Goal: Task Accomplishment & Management: Use online tool/utility

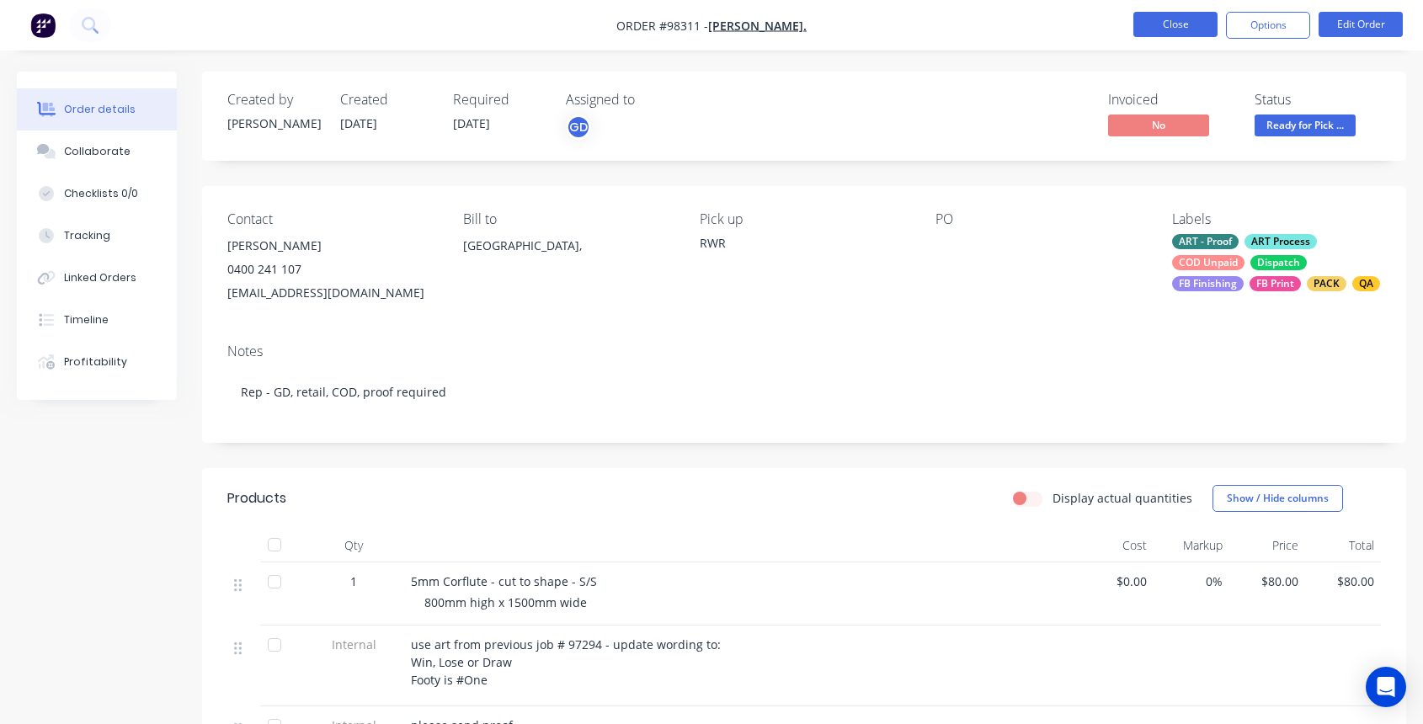
click at [1177, 26] on button "Close" at bounding box center [1176, 24] width 84 height 25
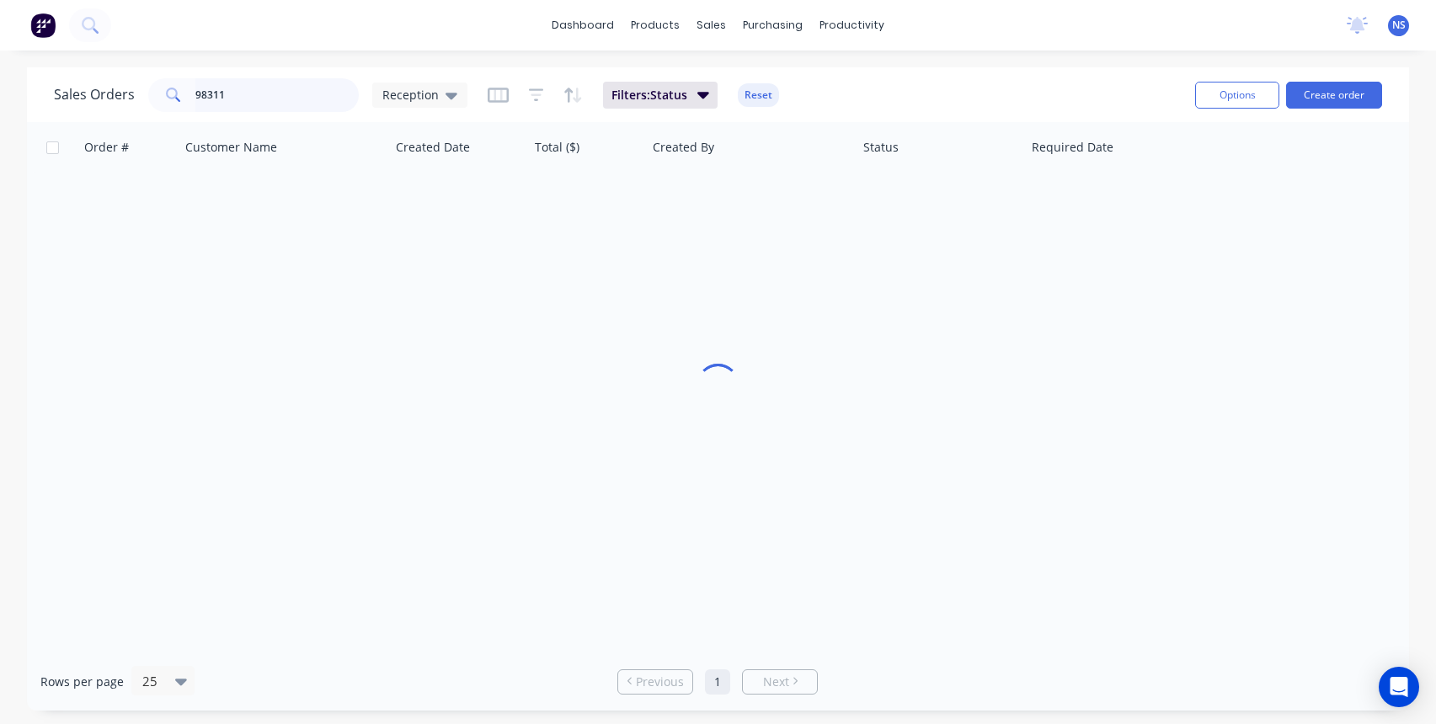
click at [297, 94] on input "98311" at bounding box center [277, 95] width 164 height 34
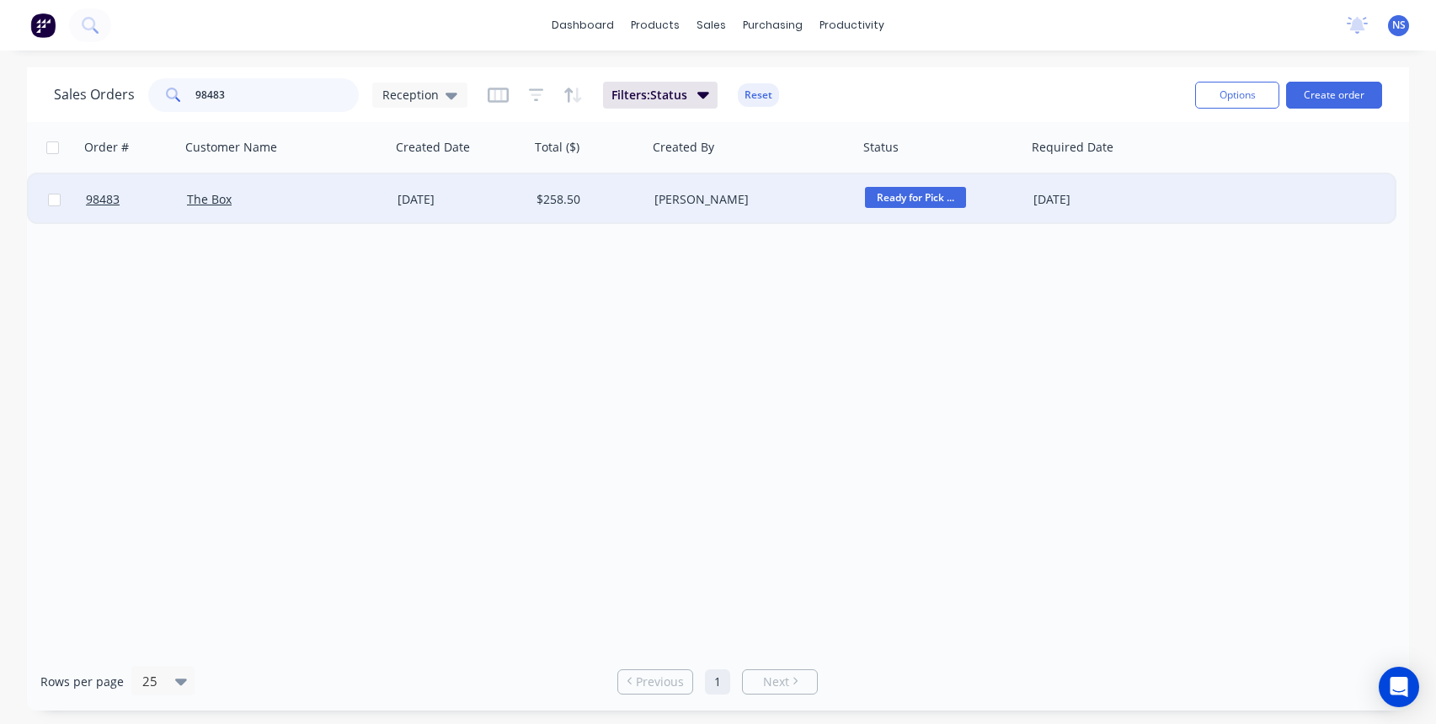
type input "98483"
click at [311, 200] on div "The Box" at bounding box center [280, 199] width 187 height 17
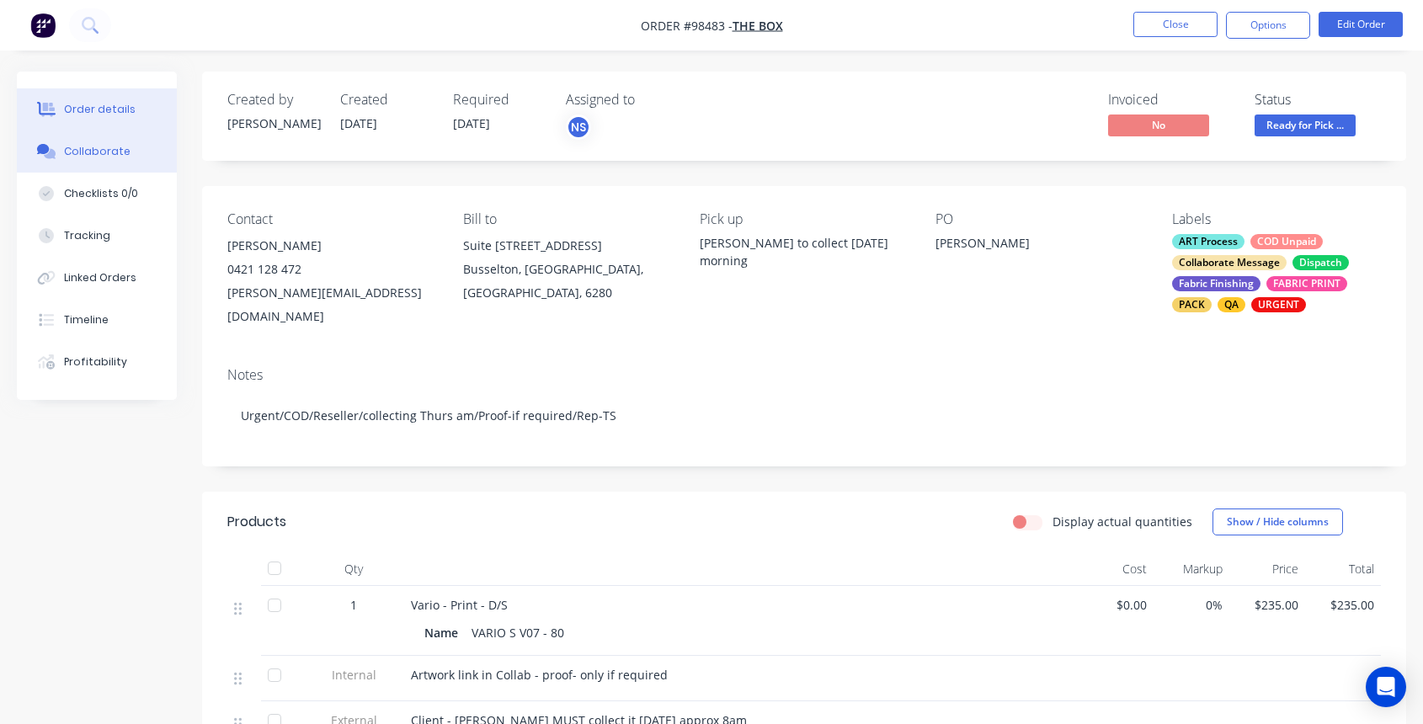
click at [83, 150] on div "Collaborate" at bounding box center [97, 151] width 67 height 15
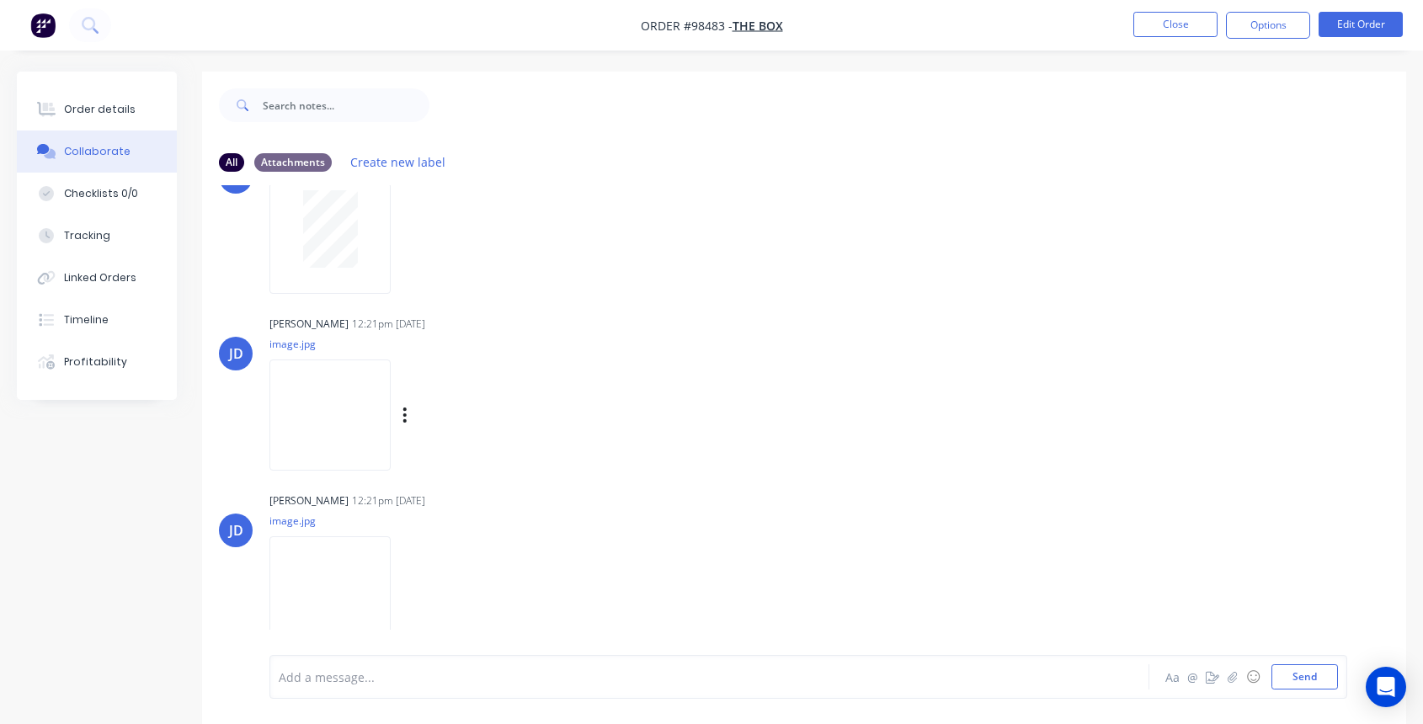
scroll to position [179, 0]
click at [323, 579] on img at bounding box center [330, 591] width 121 height 110
click at [456, 683] on div at bounding box center [677, 678] width 794 height 18
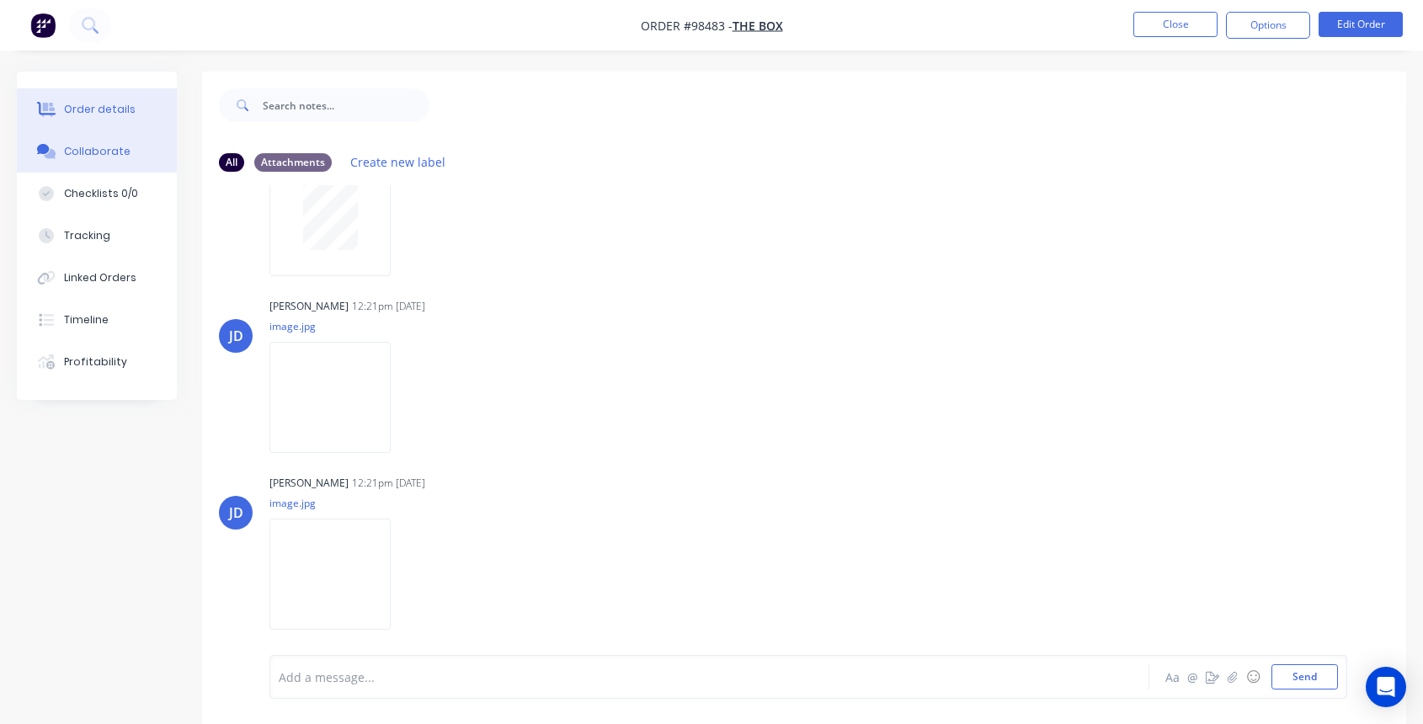
click at [93, 98] on button "Order details" at bounding box center [97, 109] width 160 height 42
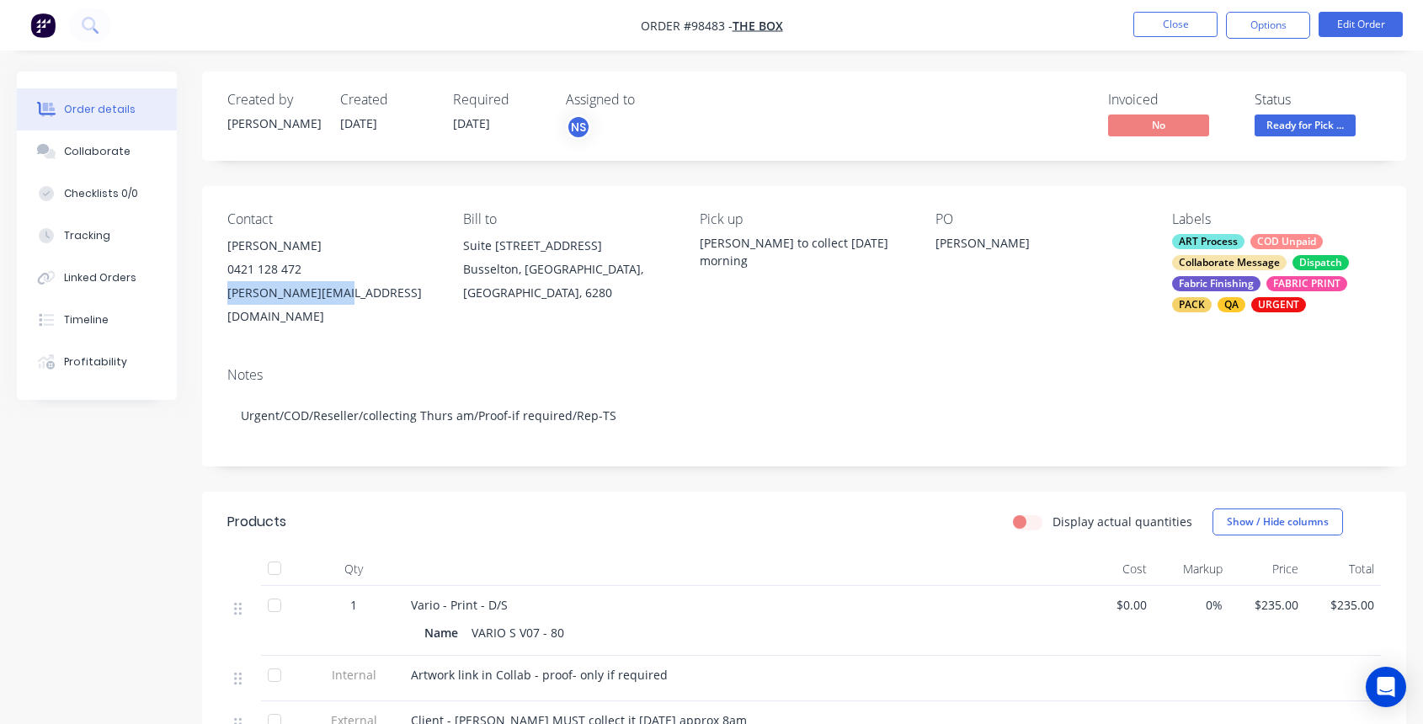
drag, startPoint x: 218, startPoint y: 297, endPoint x: 333, endPoint y: 298, distance: 114.5
click at [353, 298] on div "Contact [PERSON_NAME] [PHONE_NUMBER] [EMAIL_ADDRESS][DOMAIN_NAME] Bill to [STRE…" at bounding box center [804, 270] width 1204 height 168
copy div "[PERSON_NAME][EMAIL_ADDRESS][DOMAIN_NAME]"
click at [115, 155] on div "Collaborate" at bounding box center [97, 151] width 67 height 15
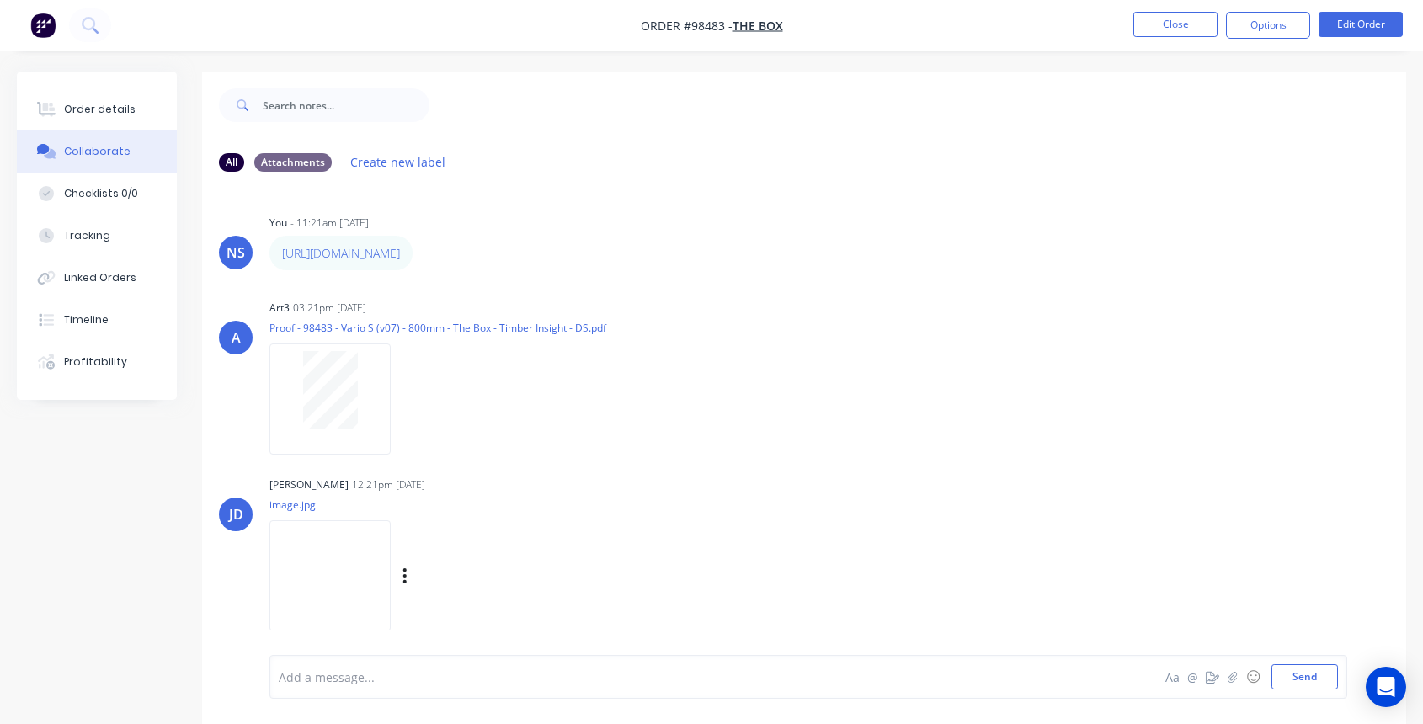
scroll to position [248, 0]
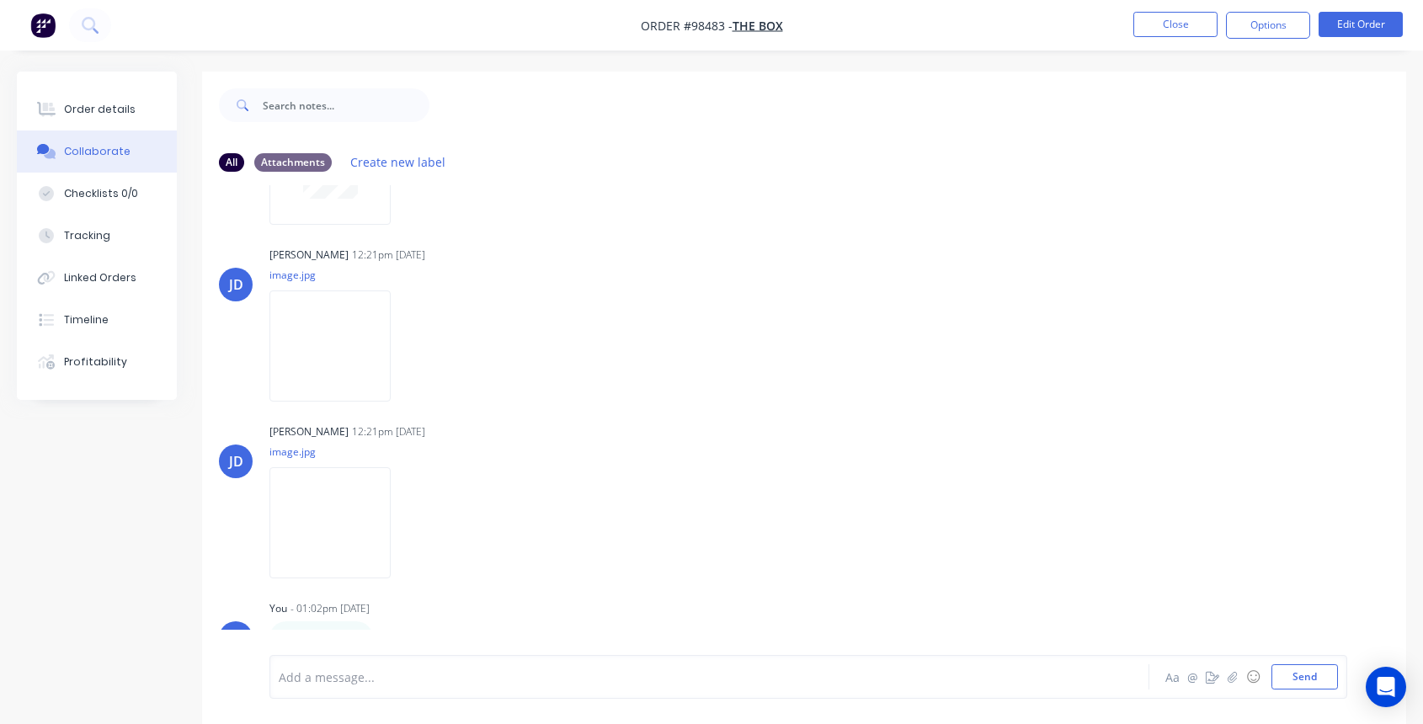
click at [396, 682] on div at bounding box center [677, 678] width 794 height 18
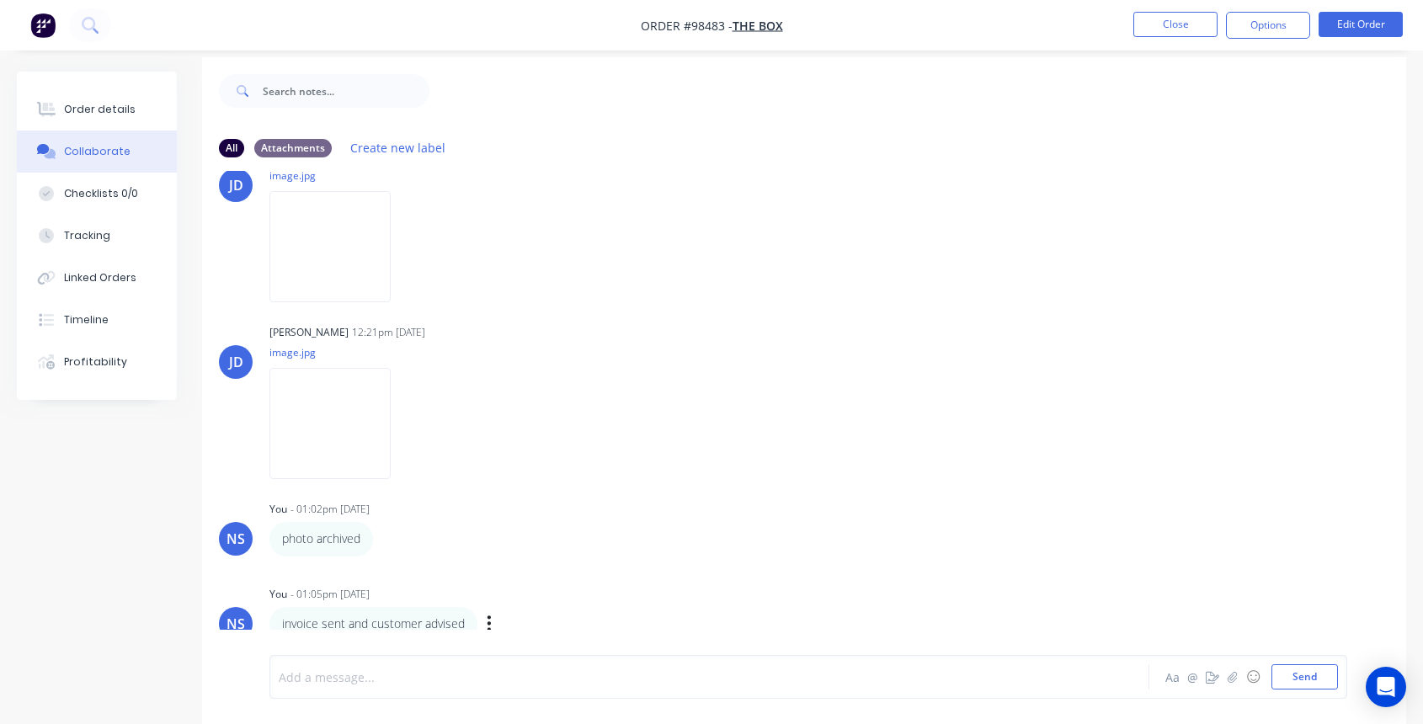
scroll to position [25, 0]
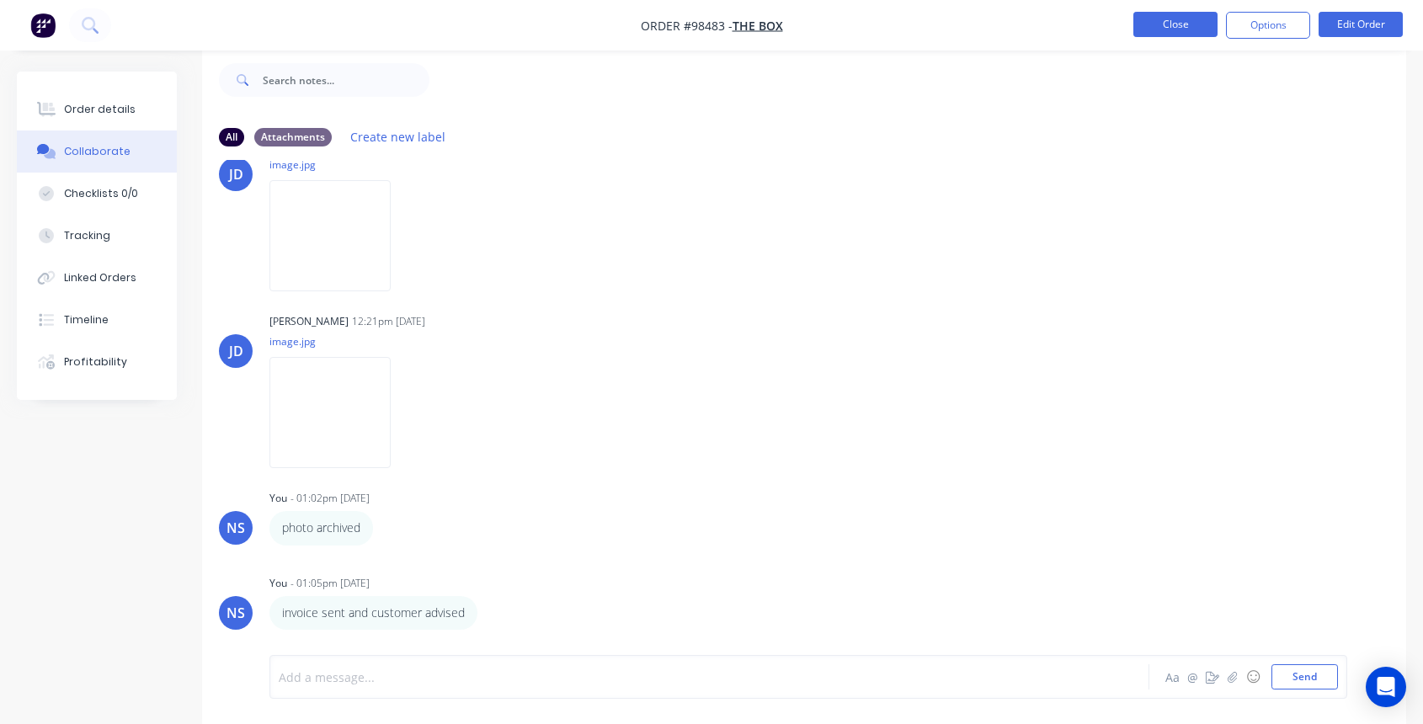
click at [1166, 27] on button "Close" at bounding box center [1176, 24] width 84 height 25
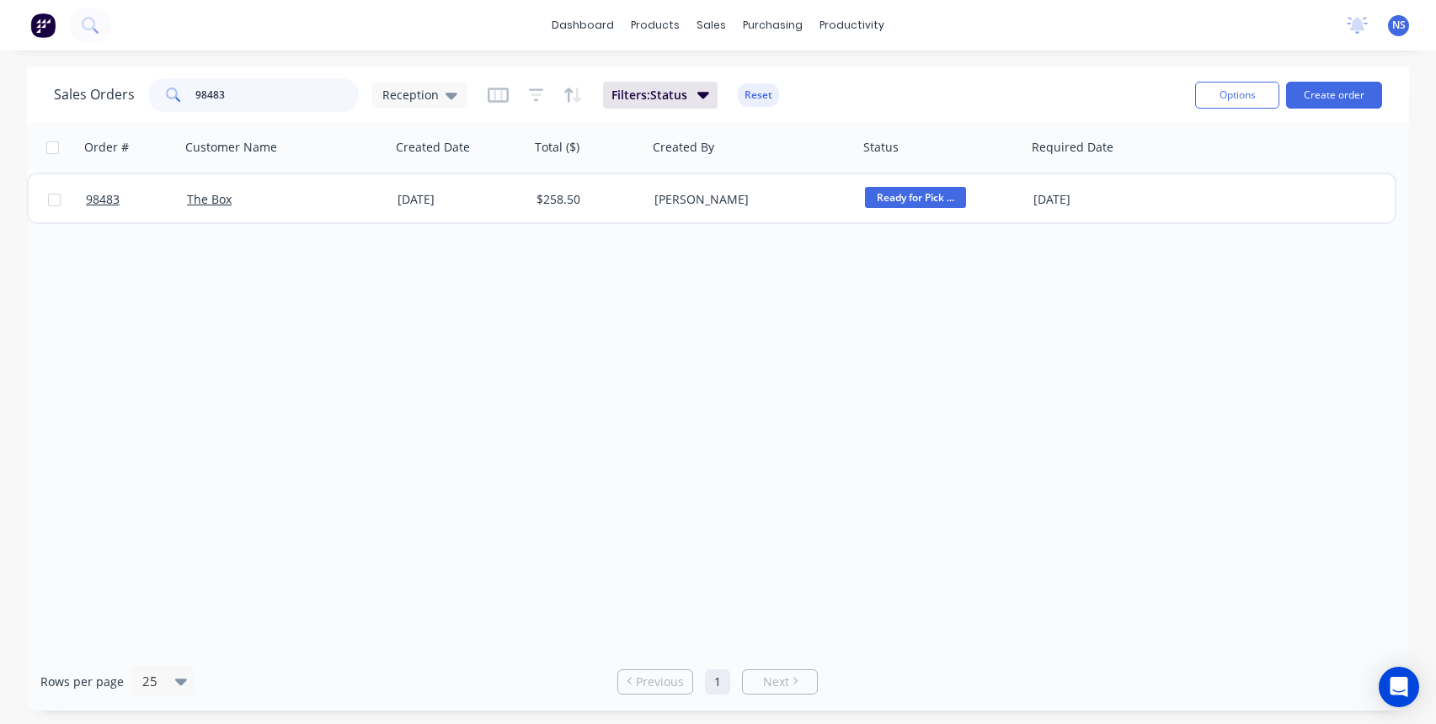
click at [282, 92] on input "98483" at bounding box center [277, 95] width 164 height 34
type input "9"
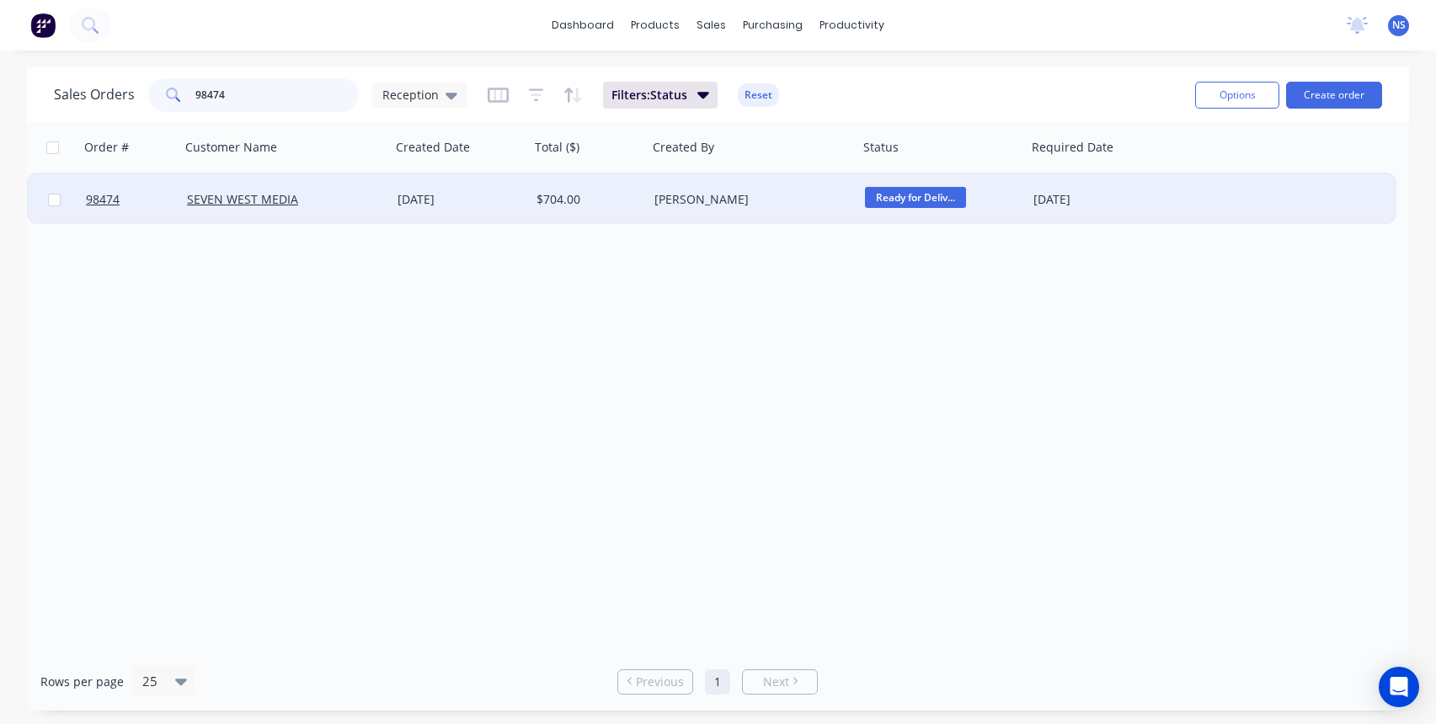
type input "98474"
click at [370, 212] on div "SEVEN WEST MEDIA" at bounding box center [285, 199] width 211 height 51
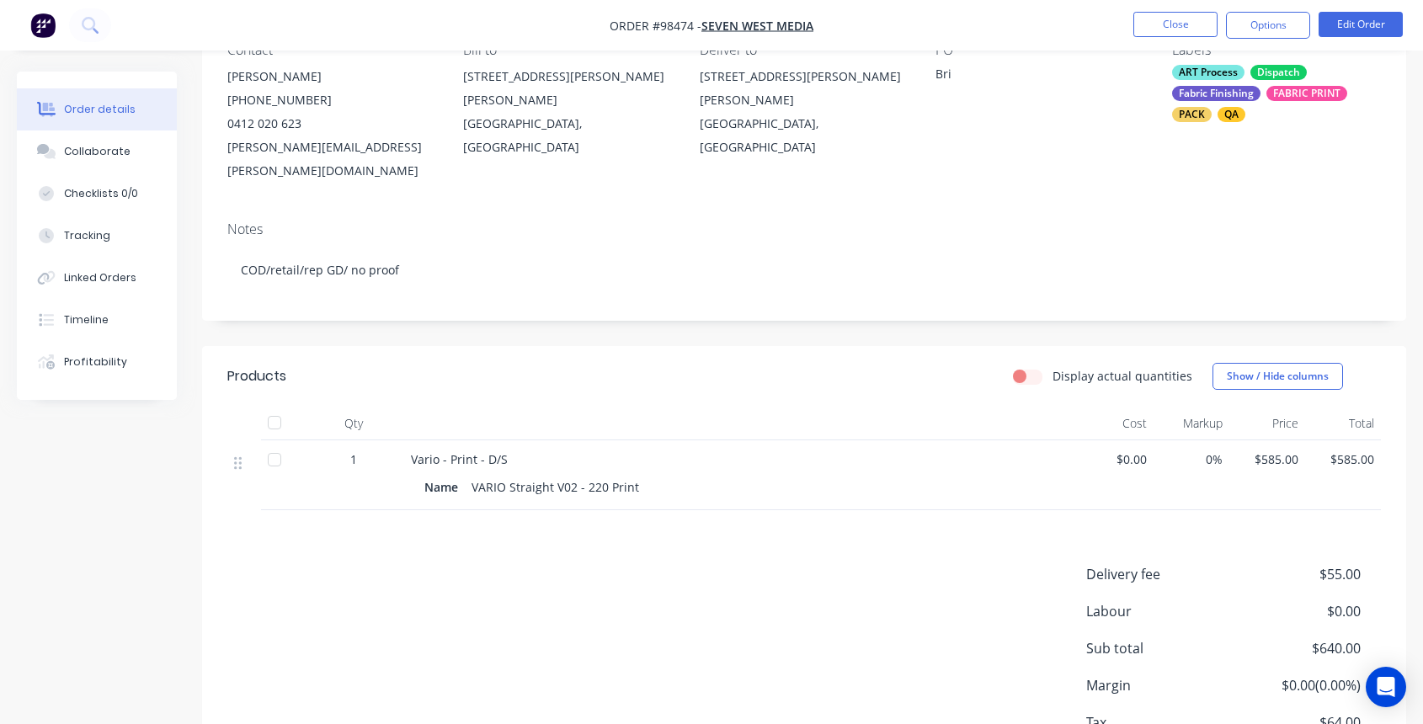
scroll to position [216, 0]
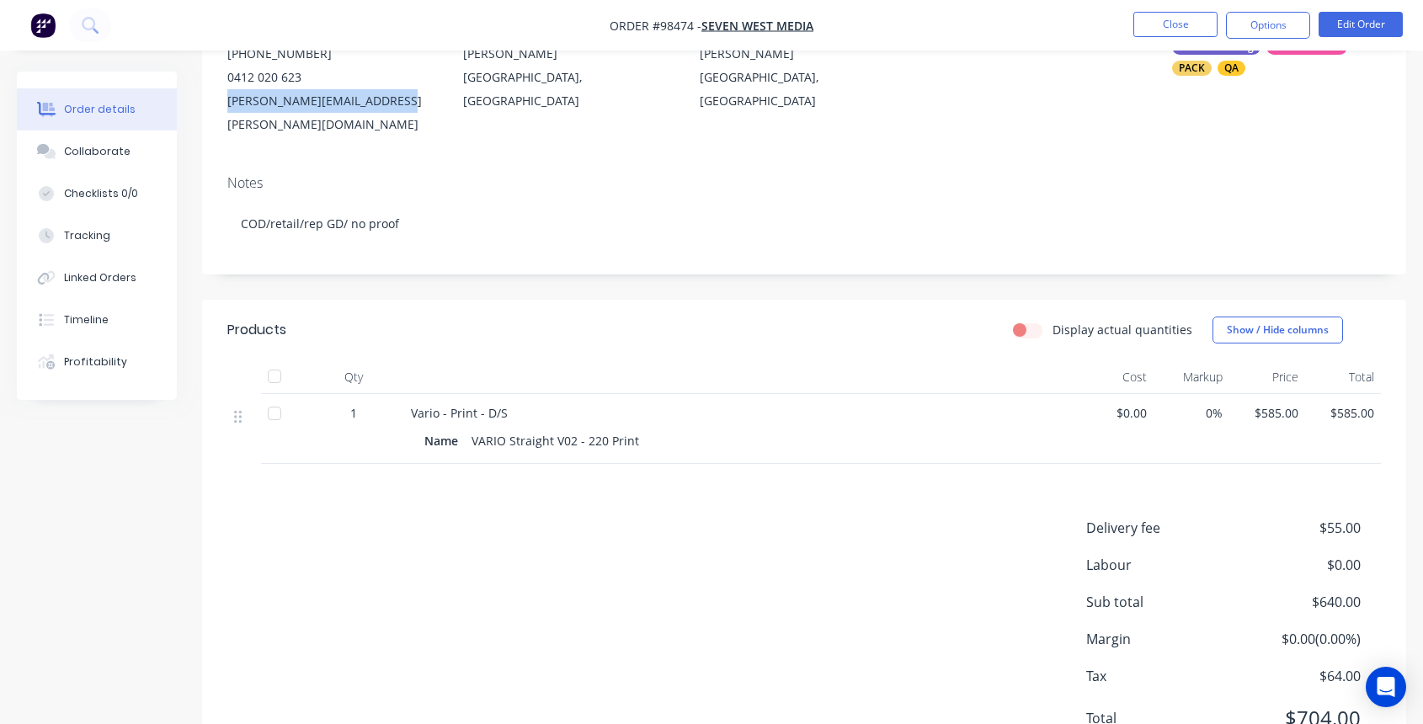
drag, startPoint x: 227, startPoint y: 103, endPoint x: 405, endPoint y: 102, distance: 178.5
click at [405, 102] on div "[PERSON_NAME][EMAIL_ADDRESS][PERSON_NAME][DOMAIN_NAME]" at bounding box center [331, 112] width 209 height 47
copy div "[PERSON_NAME][EMAIL_ADDRESS][PERSON_NAME][DOMAIN_NAME]"
click at [92, 149] on div "Collaborate" at bounding box center [97, 151] width 67 height 15
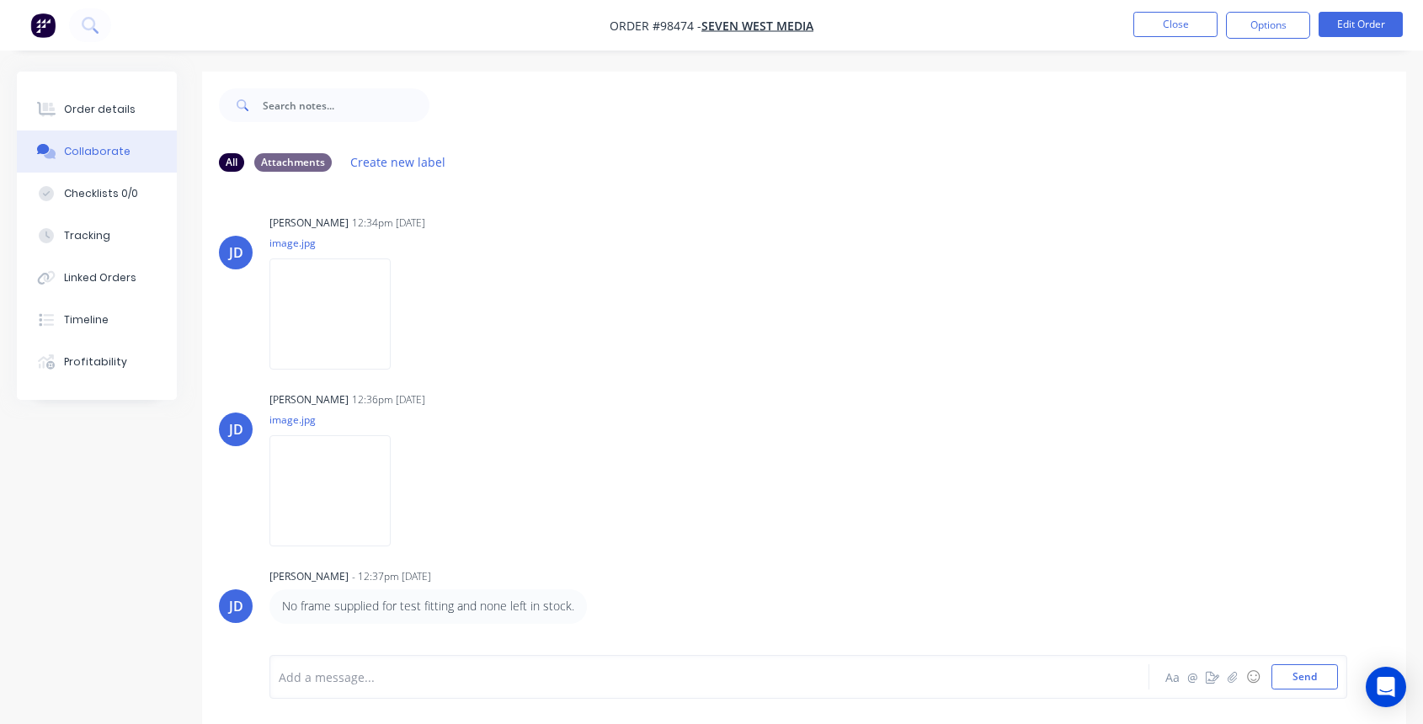
click at [302, 682] on div at bounding box center [677, 678] width 794 height 18
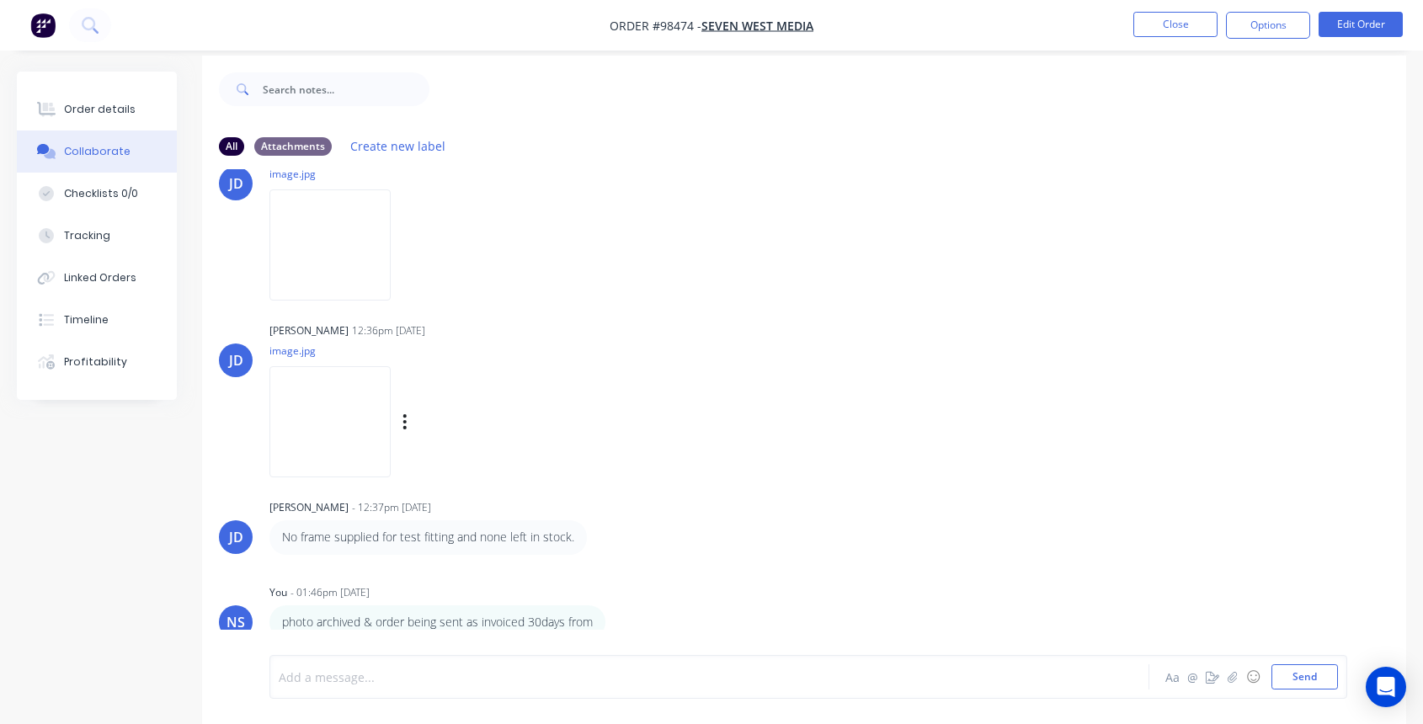
scroll to position [25, 0]
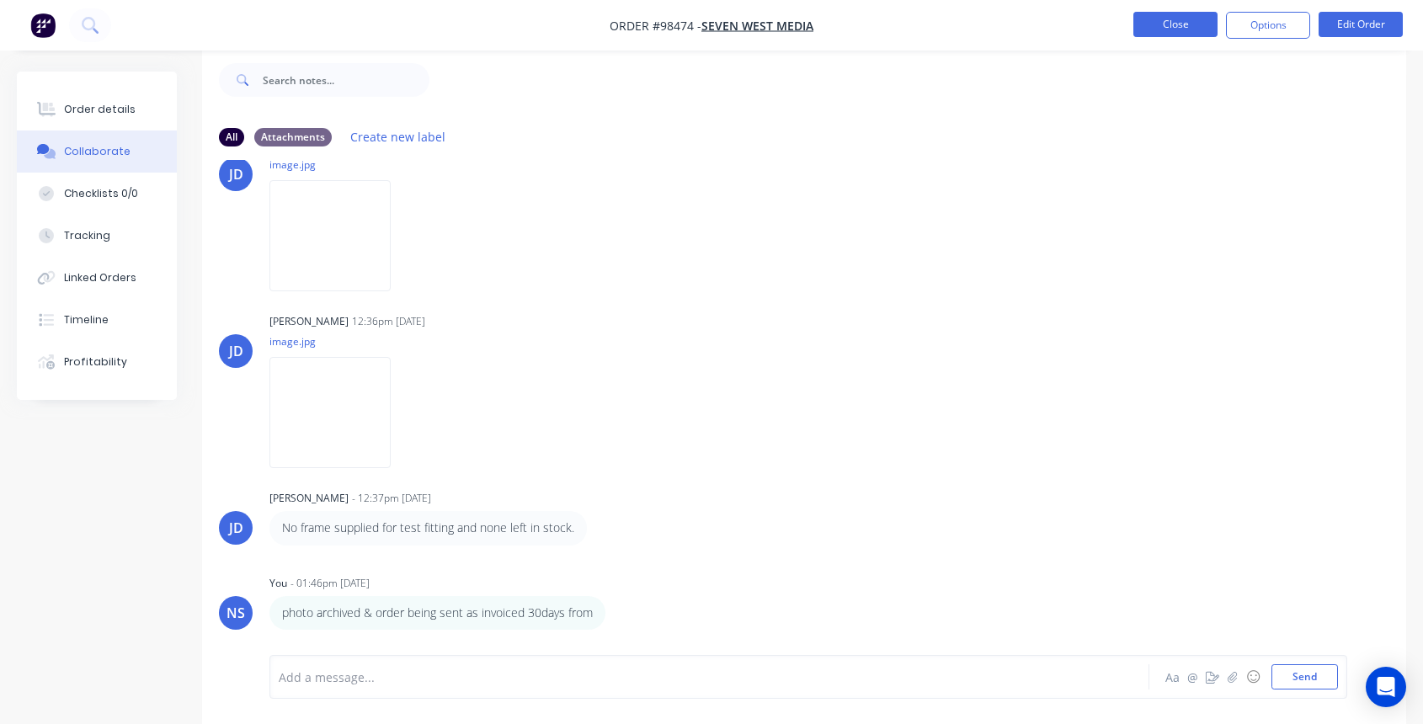
click at [1172, 32] on button "Close" at bounding box center [1176, 24] width 84 height 25
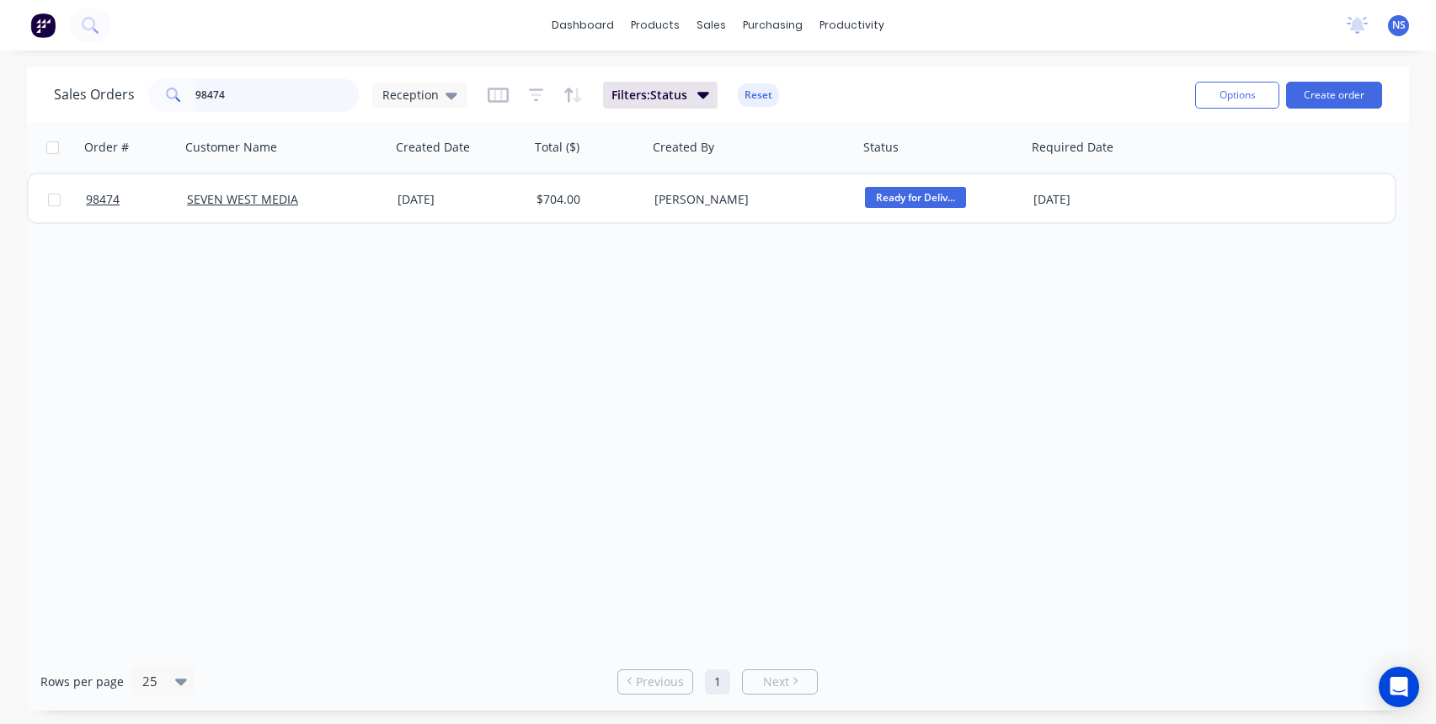
click at [262, 93] on input "98474" at bounding box center [277, 95] width 164 height 34
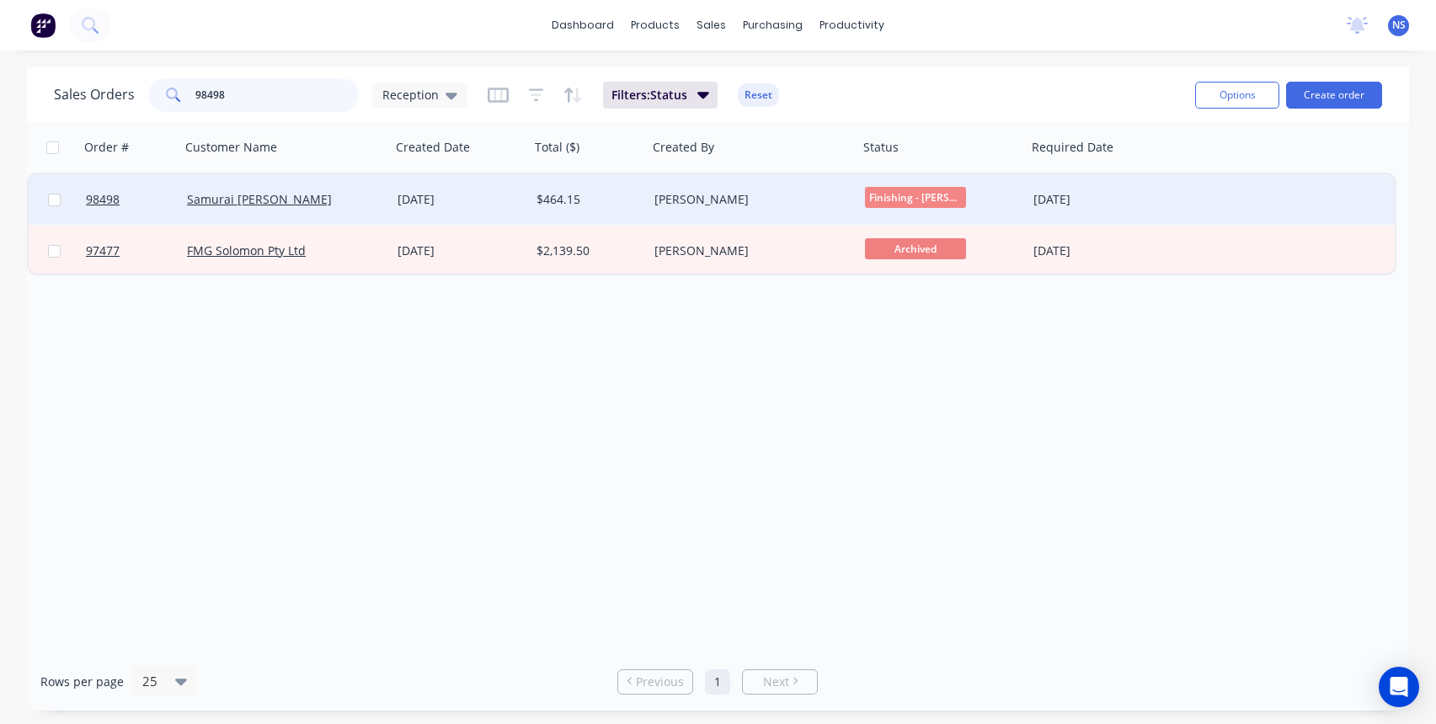
type input "98498"
click at [330, 200] on div "Samurai [PERSON_NAME]" at bounding box center [280, 199] width 187 height 17
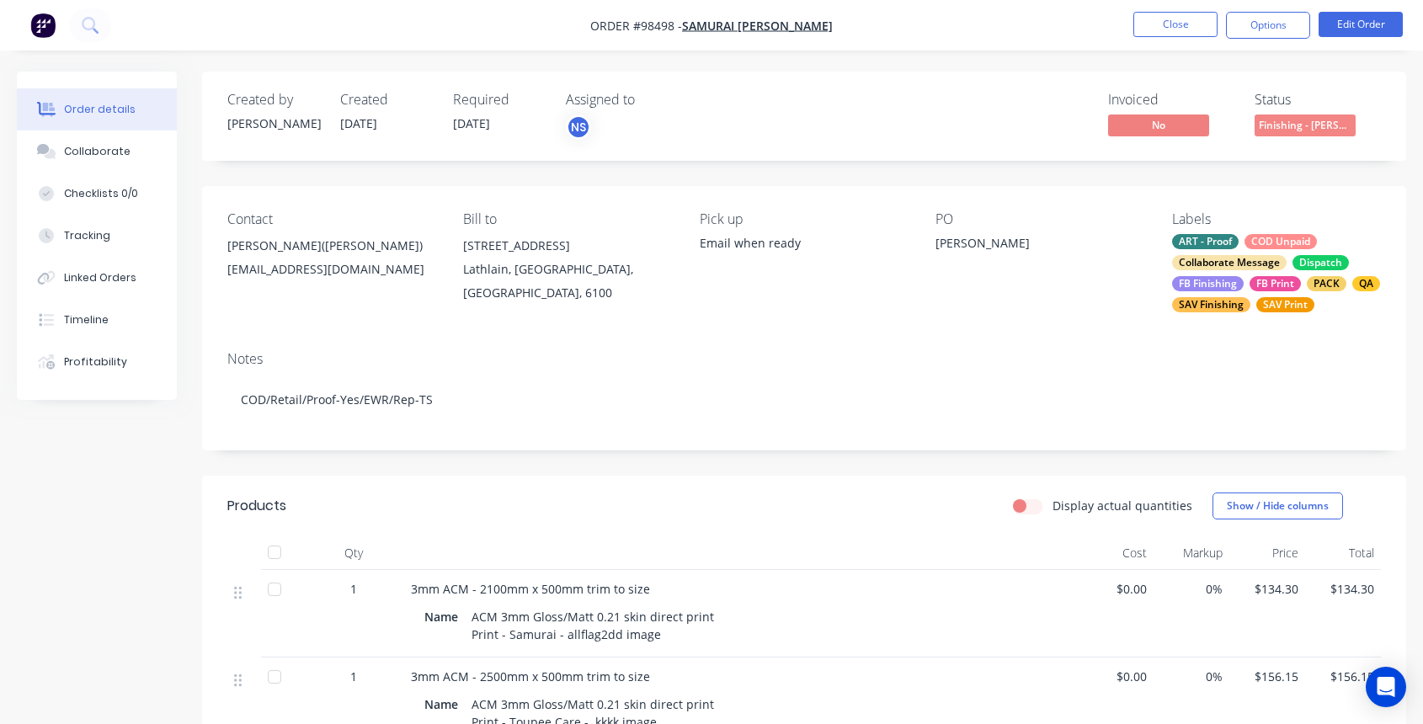
click at [1287, 257] on div "ART - Proof COD Unpaid Collaborate Message Dispatch FB Finishing FB Print PACK …" at bounding box center [1276, 273] width 209 height 78
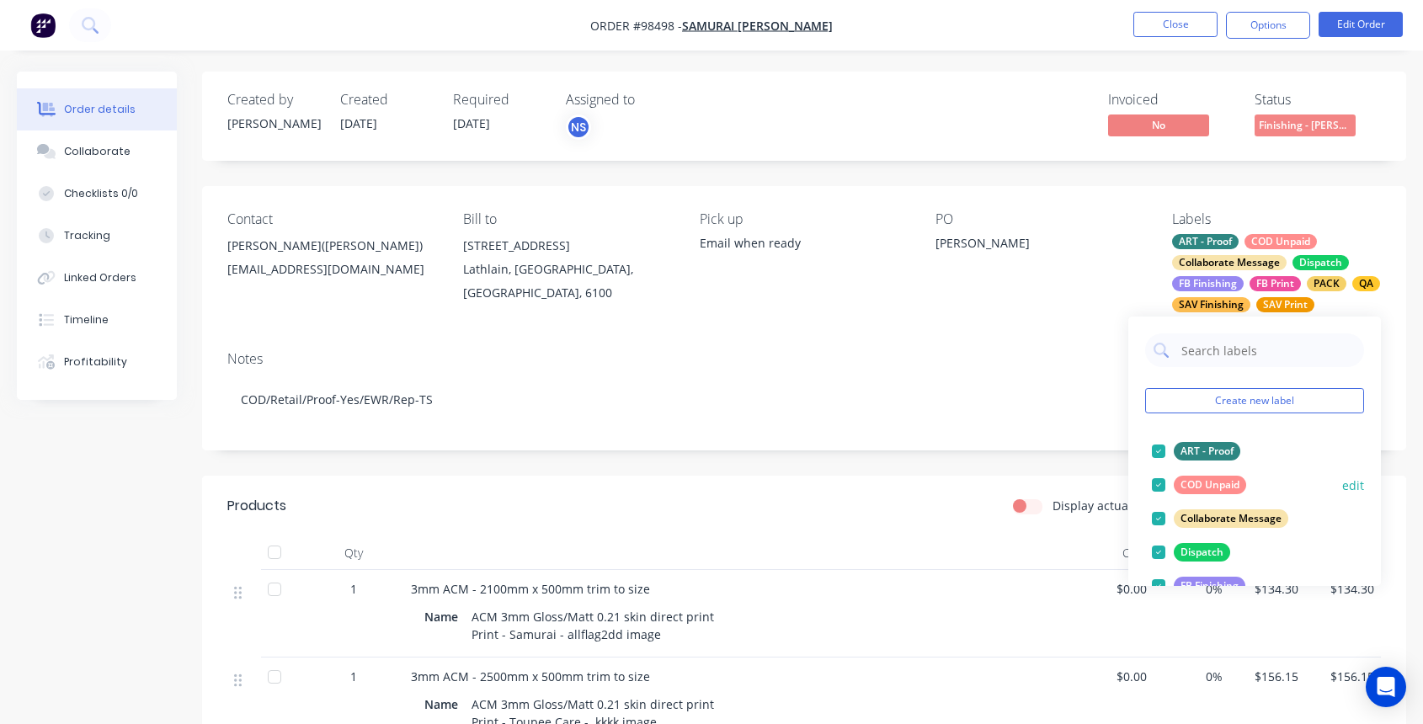
click at [1159, 483] on div at bounding box center [1159, 485] width 34 height 34
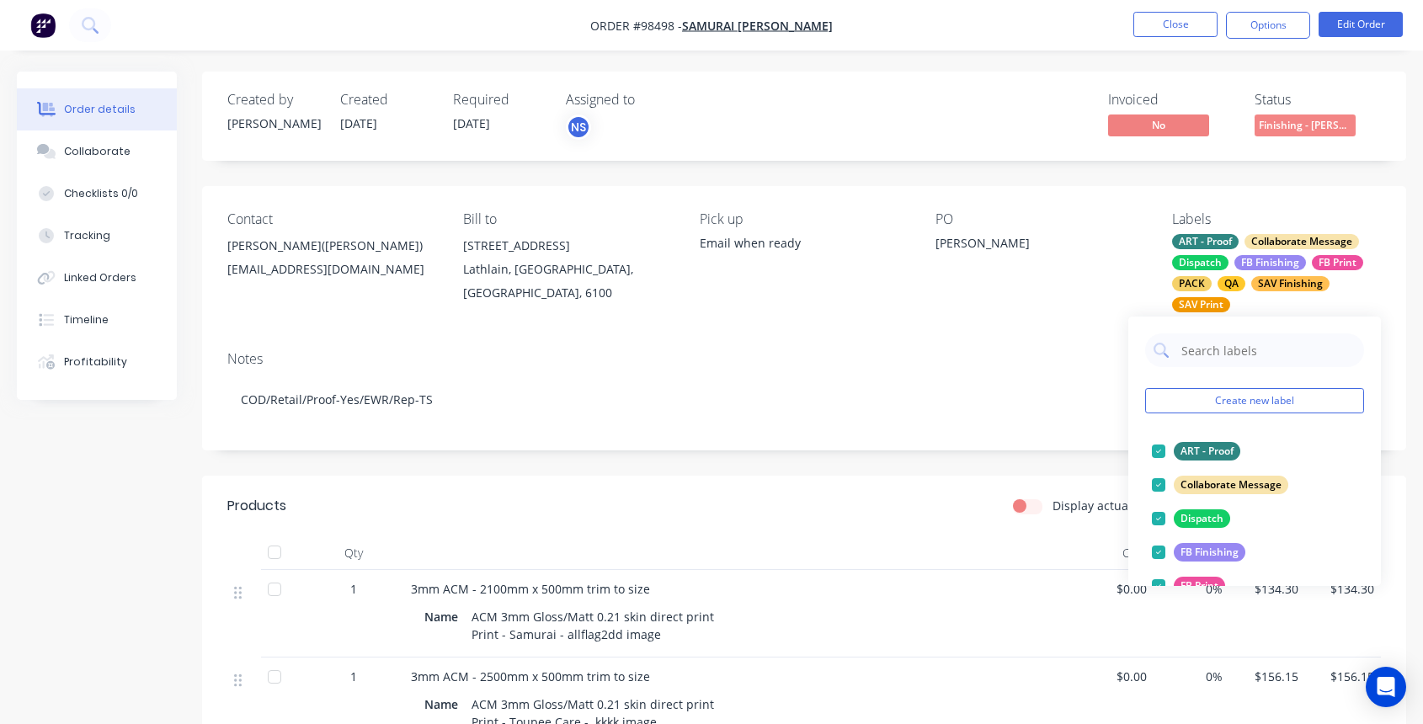
click at [1159, 483] on div at bounding box center [1159, 485] width 34 height 34
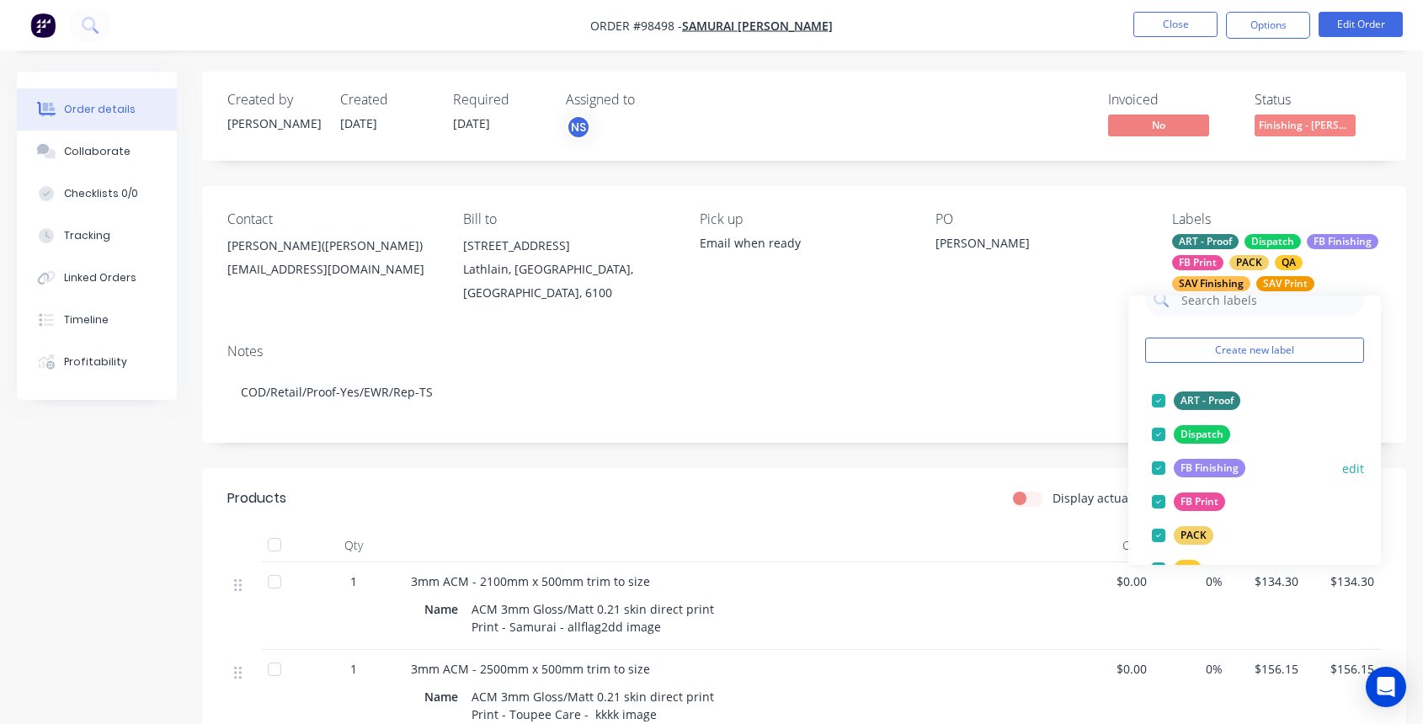
scroll to position [331, 0]
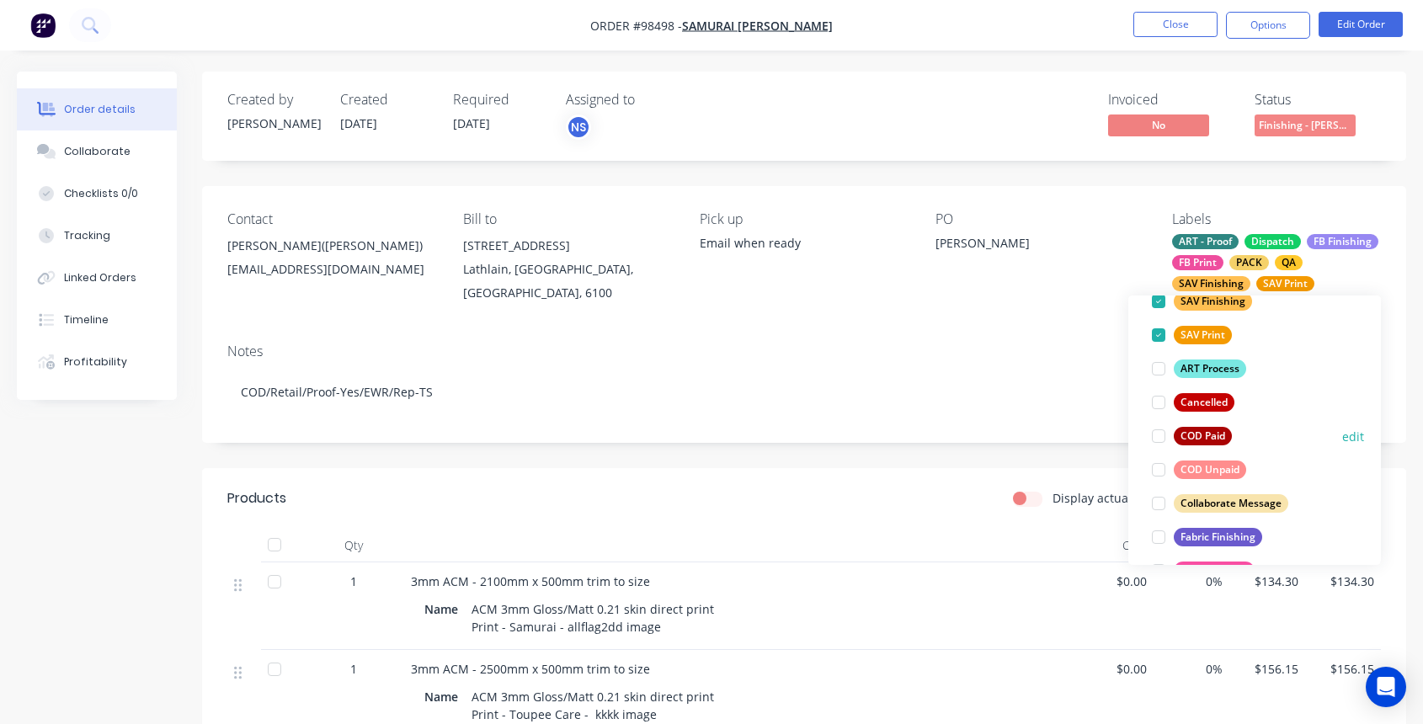
click at [1159, 437] on div at bounding box center [1159, 436] width 34 height 34
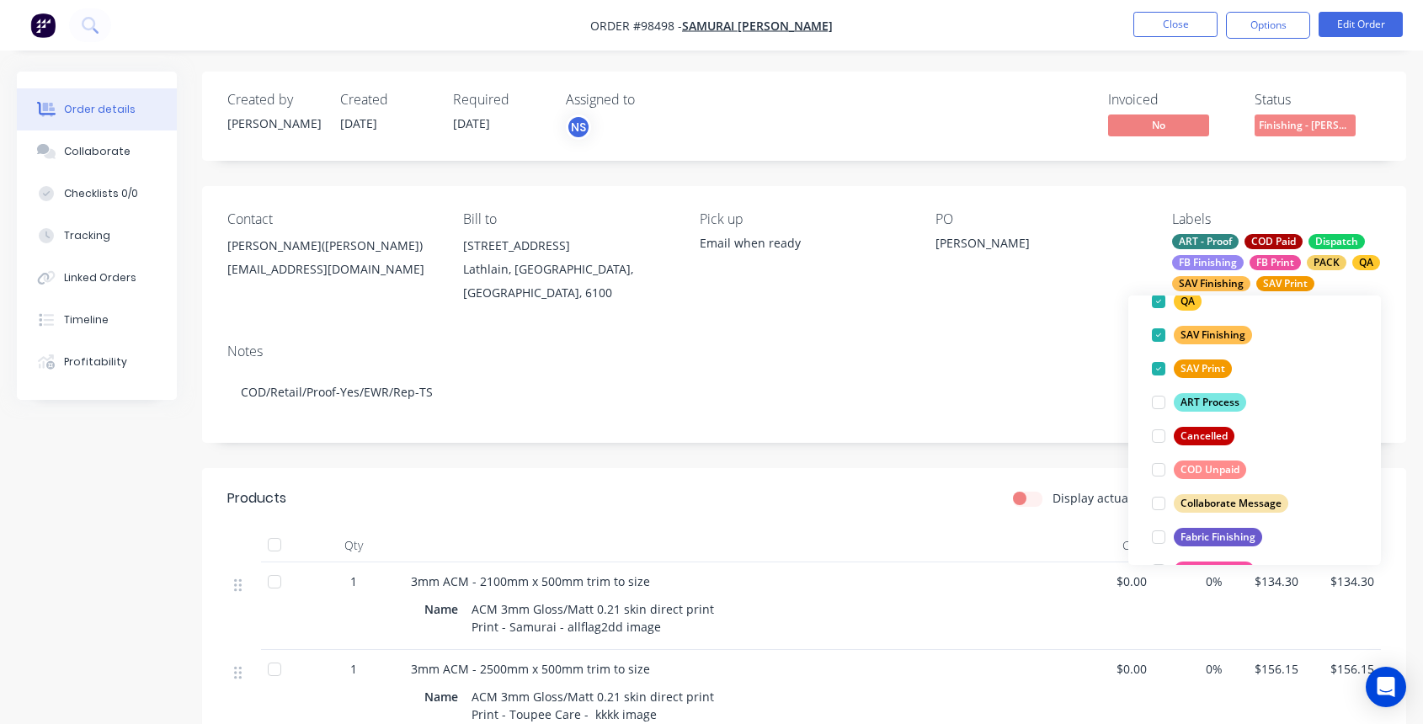
scroll to position [28, 0]
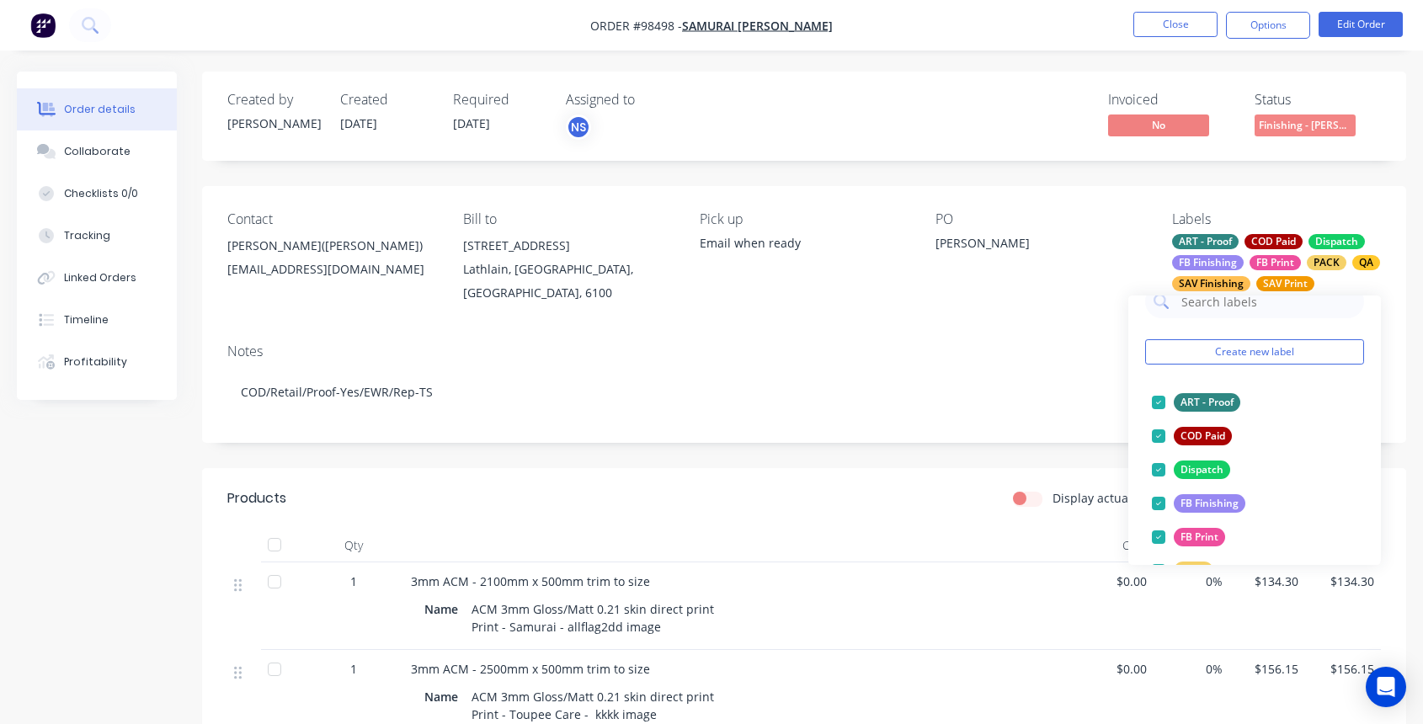
click at [834, 442] on div "Created by [PERSON_NAME] Created [DATE] Required [DATE] Assigned to NS Invoiced…" at bounding box center [804, 617] width 1204 height 1091
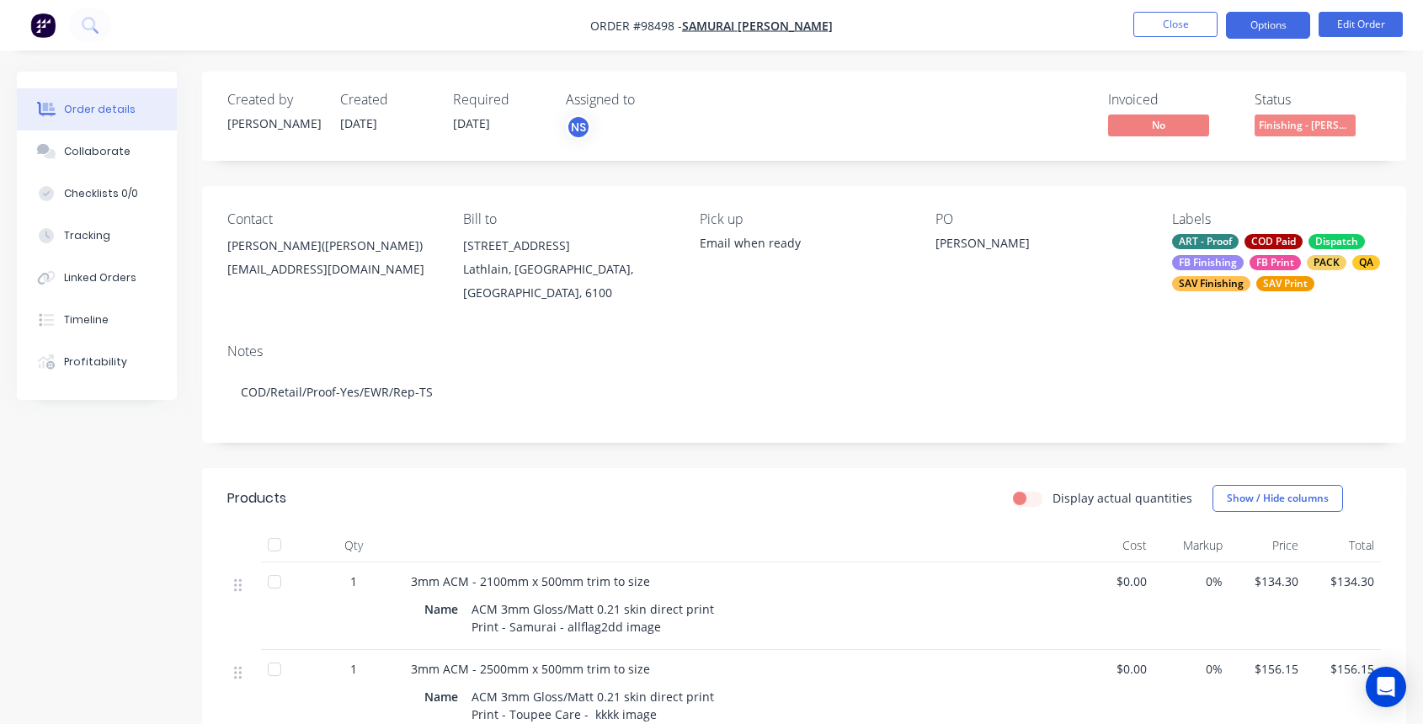
click at [1282, 28] on button "Options" at bounding box center [1268, 25] width 84 height 27
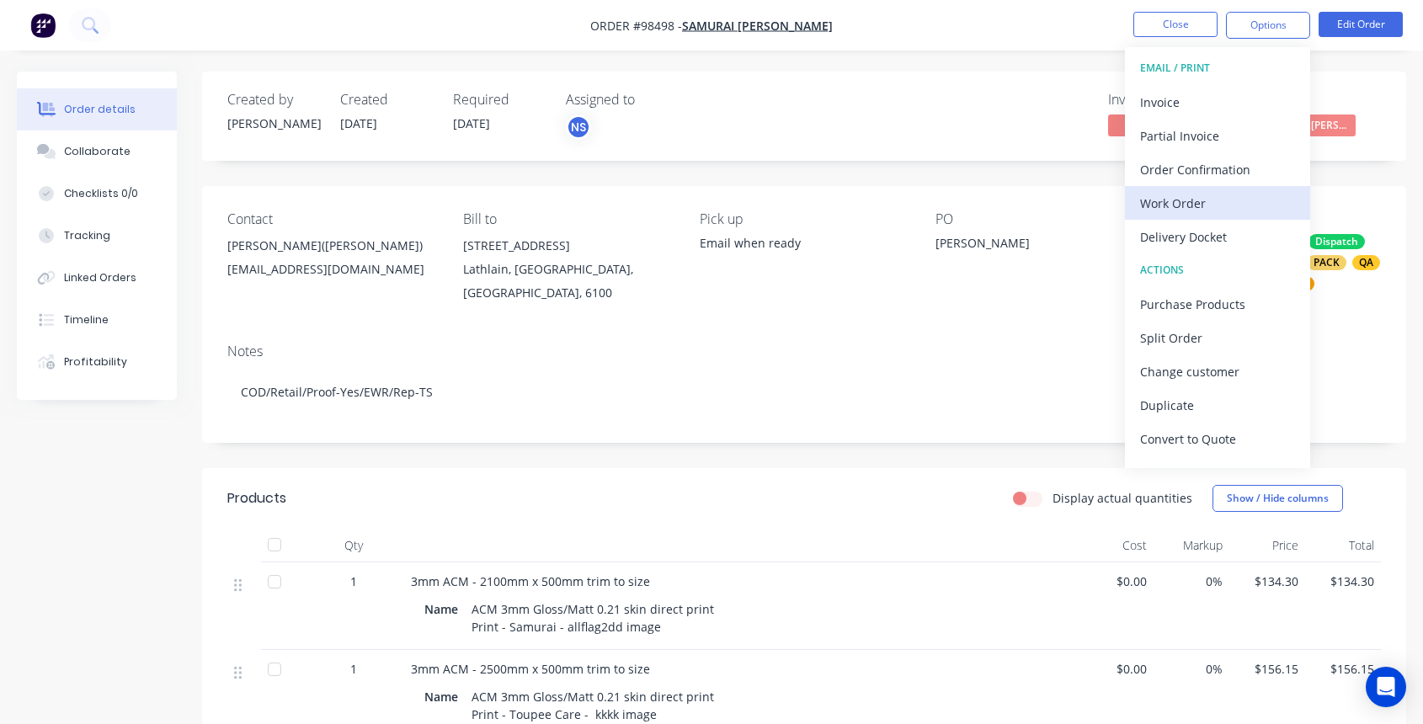
click at [1236, 207] on div "Work Order" at bounding box center [1217, 203] width 155 height 24
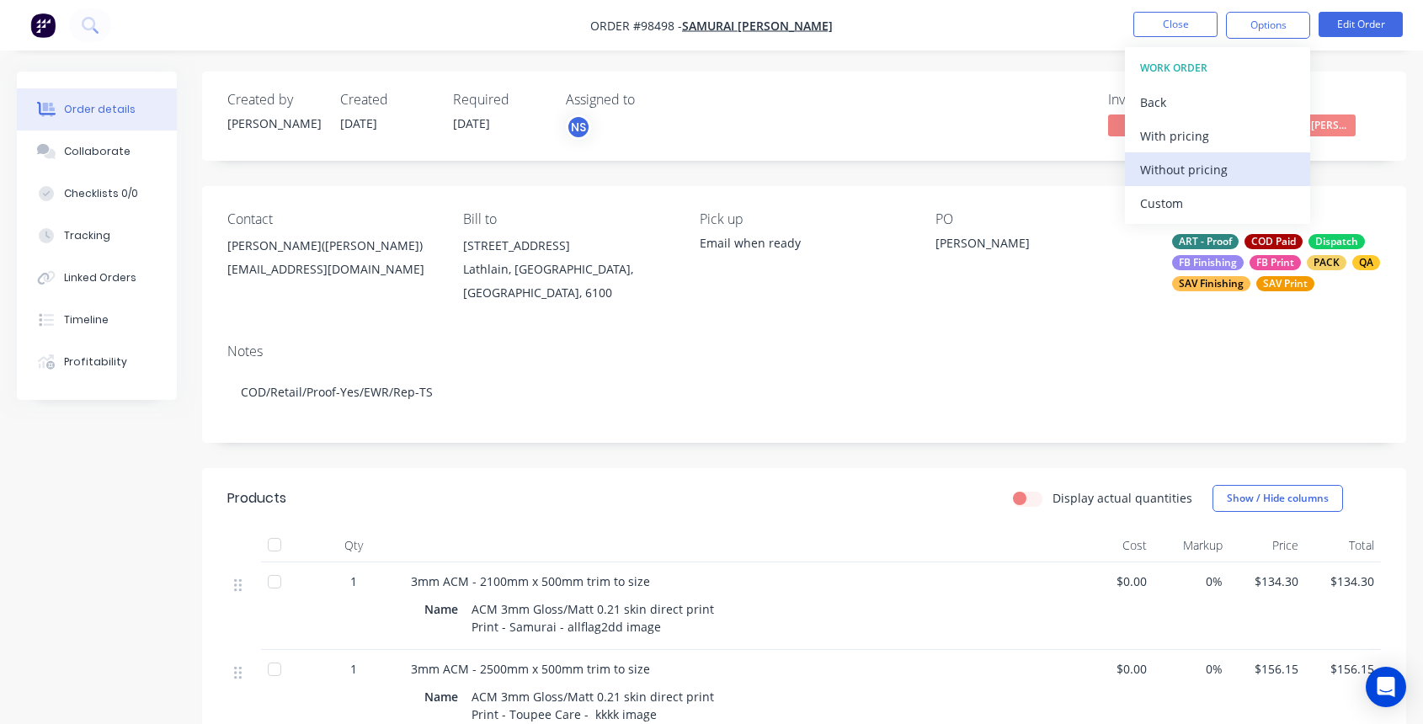
click at [1222, 162] on div "Without pricing" at bounding box center [1217, 169] width 155 height 24
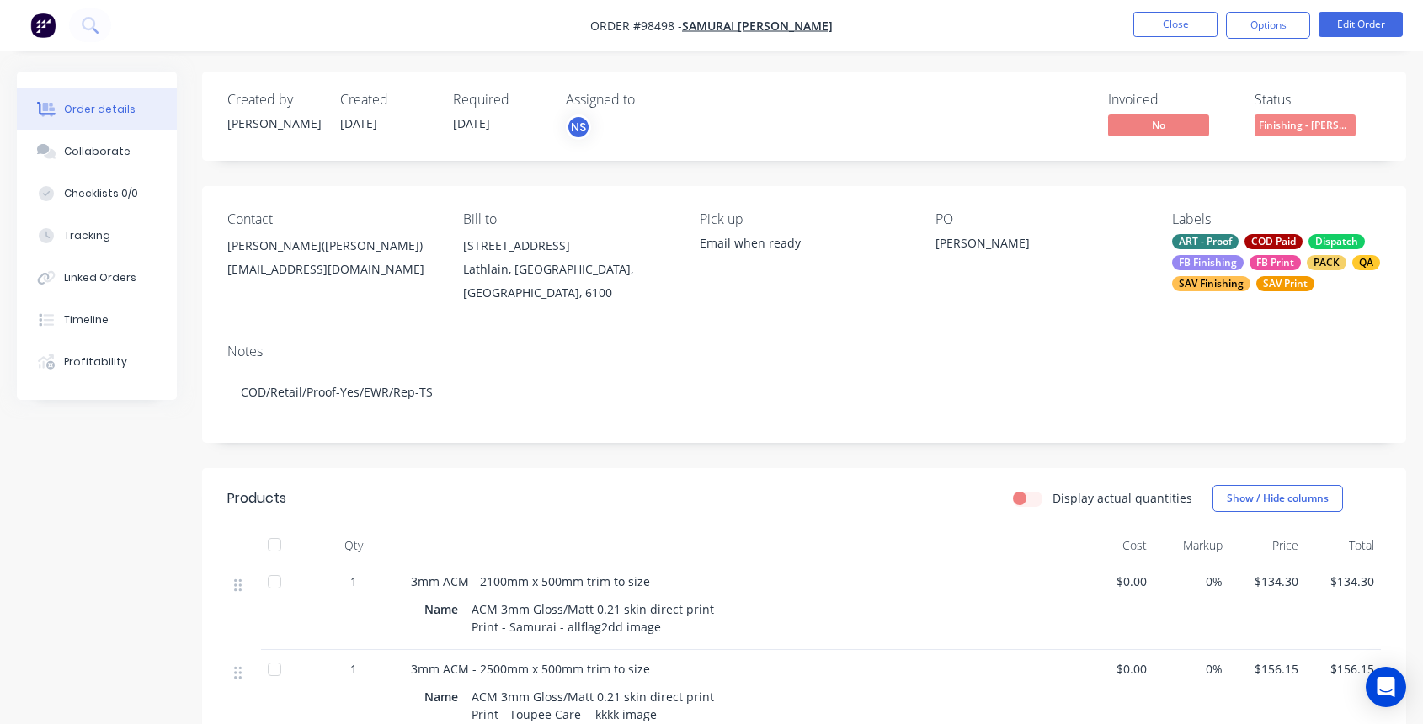
click at [1012, 184] on div "Created by [PERSON_NAME] Created [DATE] Required [DATE] Assigned to NS Invoiced…" at bounding box center [804, 617] width 1204 height 1091
click at [1156, 21] on button "Close" at bounding box center [1176, 24] width 84 height 25
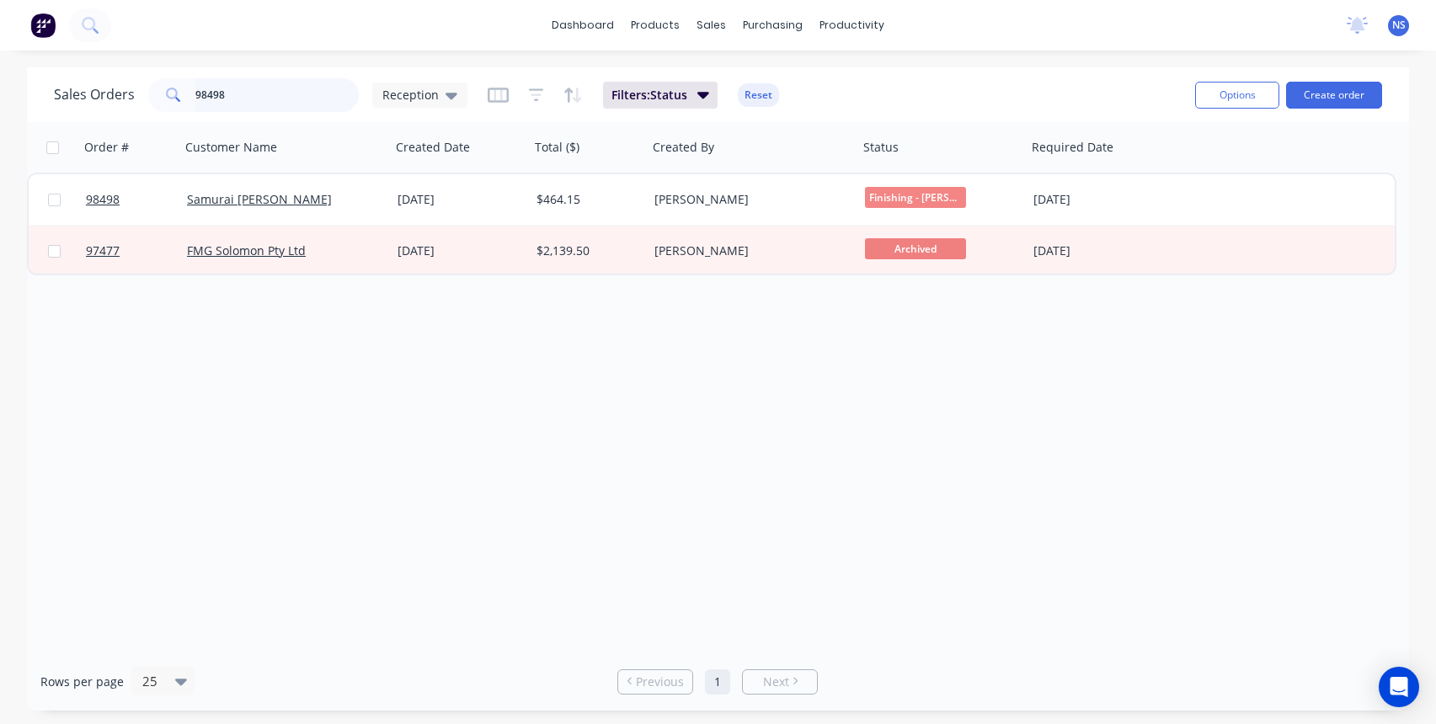
click at [269, 89] on input "98498" at bounding box center [277, 95] width 164 height 34
click at [276, 96] on input "98498" at bounding box center [277, 95] width 164 height 34
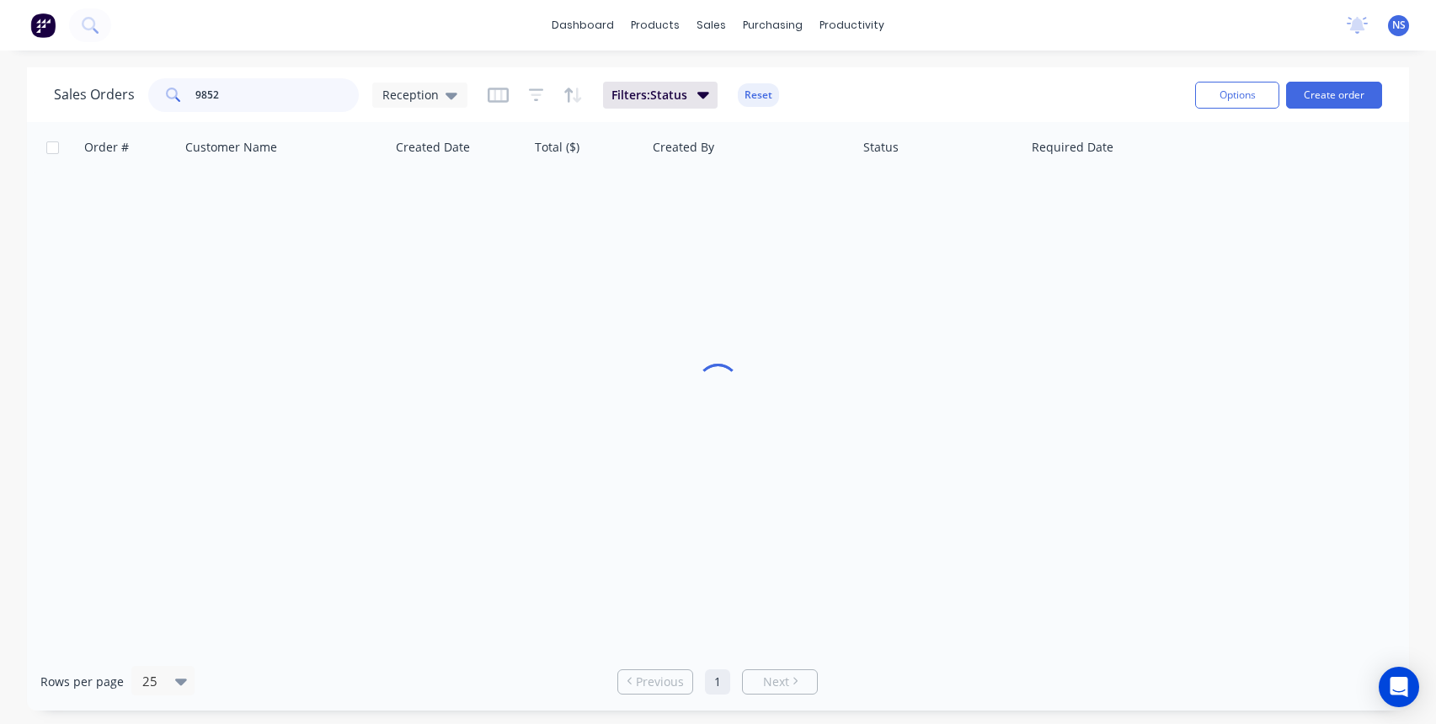
type input "98521"
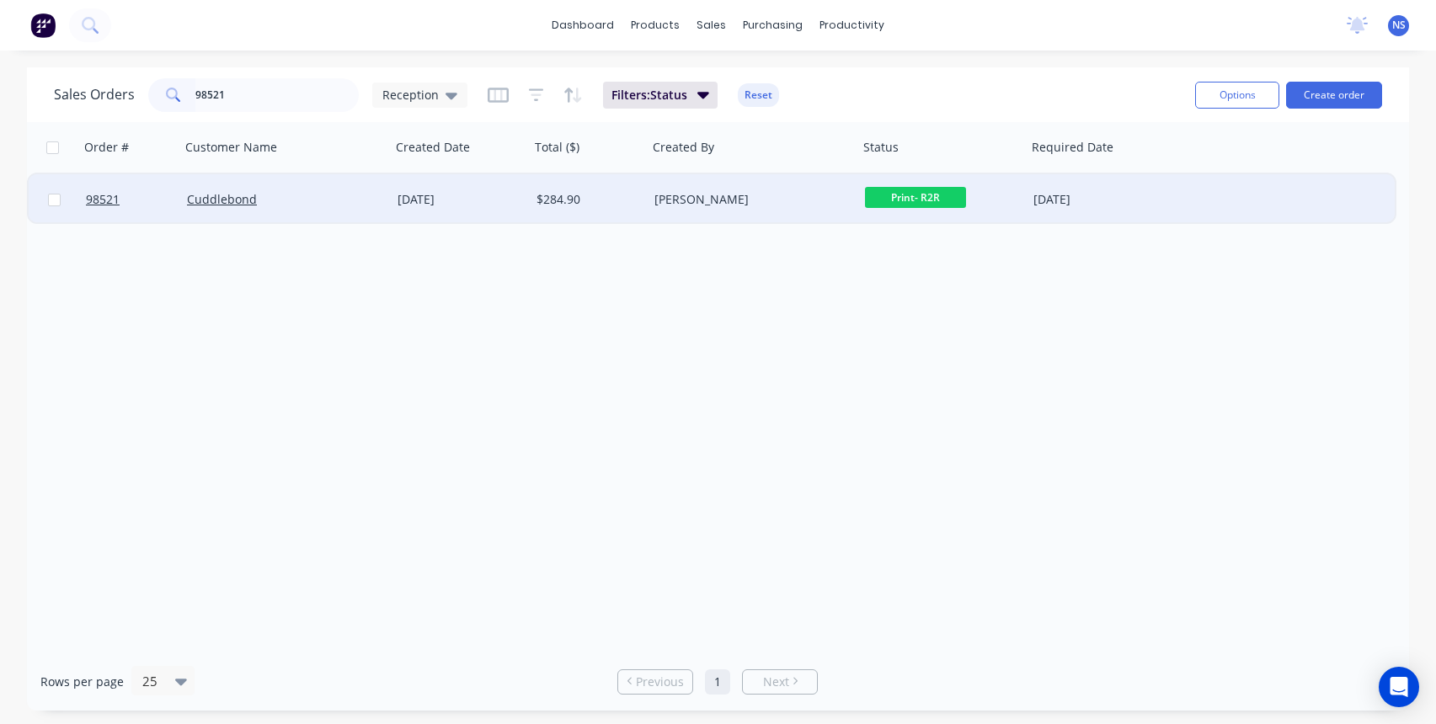
click at [326, 200] on div "Cuddlebond" at bounding box center [280, 199] width 187 height 17
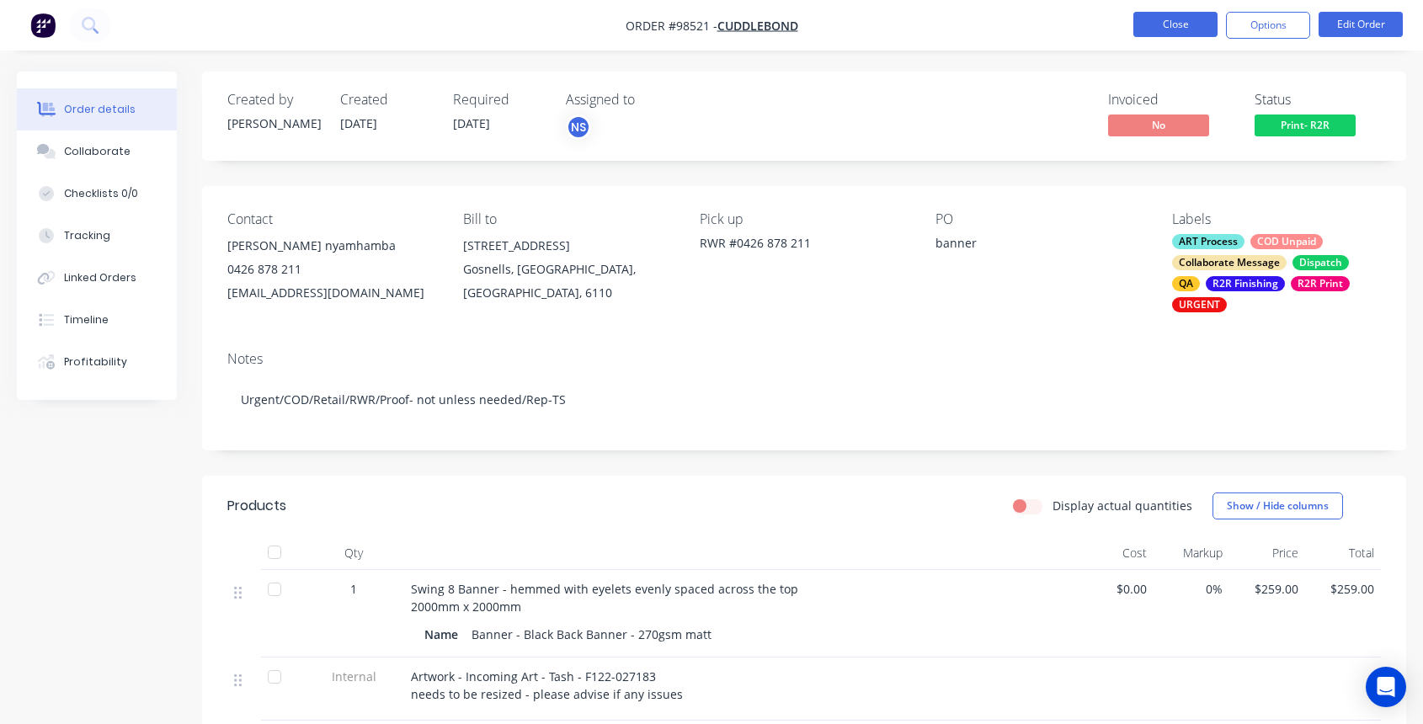
click at [1172, 26] on button "Close" at bounding box center [1176, 24] width 84 height 25
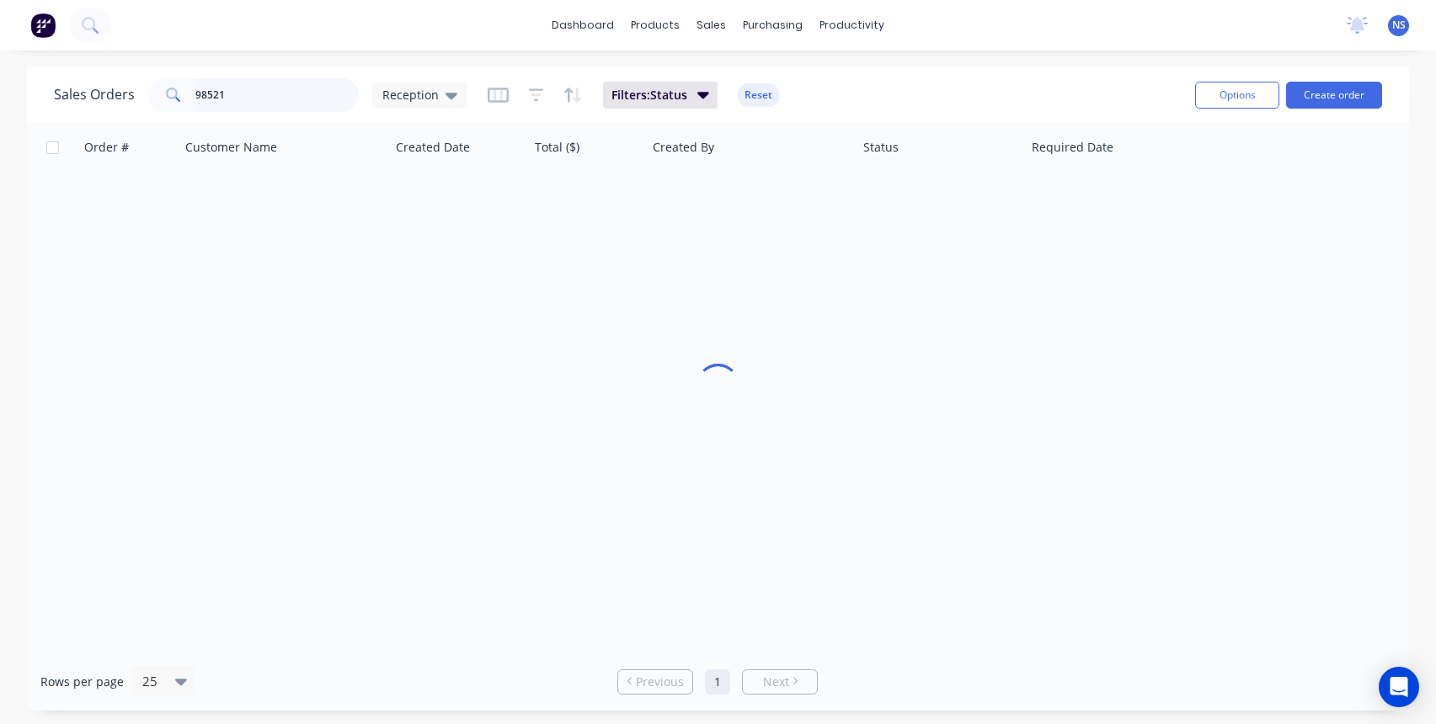
click at [286, 102] on input "98521" at bounding box center [277, 95] width 164 height 34
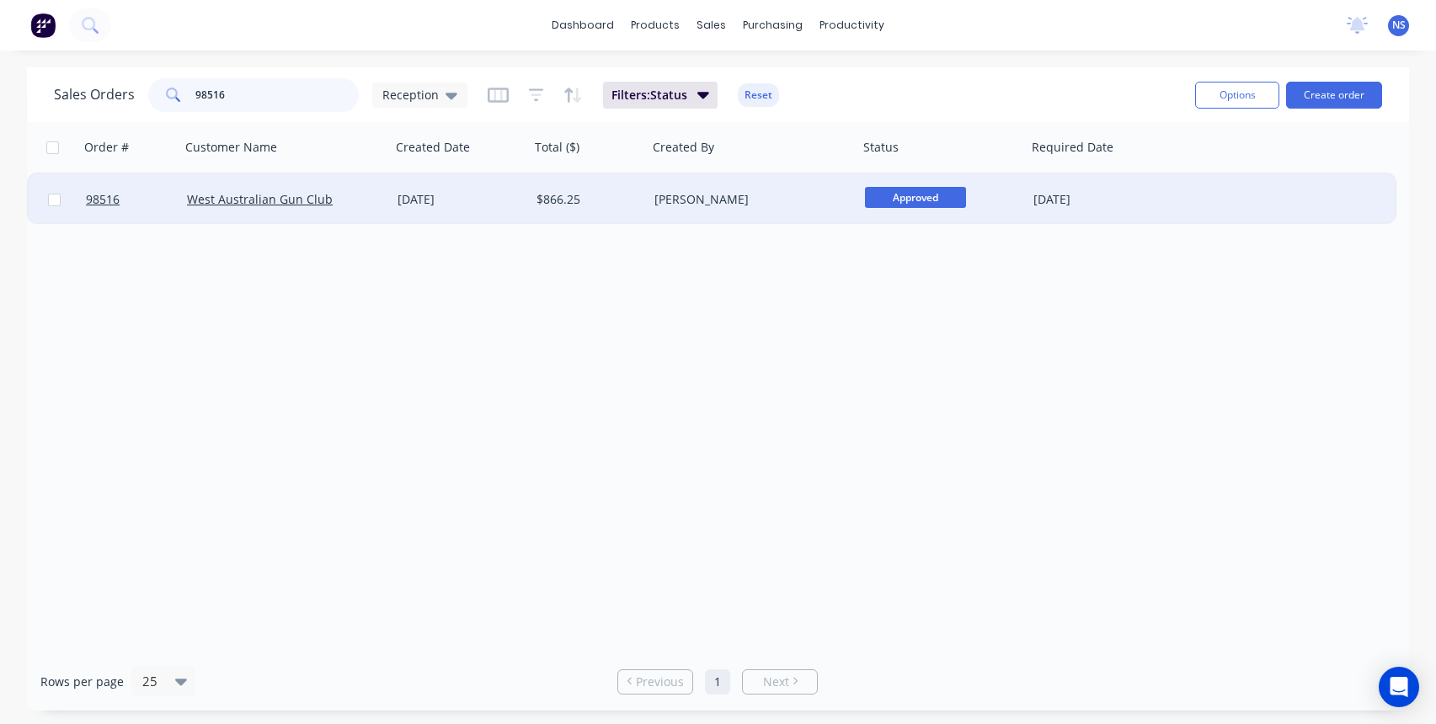
type input "98516"
click at [762, 201] on div "[PERSON_NAME]" at bounding box center [747, 199] width 187 height 17
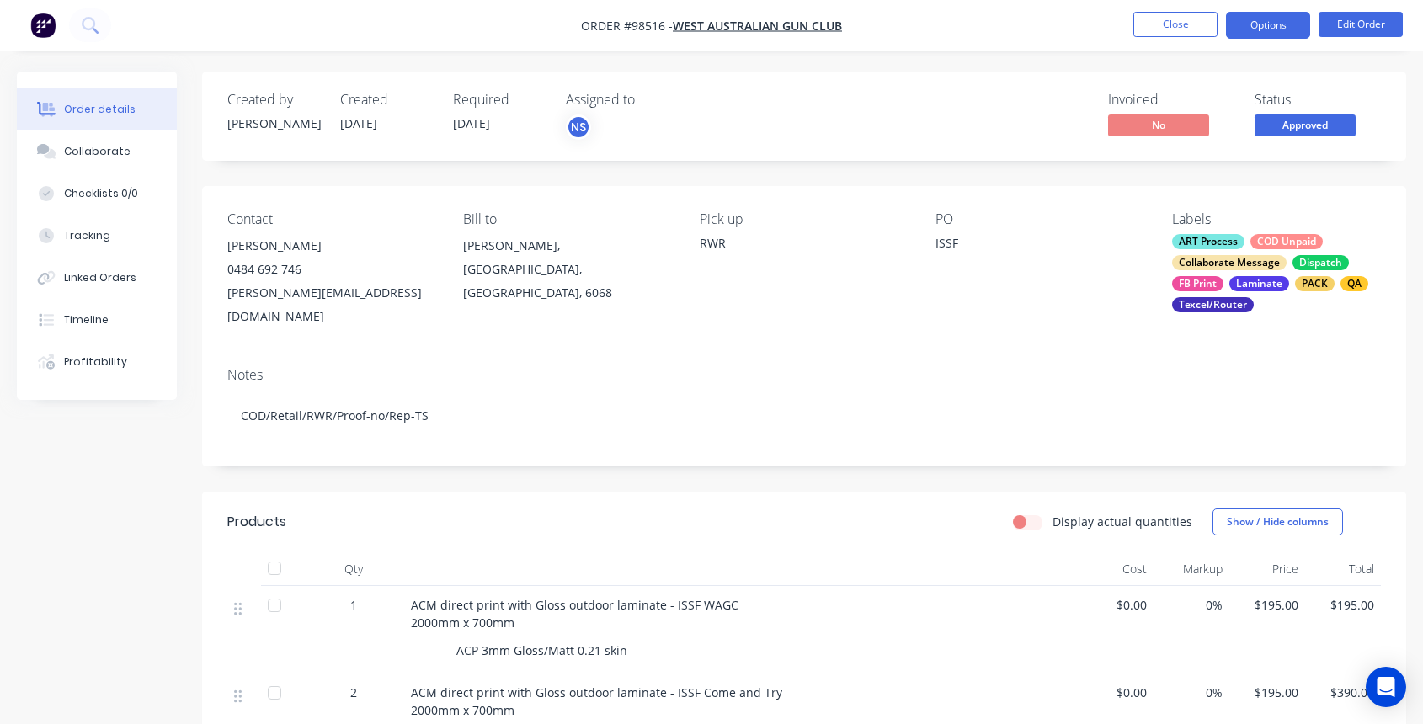
click at [1266, 19] on button "Options" at bounding box center [1268, 25] width 84 height 27
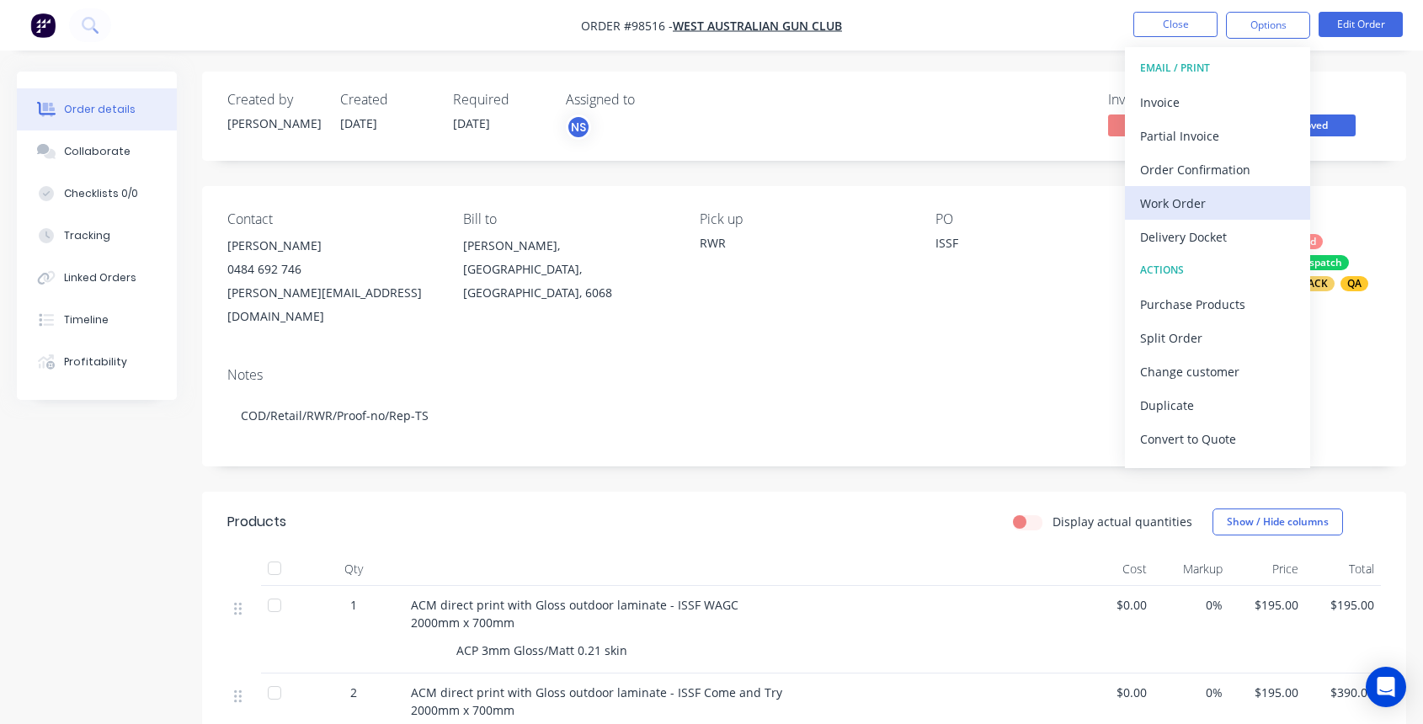
click at [1193, 197] on div "Work Order" at bounding box center [1217, 203] width 155 height 24
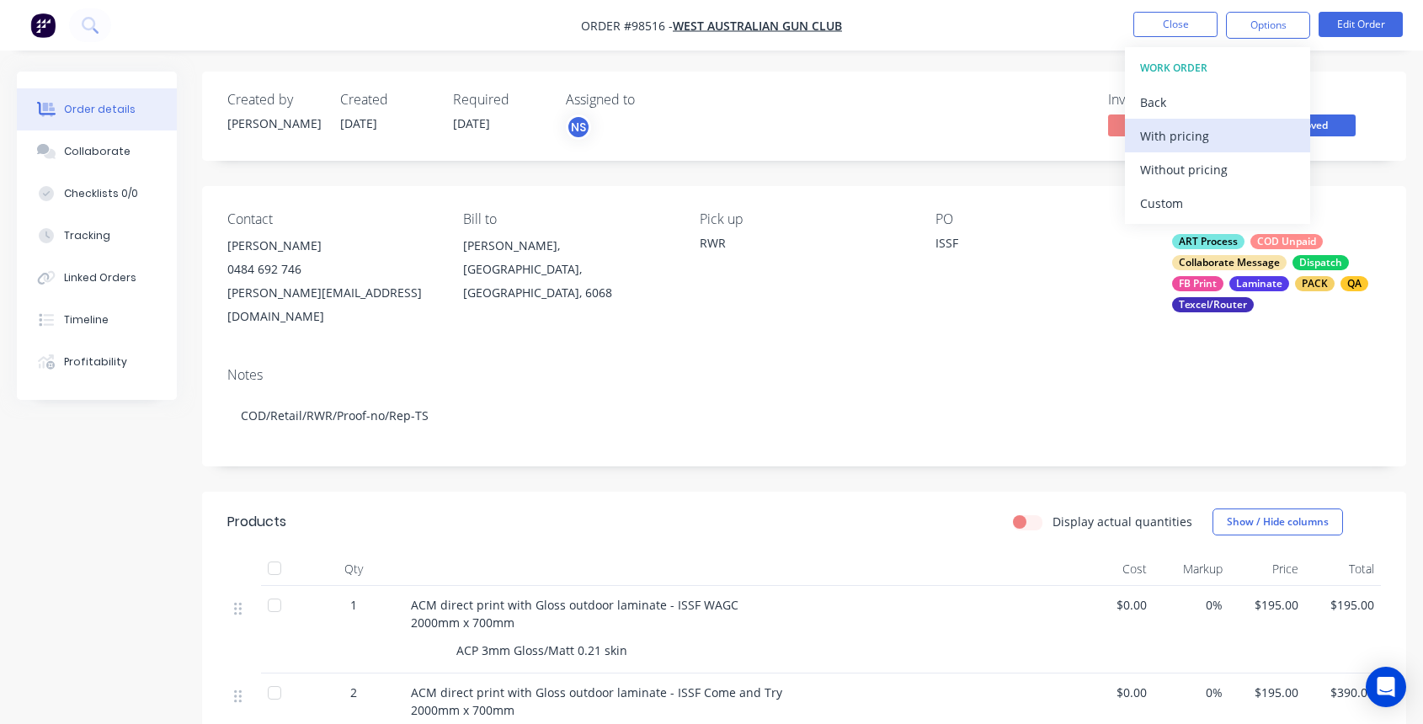
click at [1183, 136] on div "With pricing" at bounding box center [1217, 136] width 155 height 24
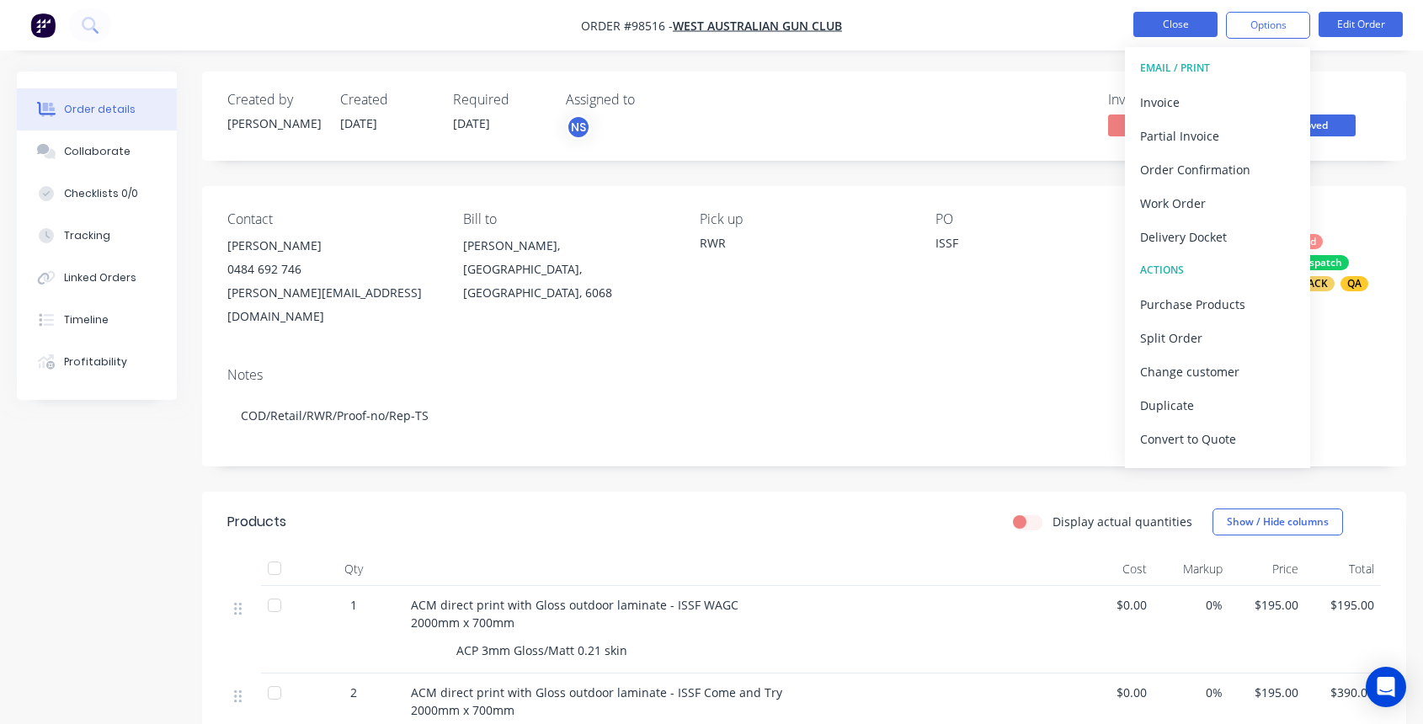
click at [1168, 20] on button "Close" at bounding box center [1176, 24] width 84 height 25
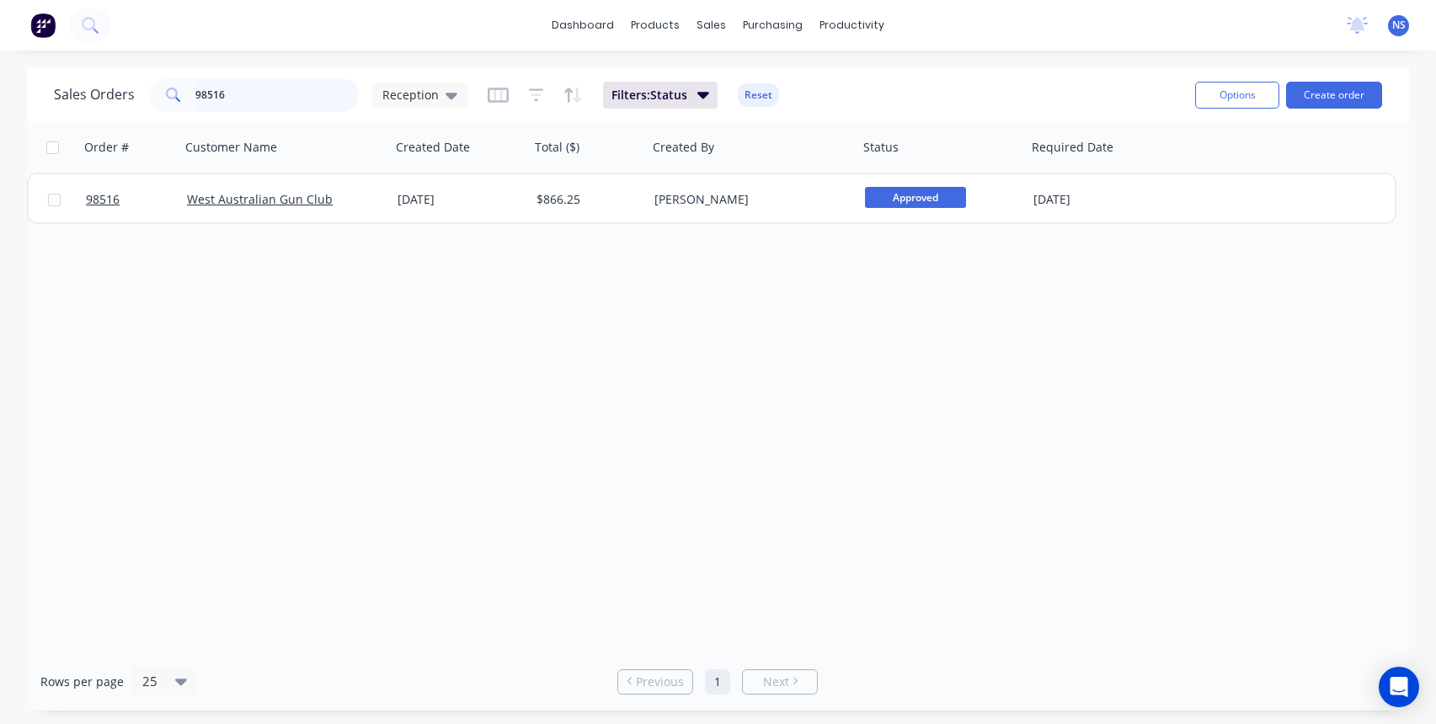
click at [287, 108] on input "98516" at bounding box center [277, 95] width 164 height 34
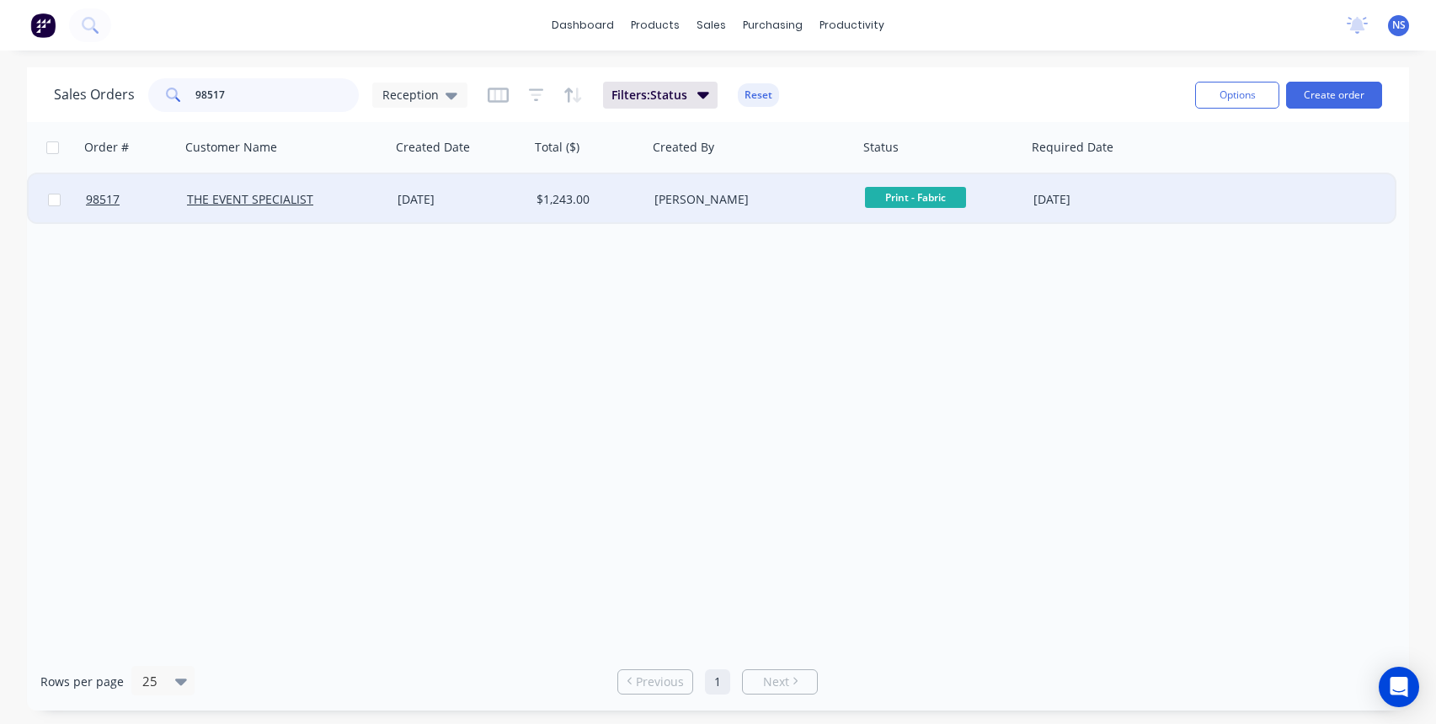
type input "98517"
click at [360, 201] on div "THE EVENT SPECIALIST" at bounding box center [280, 199] width 187 height 17
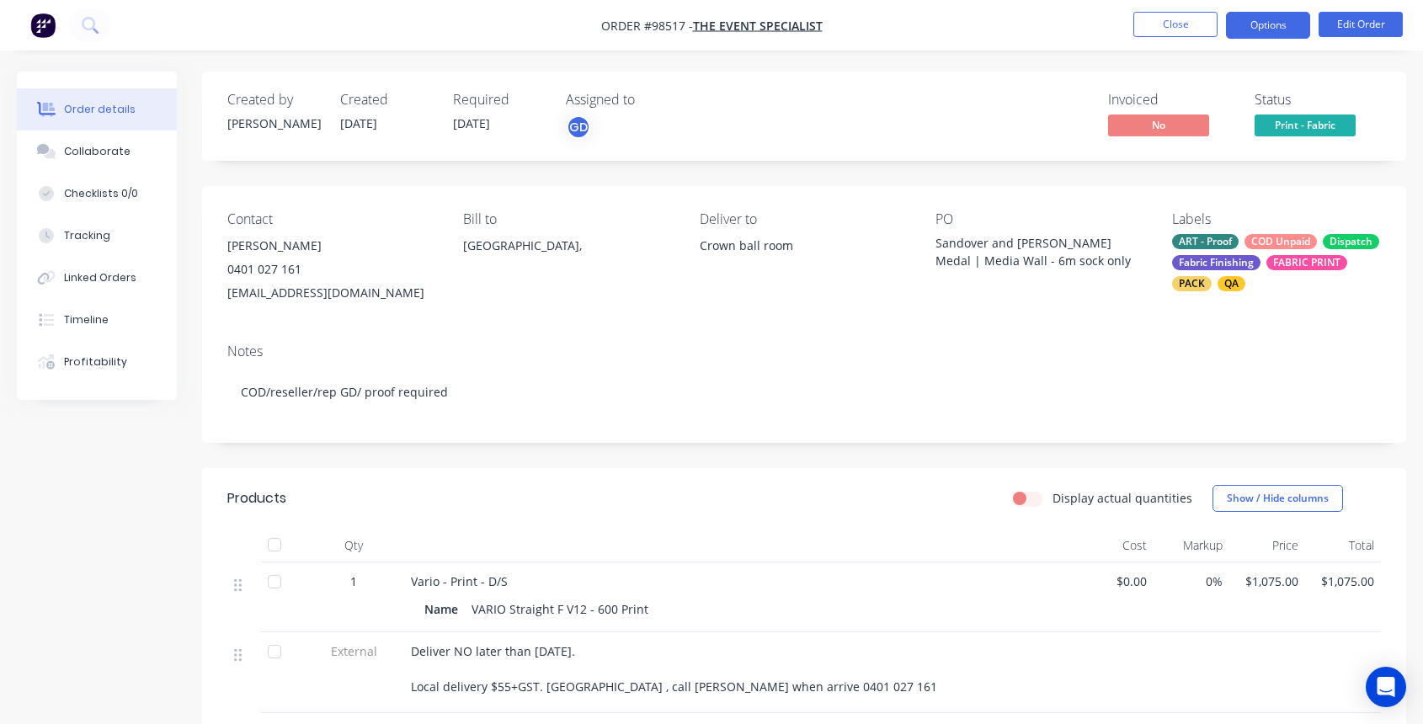
click at [1261, 20] on button "Options" at bounding box center [1268, 25] width 84 height 27
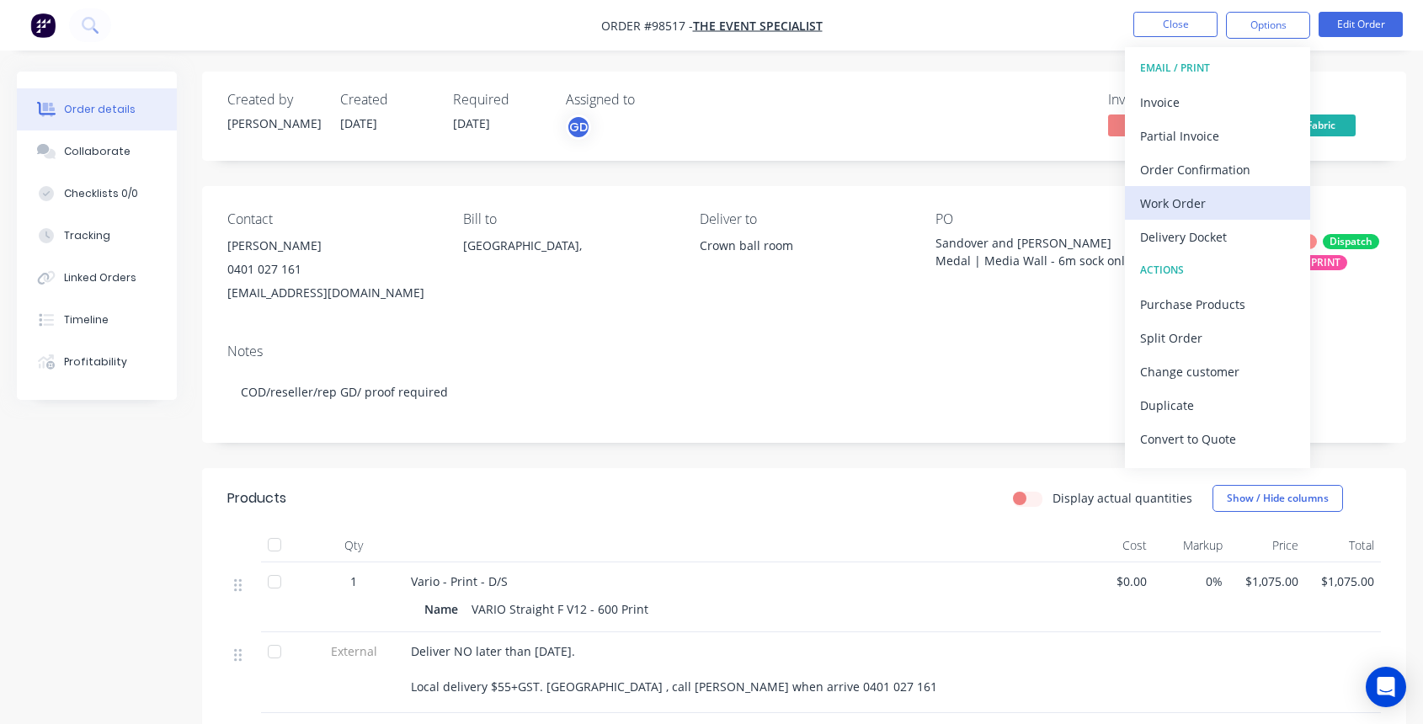
click at [1212, 198] on div "Work Order" at bounding box center [1217, 203] width 155 height 24
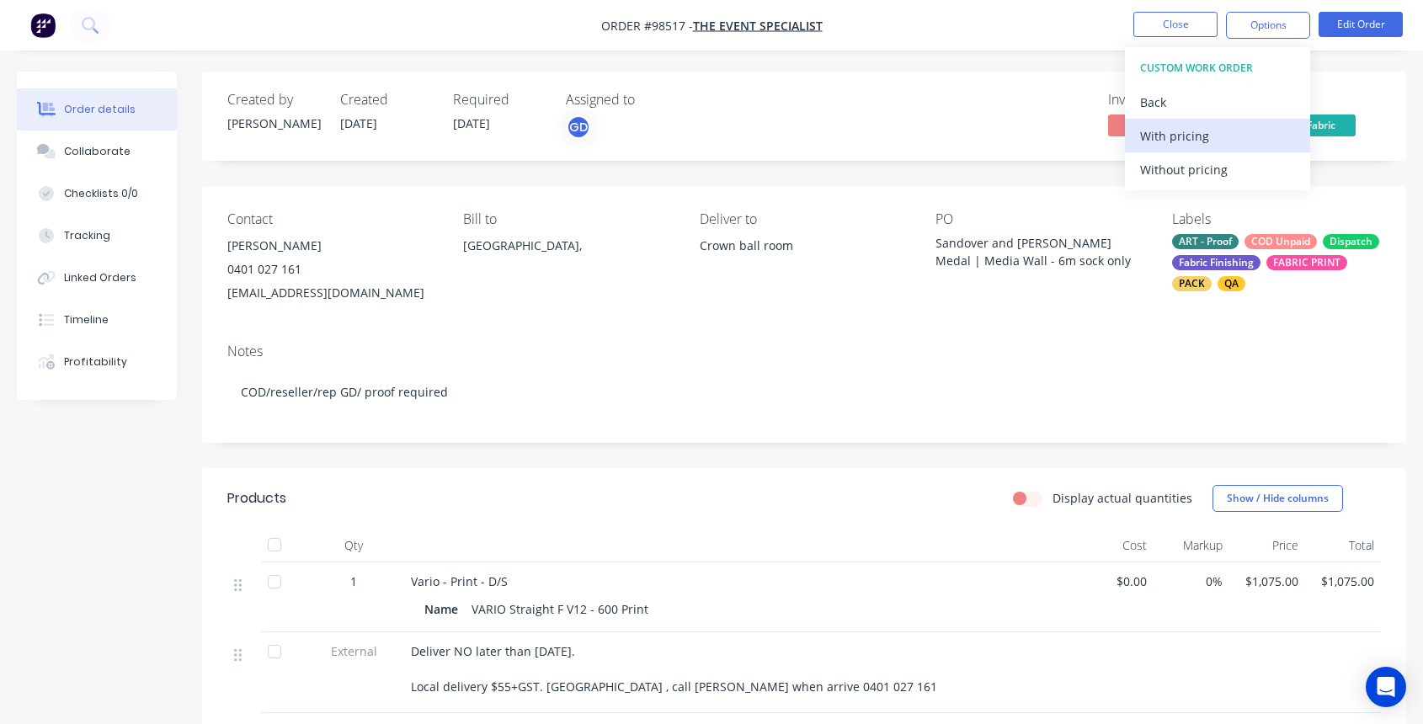
click at [1189, 136] on div "With pricing" at bounding box center [1217, 136] width 155 height 24
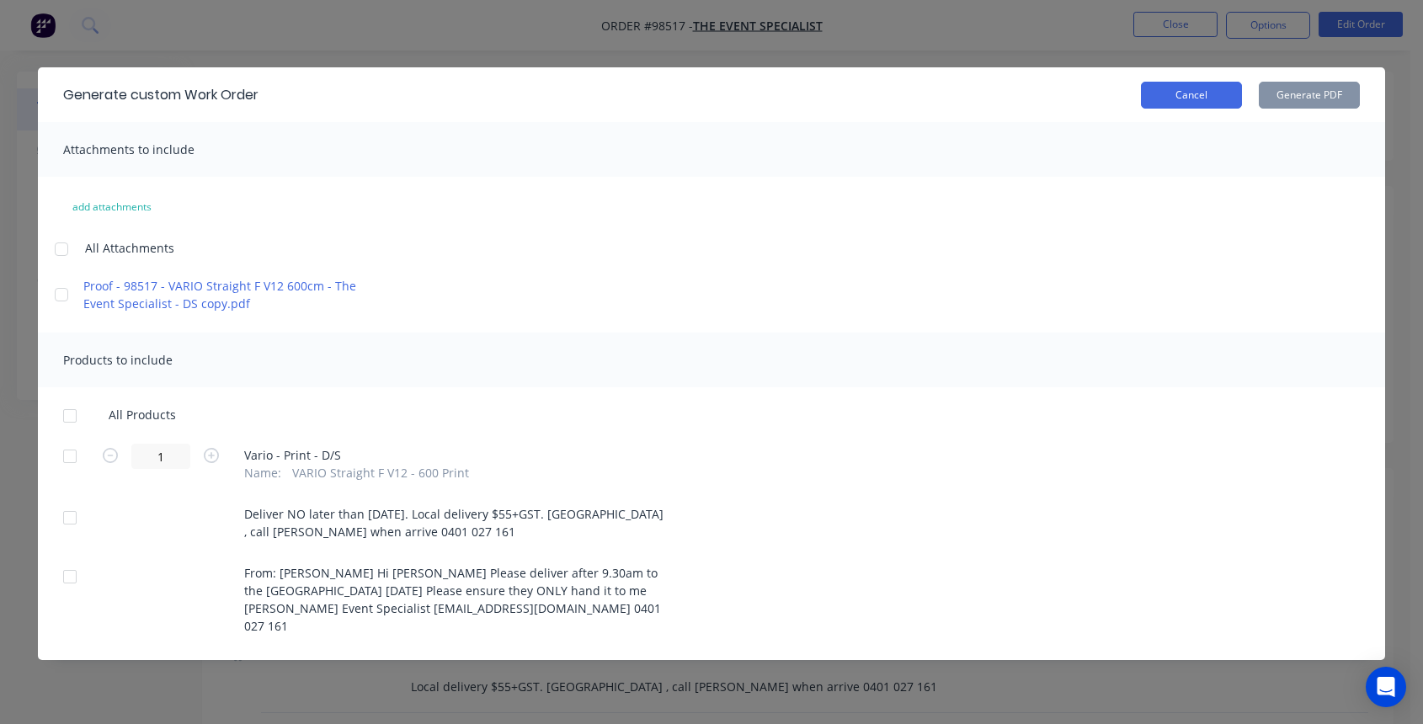
click at [1192, 95] on button "Cancel" at bounding box center [1191, 95] width 101 height 27
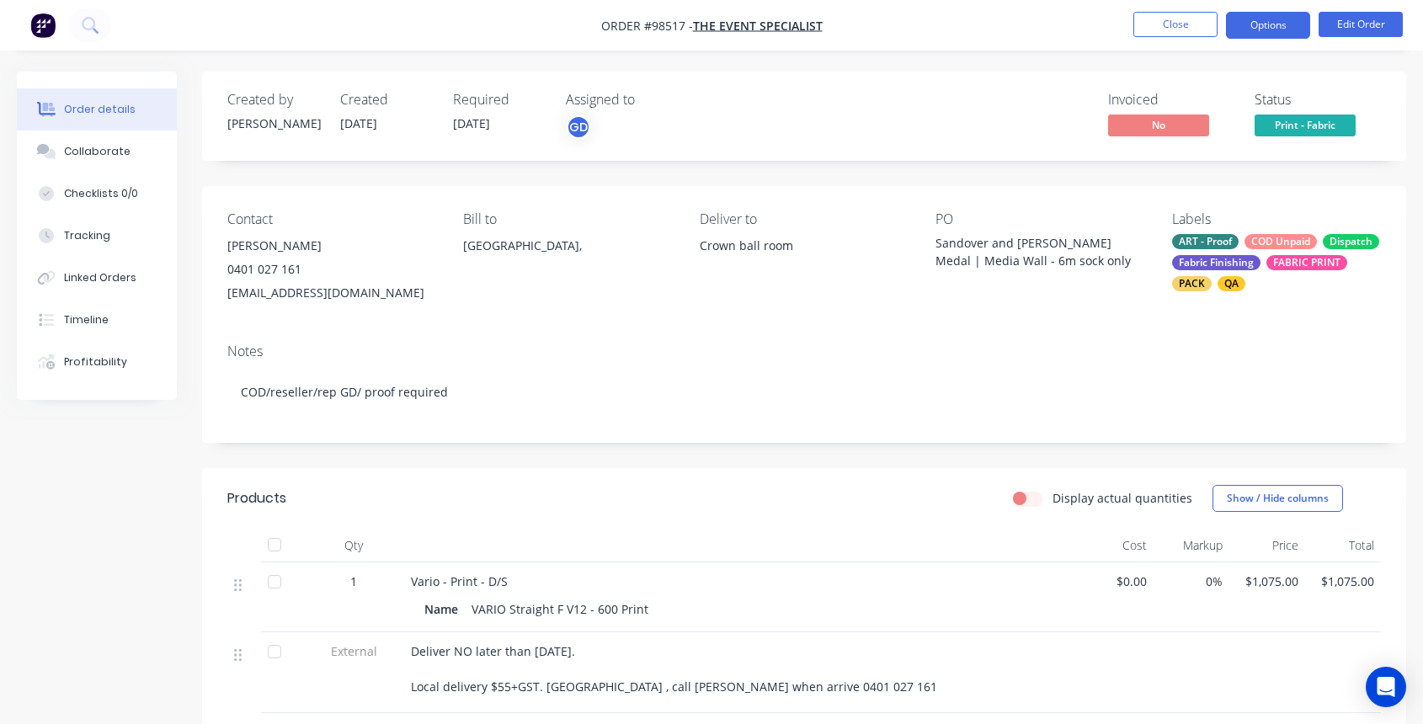
click at [1257, 27] on button "Options" at bounding box center [1268, 25] width 84 height 27
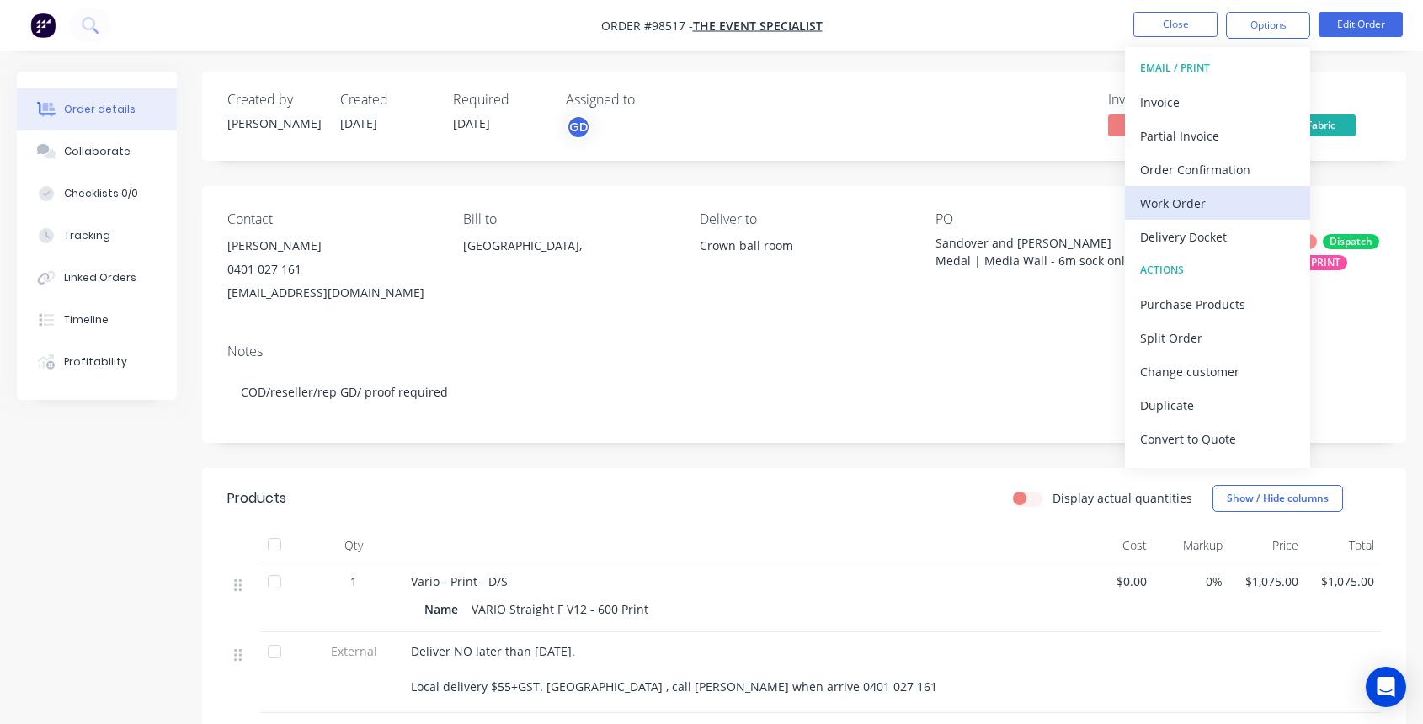
click at [1213, 201] on div "Work Order" at bounding box center [1217, 203] width 155 height 24
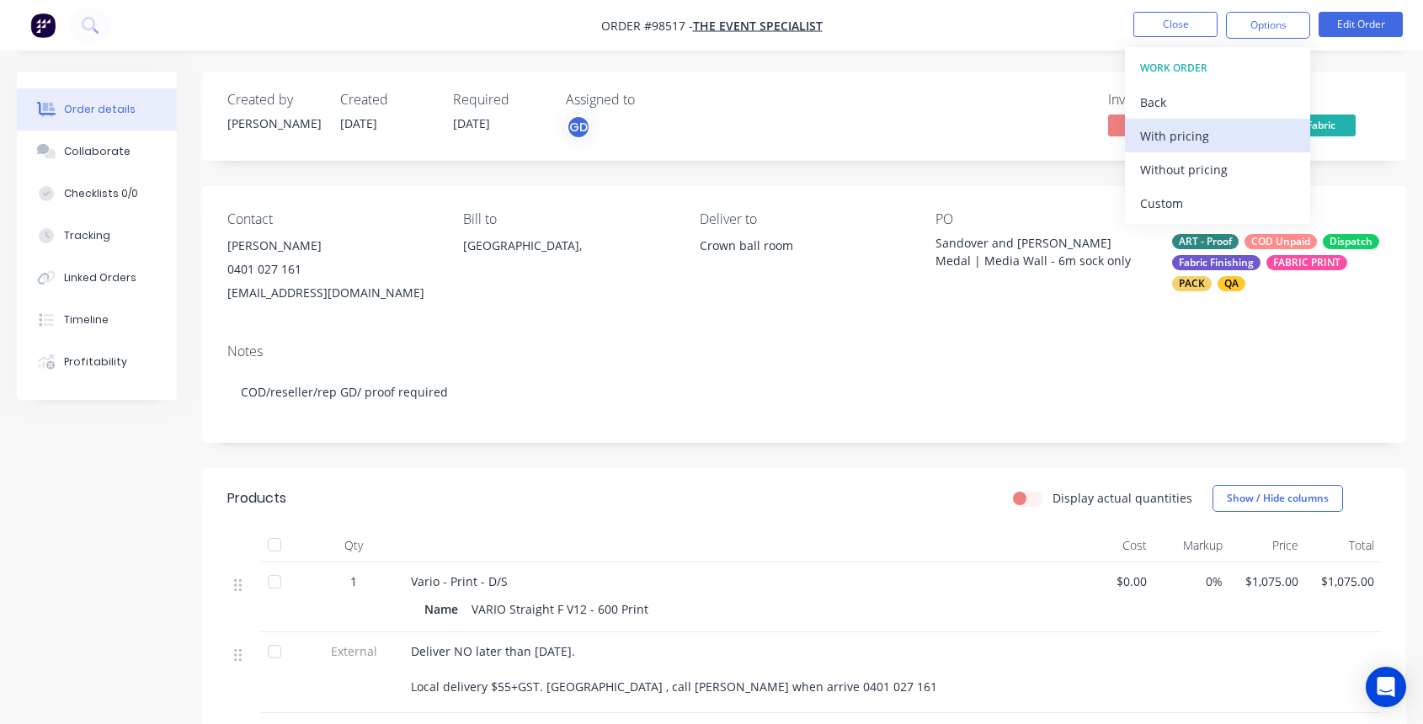
click at [1180, 133] on div "With pricing" at bounding box center [1217, 136] width 155 height 24
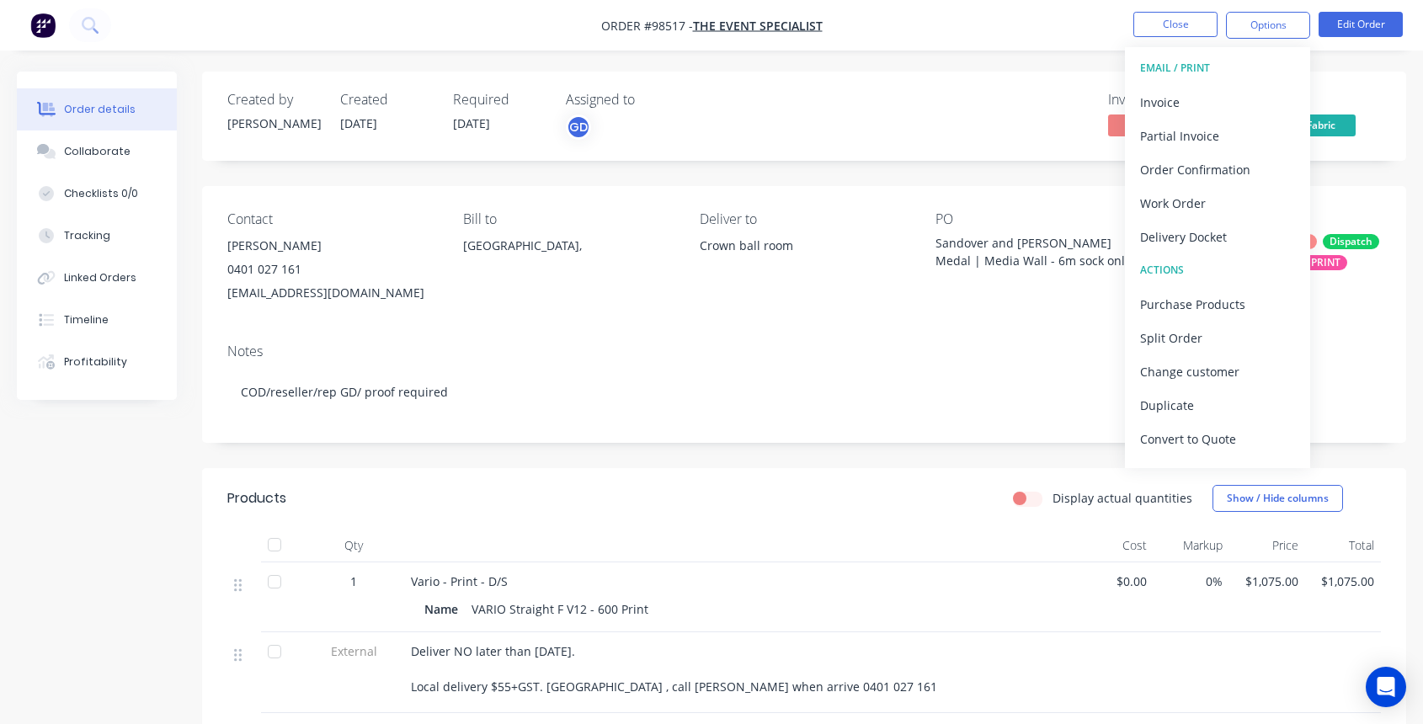
click at [624, 172] on div "Created by [PERSON_NAME] Created [DATE] Required [DATE] Assigned to GD Invoiced…" at bounding box center [804, 660] width 1204 height 1176
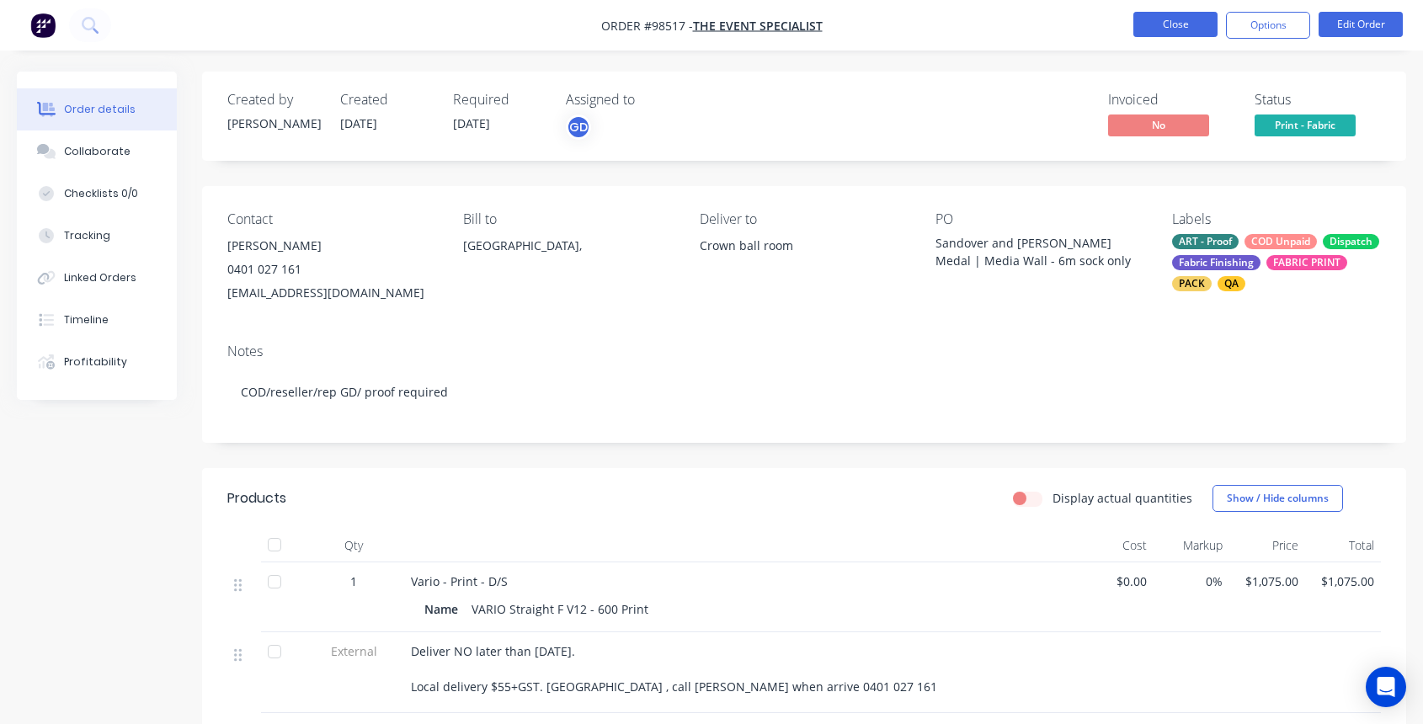
click at [1172, 26] on button "Close" at bounding box center [1176, 24] width 84 height 25
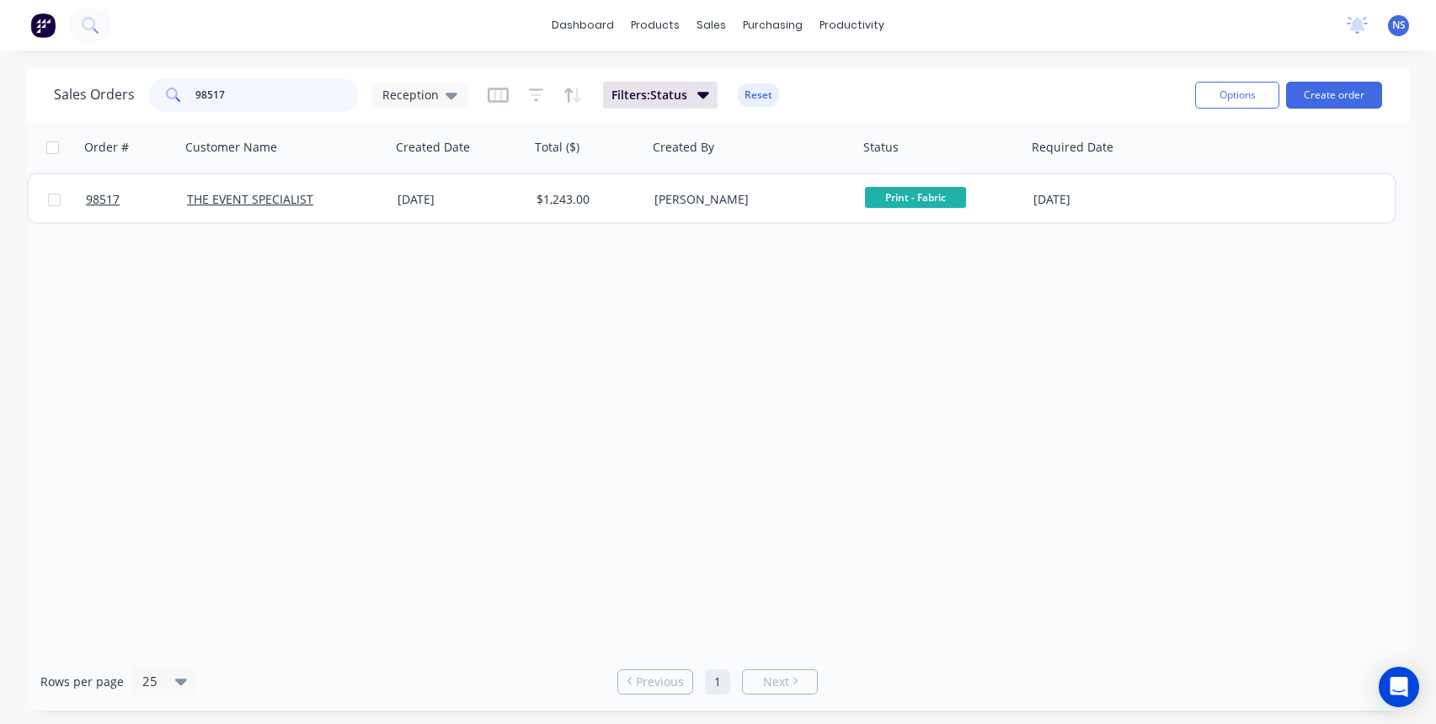
click at [299, 93] on input "98517" at bounding box center [277, 95] width 164 height 34
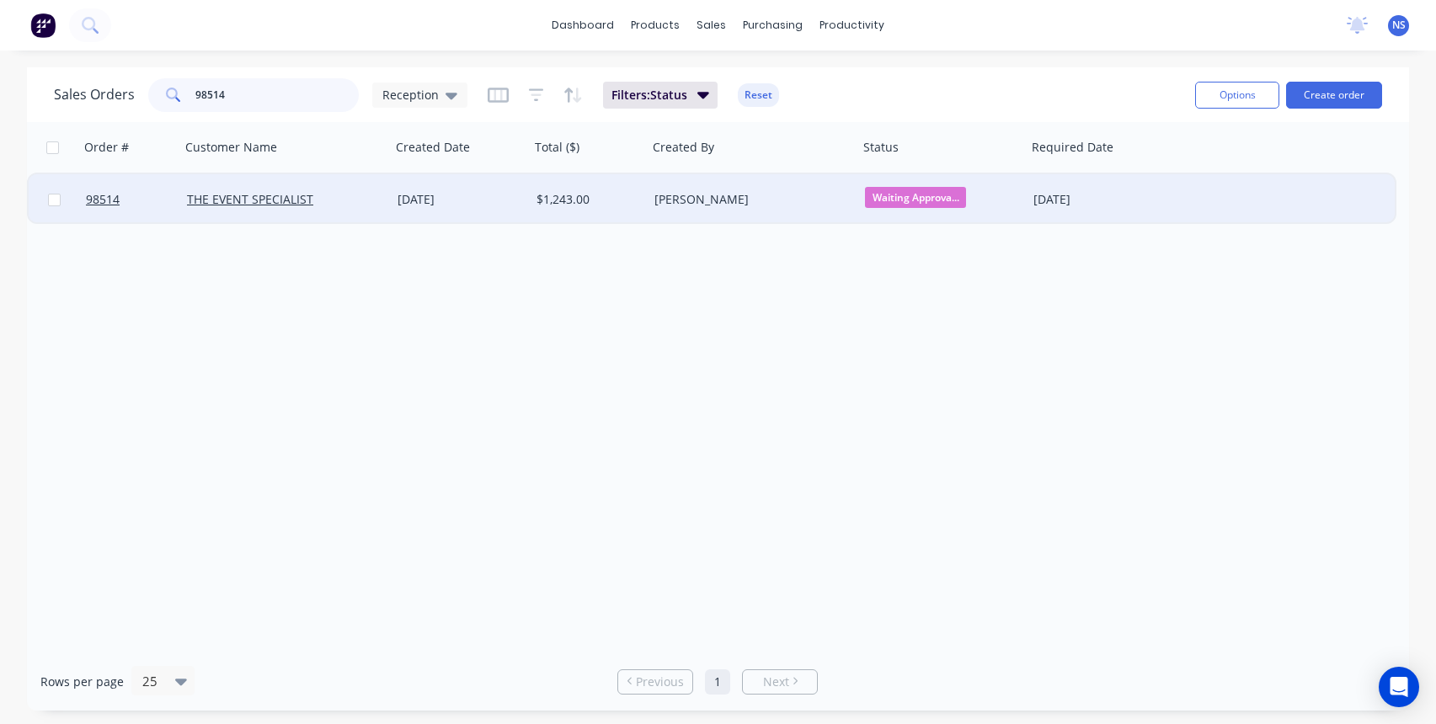
type input "98514"
click at [375, 211] on div "THE EVENT SPECIALIST" at bounding box center [285, 199] width 211 height 51
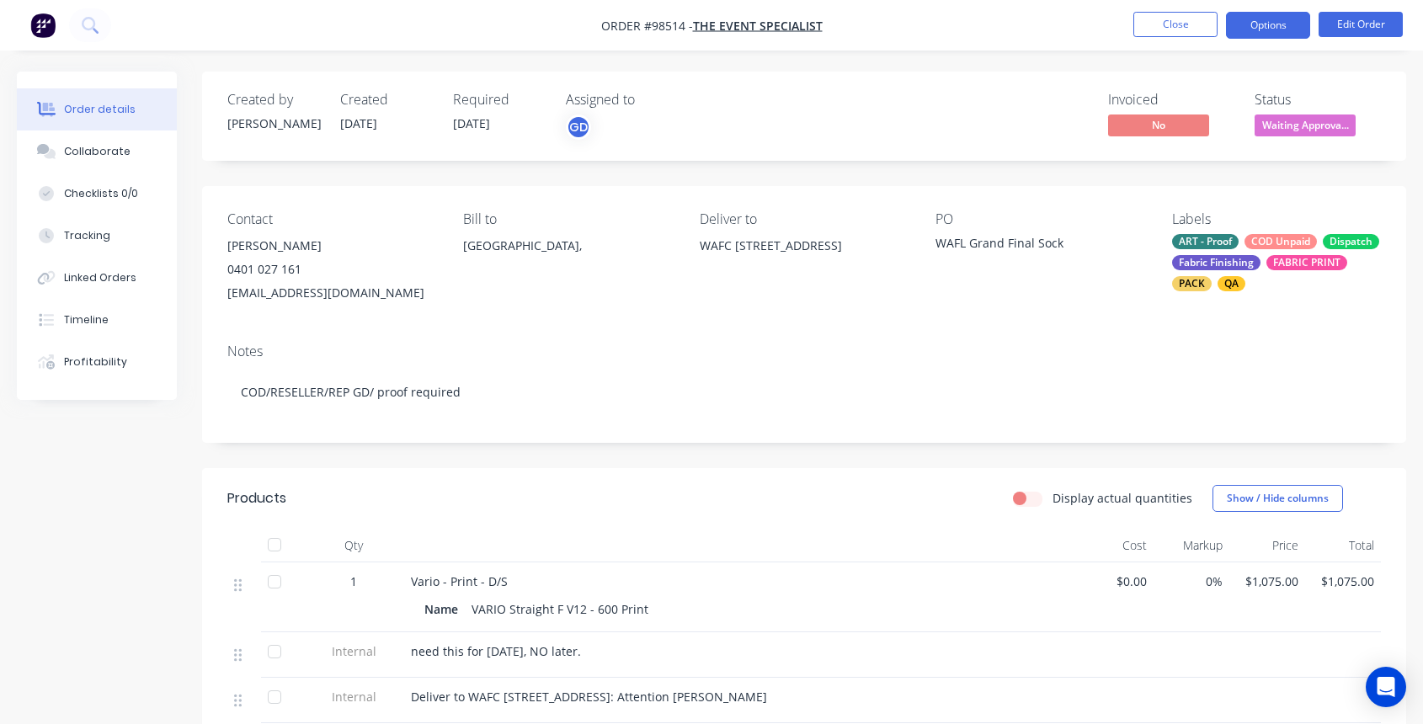
click at [1260, 29] on button "Options" at bounding box center [1268, 25] width 84 height 27
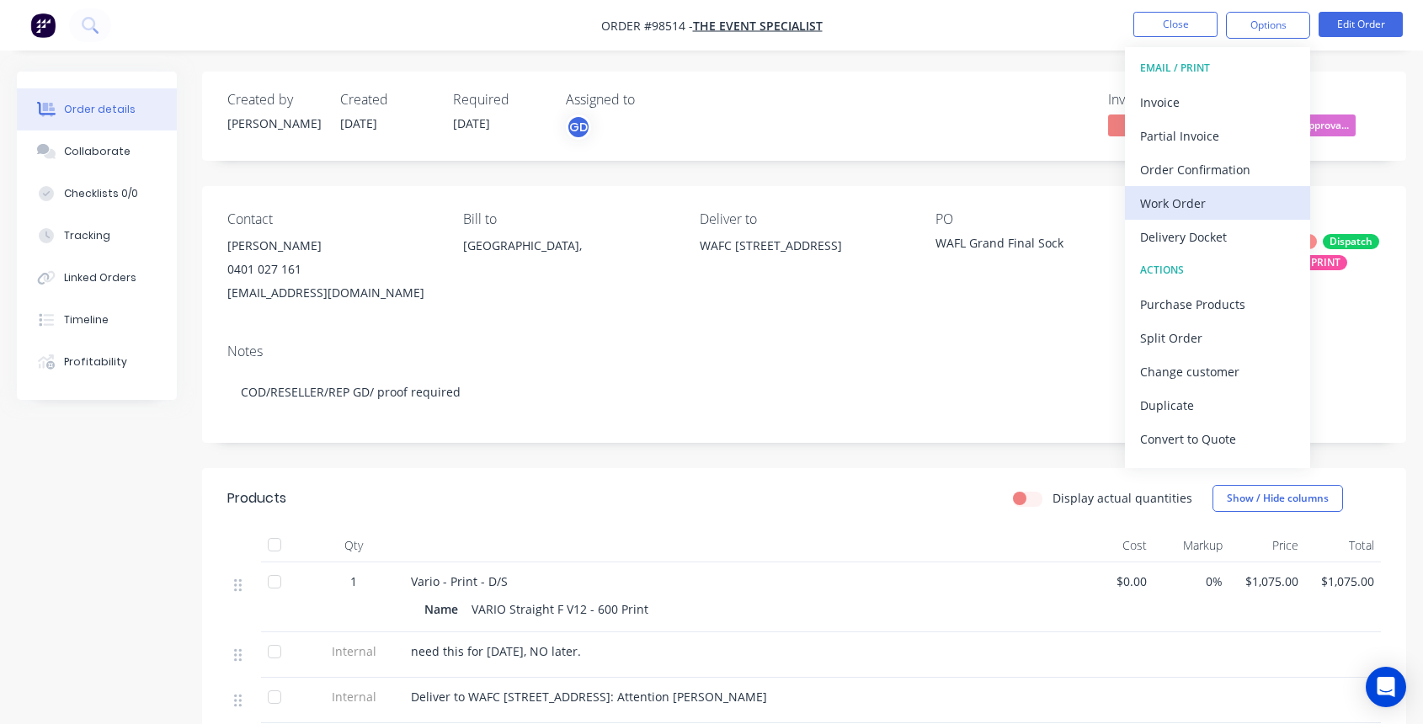
click at [1204, 199] on div "Work Order" at bounding box center [1217, 203] width 155 height 24
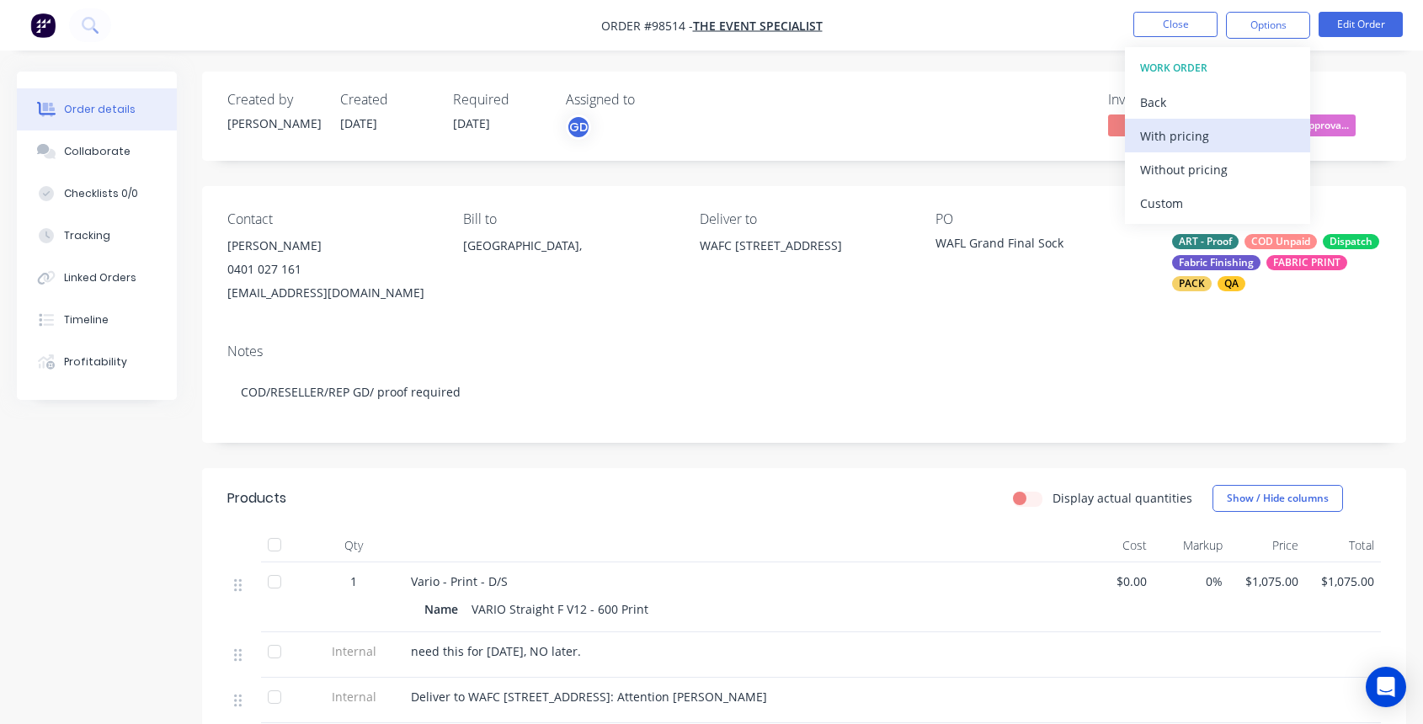
click at [1172, 136] on div "With pricing" at bounding box center [1217, 136] width 155 height 24
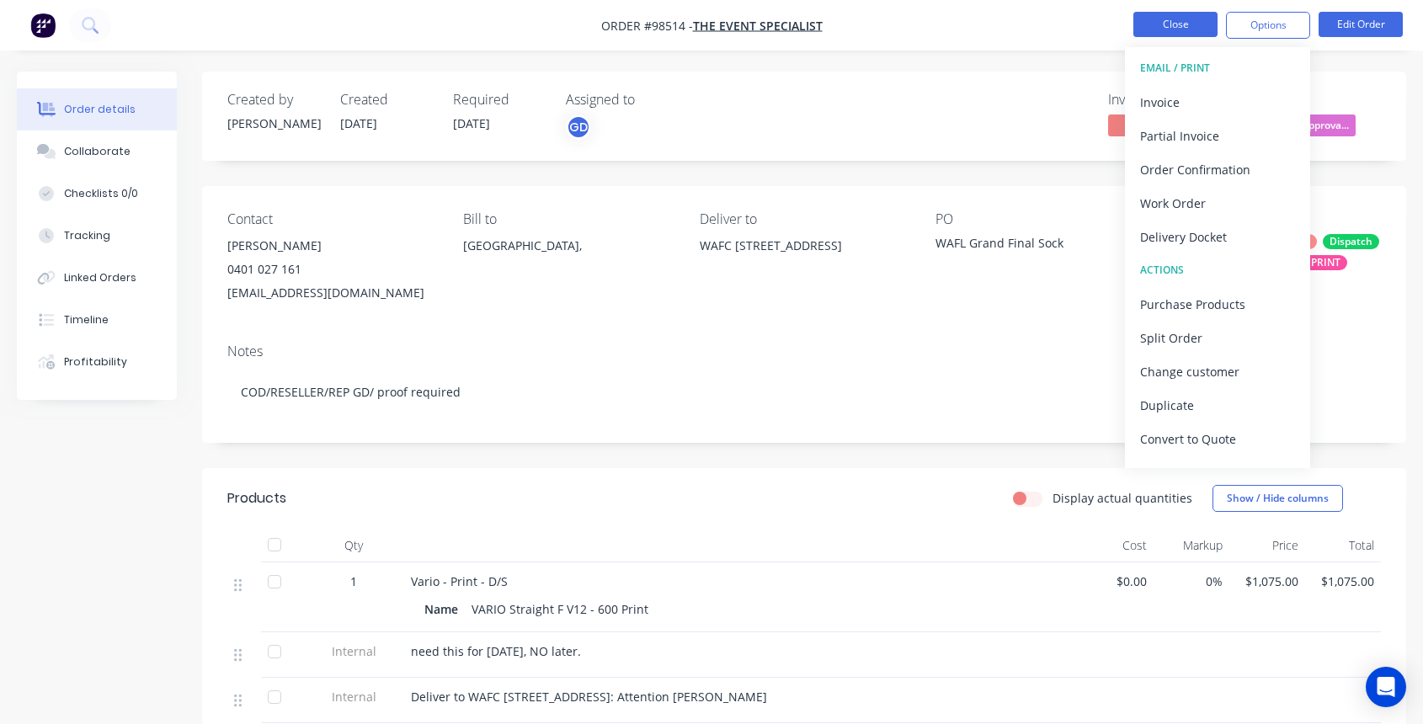
click at [1185, 22] on button "Close" at bounding box center [1176, 24] width 84 height 25
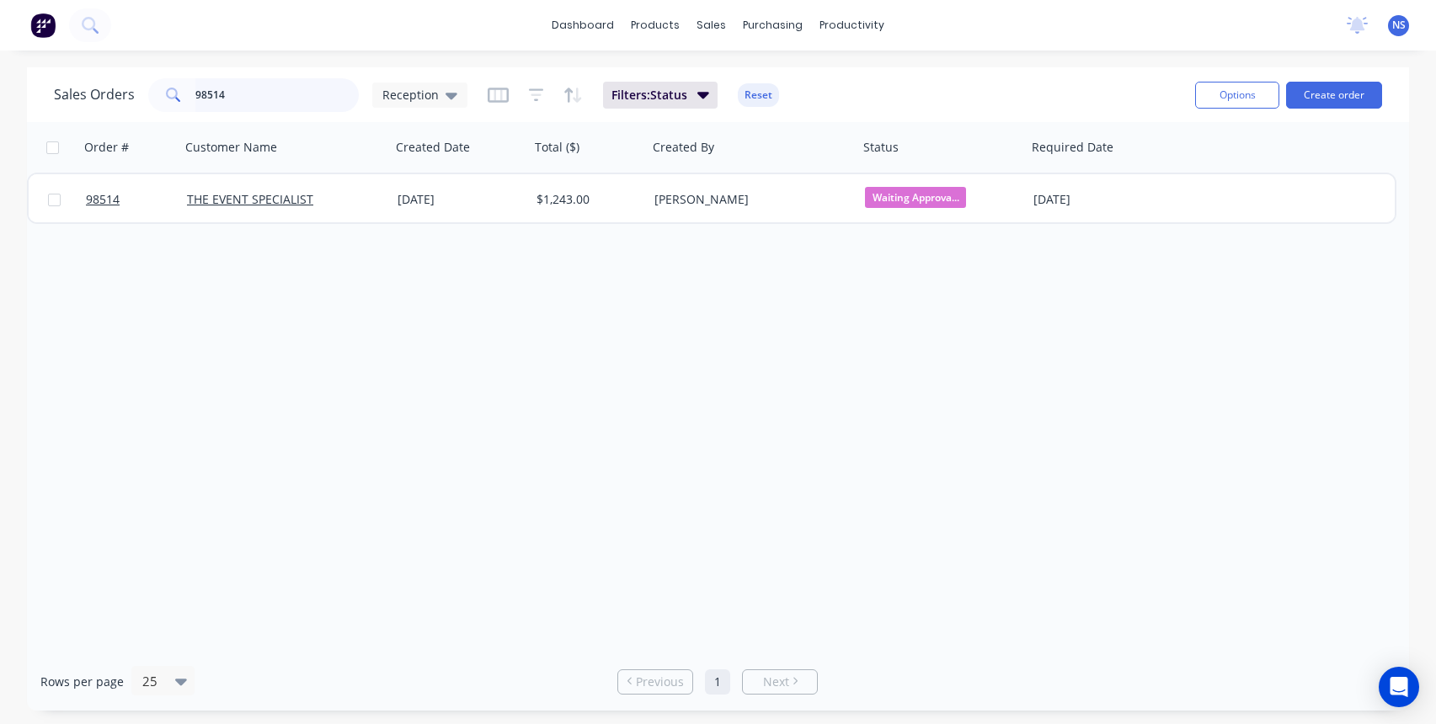
click at [260, 92] on input "98514" at bounding box center [277, 95] width 164 height 34
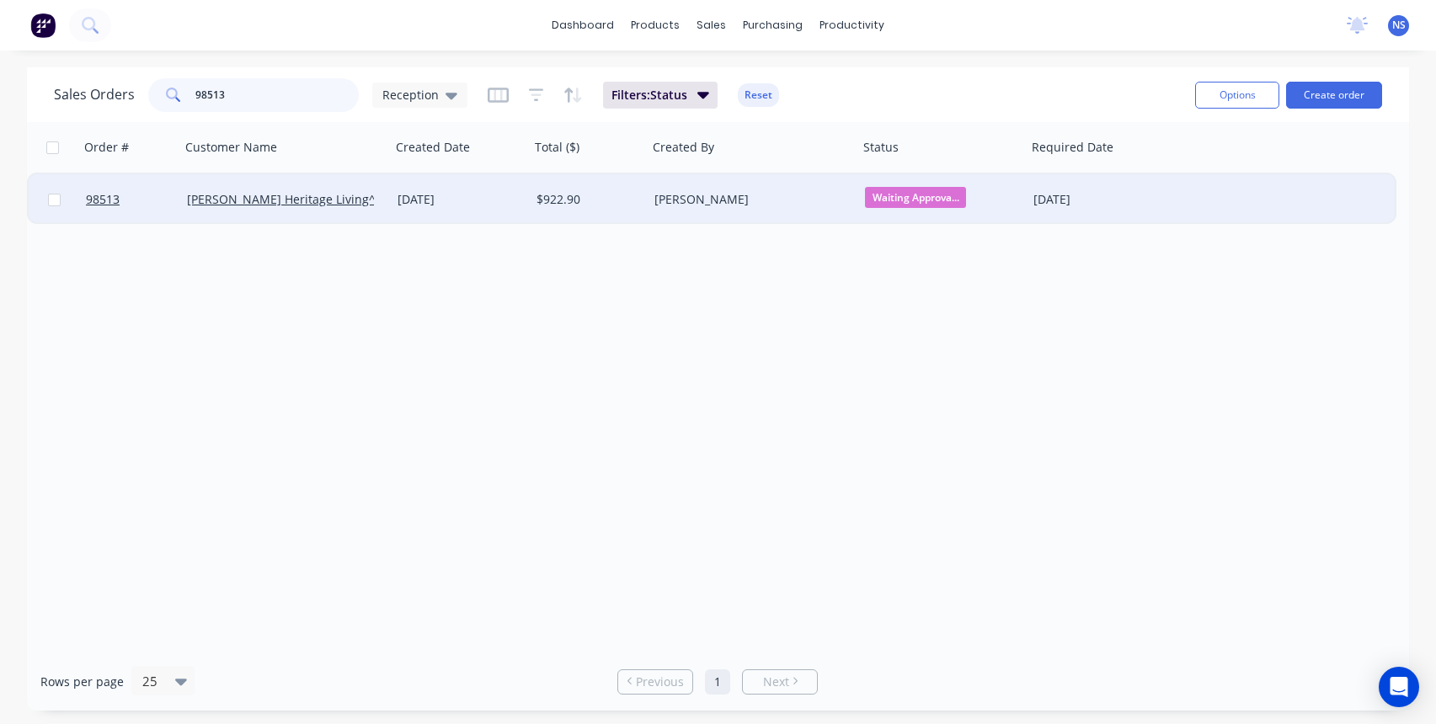
type input "98513"
click at [790, 208] on div "[PERSON_NAME]" at bounding box center [753, 199] width 211 height 51
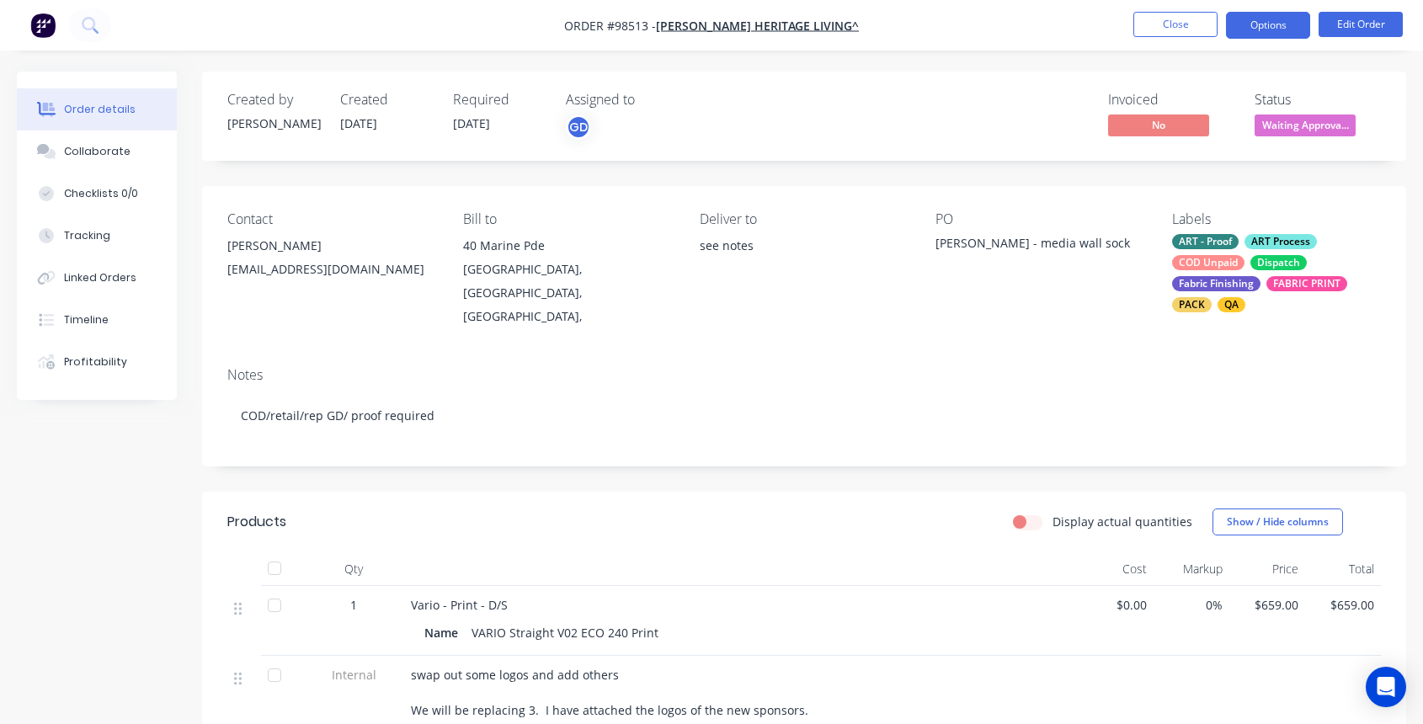
click at [1287, 23] on button "Options" at bounding box center [1268, 25] width 84 height 27
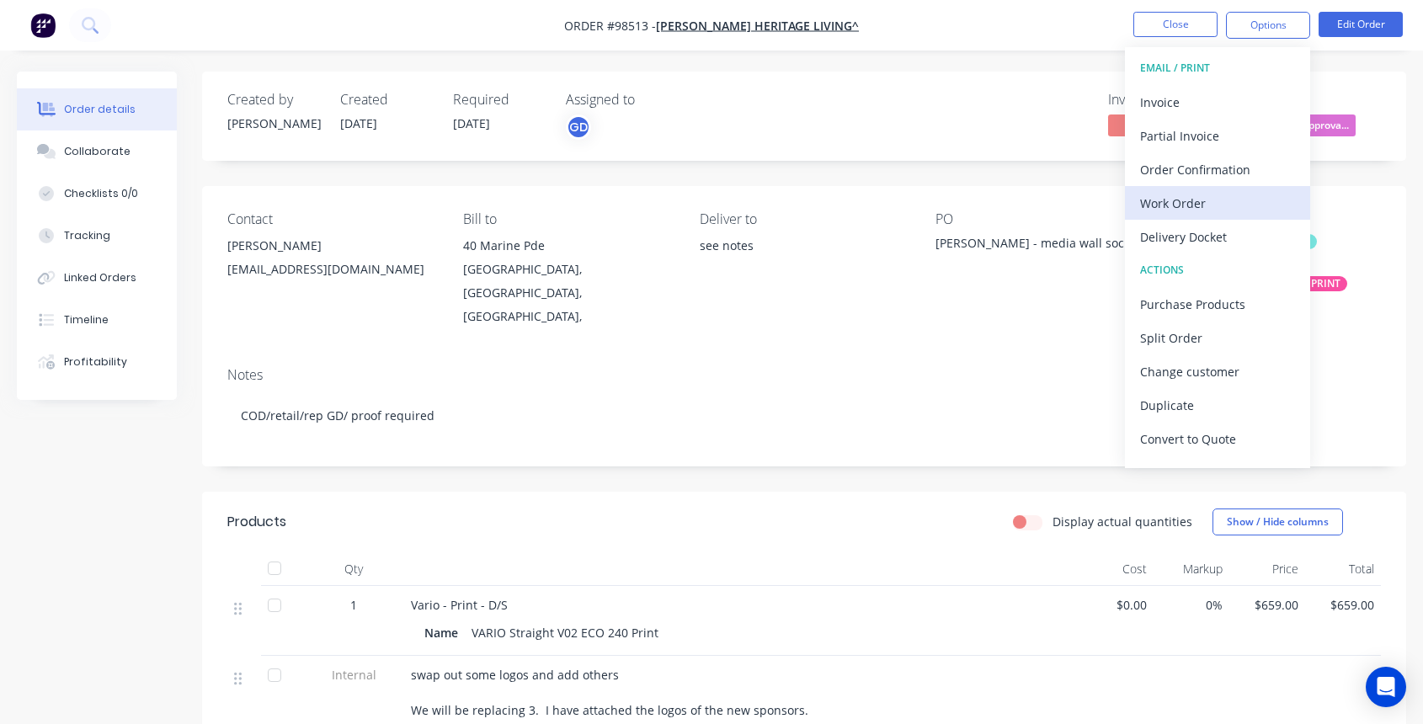
click at [1221, 195] on div "Work Order" at bounding box center [1217, 203] width 155 height 24
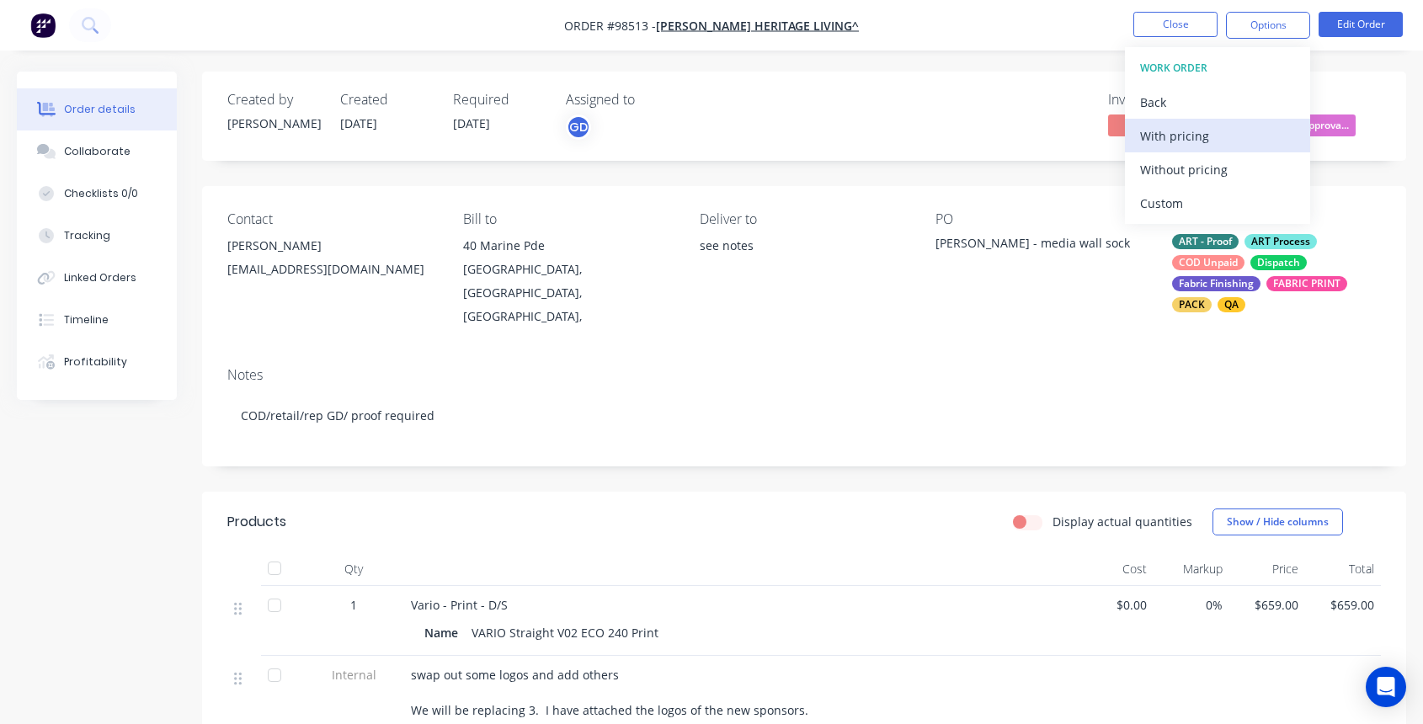
click at [1204, 136] on div "With pricing" at bounding box center [1217, 136] width 155 height 24
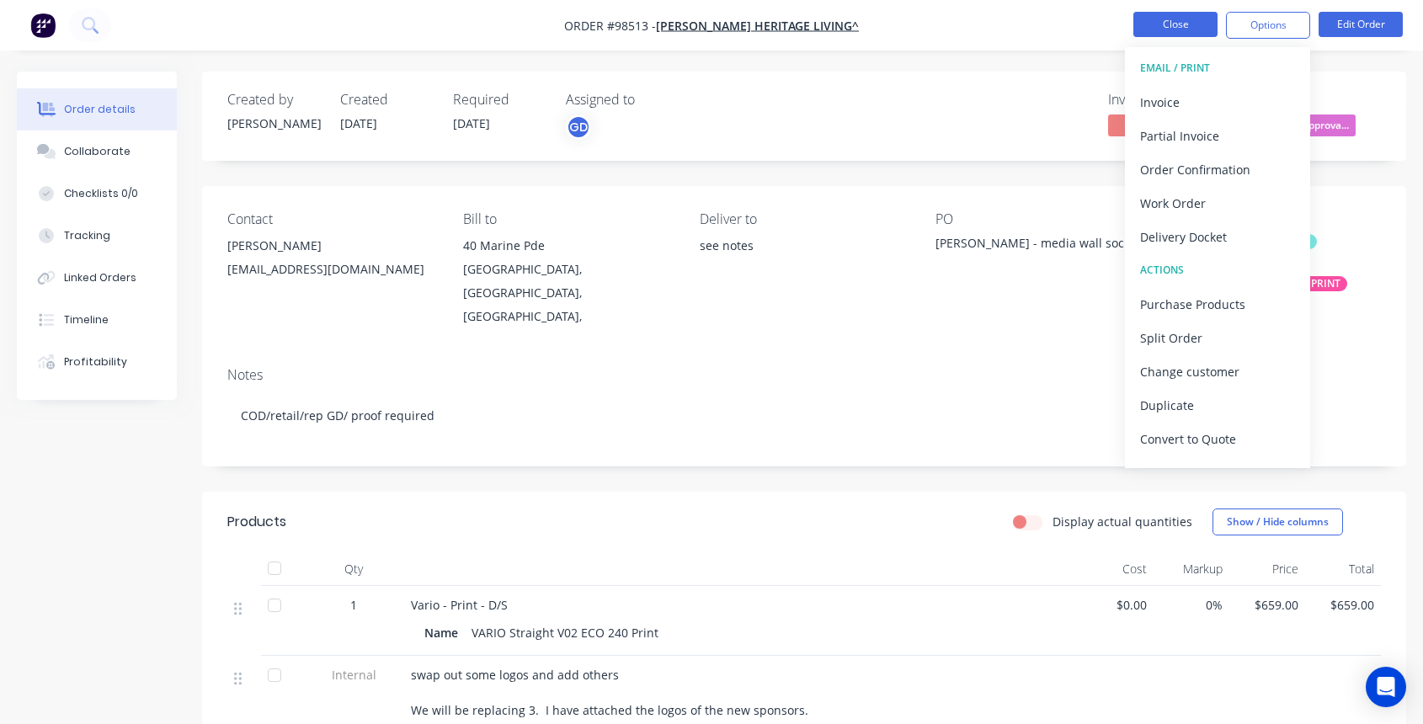
click at [1177, 19] on button "Close" at bounding box center [1176, 24] width 84 height 25
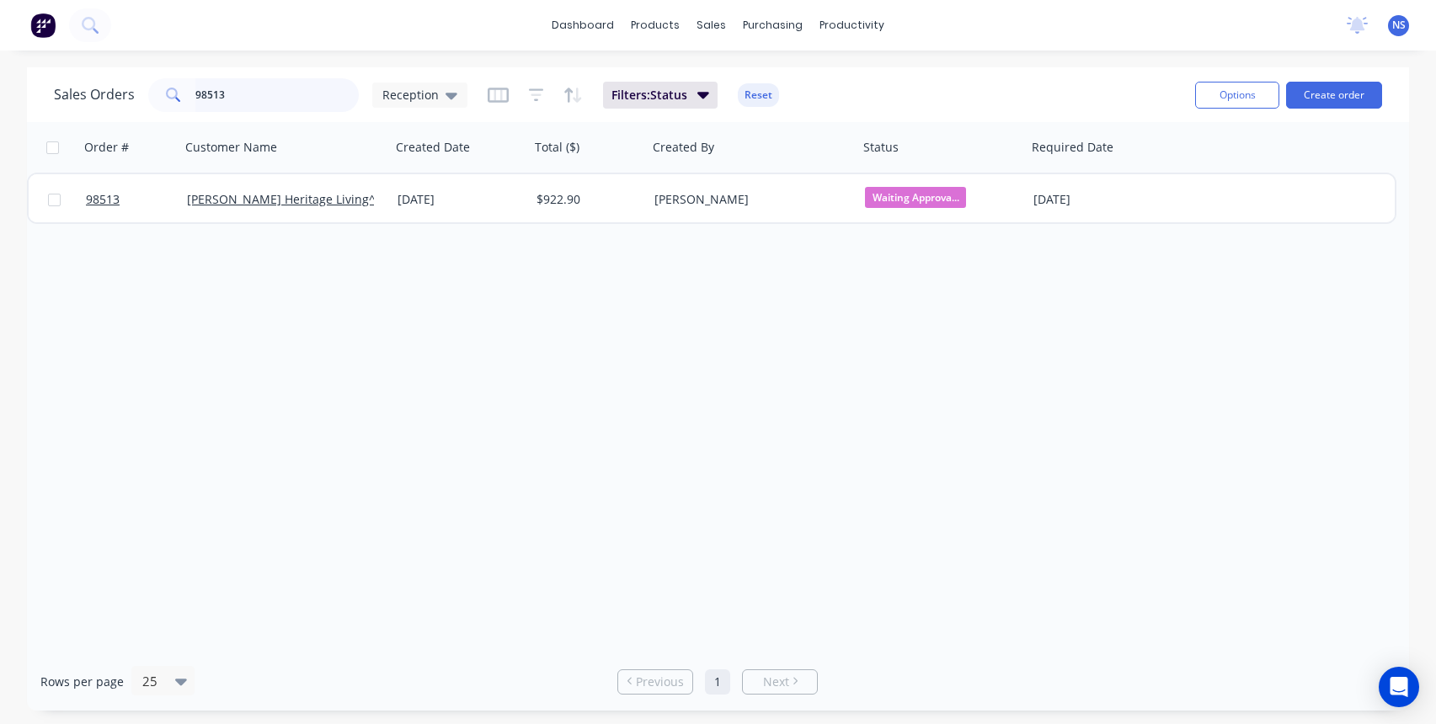
click at [270, 88] on input "98513" at bounding box center [277, 95] width 164 height 34
click at [269, 88] on input "98513" at bounding box center [277, 95] width 164 height 34
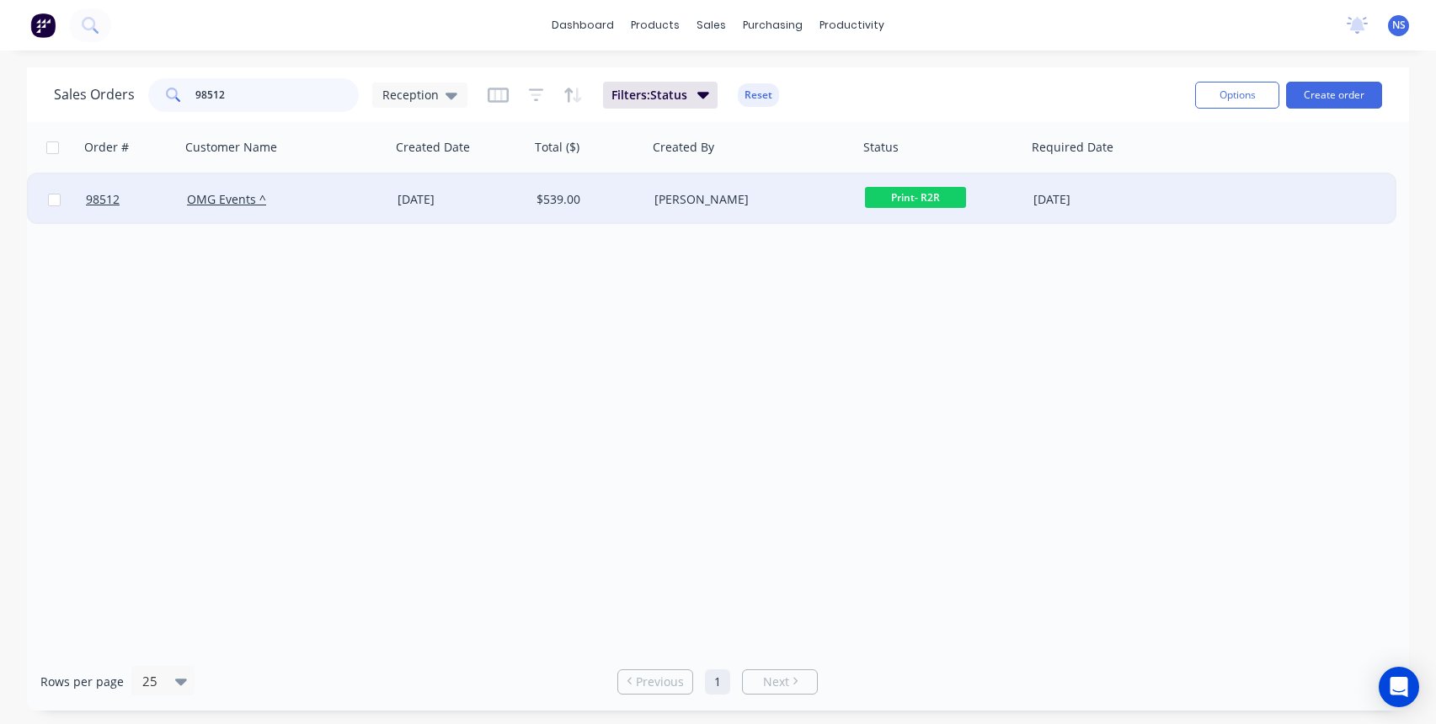
type input "98512"
click at [358, 197] on div "OMG Events ^" at bounding box center [280, 199] width 187 height 17
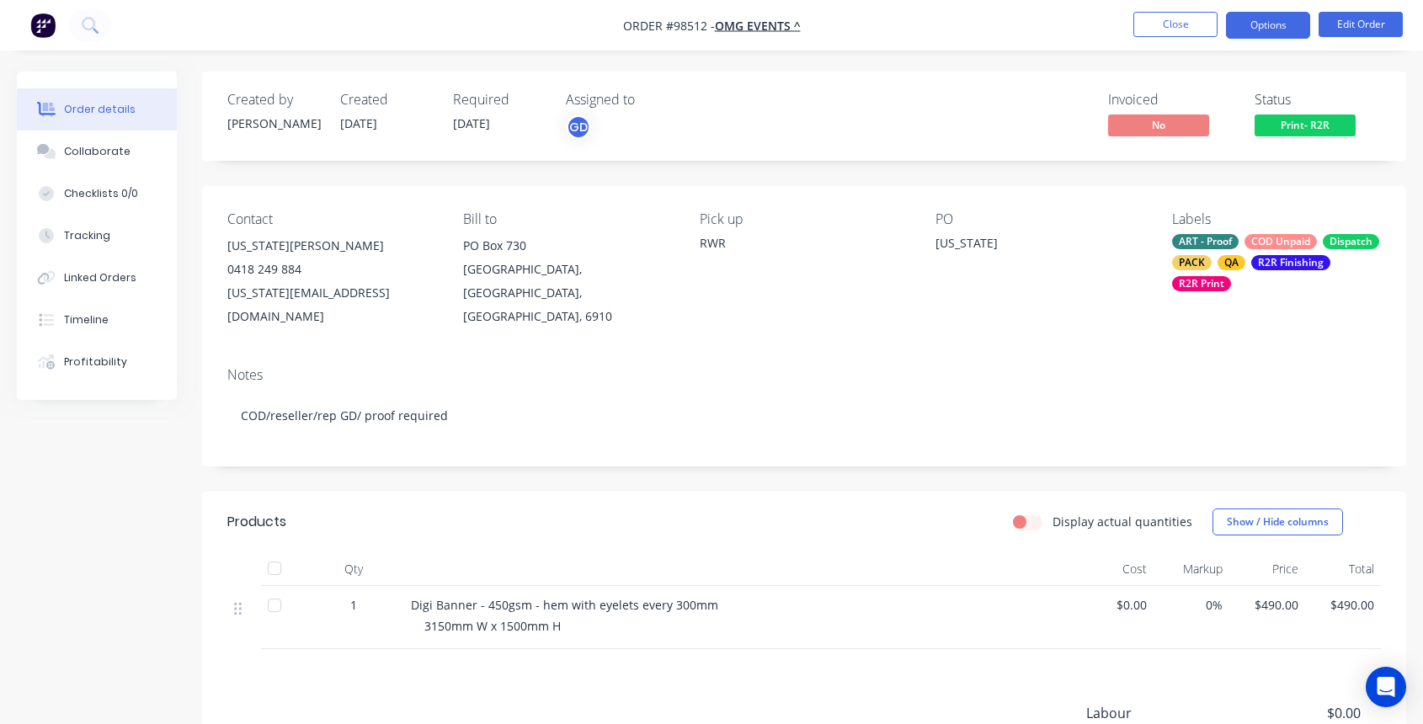
click at [1254, 25] on button "Options" at bounding box center [1268, 25] width 84 height 27
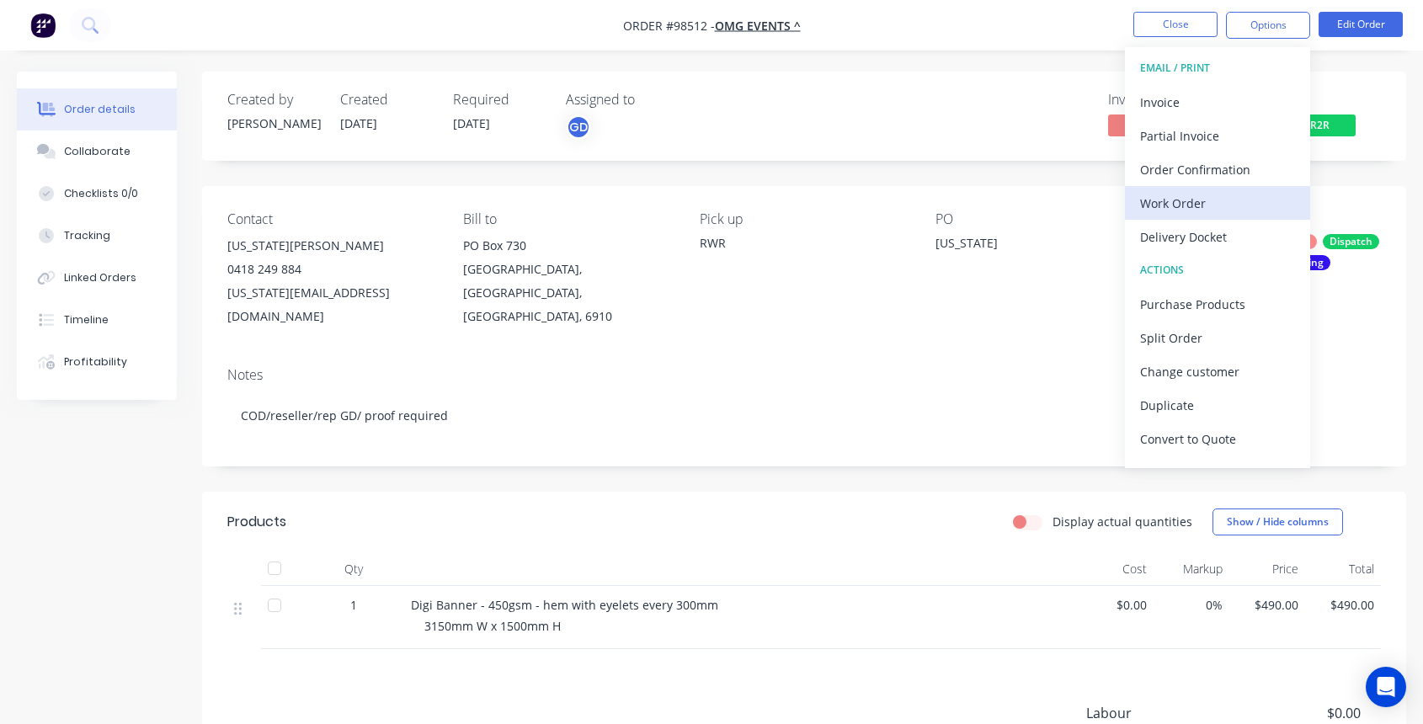
click at [1204, 205] on div "Work Order" at bounding box center [1217, 203] width 155 height 24
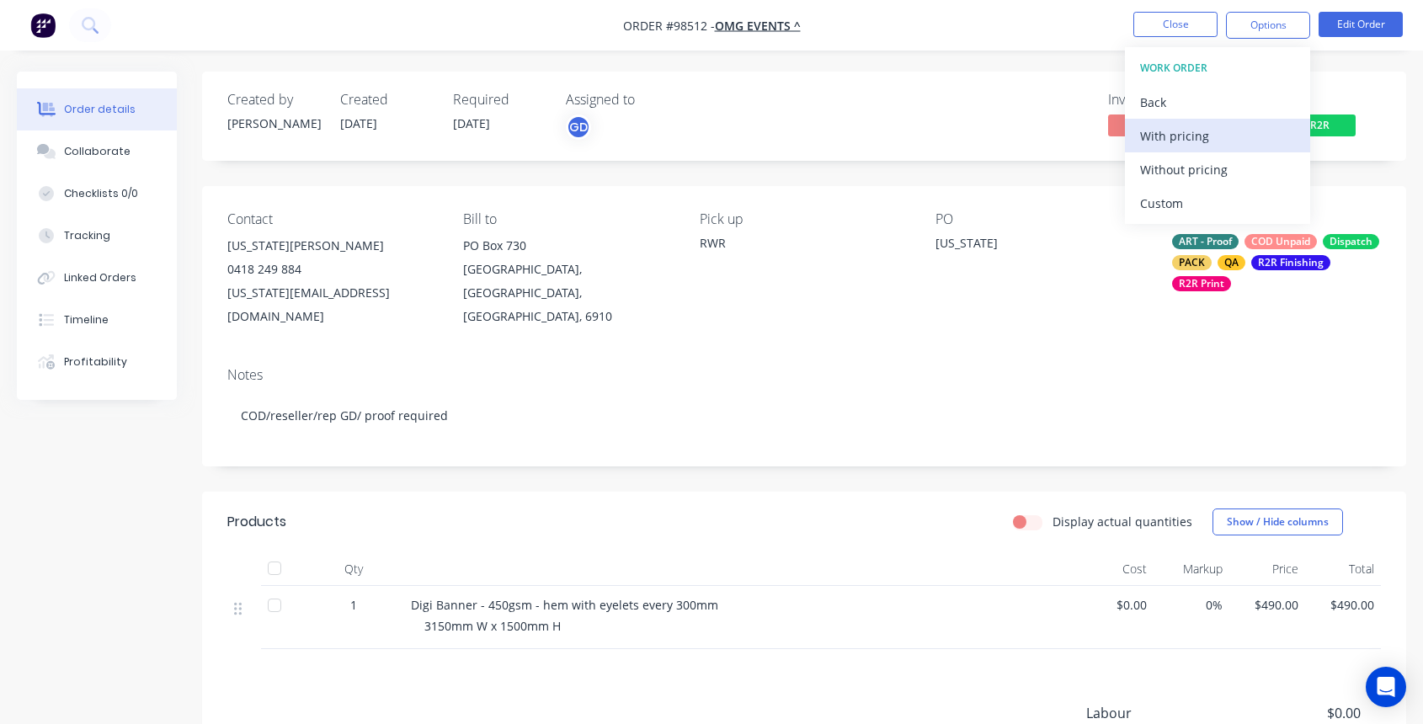
click at [1183, 140] on div "With pricing" at bounding box center [1217, 136] width 155 height 24
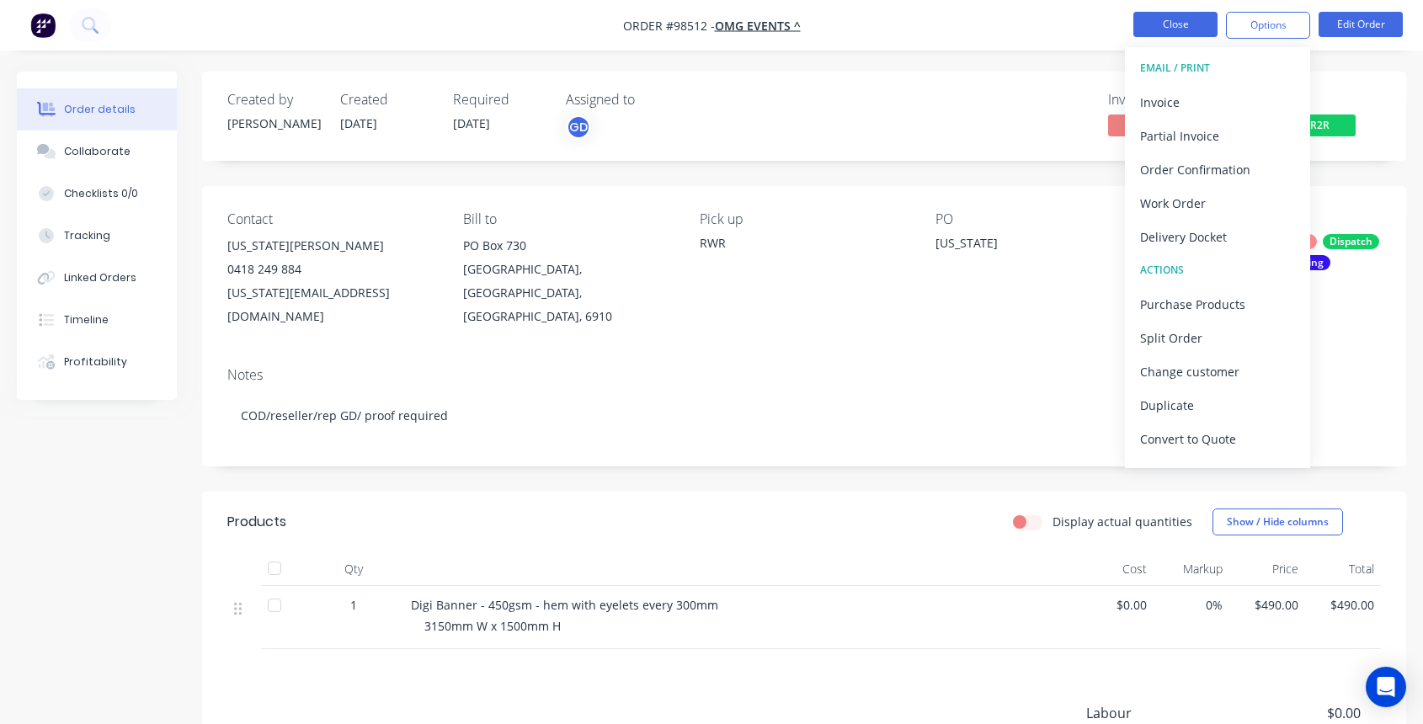
click at [1178, 28] on button "Close" at bounding box center [1176, 24] width 84 height 25
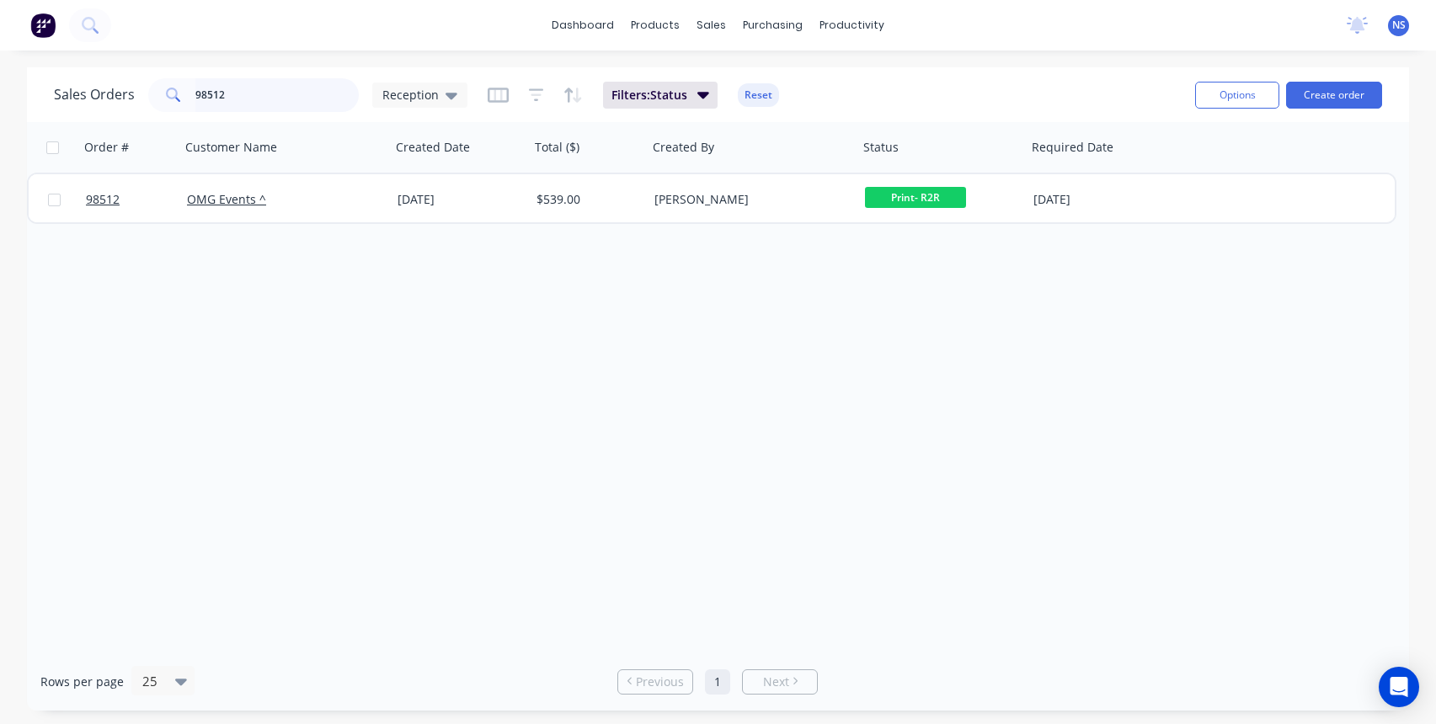
click at [244, 89] on input "98512" at bounding box center [277, 95] width 164 height 34
click at [242, 90] on input "98512" at bounding box center [277, 95] width 164 height 34
type input "98467"
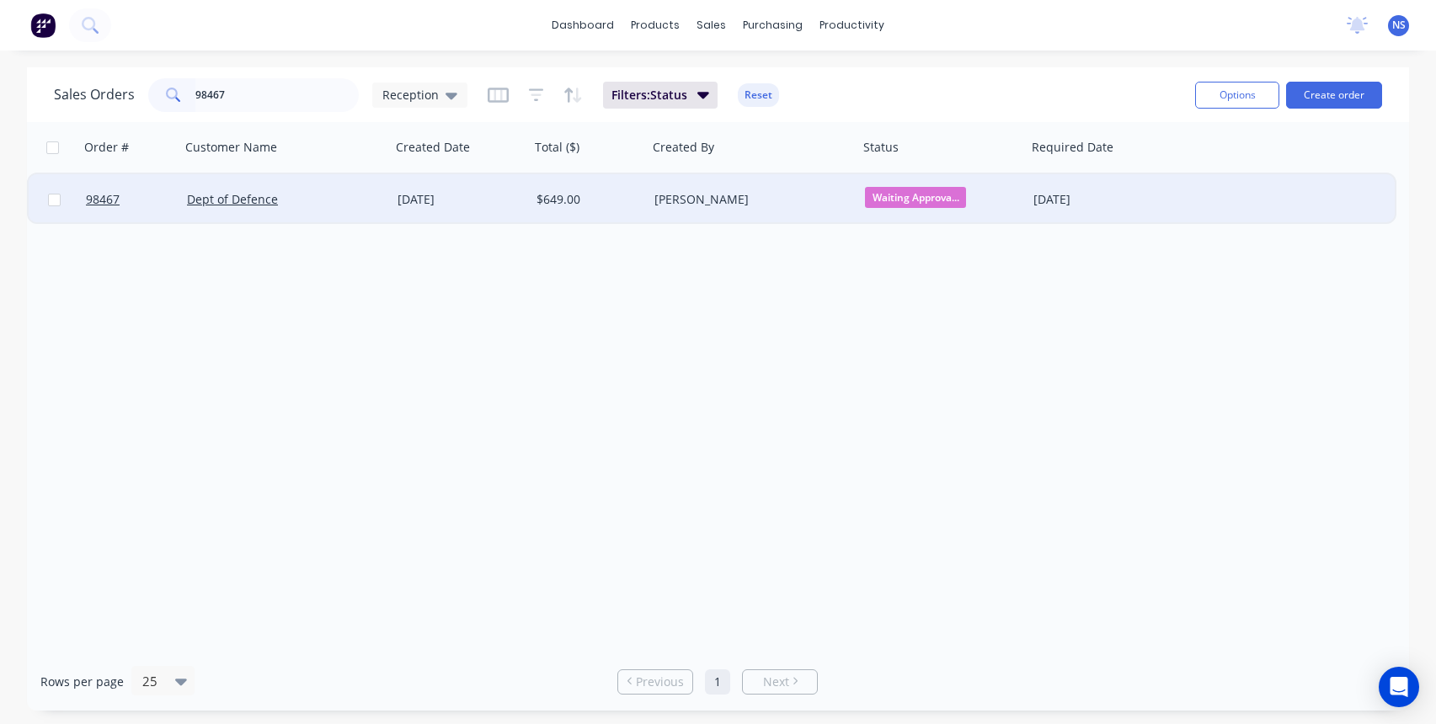
click at [357, 206] on div "Dept of Defence" at bounding box center [280, 199] width 187 height 17
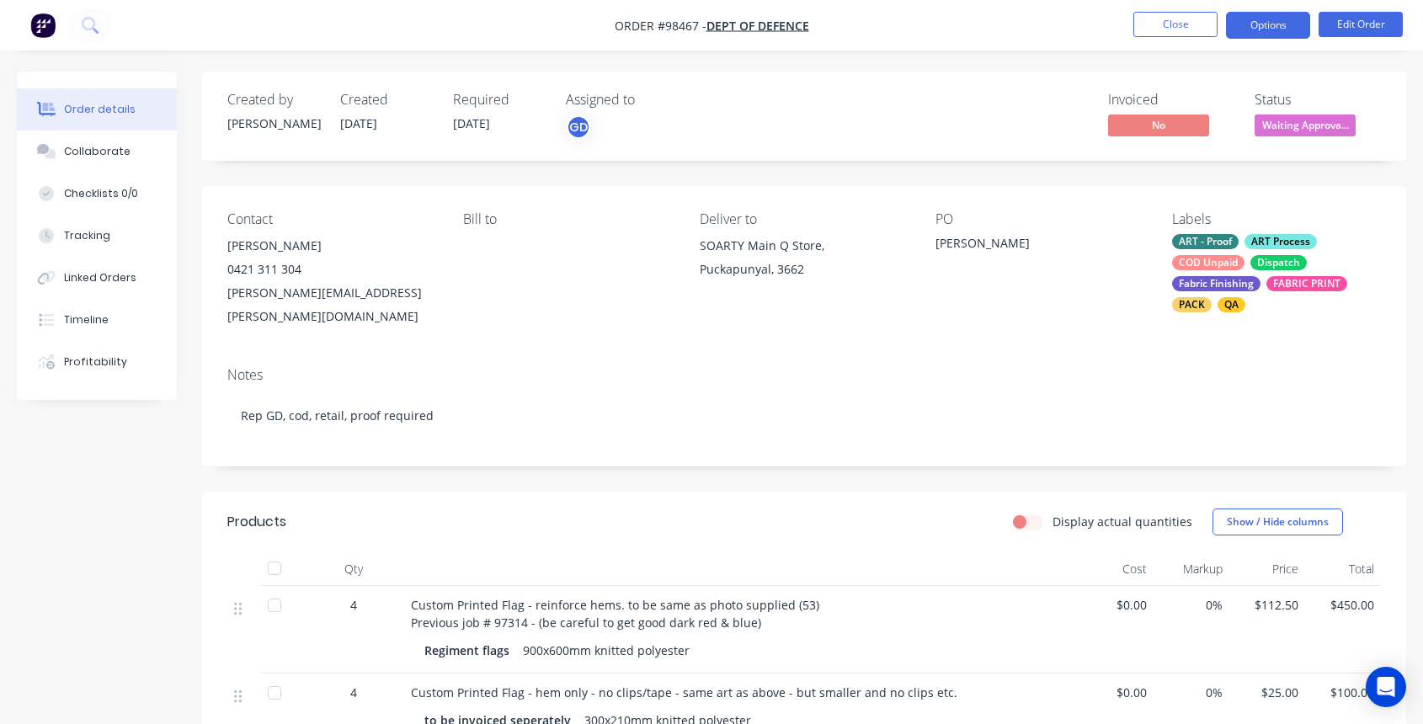
click at [1255, 29] on button "Options" at bounding box center [1268, 25] width 84 height 27
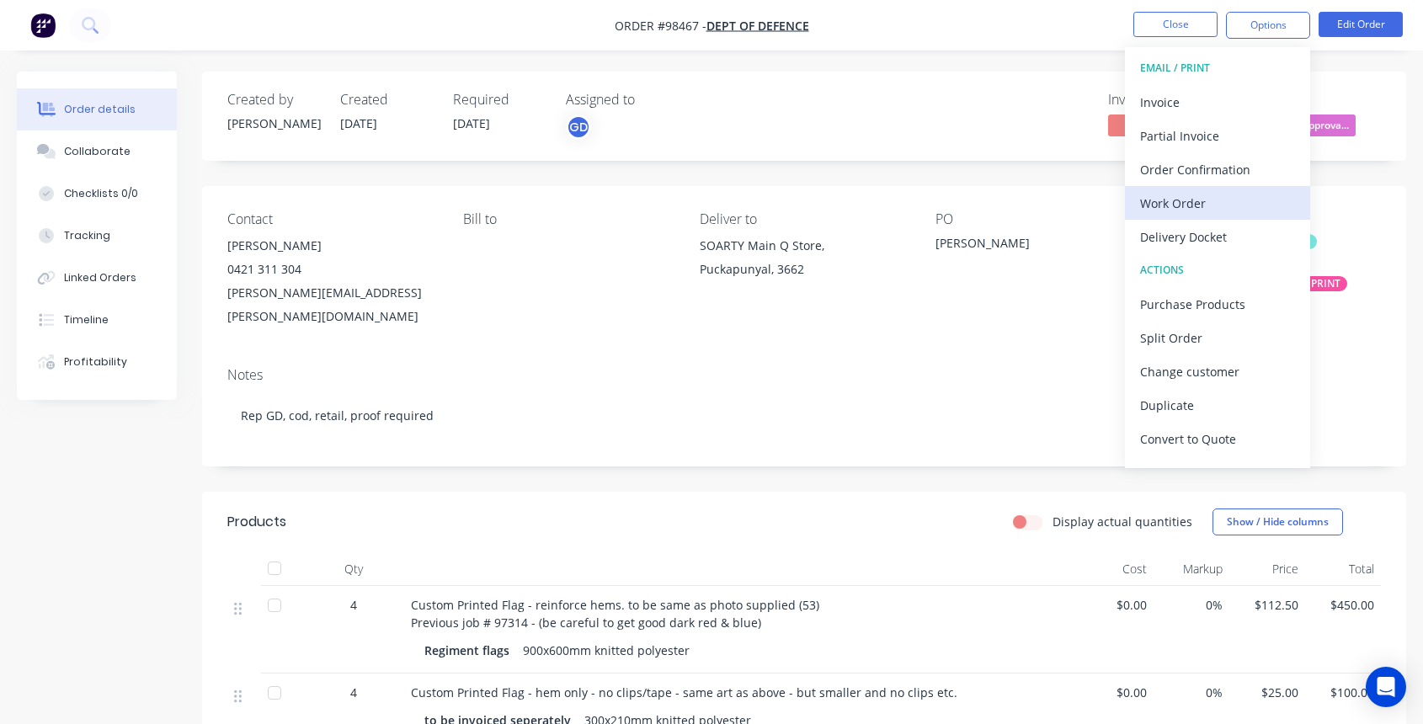
click at [1230, 203] on div "Work Order" at bounding box center [1217, 203] width 155 height 24
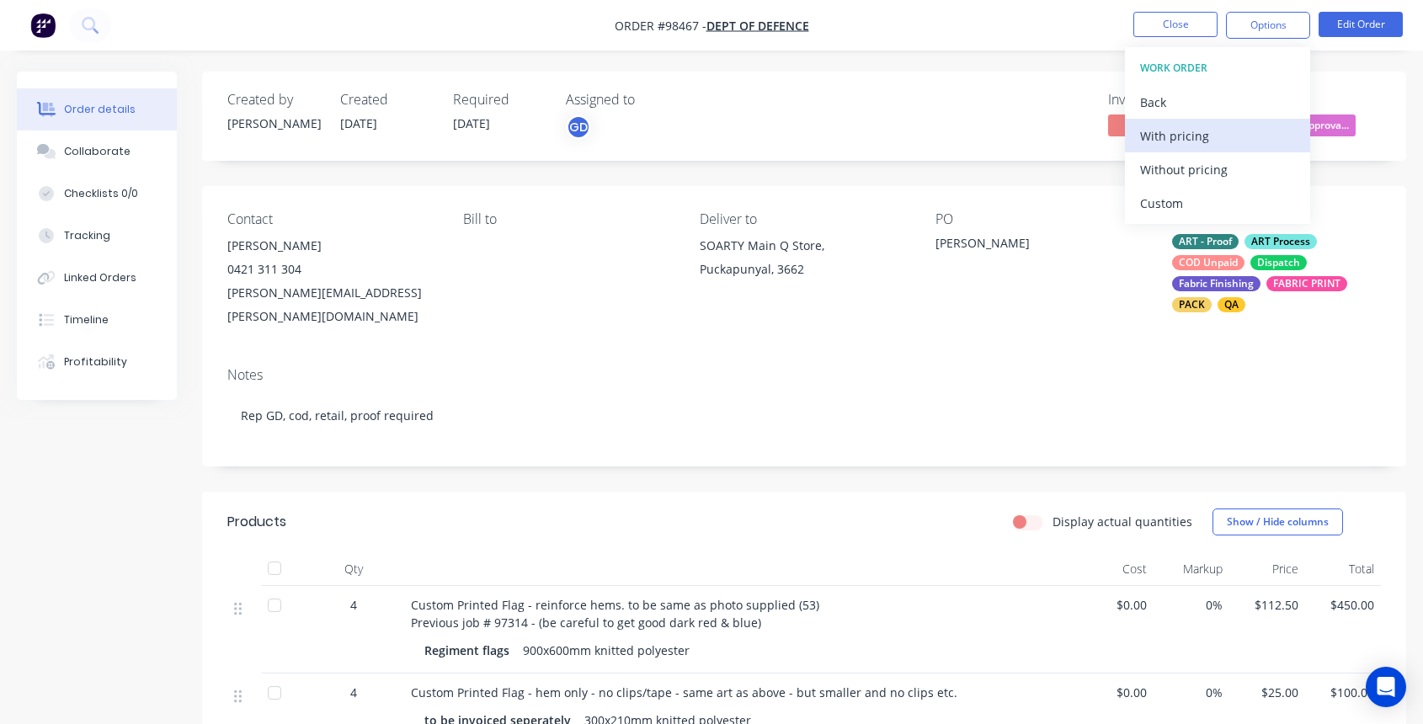
click at [1204, 131] on div "With pricing" at bounding box center [1217, 136] width 155 height 24
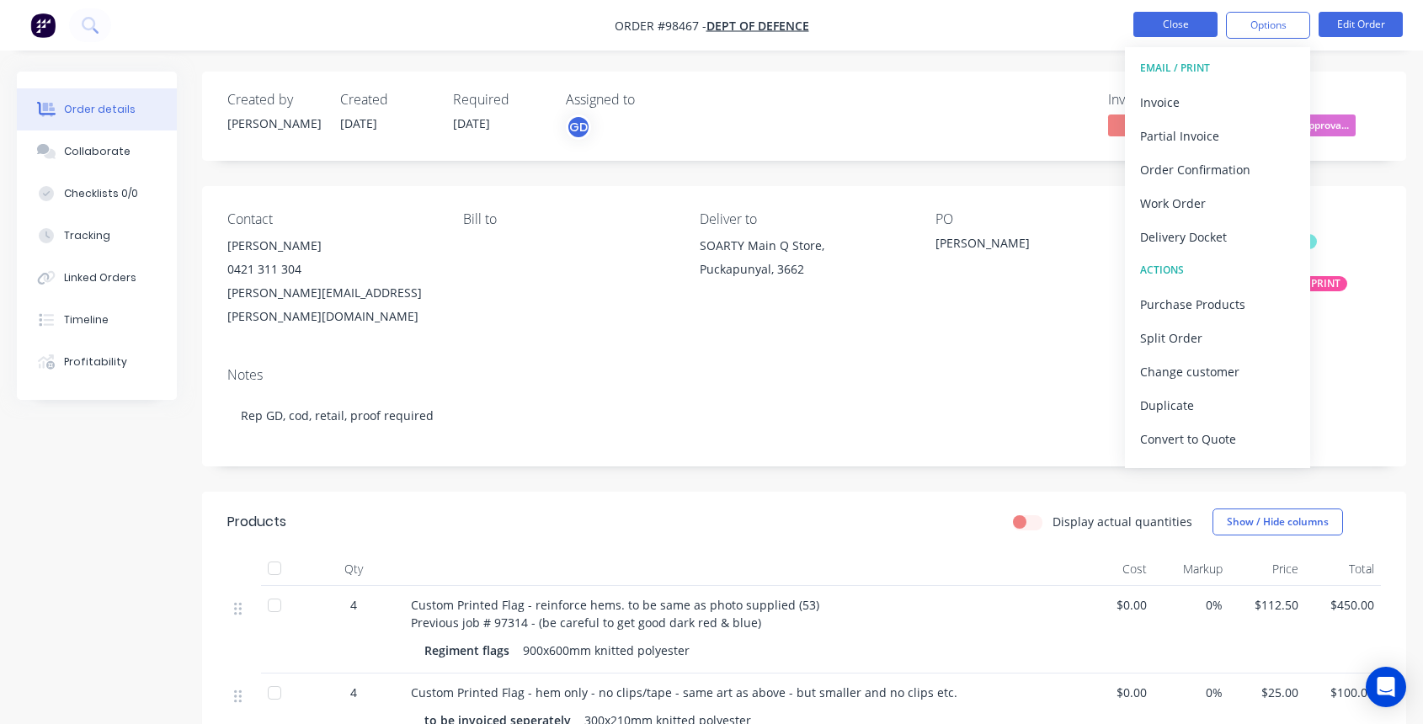
click at [1166, 21] on button "Close" at bounding box center [1176, 24] width 84 height 25
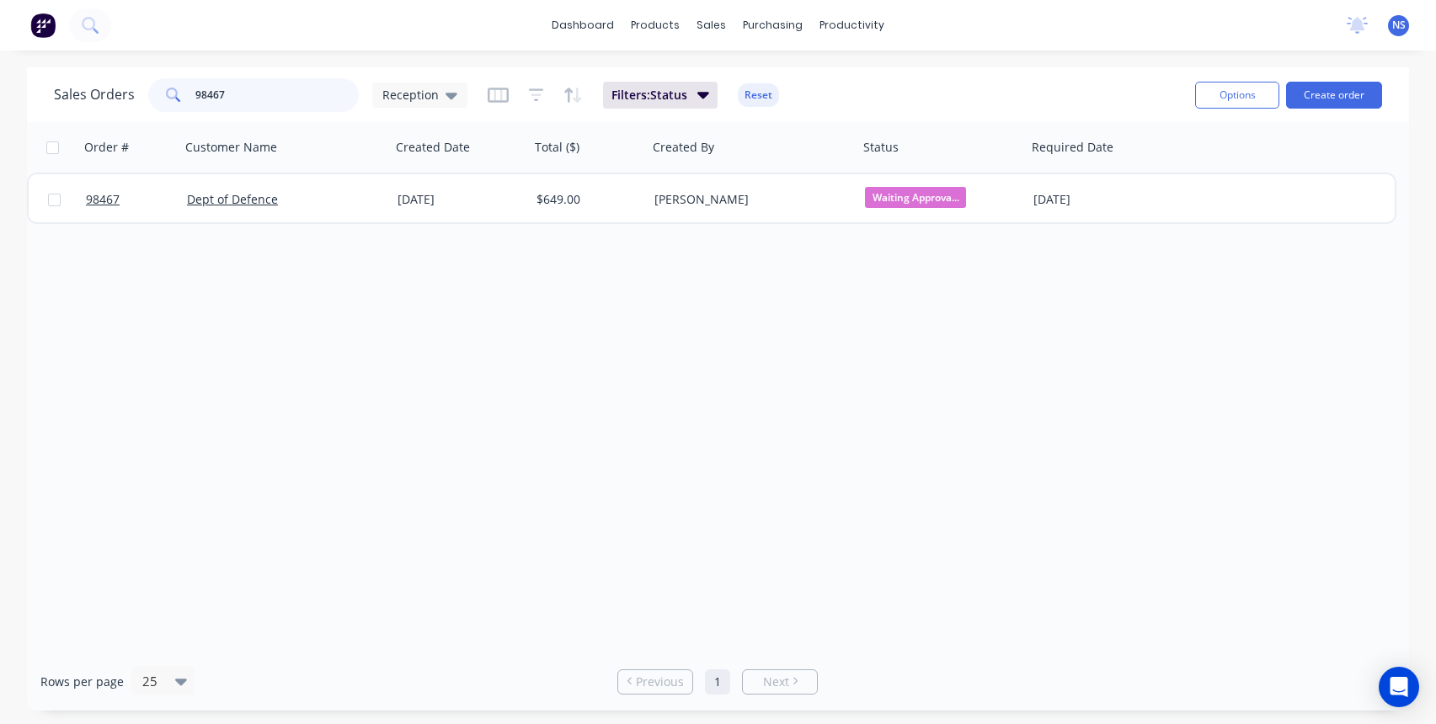
click at [270, 92] on input "98467" at bounding box center [277, 95] width 164 height 34
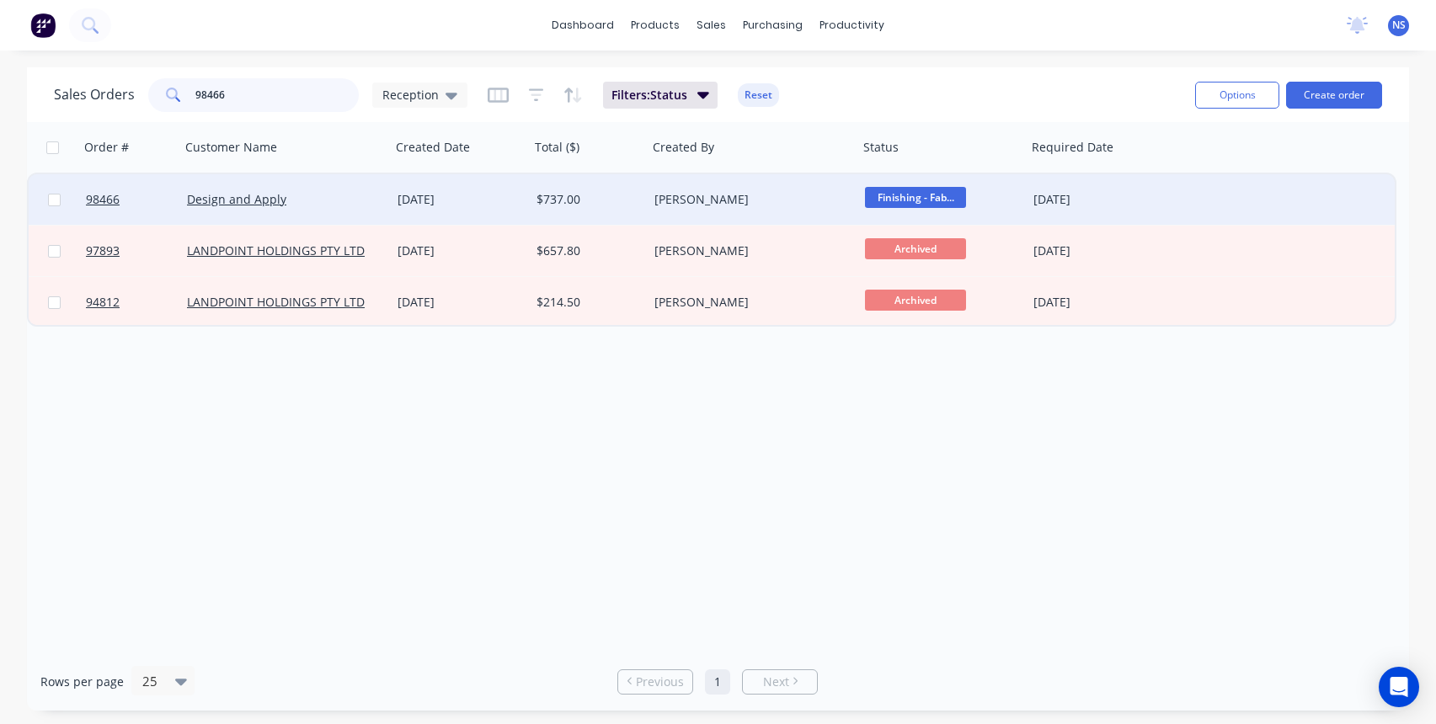
type input "98466"
click at [342, 204] on div "Design and Apply" at bounding box center [280, 199] width 187 height 17
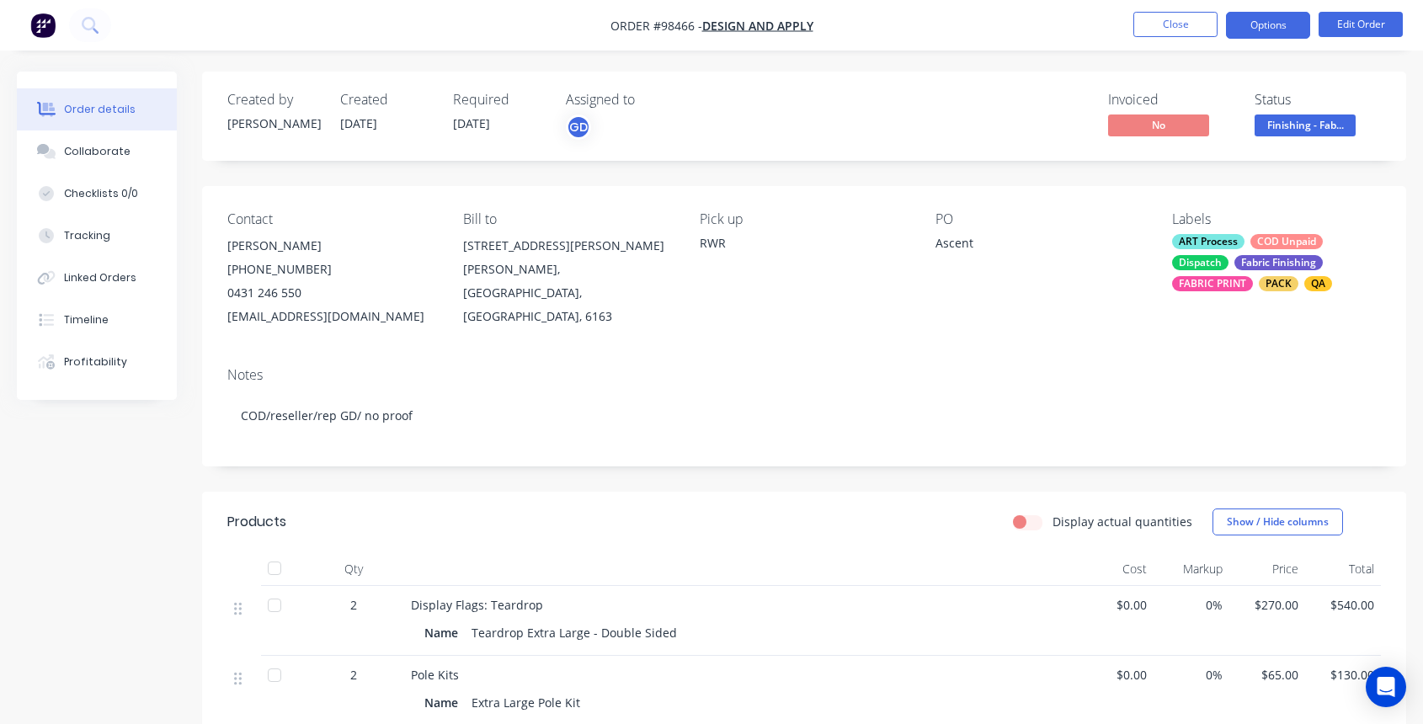
click at [1252, 31] on button "Options" at bounding box center [1268, 25] width 84 height 27
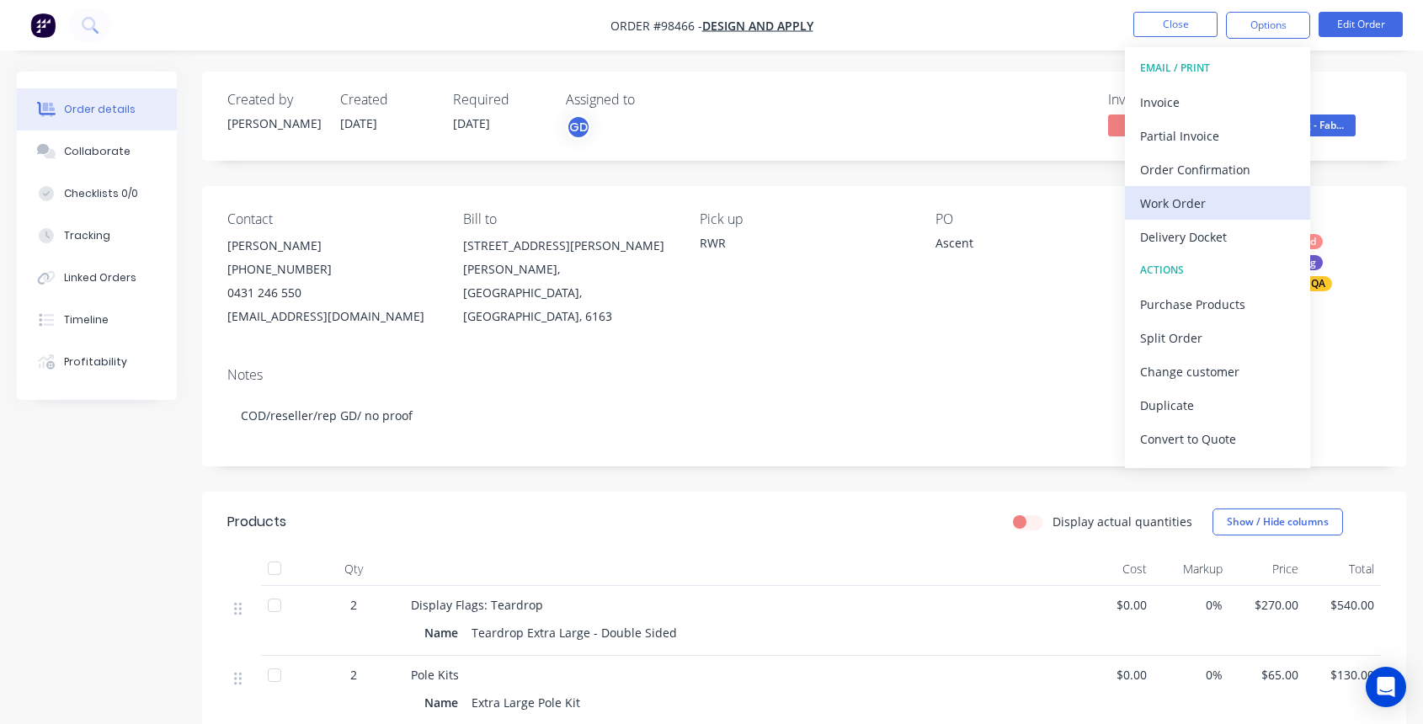
click at [1199, 199] on div "Work Order" at bounding box center [1217, 203] width 155 height 24
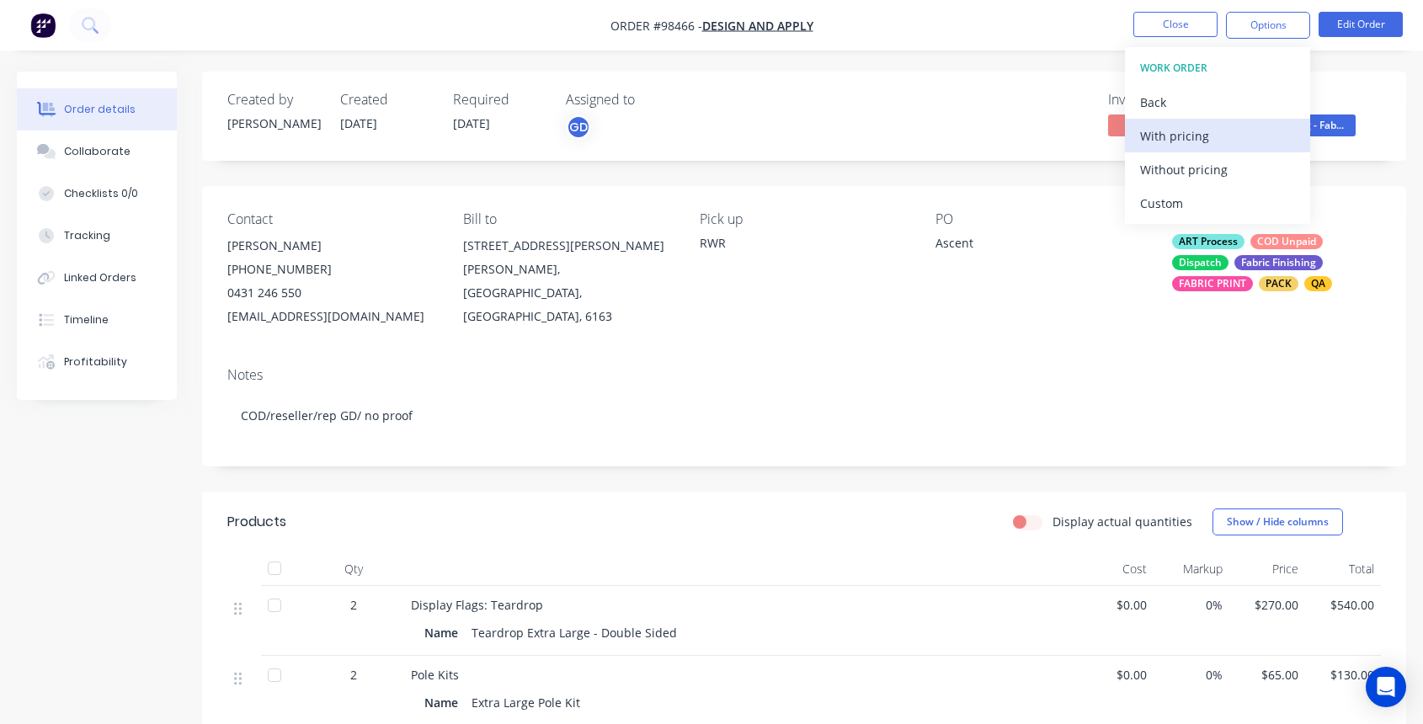
click at [1178, 141] on div "With pricing" at bounding box center [1217, 136] width 155 height 24
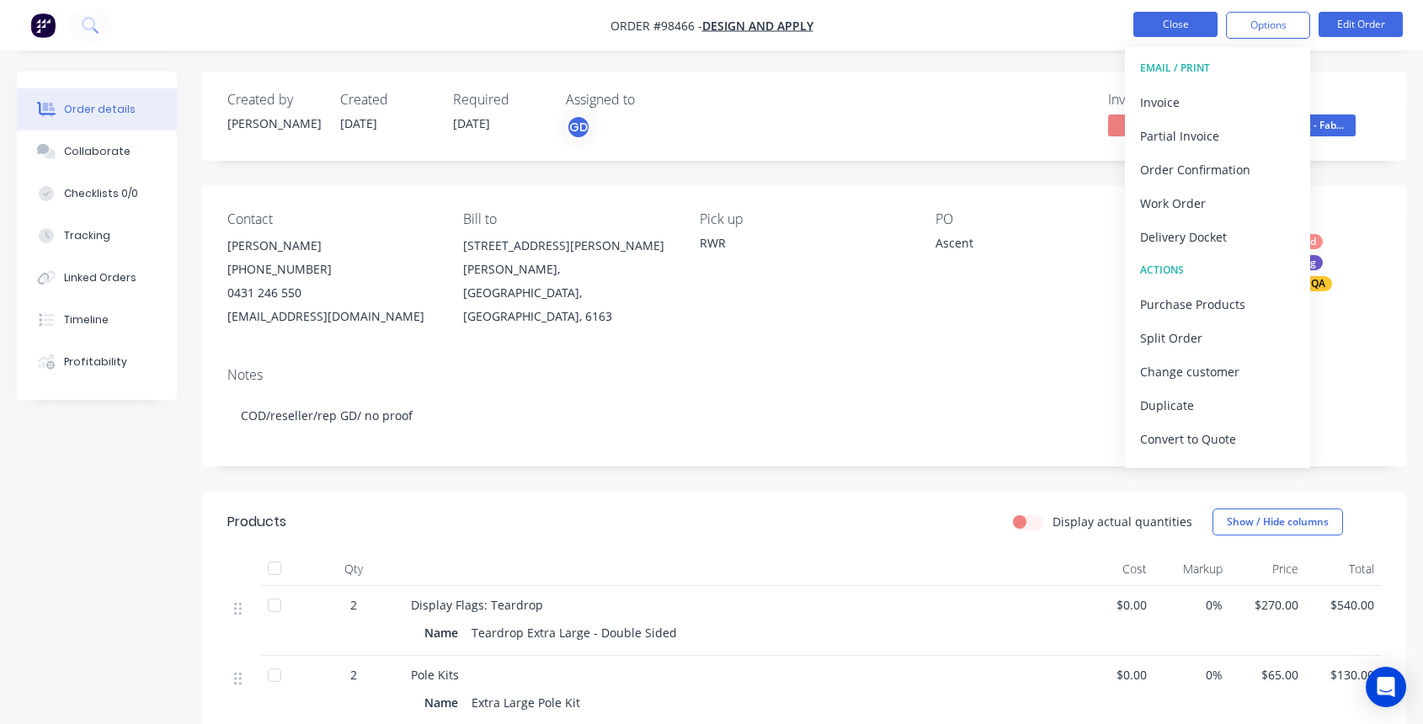
click at [1176, 26] on button "Close" at bounding box center [1176, 24] width 84 height 25
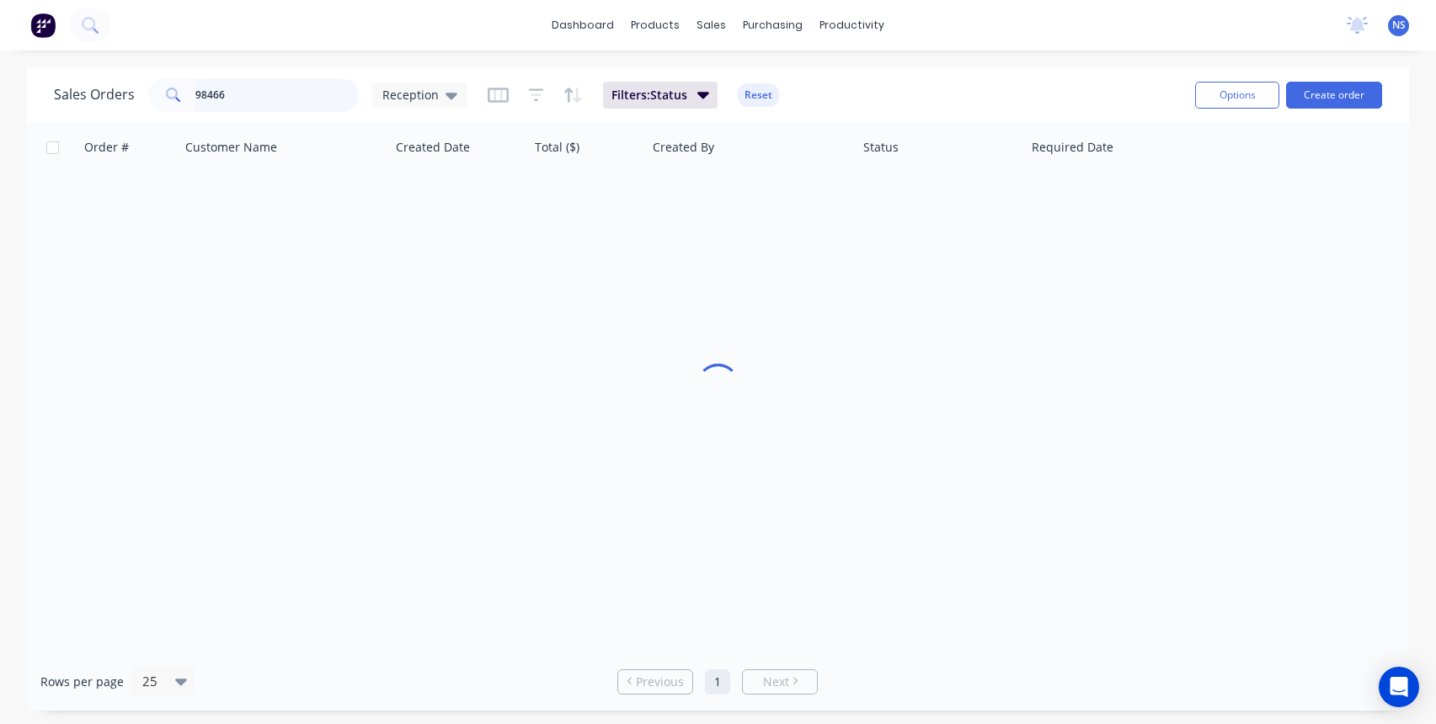
click at [272, 95] on input "98466" at bounding box center [277, 95] width 164 height 34
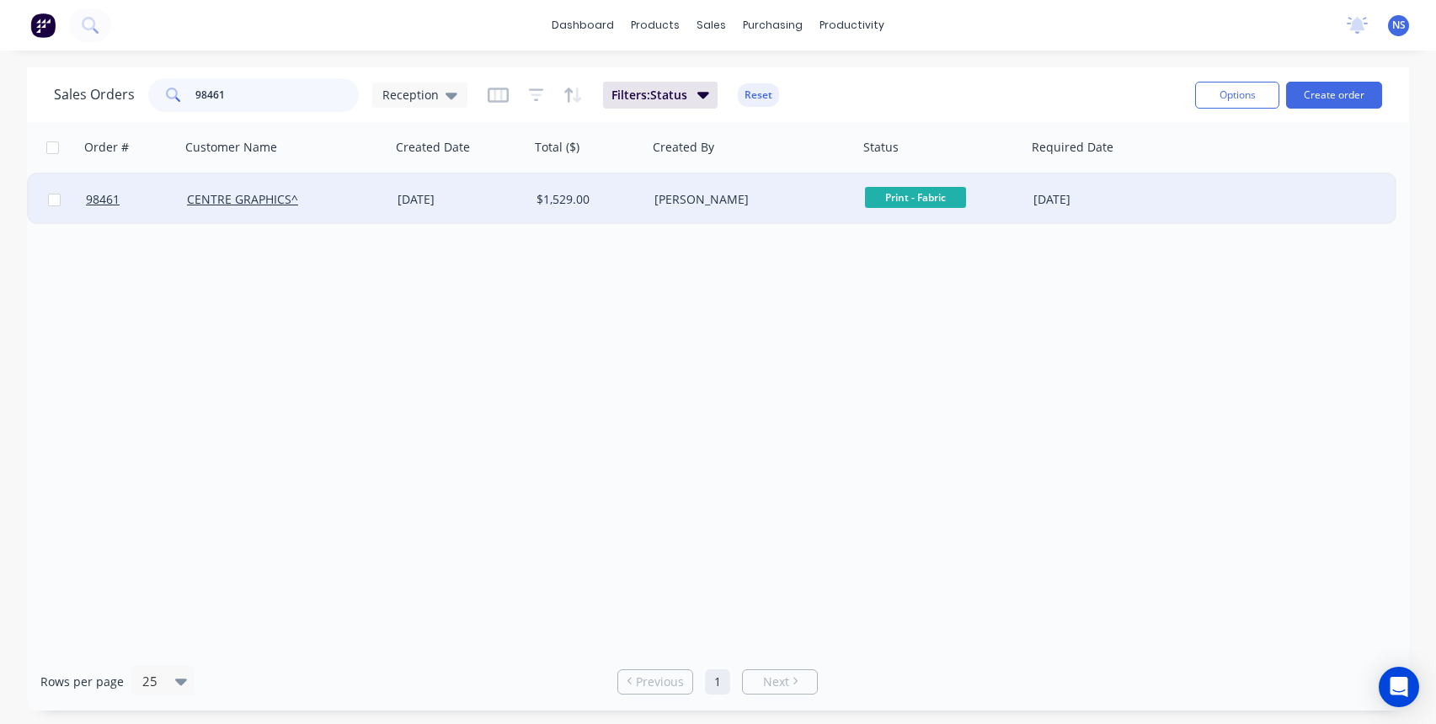
type input "98461"
click at [363, 202] on div "CENTRE GRAPHICS^" at bounding box center [280, 199] width 187 height 17
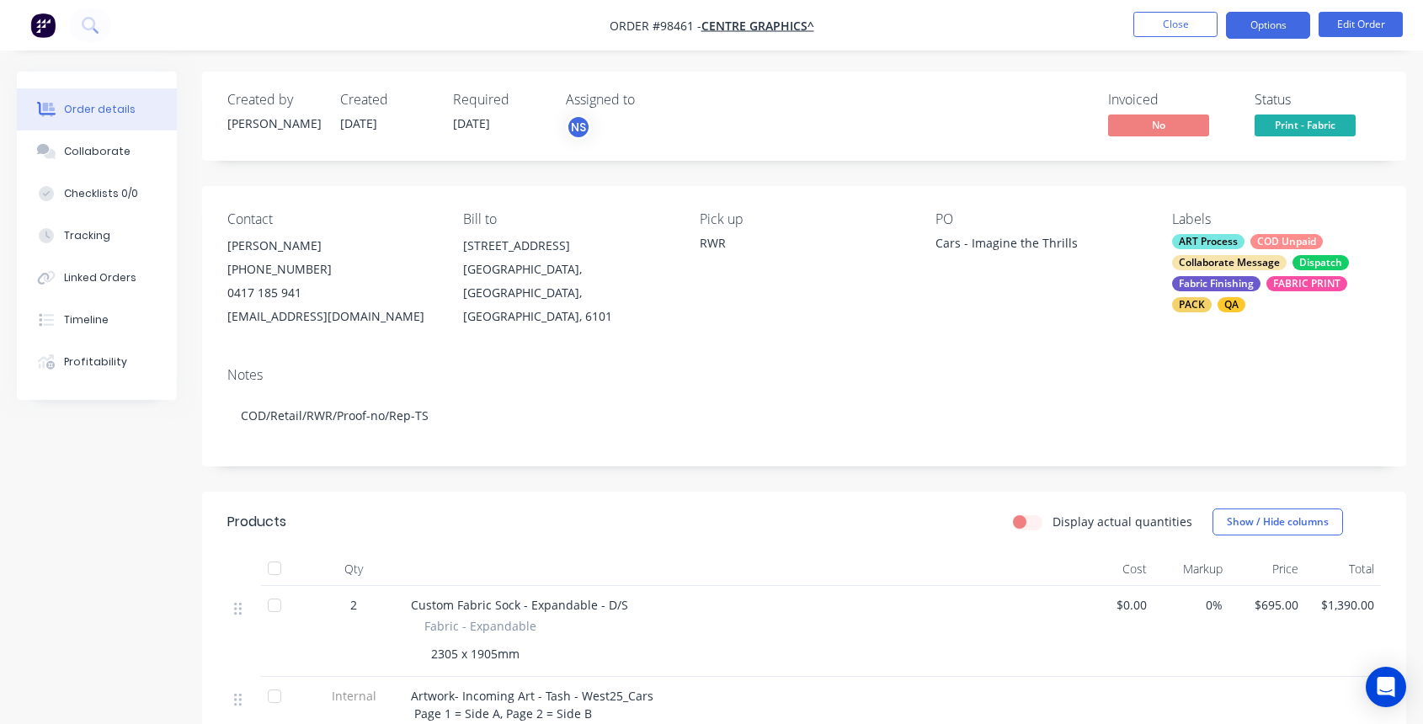
click at [1257, 24] on button "Options" at bounding box center [1268, 25] width 84 height 27
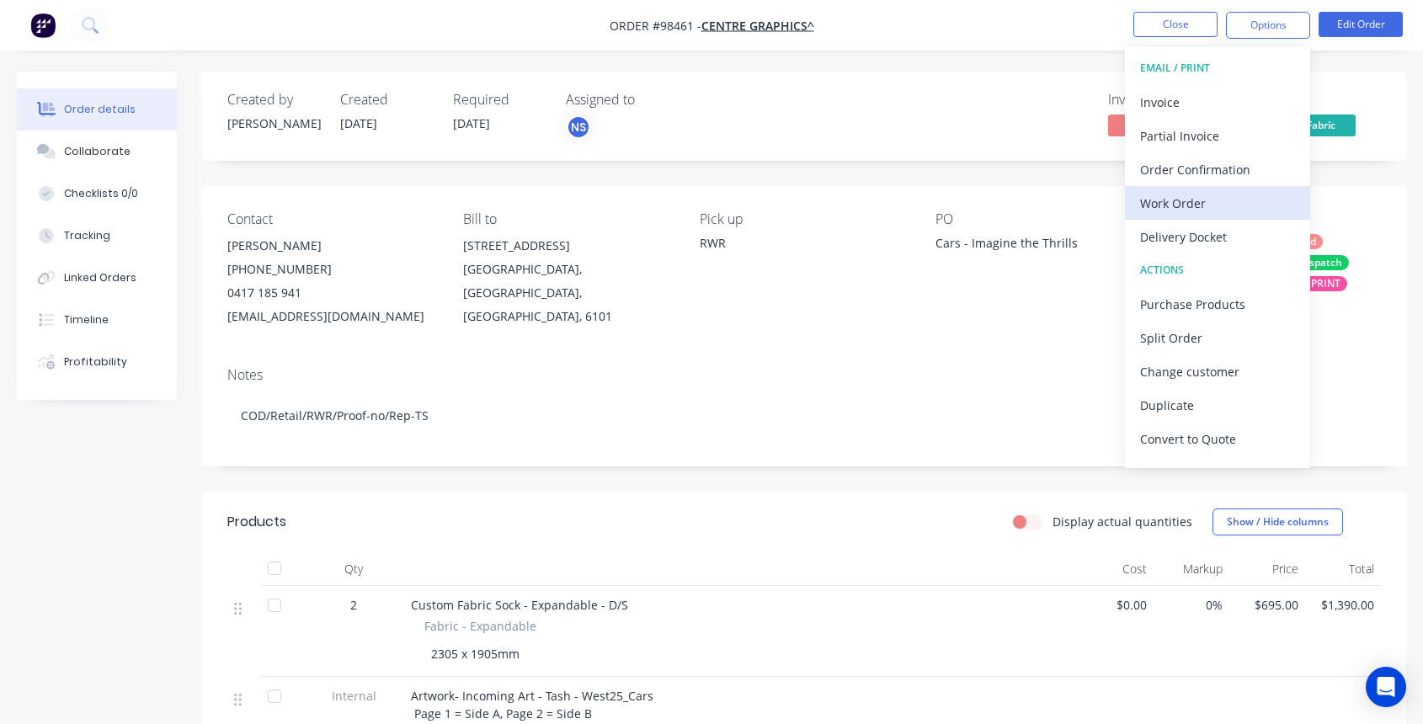
click at [1198, 198] on div "Work Order" at bounding box center [1217, 203] width 155 height 24
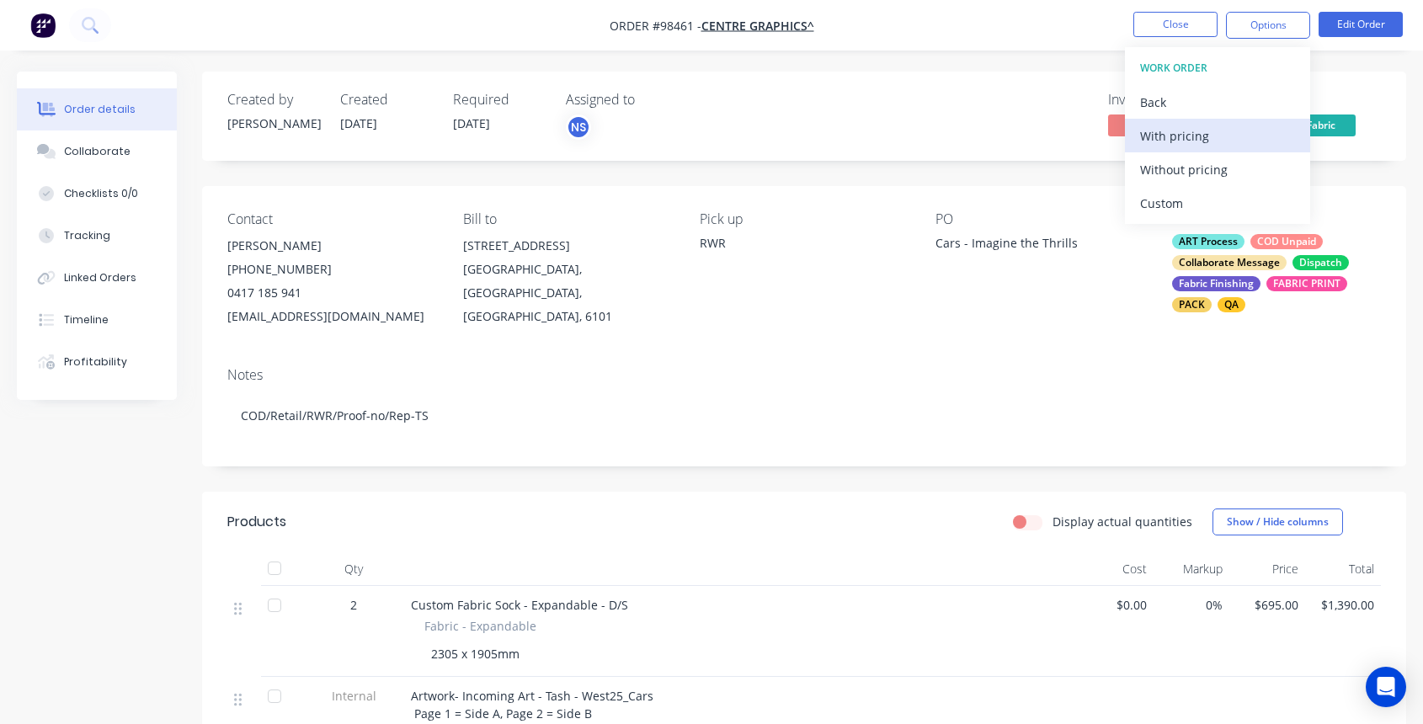
click at [1179, 140] on div "With pricing" at bounding box center [1217, 136] width 155 height 24
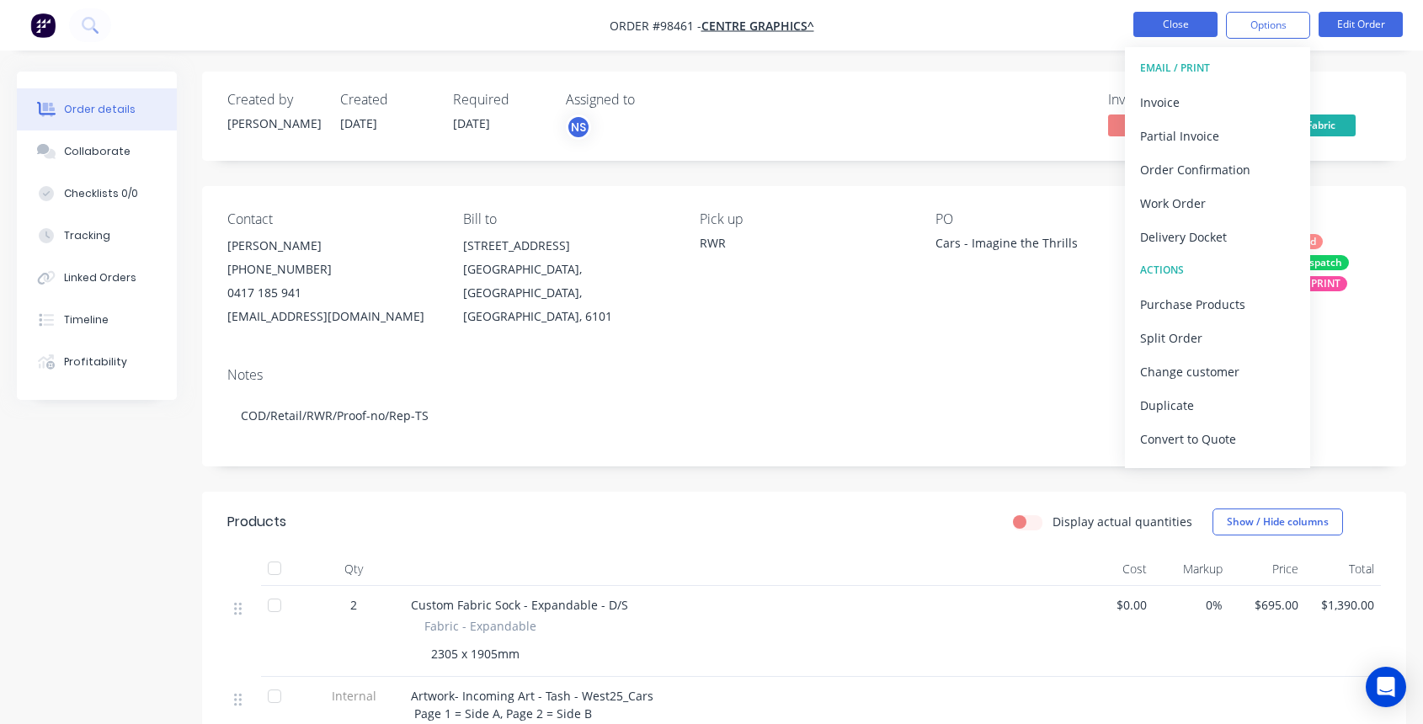
click at [1182, 14] on button "Close" at bounding box center [1176, 24] width 84 height 25
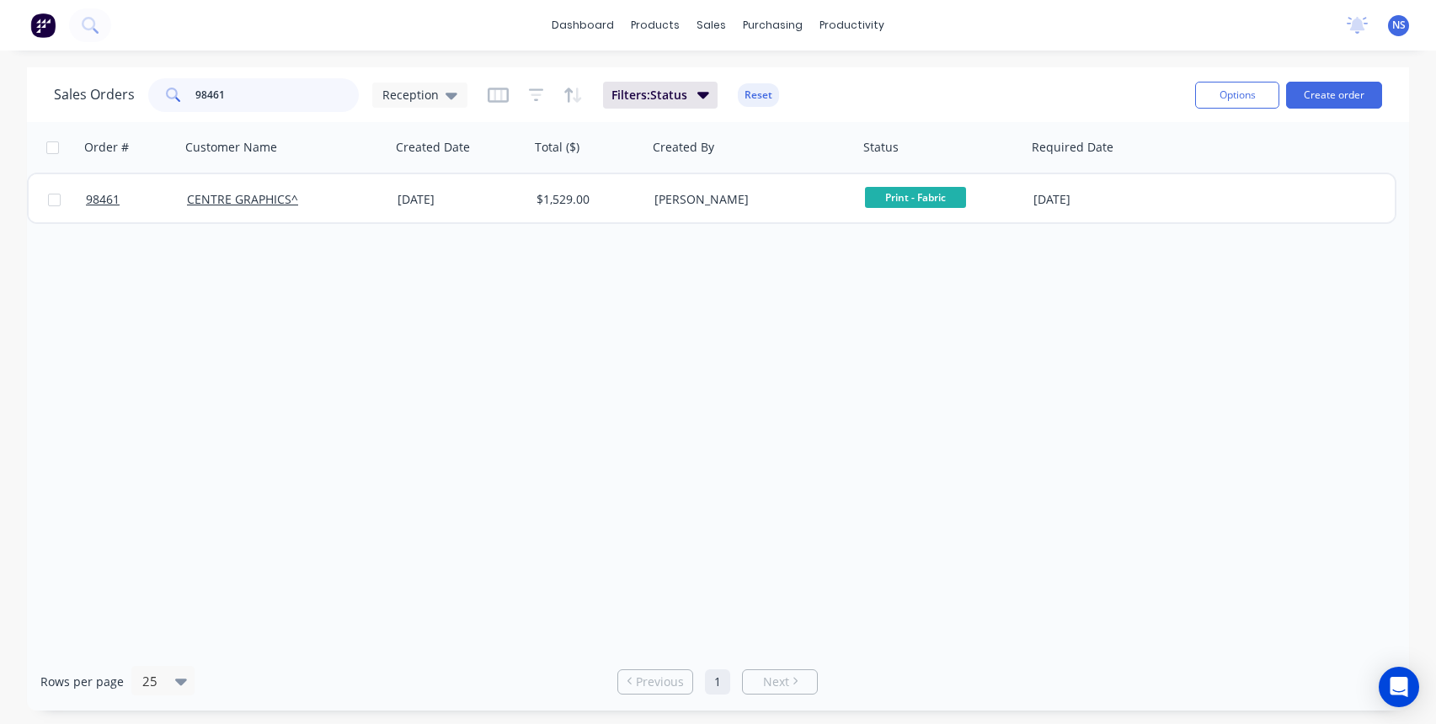
click at [277, 91] on input "98461" at bounding box center [277, 95] width 164 height 34
type input "98462"
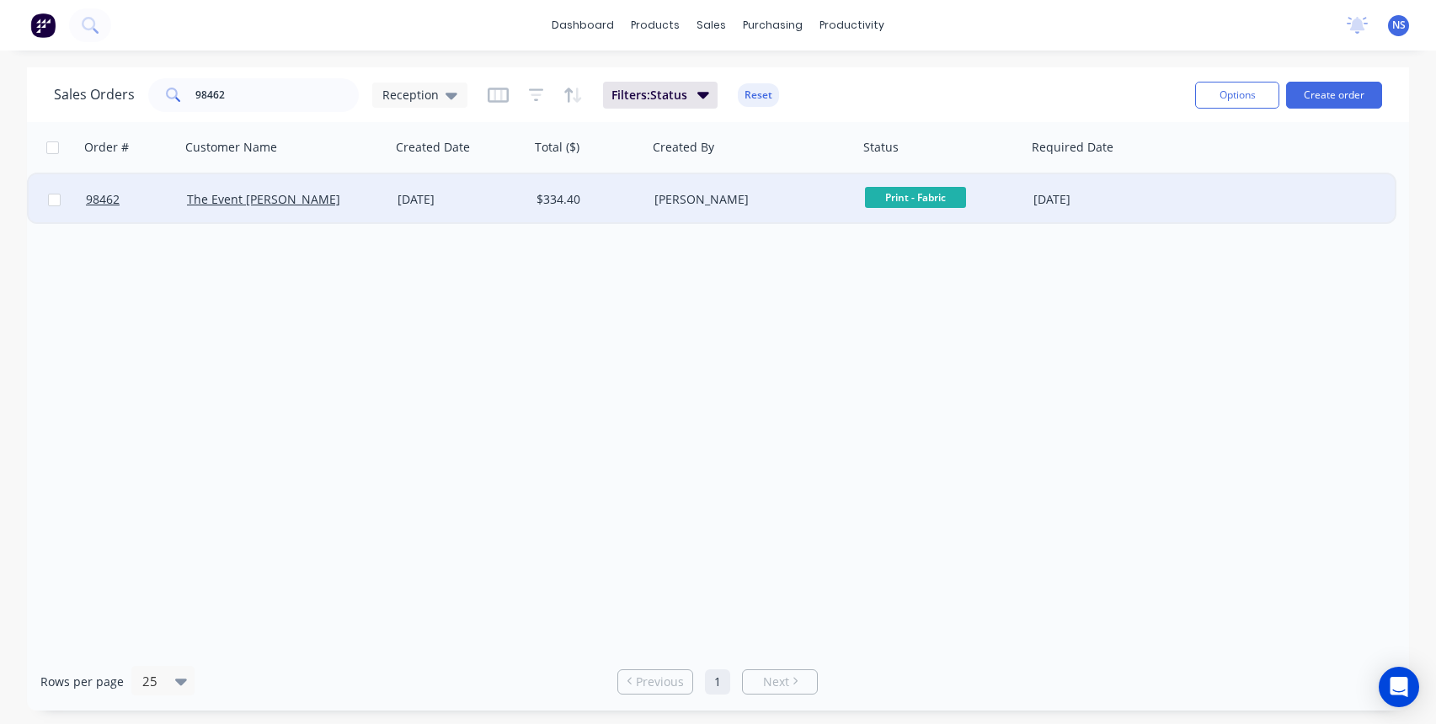
click at [766, 200] on div "[PERSON_NAME]" at bounding box center [747, 199] width 187 height 17
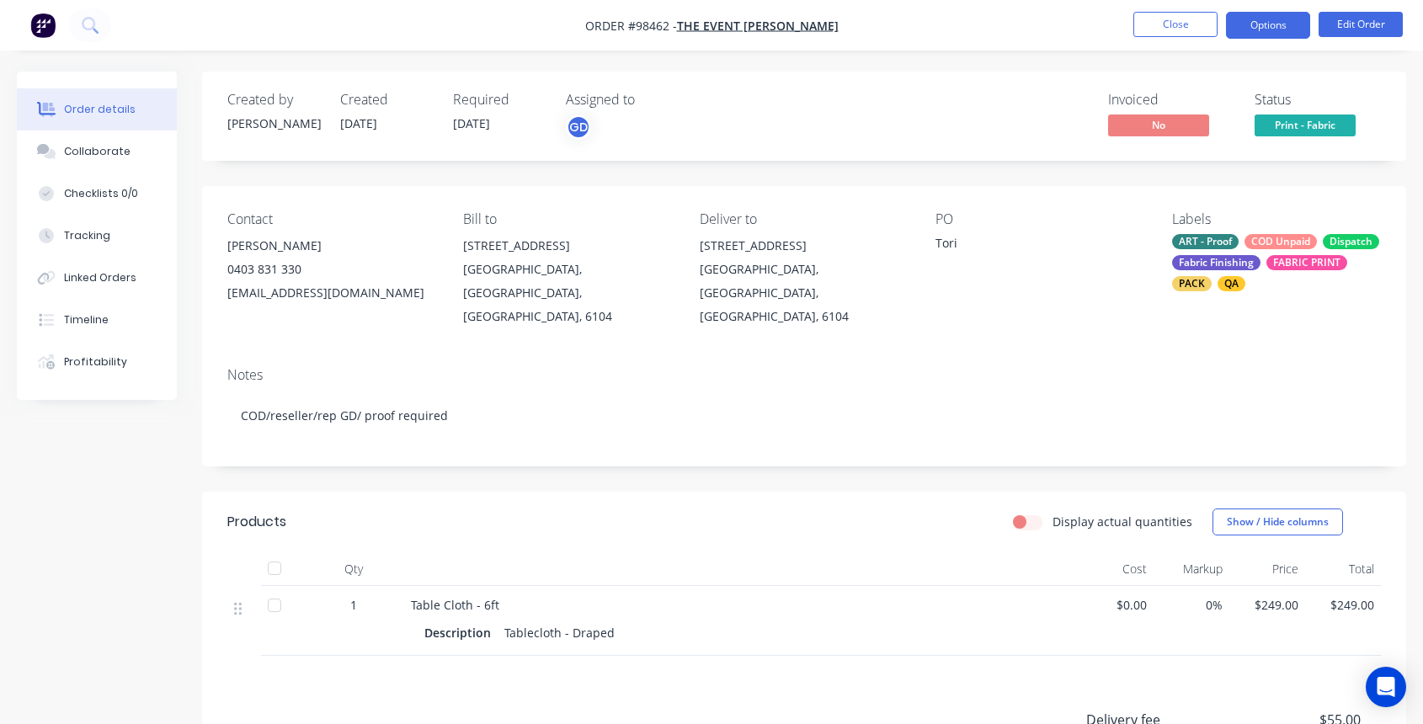
click at [1273, 24] on button "Options" at bounding box center [1268, 25] width 84 height 27
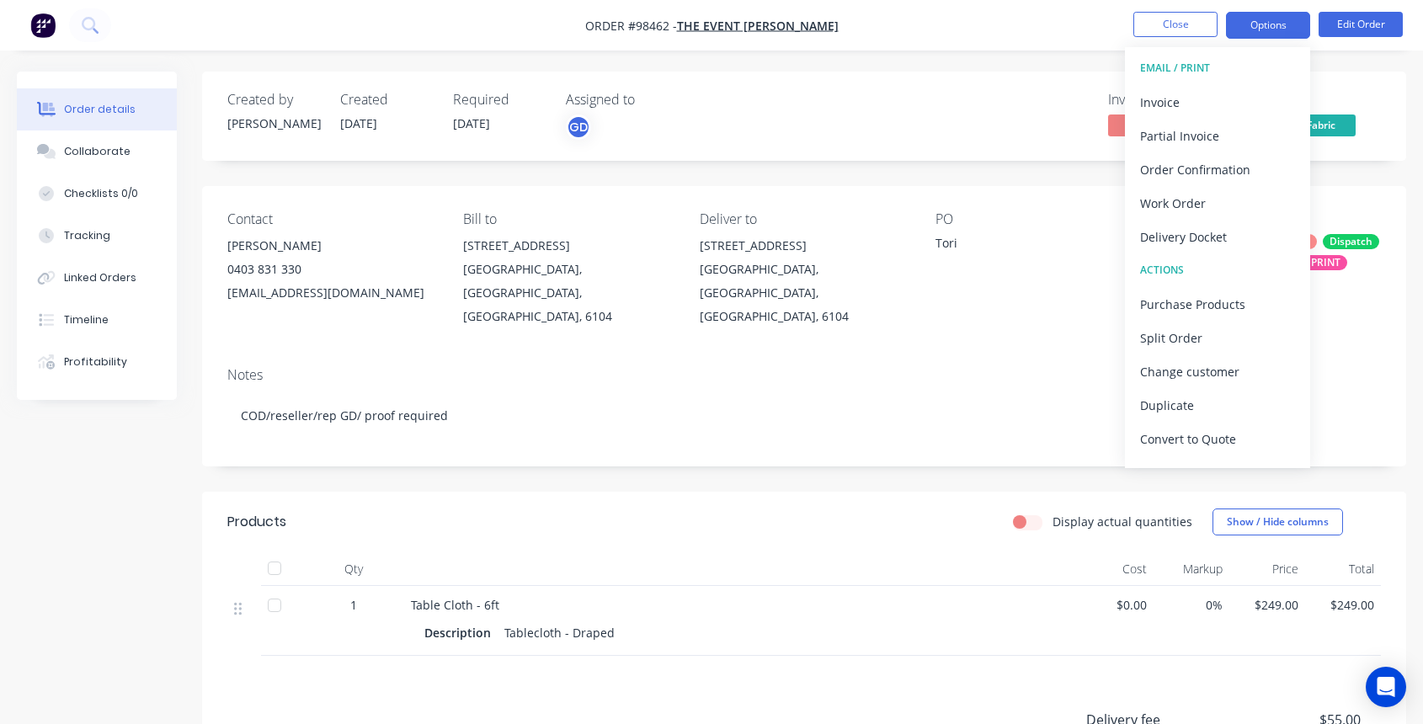
click at [1273, 24] on button "Options" at bounding box center [1268, 25] width 84 height 27
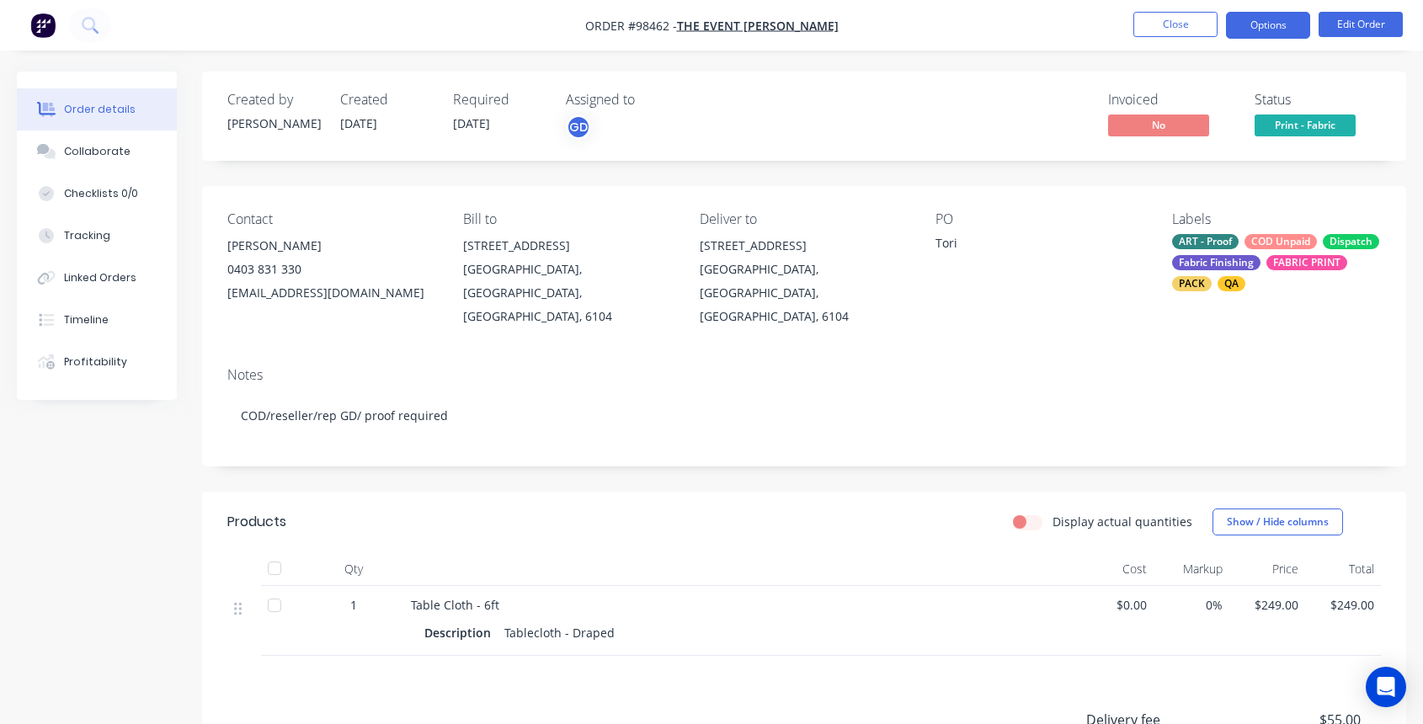
click at [1250, 24] on button "Options" at bounding box center [1268, 25] width 84 height 27
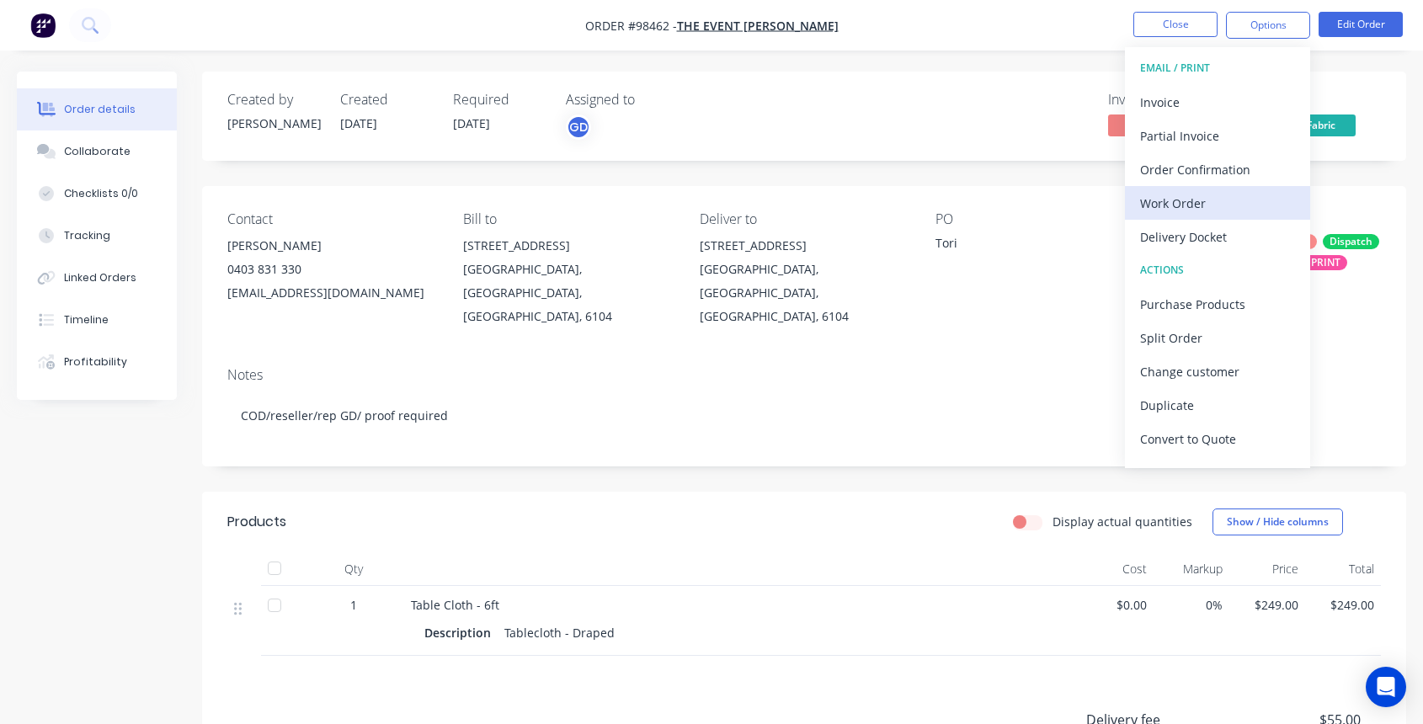
click at [1189, 204] on div "Work Order" at bounding box center [1217, 203] width 155 height 24
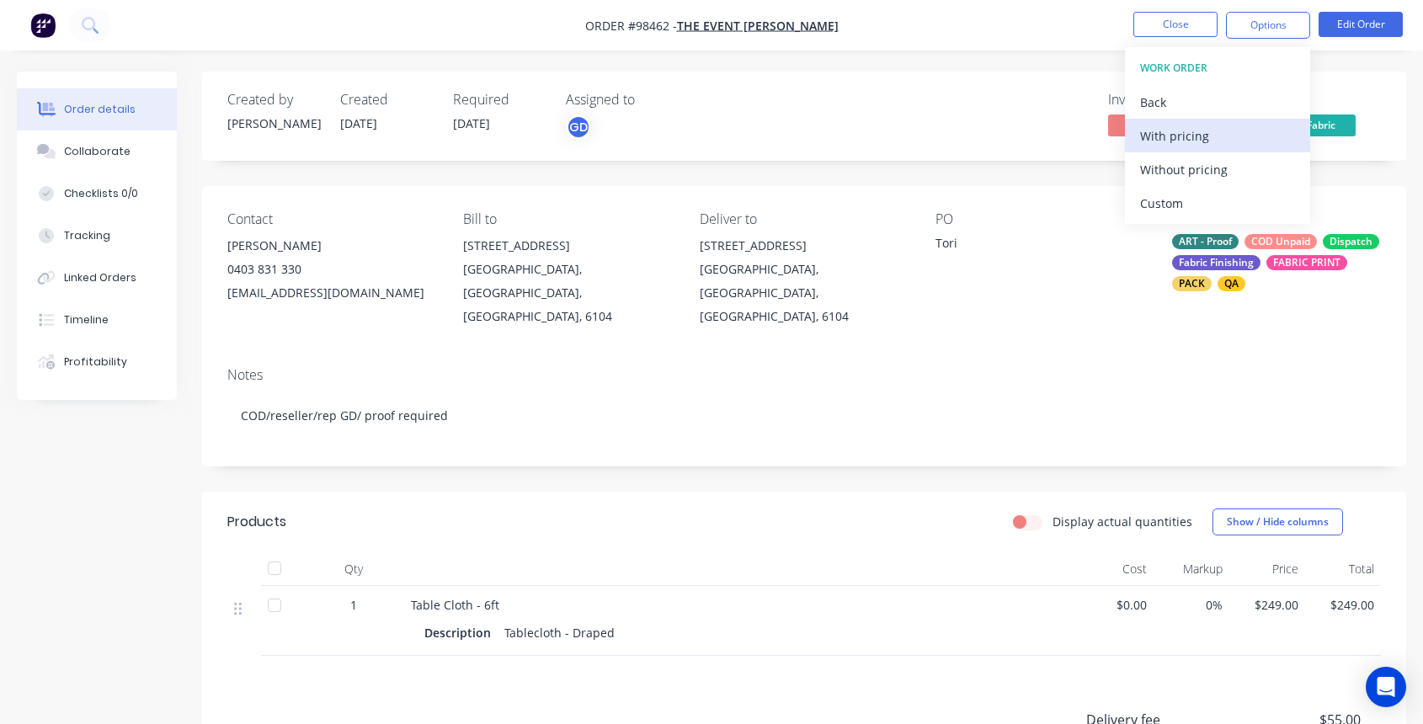
click at [1168, 136] on div "With pricing" at bounding box center [1217, 136] width 155 height 24
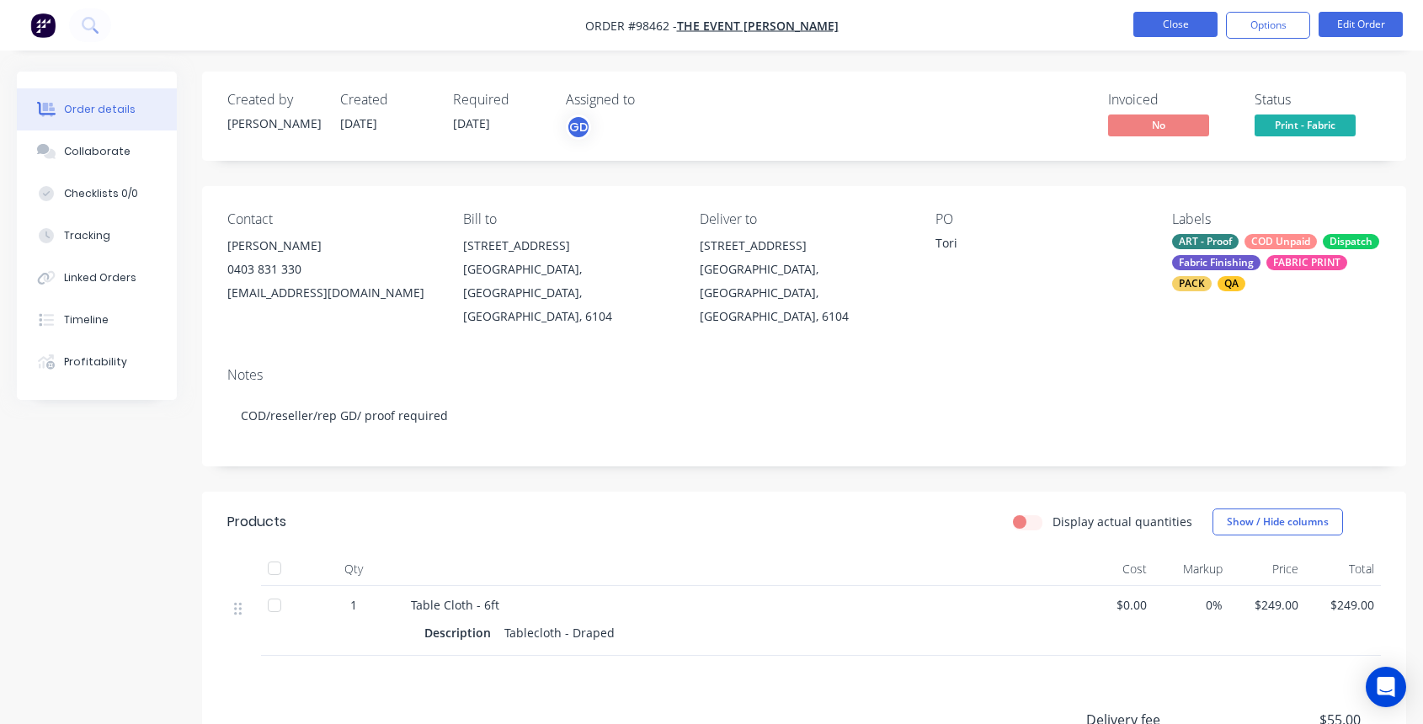
click at [1168, 19] on button "Close" at bounding box center [1176, 24] width 84 height 25
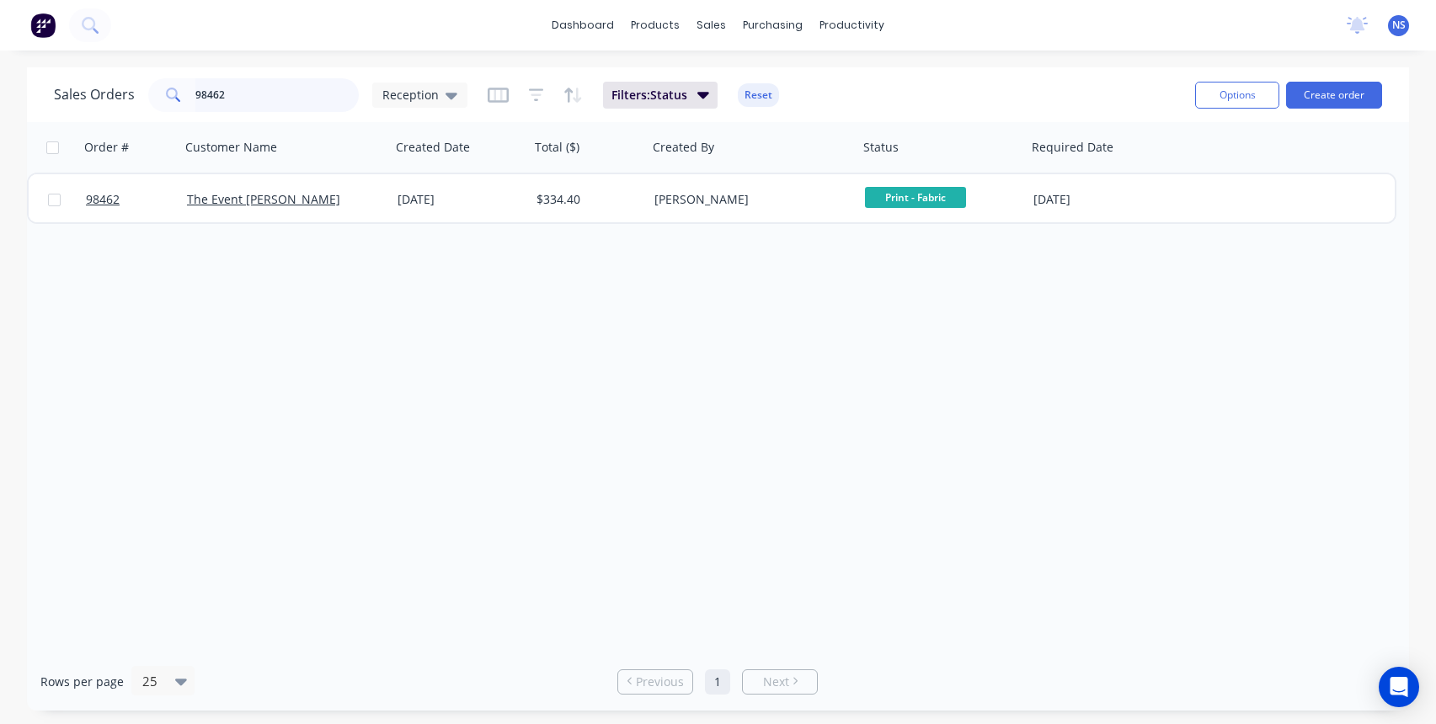
click at [265, 92] on input "98462" at bounding box center [277, 95] width 164 height 34
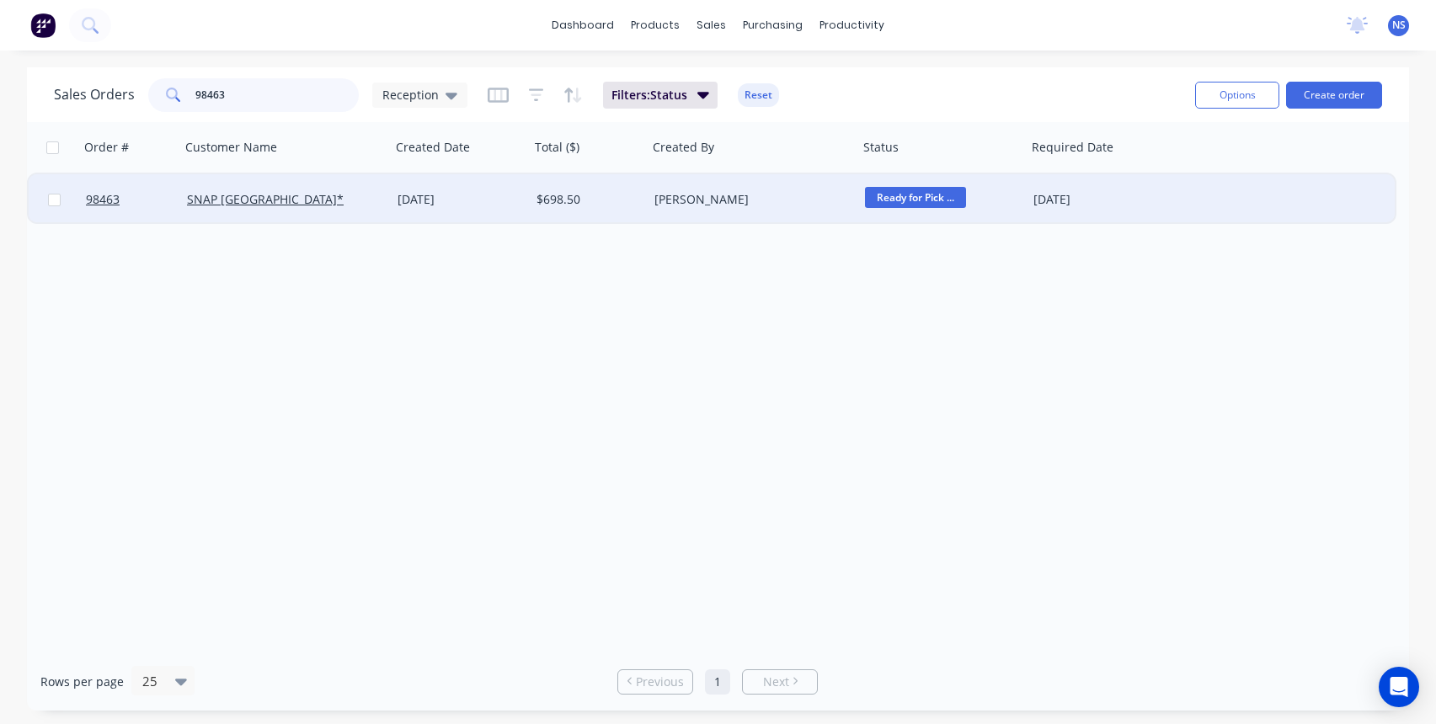
type input "98463"
click at [384, 203] on div "SNAP [GEOGRAPHIC_DATA]*" at bounding box center [285, 199] width 211 height 51
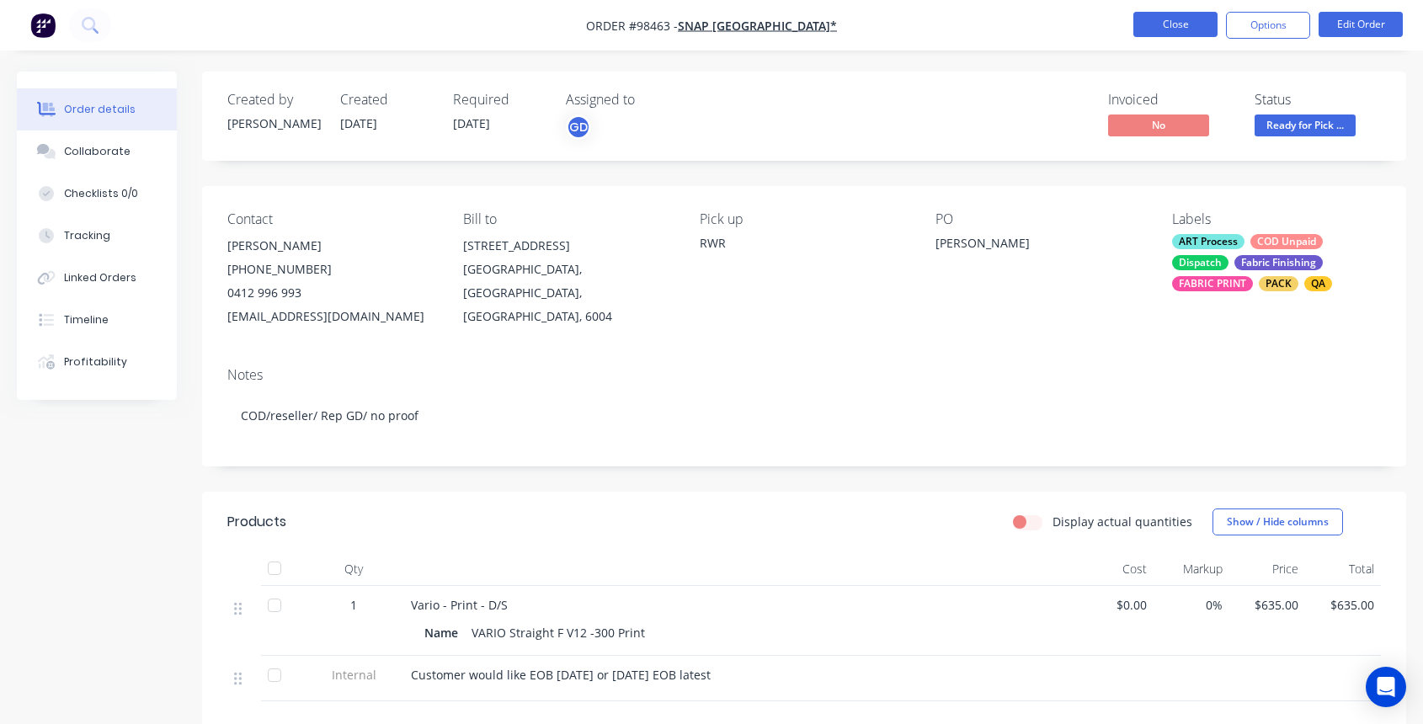
click at [1181, 24] on button "Close" at bounding box center [1176, 24] width 84 height 25
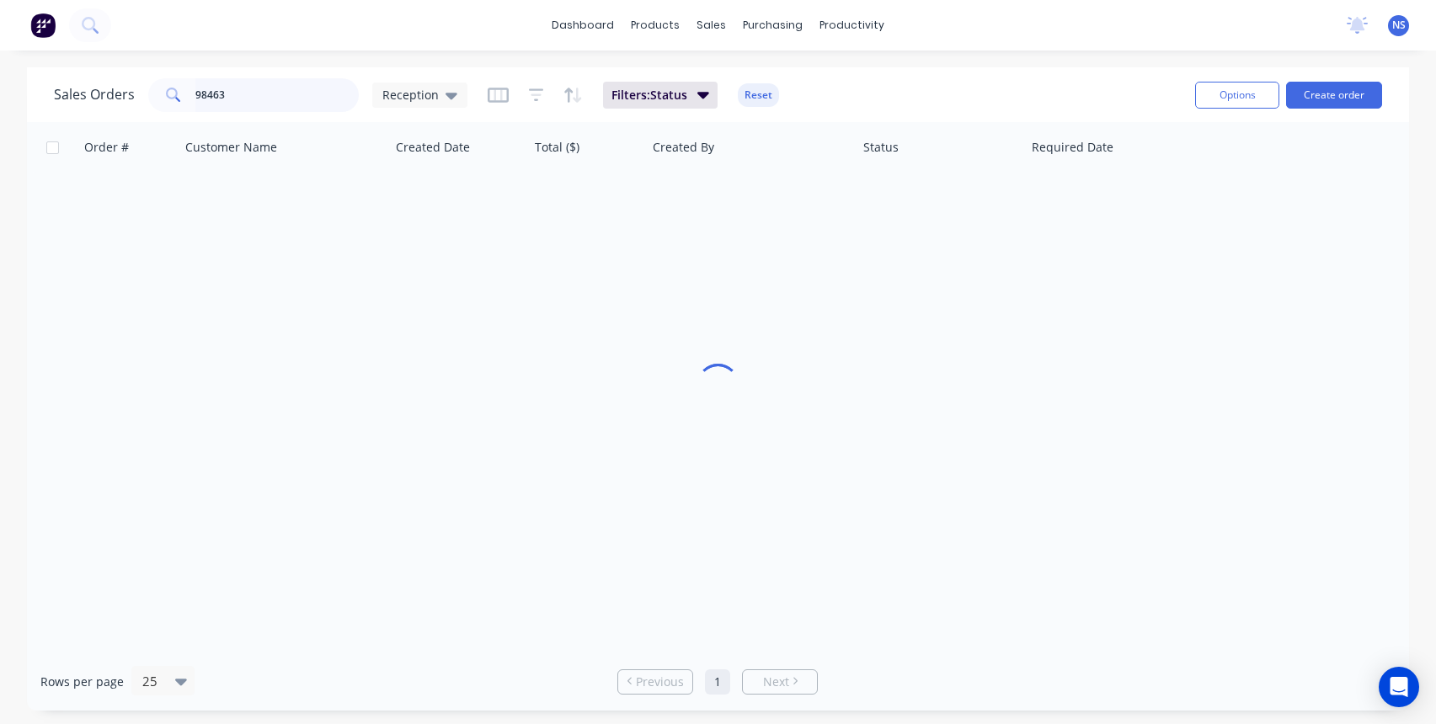
click at [264, 95] on input "98463" at bounding box center [277, 95] width 164 height 34
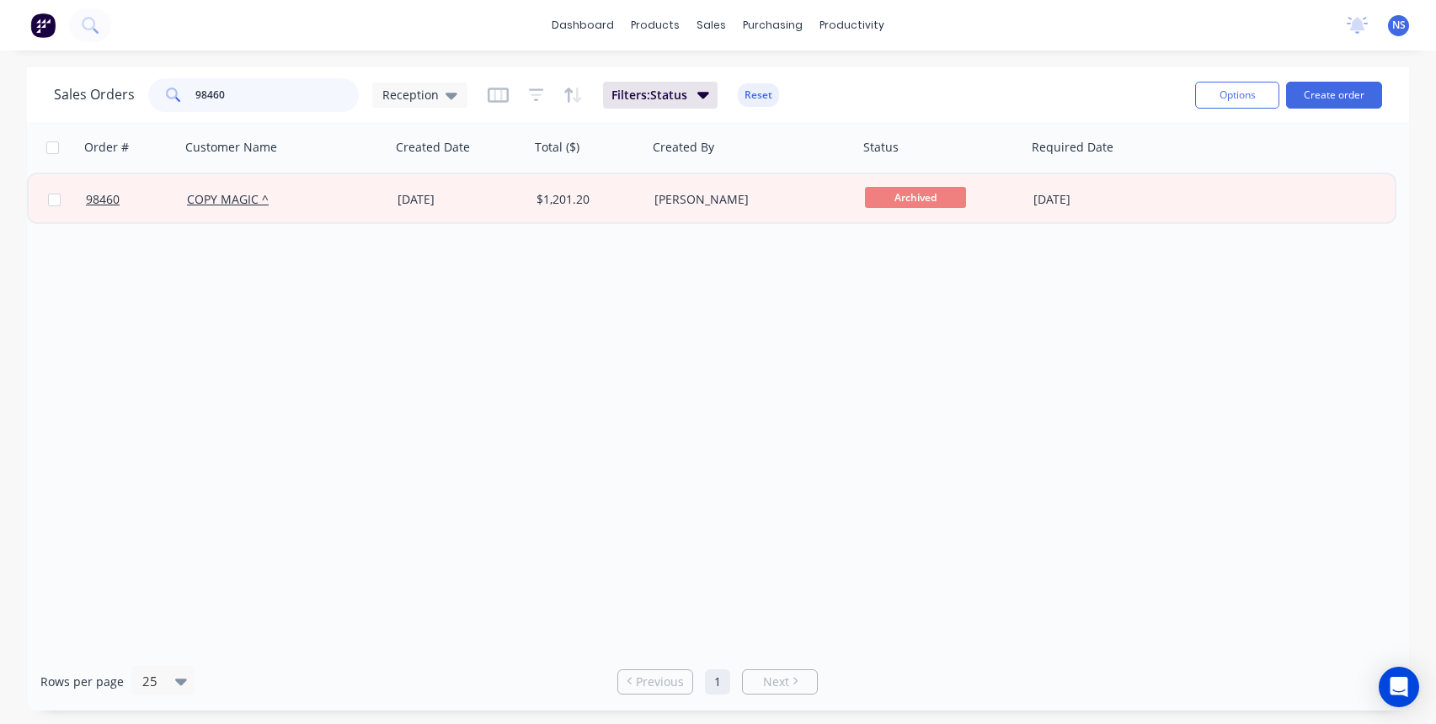
click at [273, 94] on input "98460" at bounding box center [277, 95] width 164 height 34
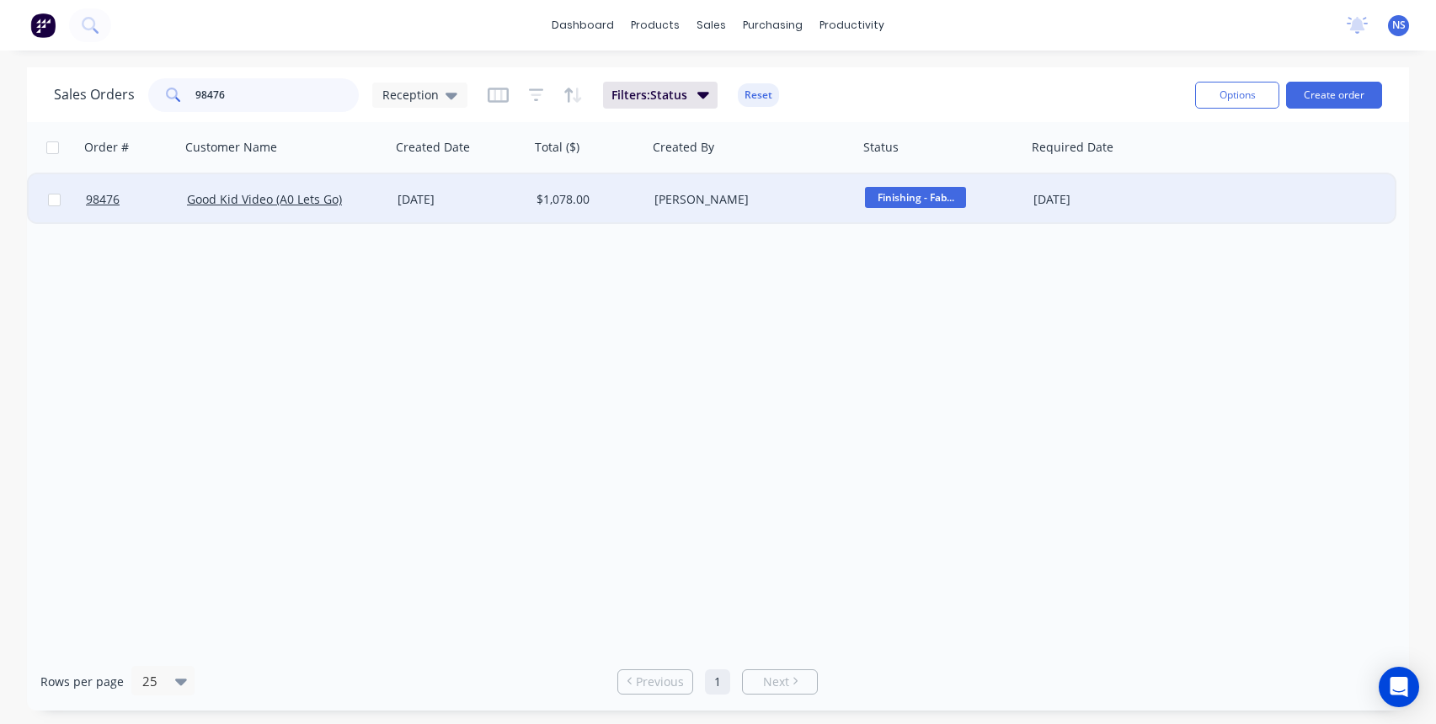
type input "98476"
click at [369, 200] on div "Good Kid Video (A0 Lets Go)" at bounding box center [280, 199] width 187 height 17
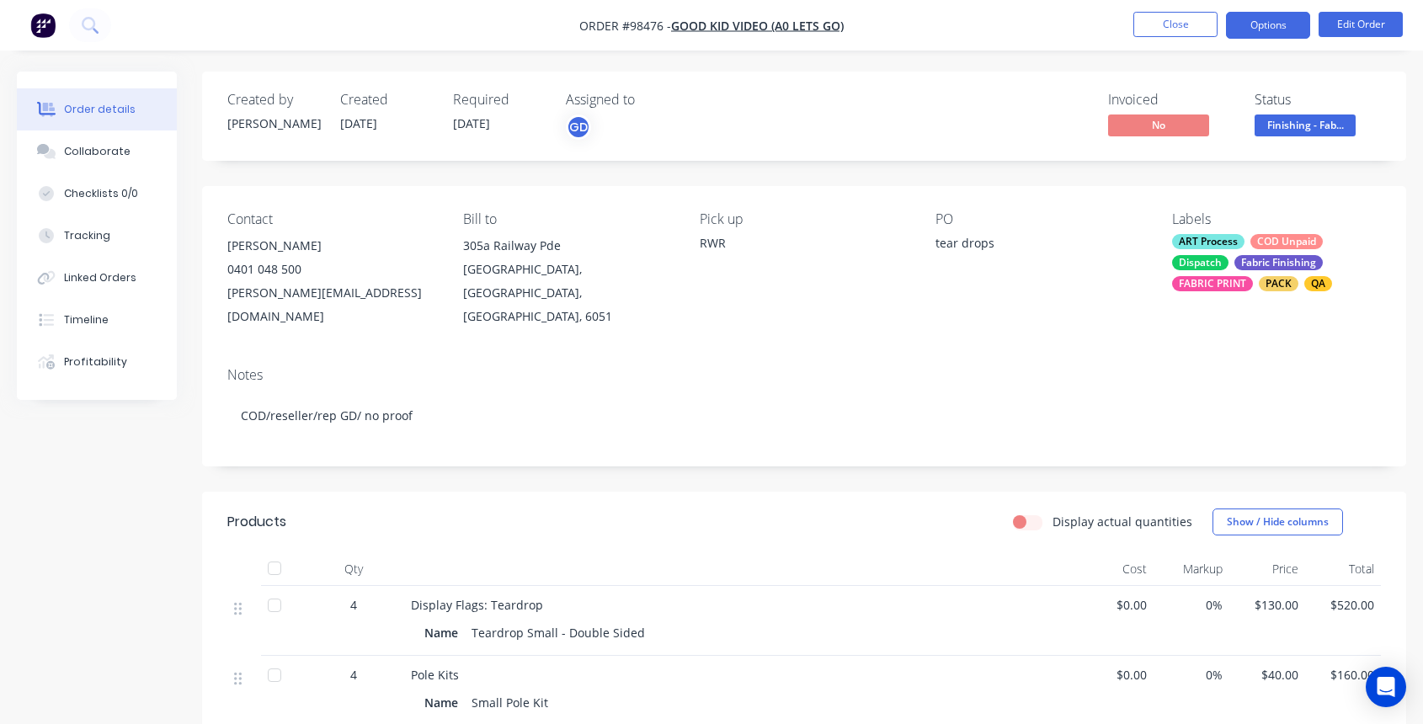
click at [1268, 26] on button "Options" at bounding box center [1268, 25] width 84 height 27
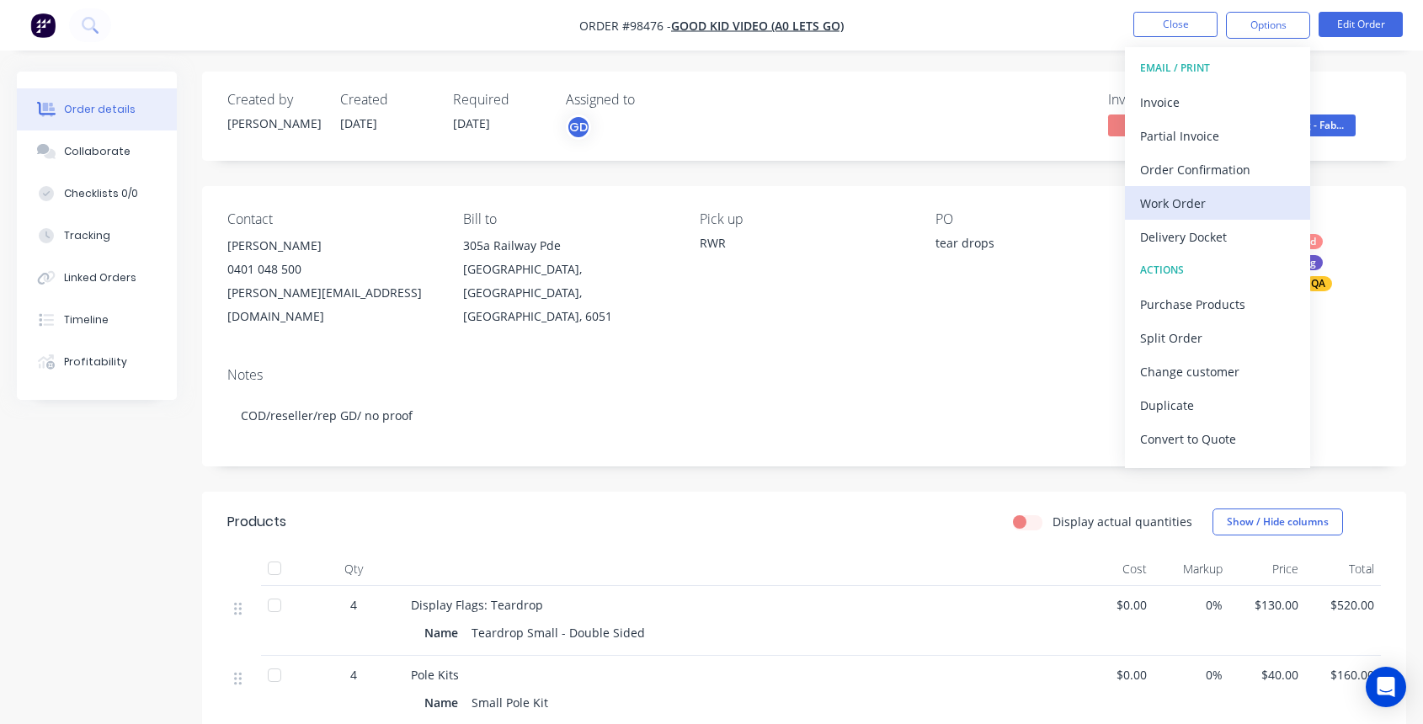
click at [1216, 207] on div "Work Order" at bounding box center [1217, 203] width 155 height 24
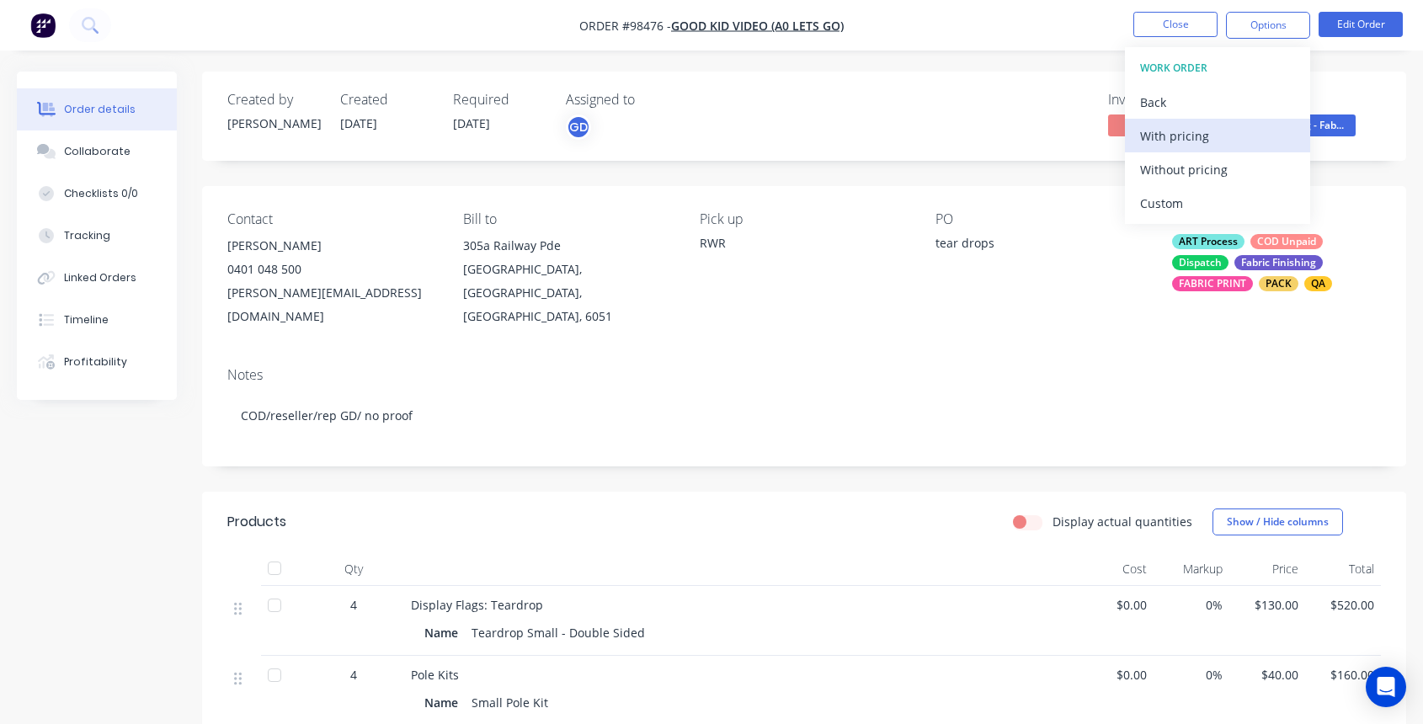
click at [1183, 133] on div "With pricing" at bounding box center [1217, 136] width 155 height 24
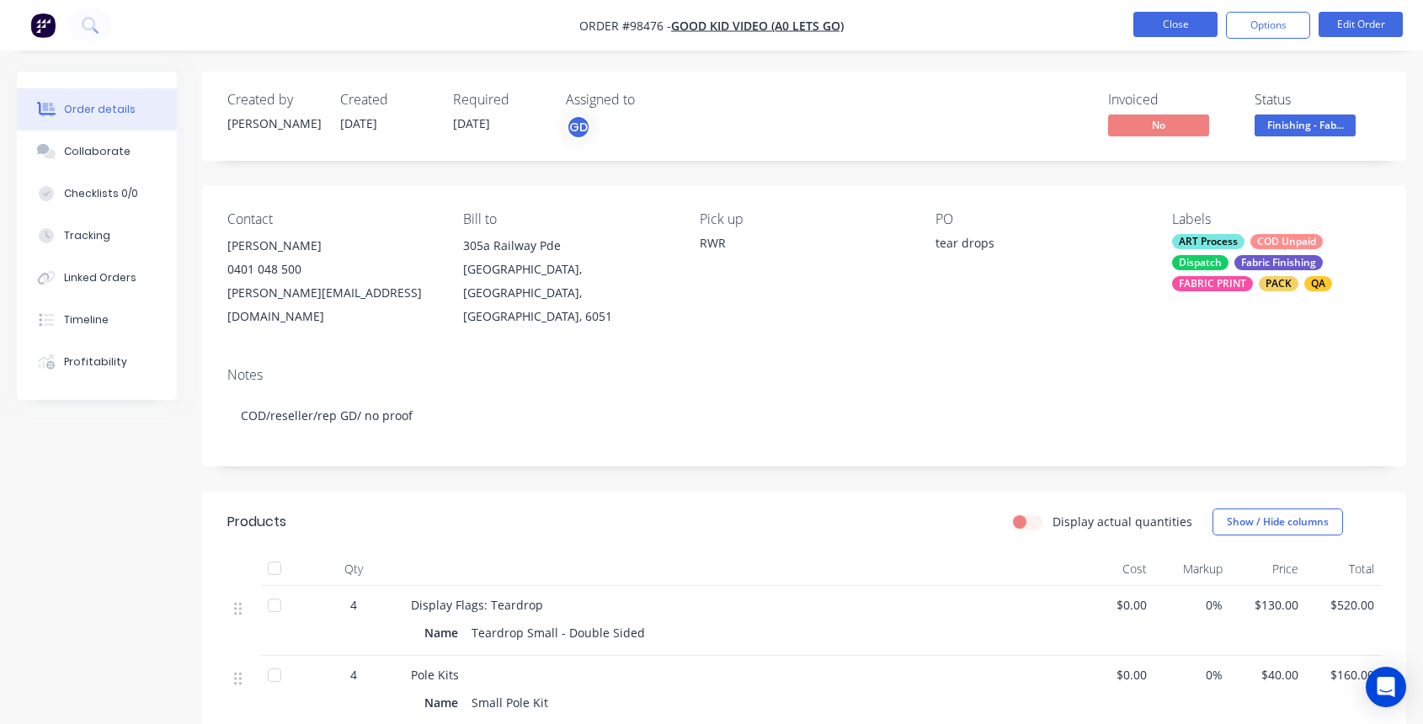
click at [1160, 23] on button "Close" at bounding box center [1176, 24] width 84 height 25
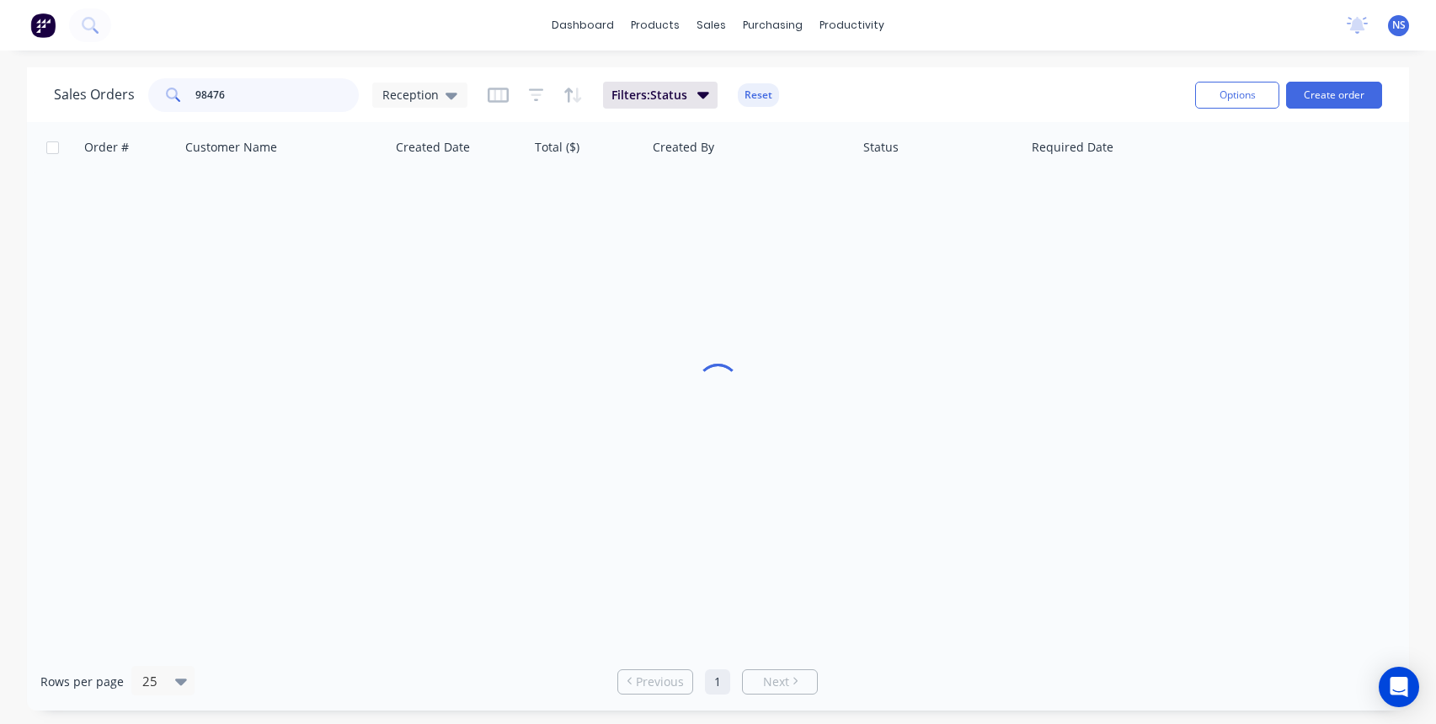
click at [289, 100] on input "98476" at bounding box center [277, 95] width 164 height 34
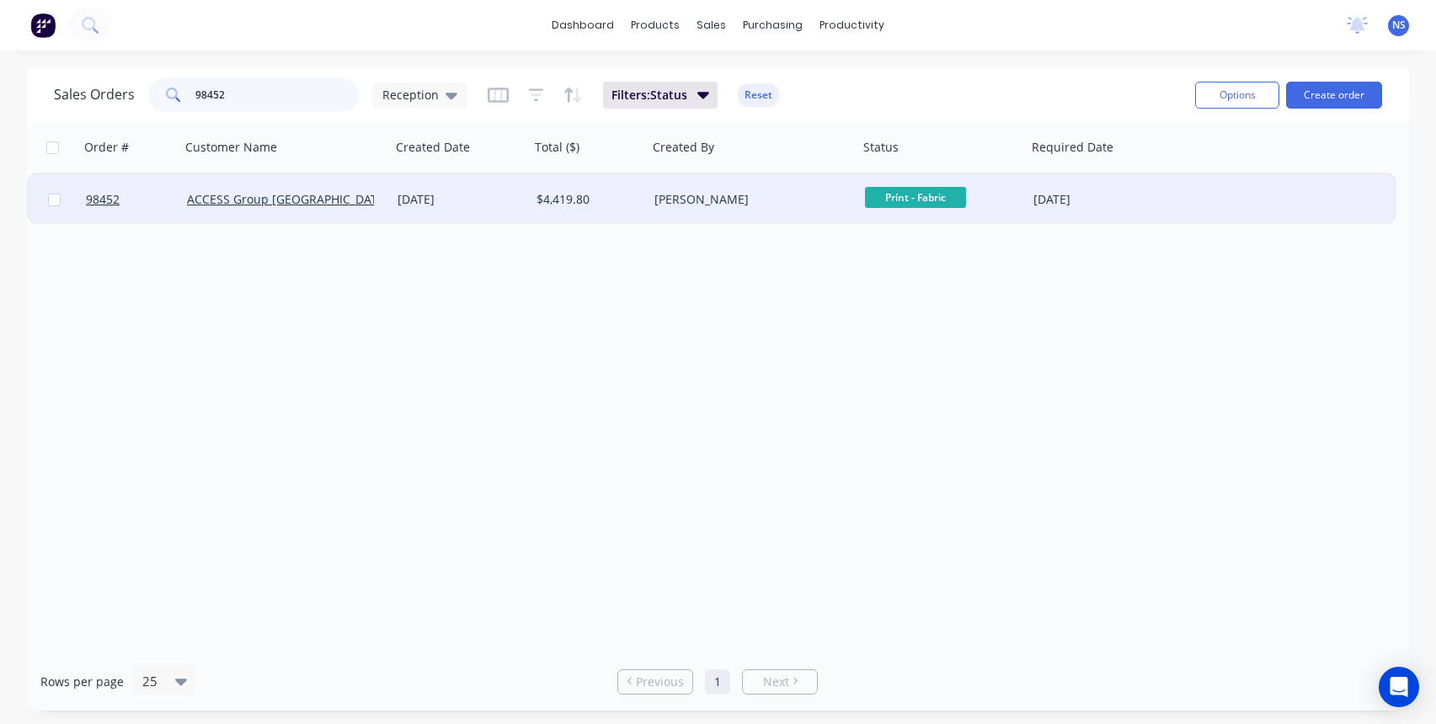
type input "98452"
click at [777, 197] on div "[PERSON_NAME]" at bounding box center [747, 199] width 187 height 17
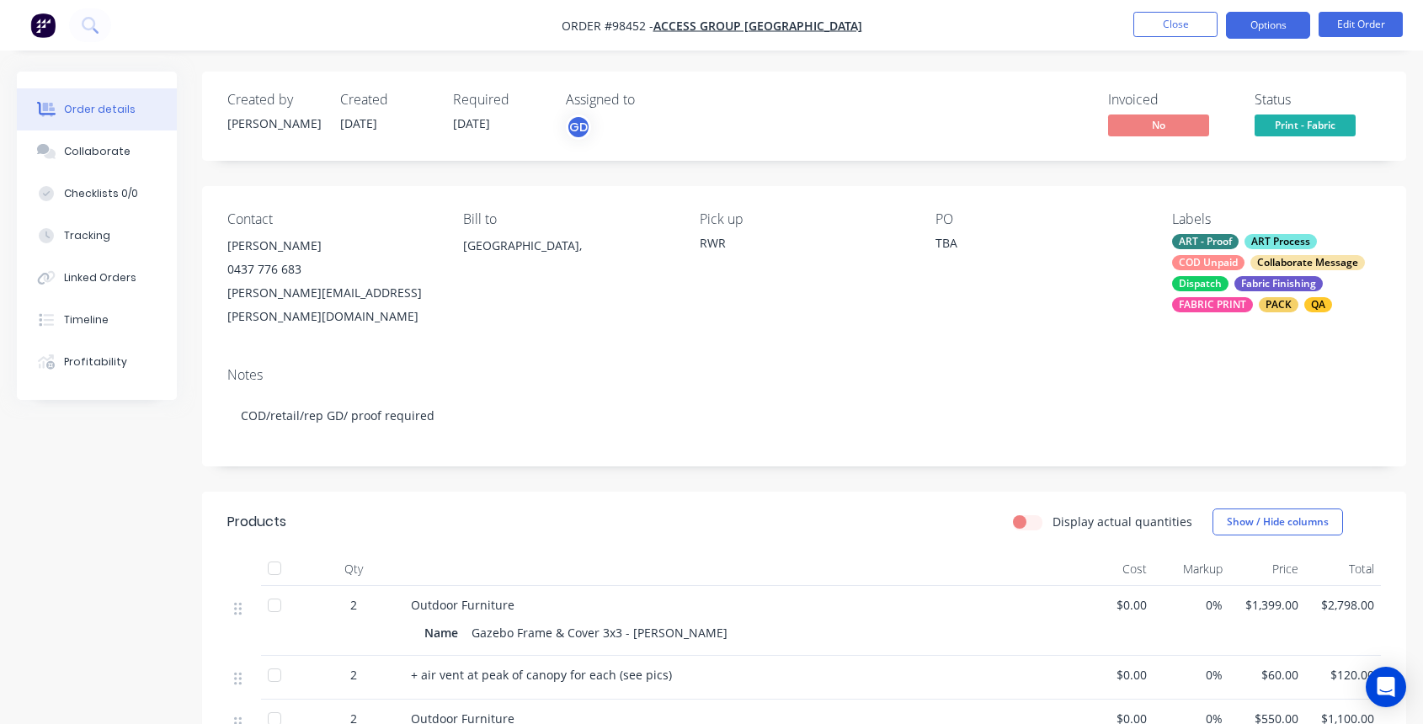
click at [1268, 29] on button "Options" at bounding box center [1268, 25] width 84 height 27
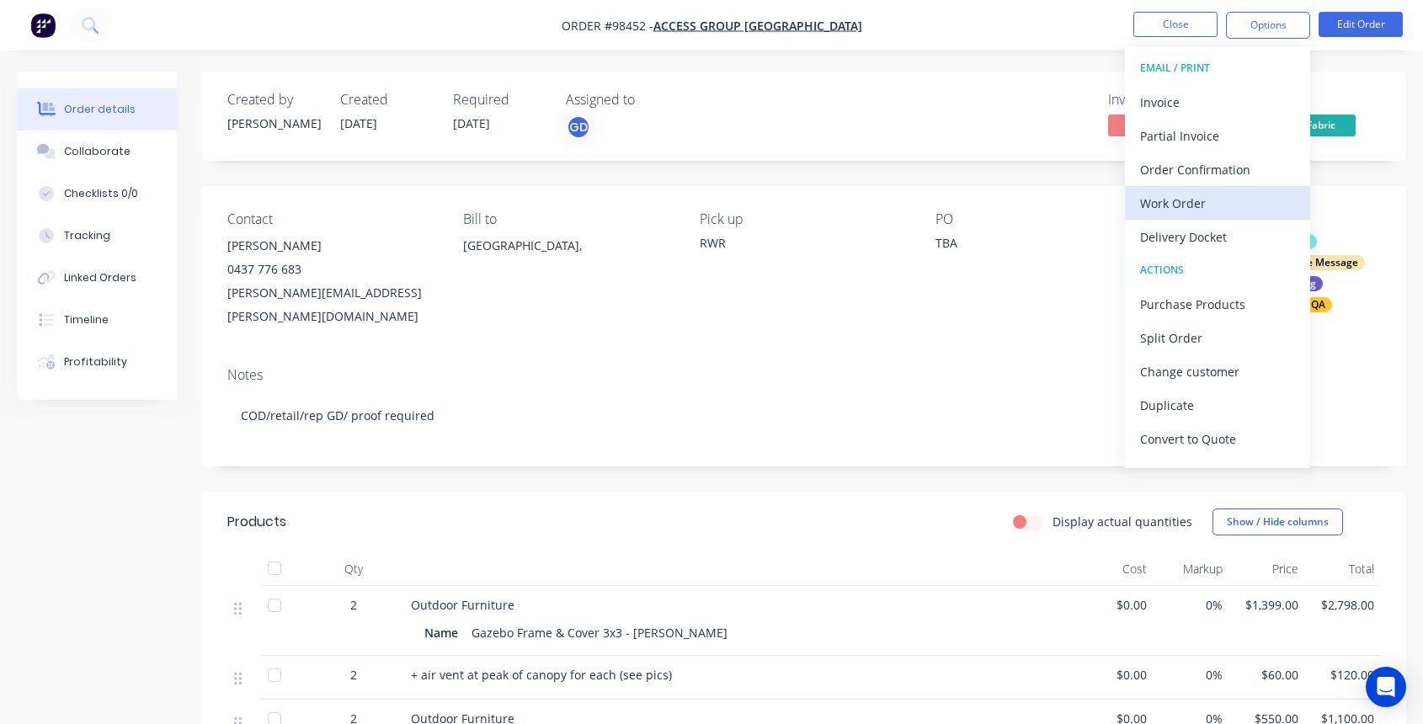
click at [1224, 202] on div "Work Order" at bounding box center [1217, 203] width 155 height 24
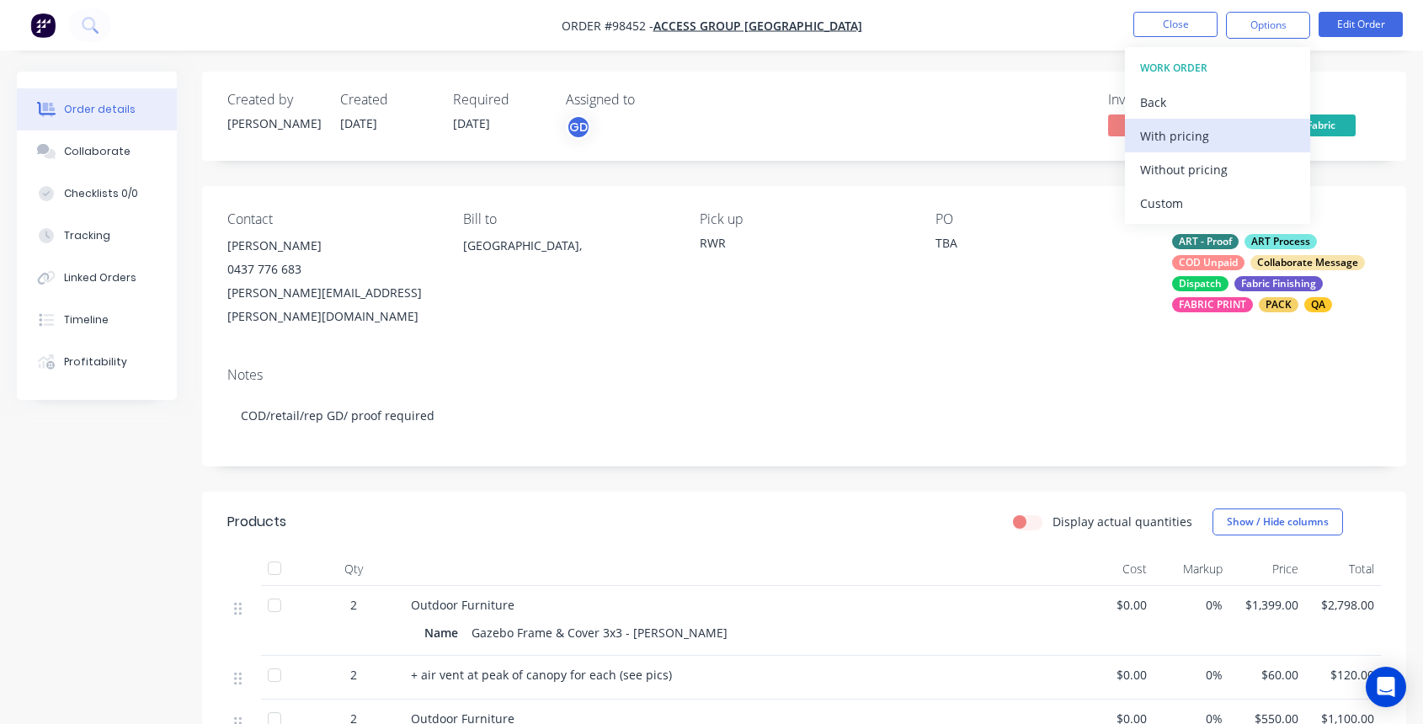
click at [1203, 138] on div "With pricing" at bounding box center [1217, 136] width 155 height 24
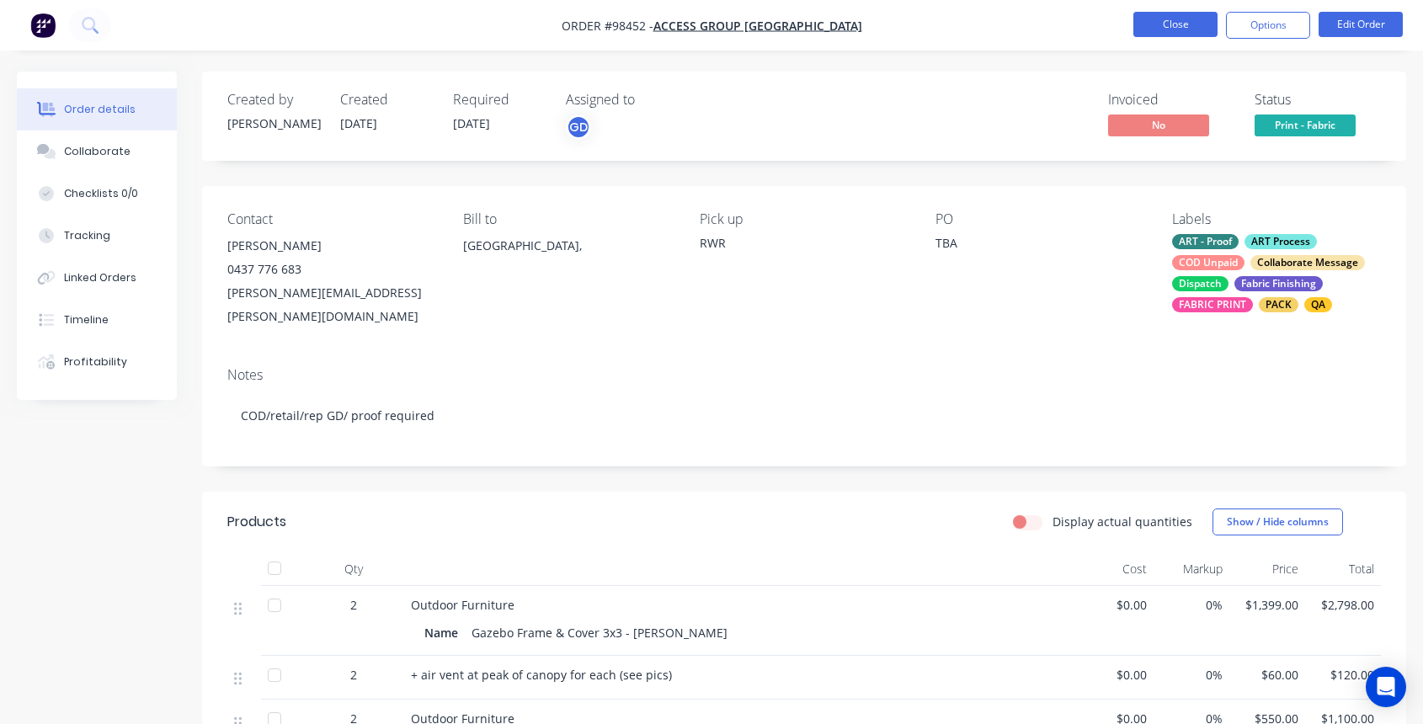
click at [1172, 22] on button "Close" at bounding box center [1176, 24] width 84 height 25
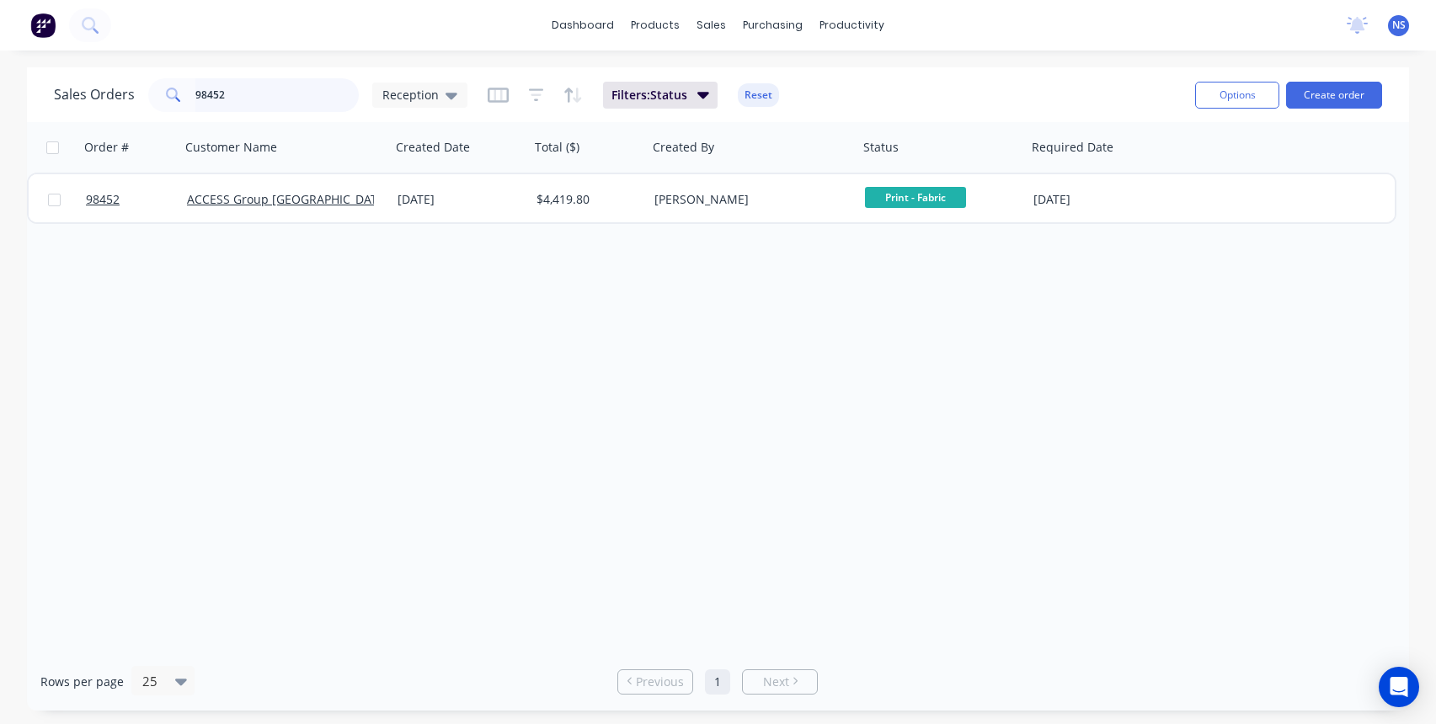
click at [283, 98] on input "98452" at bounding box center [277, 95] width 164 height 34
click at [291, 93] on input "98452" at bounding box center [277, 95] width 164 height 34
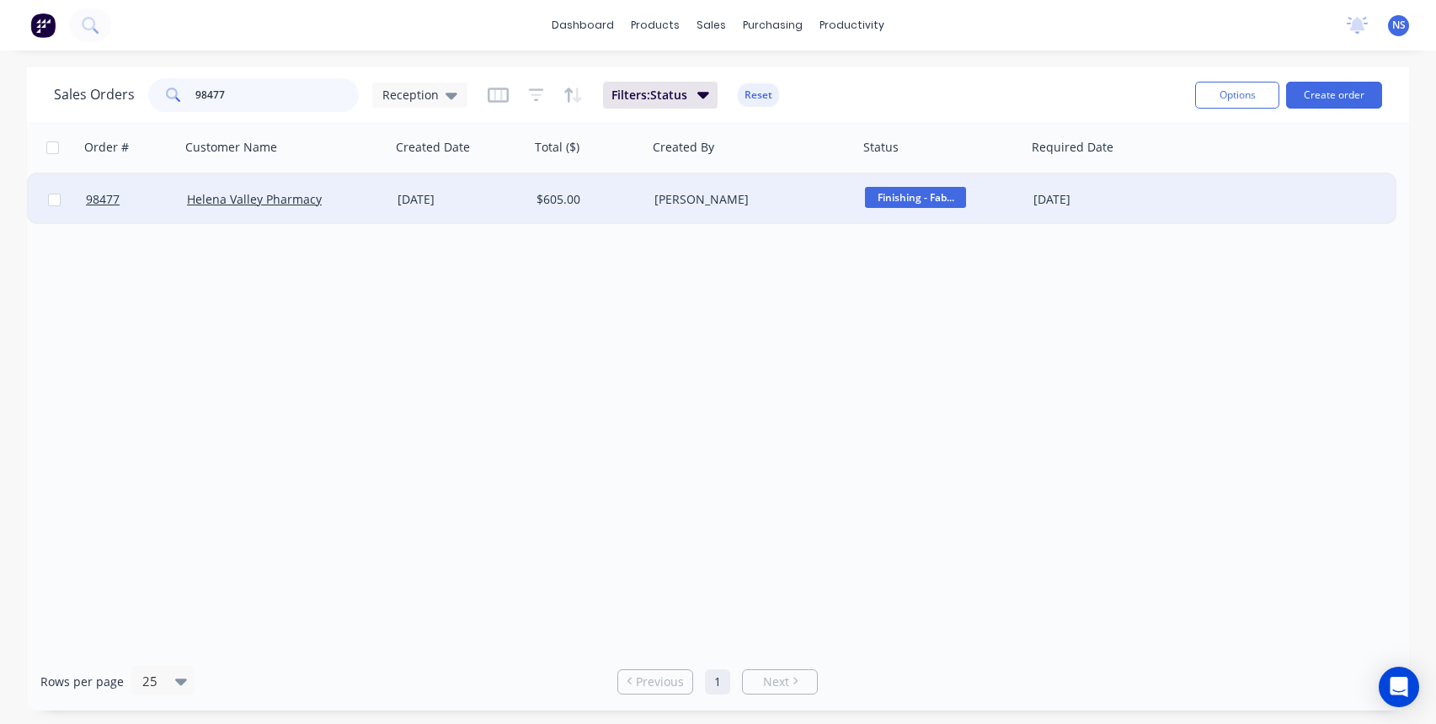
type input "98477"
click at [785, 208] on div "[PERSON_NAME]" at bounding box center [753, 199] width 211 height 51
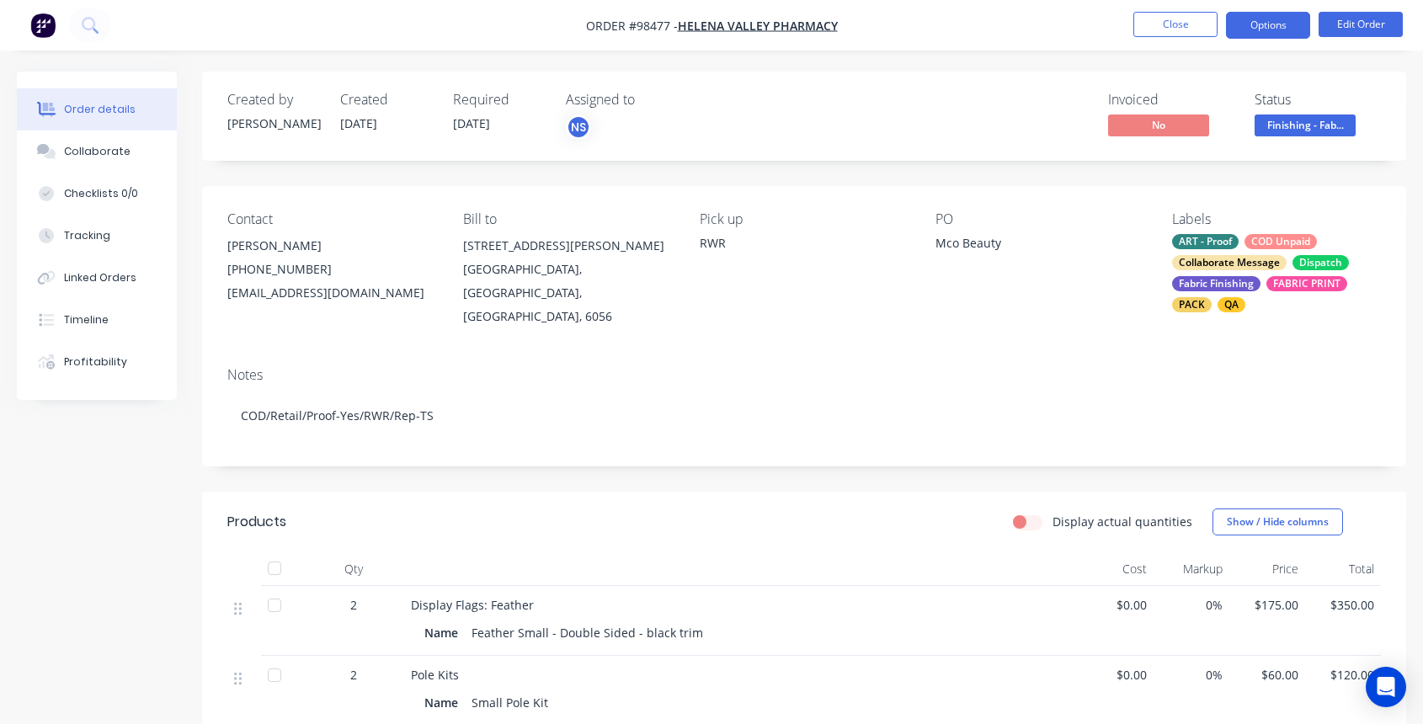
click at [1284, 12] on button "Options" at bounding box center [1268, 25] width 84 height 27
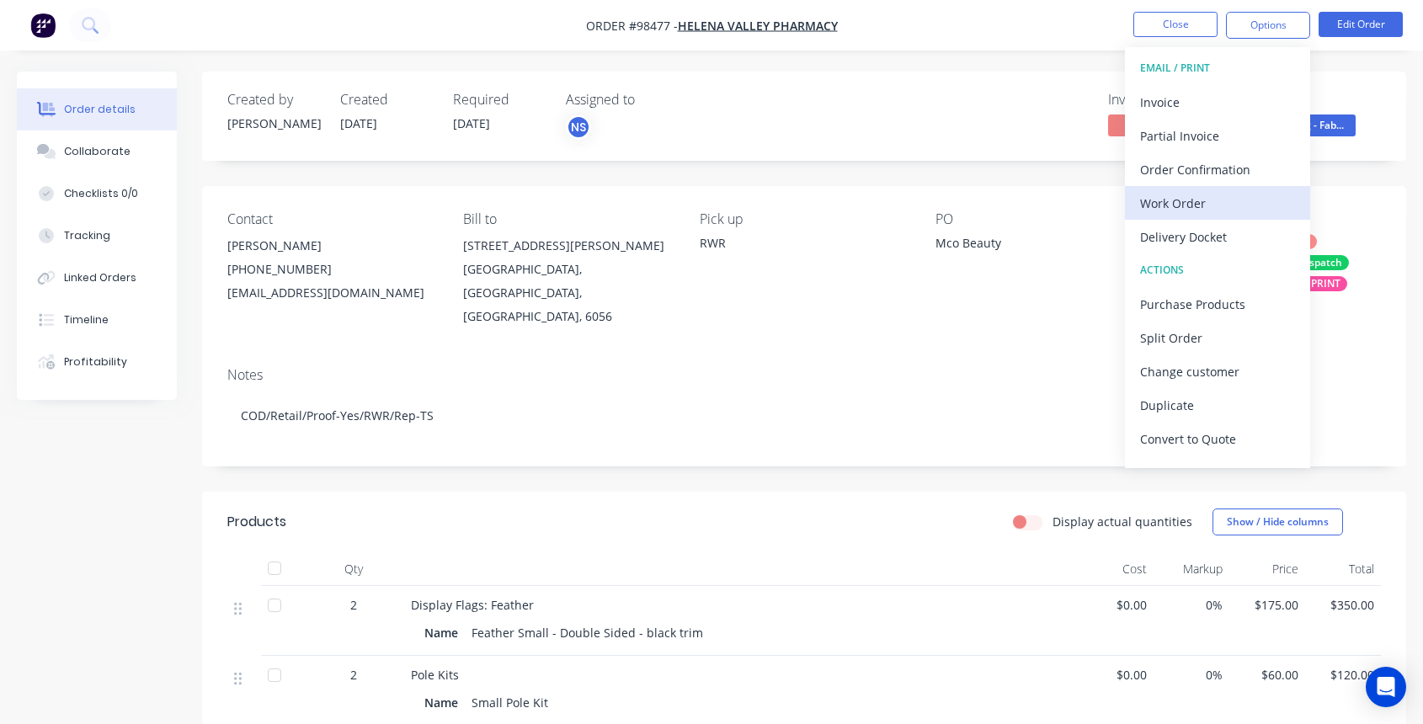
click at [1212, 201] on div "Work Order" at bounding box center [1217, 203] width 155 height 24
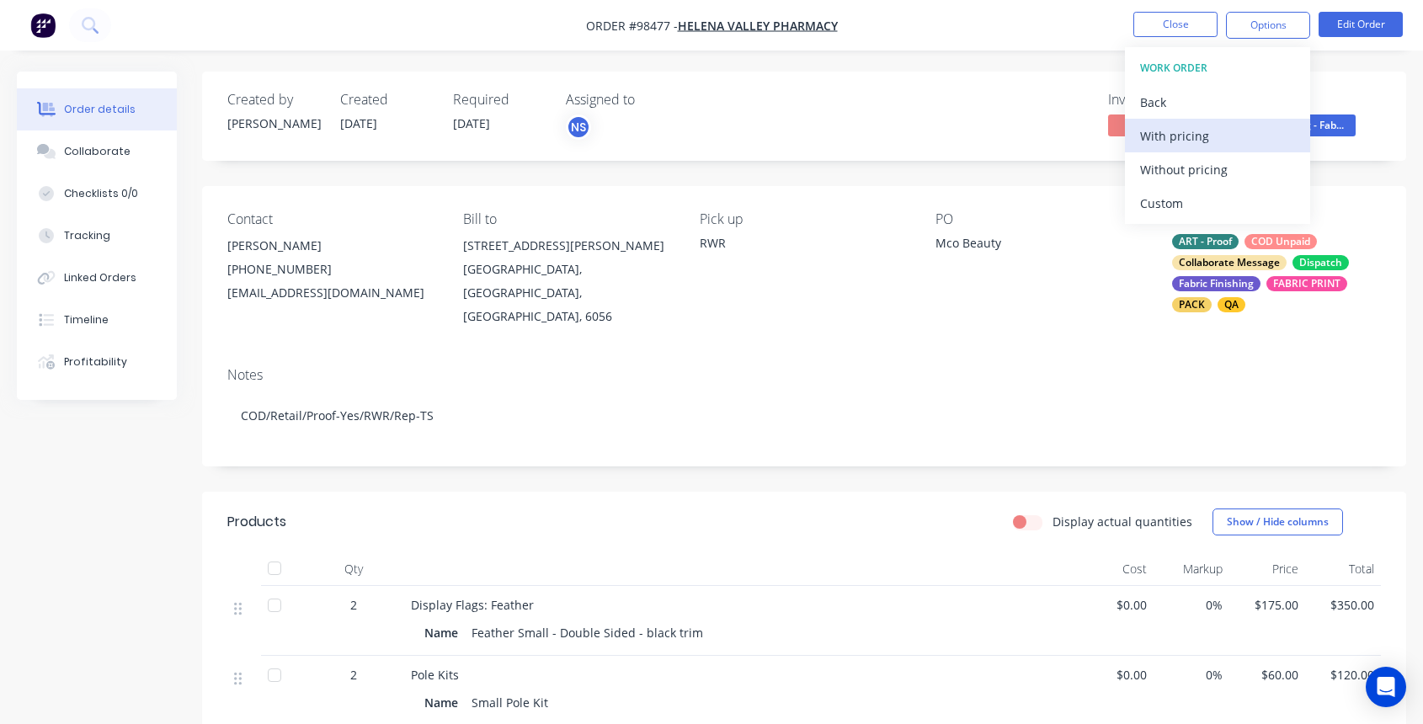
click at [1193, 137] on div "With pricing" at bounding box center [1217, 136] width 155 height 24
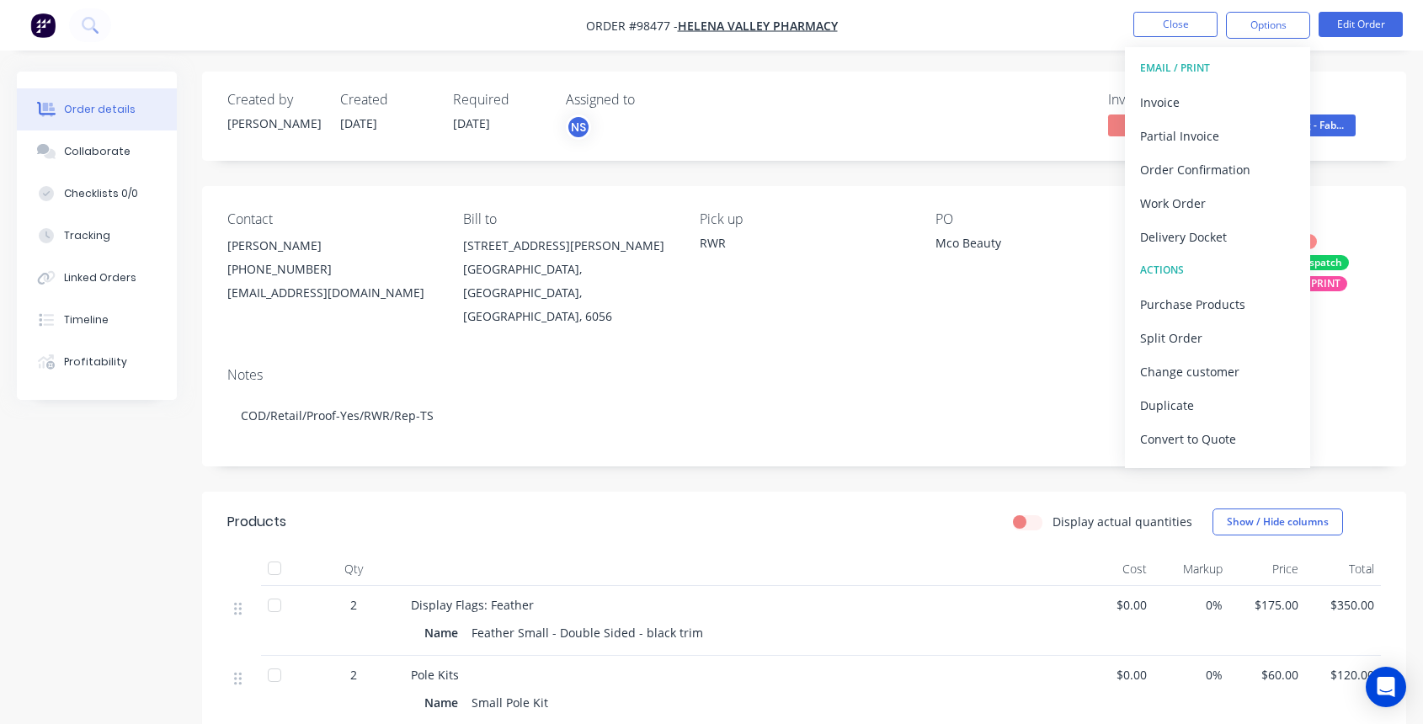
click at [862, 178] on div "Created by [PERSON_NAME] Created [DATE] Required [DATE] Assigned to NS Invoiced…" at bounding box center [804, 607] width 1204 height 1071
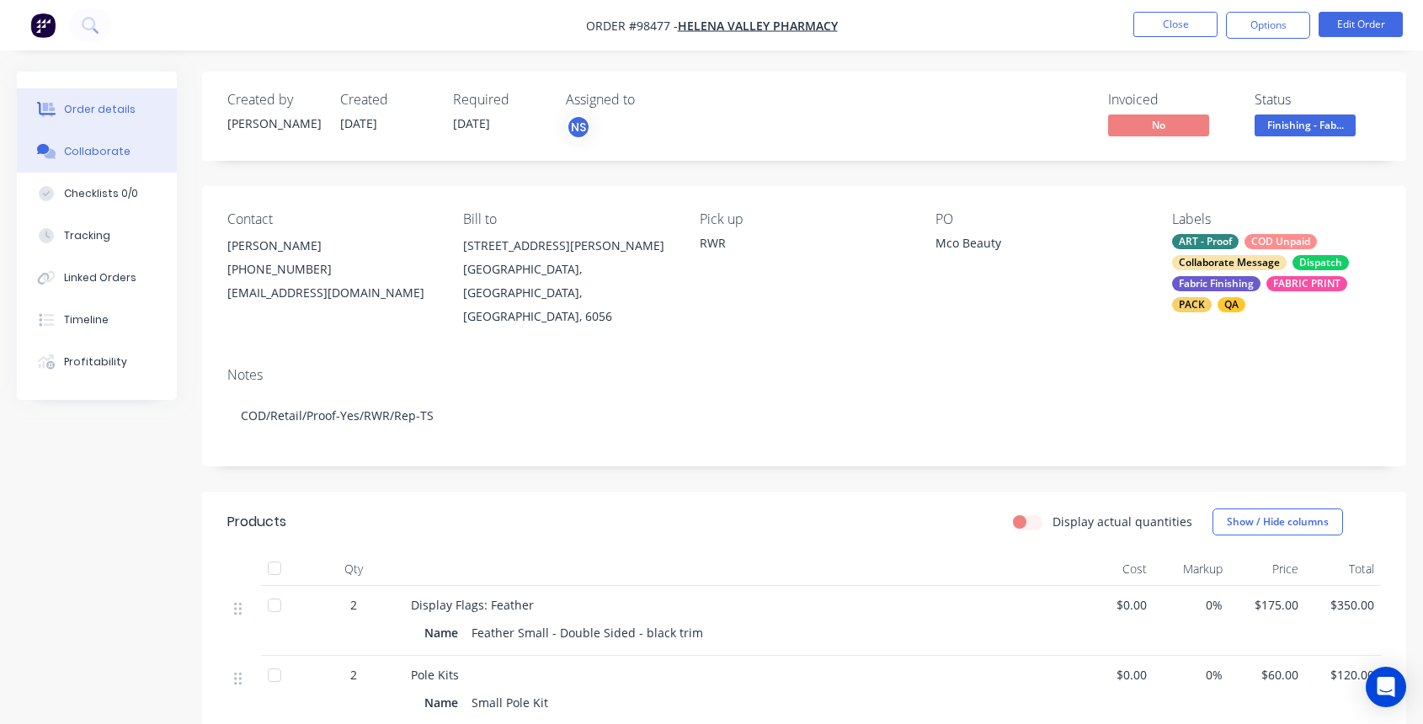
click at [108, 156] on div "Collaborate" at bounding box center [97, 151] width 67 height 15
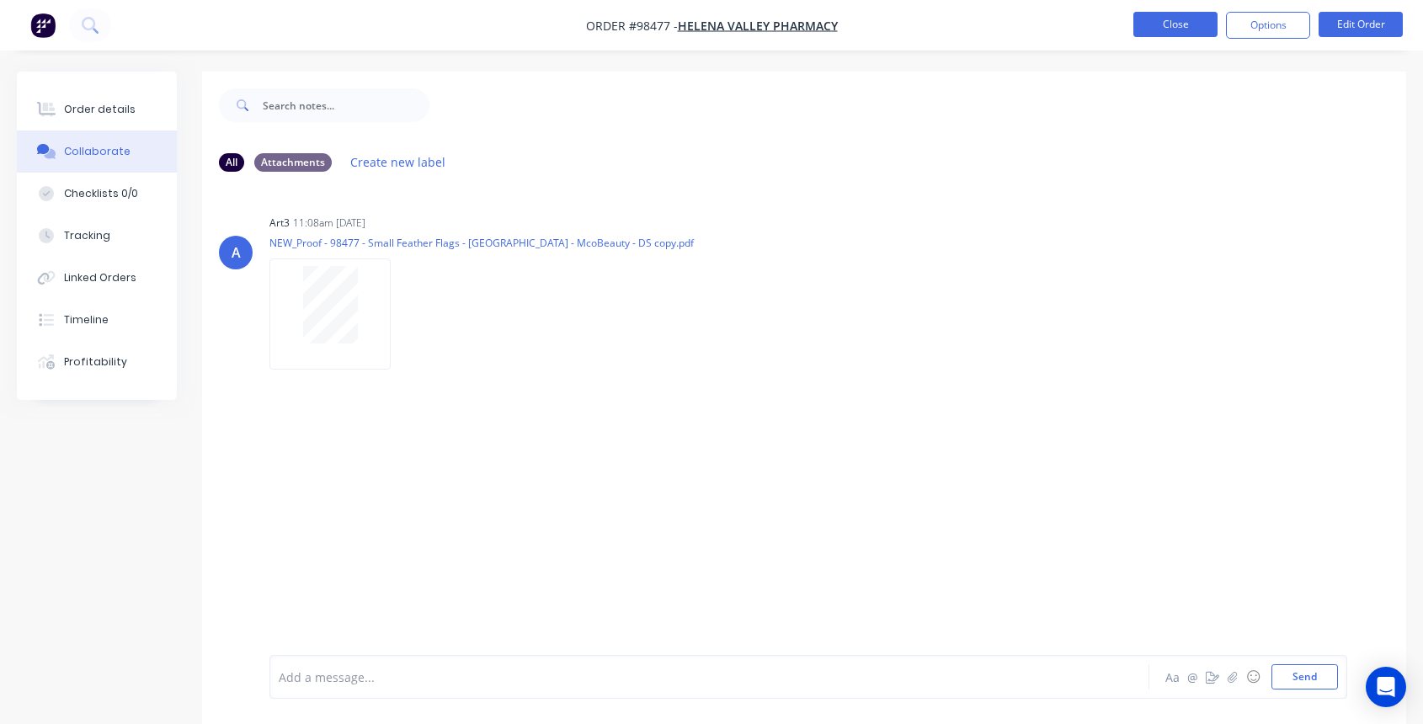
click at [1152, 23] on button "Close" at bounding box center [1176, 24] width 84 height 25
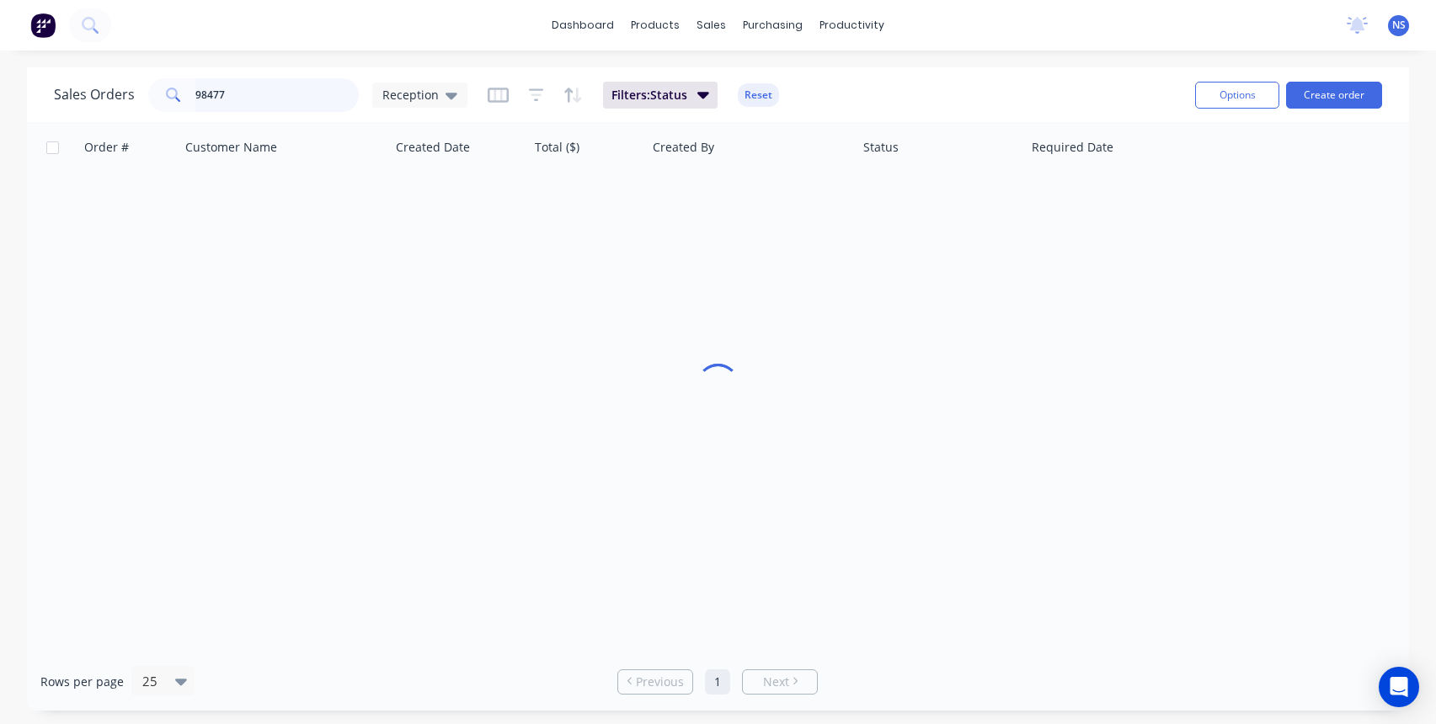
click at [285, 91] on input "98477" at bounding box center [277, 95] width 164 height 34
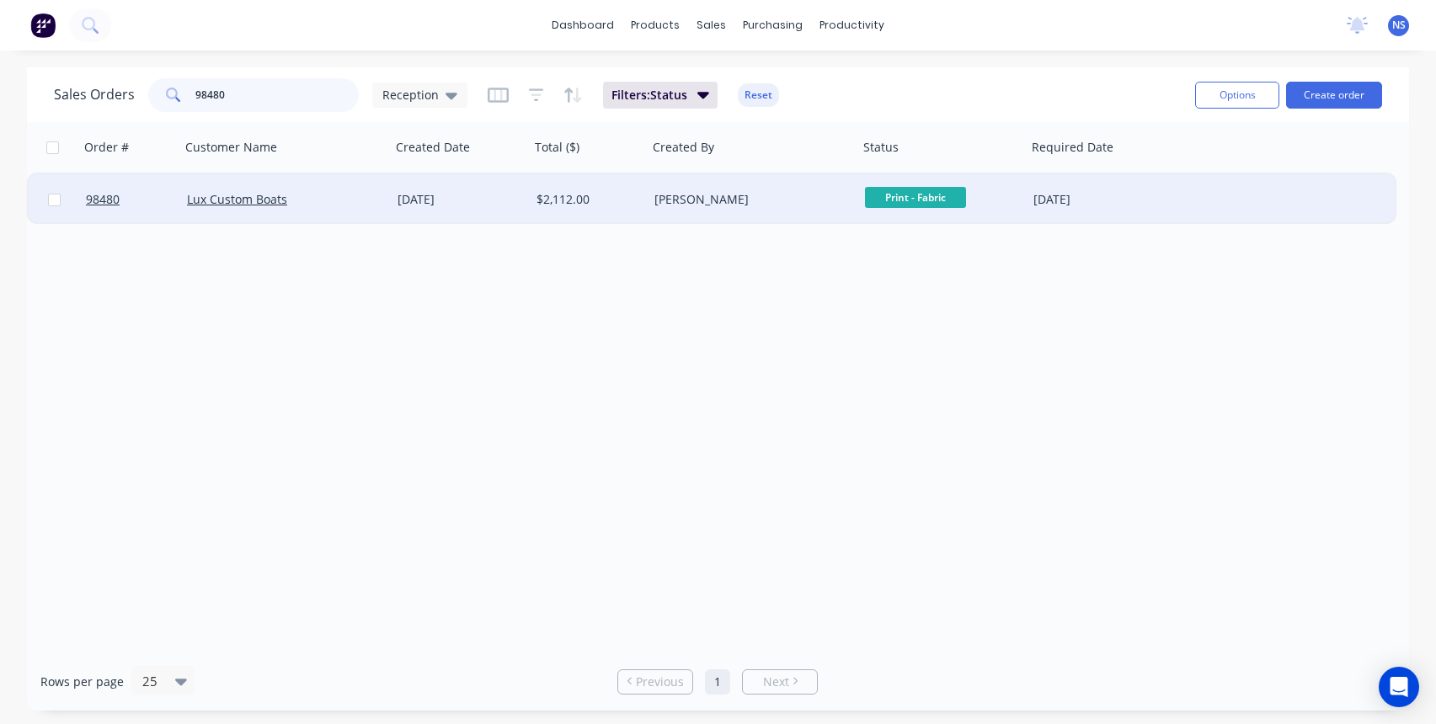
type input "98480"
click at [1146, 204] on div "[DATE]" at bounding box center [1100, 199] width 134 height 17
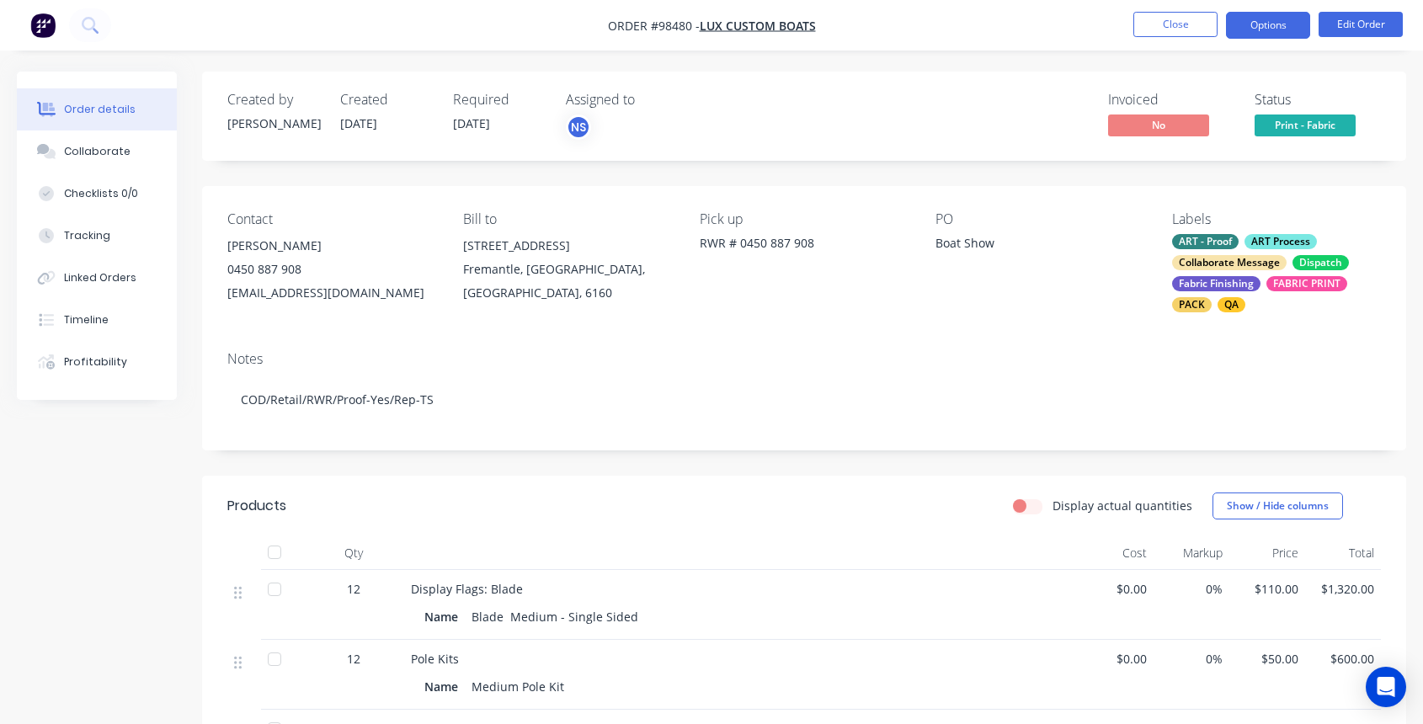
click at [1259, 24] on button "Options" at bounding box center [1268, 25] width 84 height 27
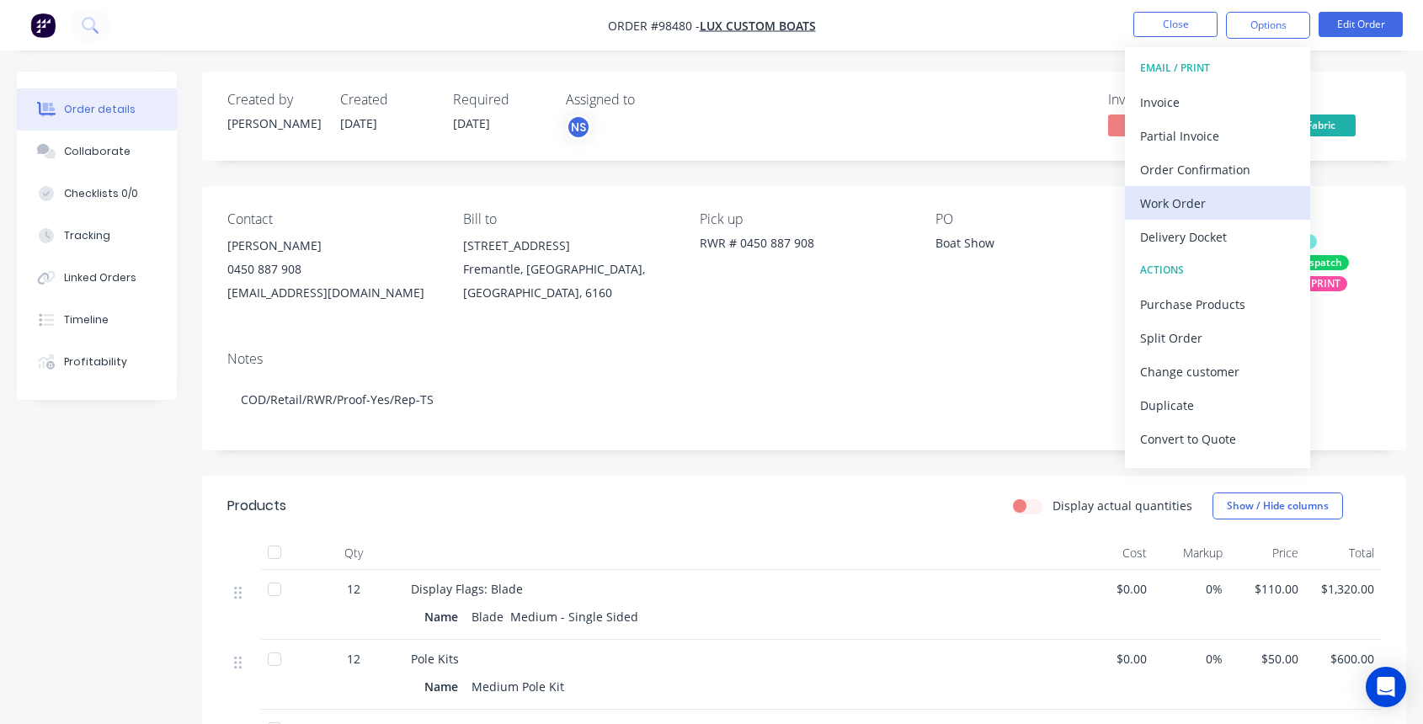
click at [1209, 199] on div "Work Order" at bounding box center [1217, 203] width 155 height 24
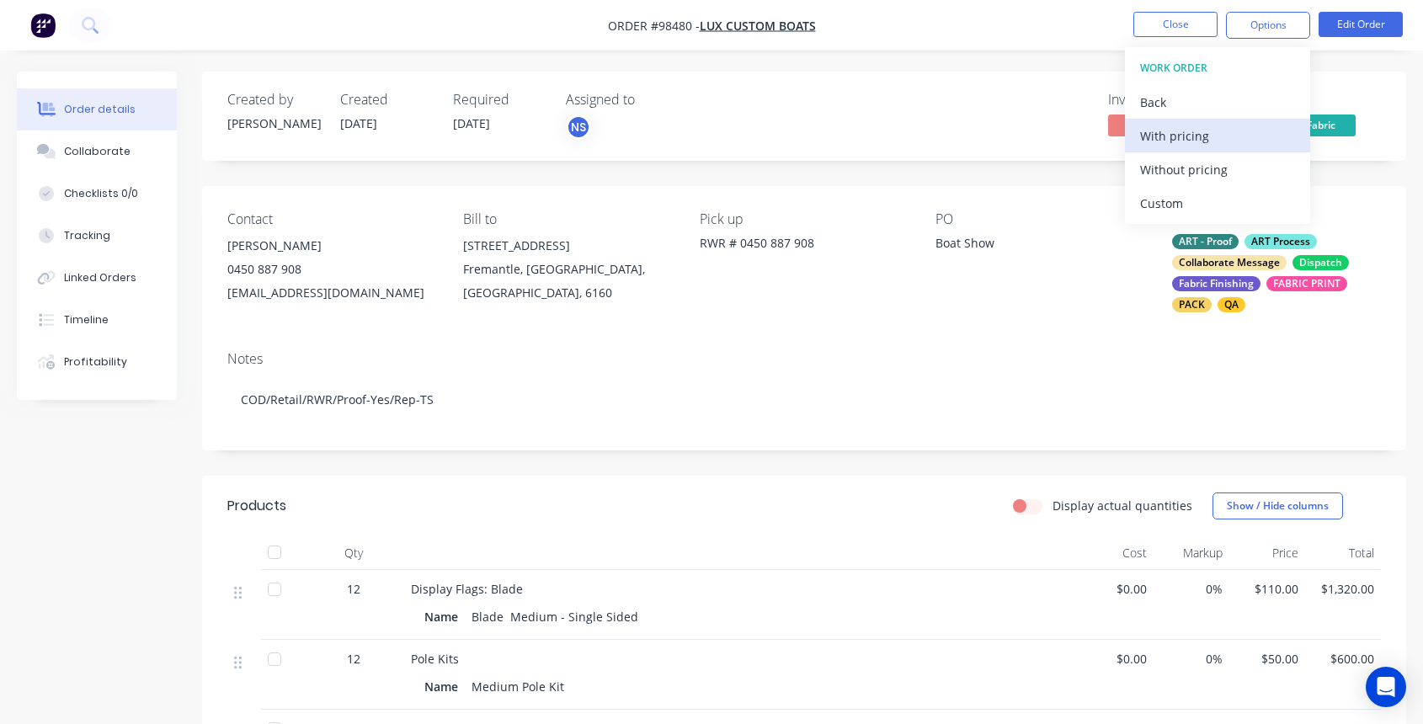
click at [1197, 131] on div "With pricing" at bounding box center [1217, 136] width 155 height 24
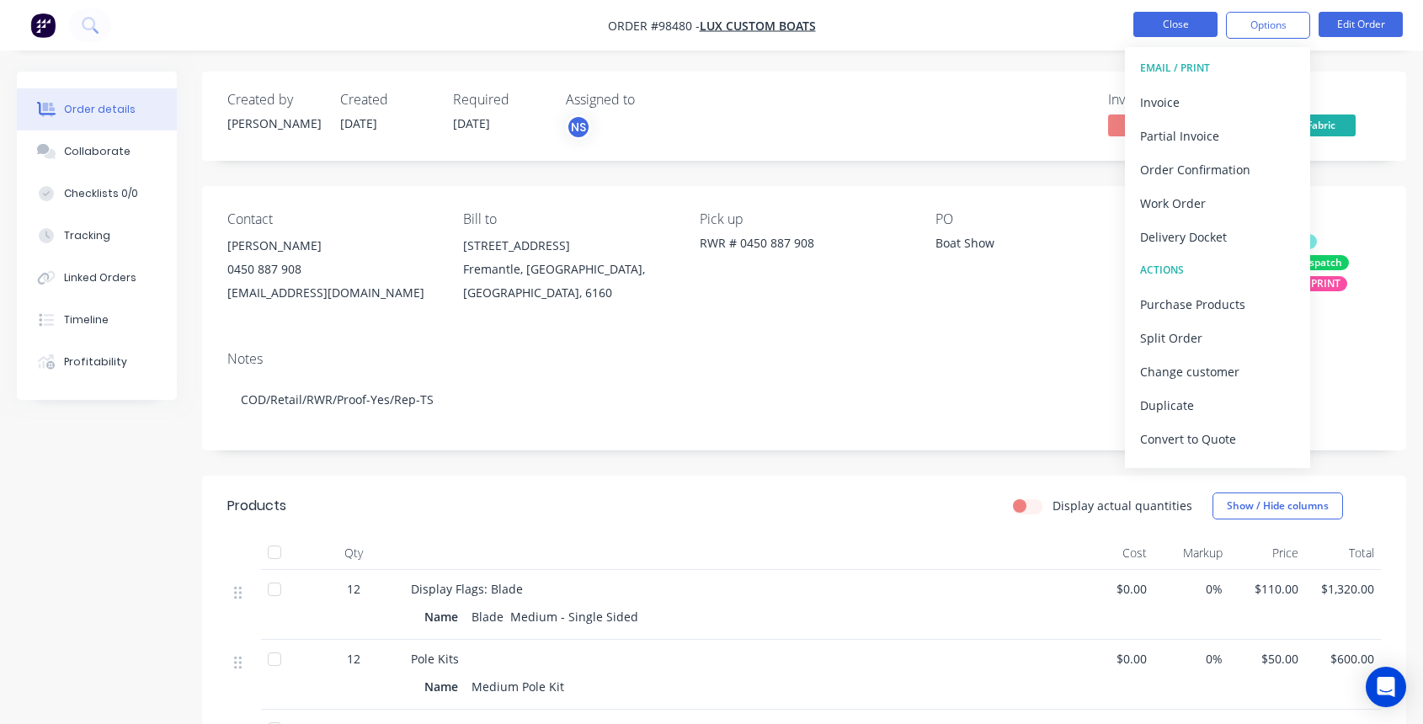
click at [1172, 20] on button "Close" at bounding box center [1176, 24] width 84 height 25
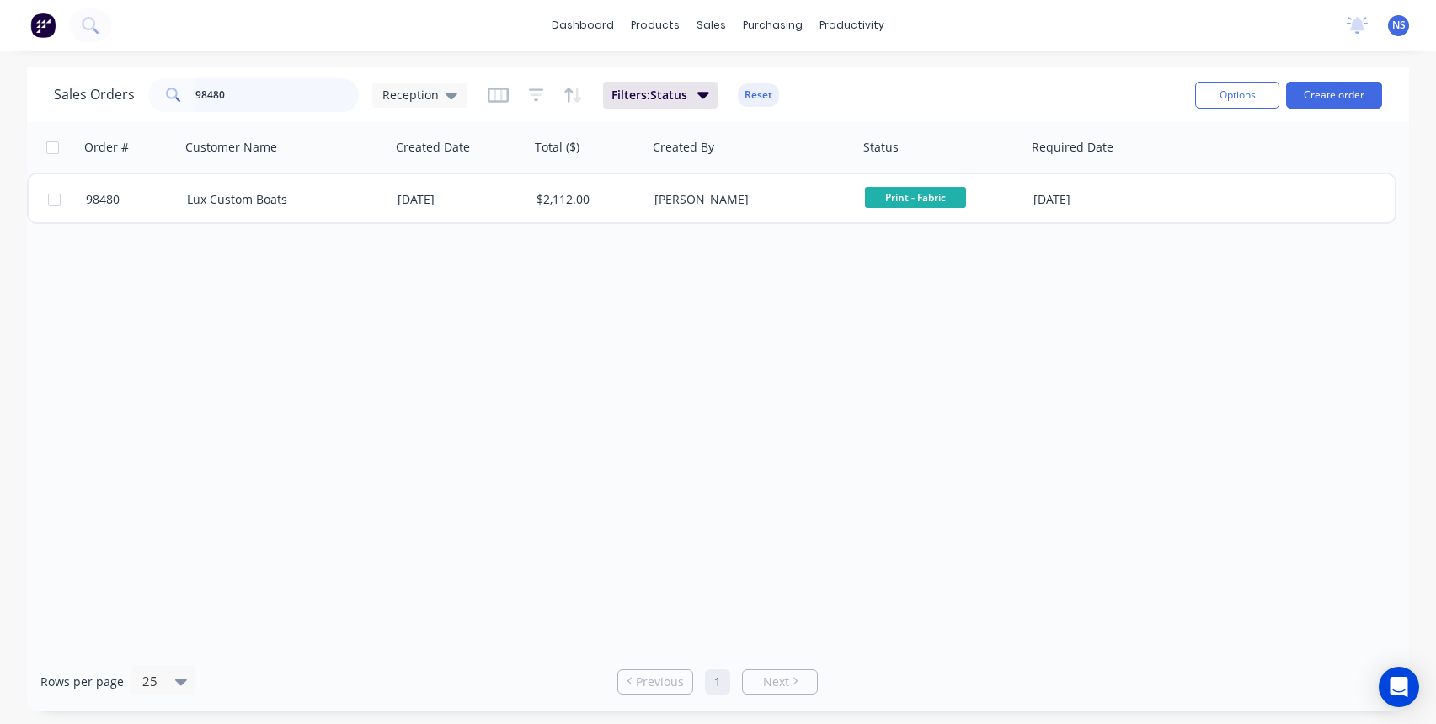
click at [278, 90] on input "98480" at bounding box center [277, 95] width 164 height 34
click at [278, 93] on input "98480" at bounding box center [277, 95] width 164 height 34
type input "98486"
click at [1237, 90] on button "Options" at bounding box center [1237, 95] width 84 height 27
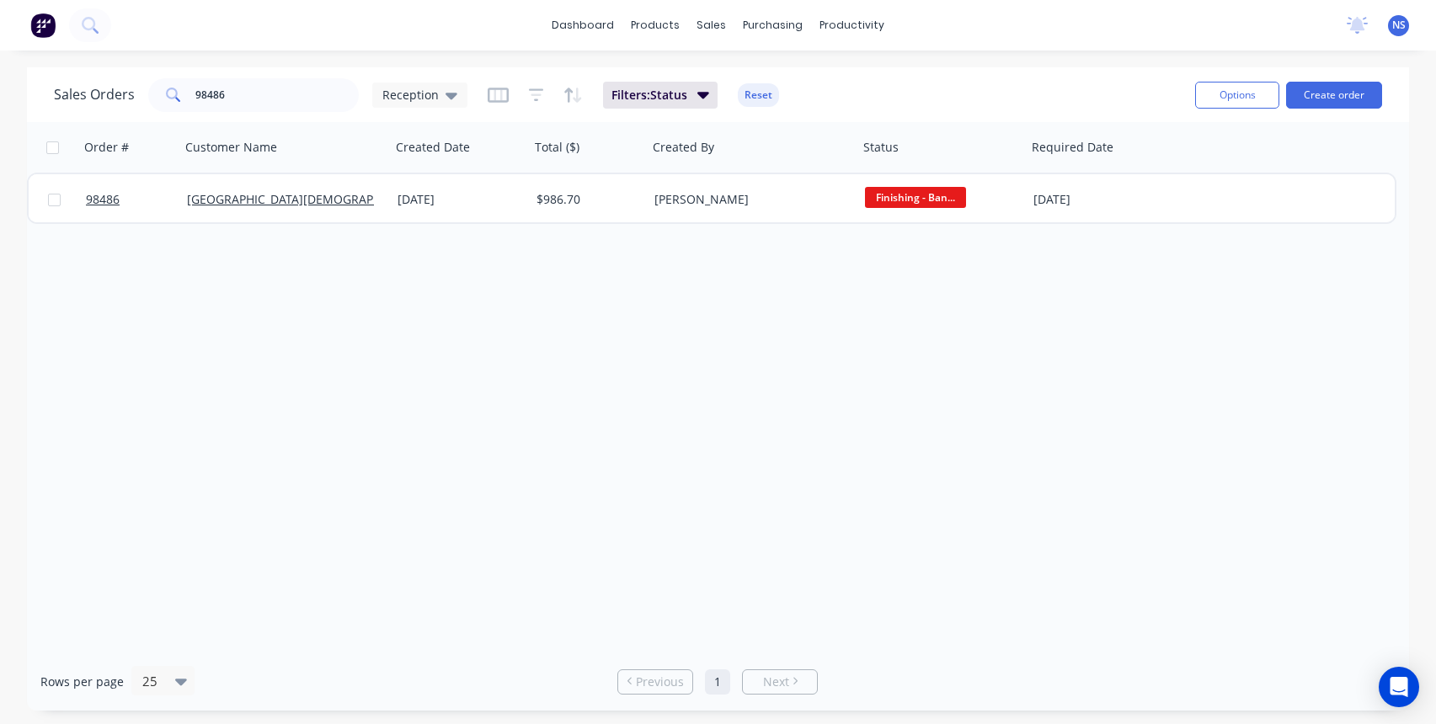
click at [1049, 366] on div "Order # Customer Name Created Date Total ($) Created By Status Required Date 98…" at bounding box center [718, 387] width 1382 height 531
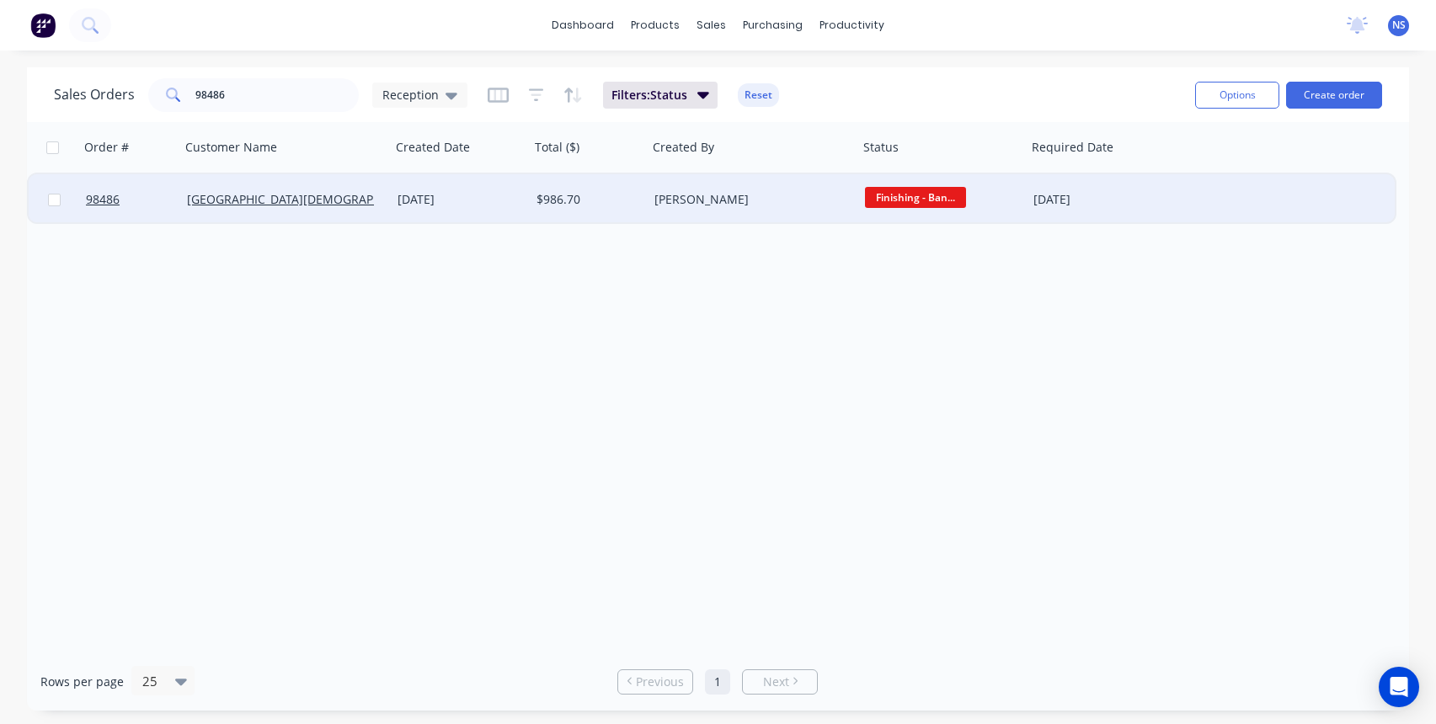
click at [797, 207] on div "[PERSON_NAME]" at bounding box center [747, 199] width 187 height 17
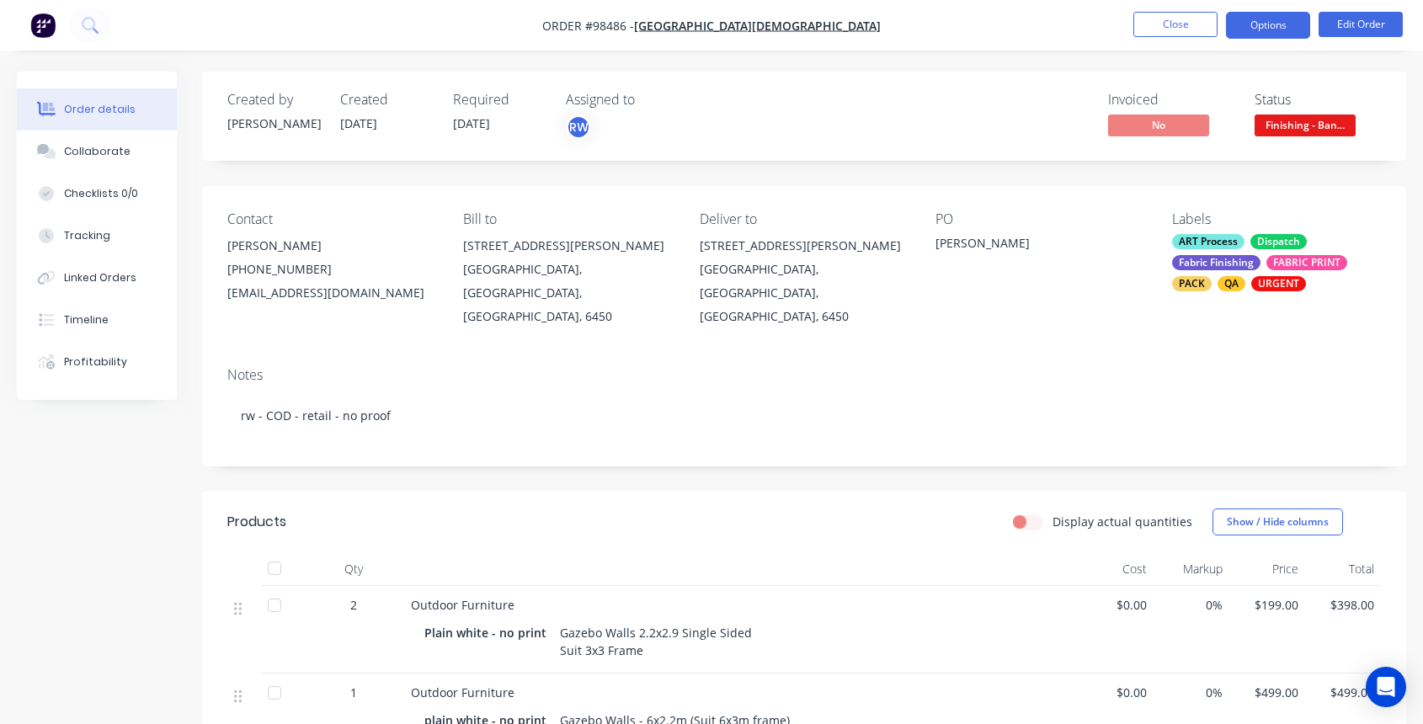
click at [1259, 20] on button "Options" at bounding box center [1268, 25] width 84 height 27
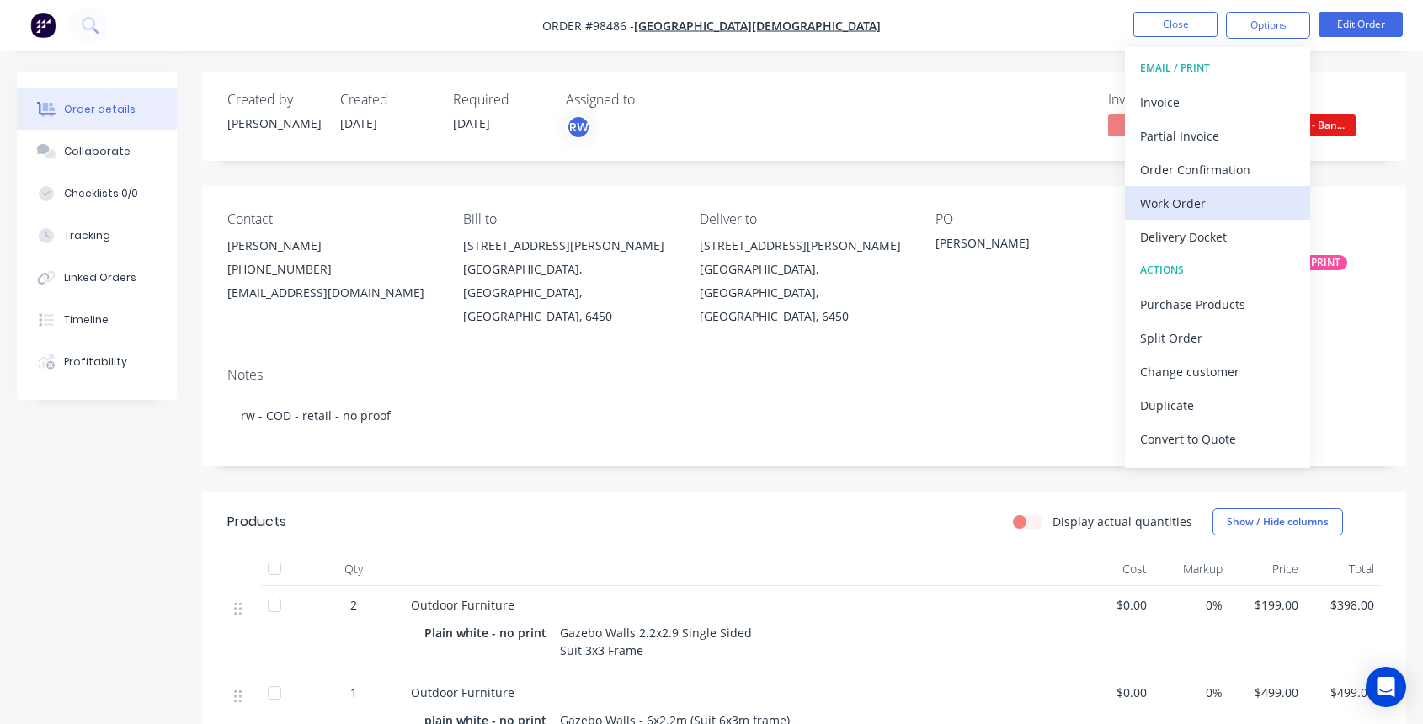
click at [1222, 197] on div "Work Order" at bounding box center [1217, 203] width 155 height 24
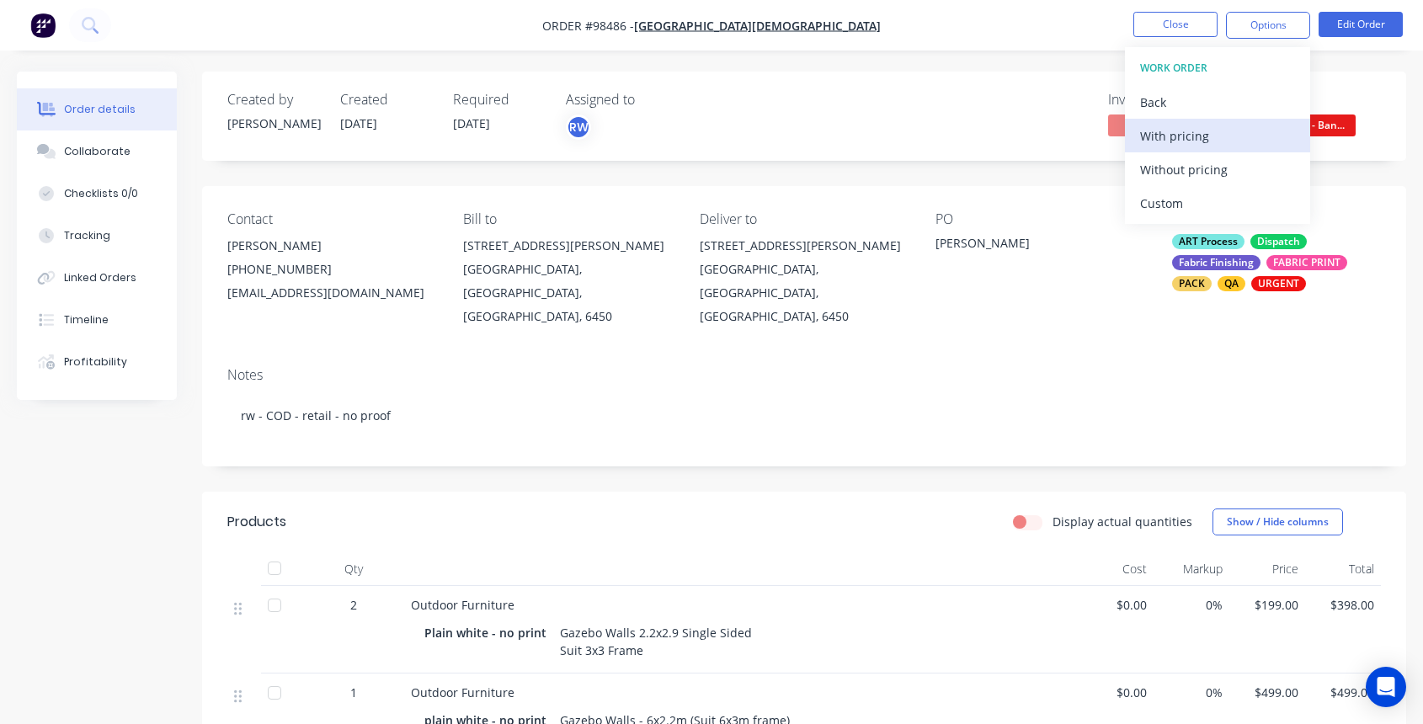
click at [1194, 130] on div "With pricing" at bounding box center [1217, 136] width 155 height 24
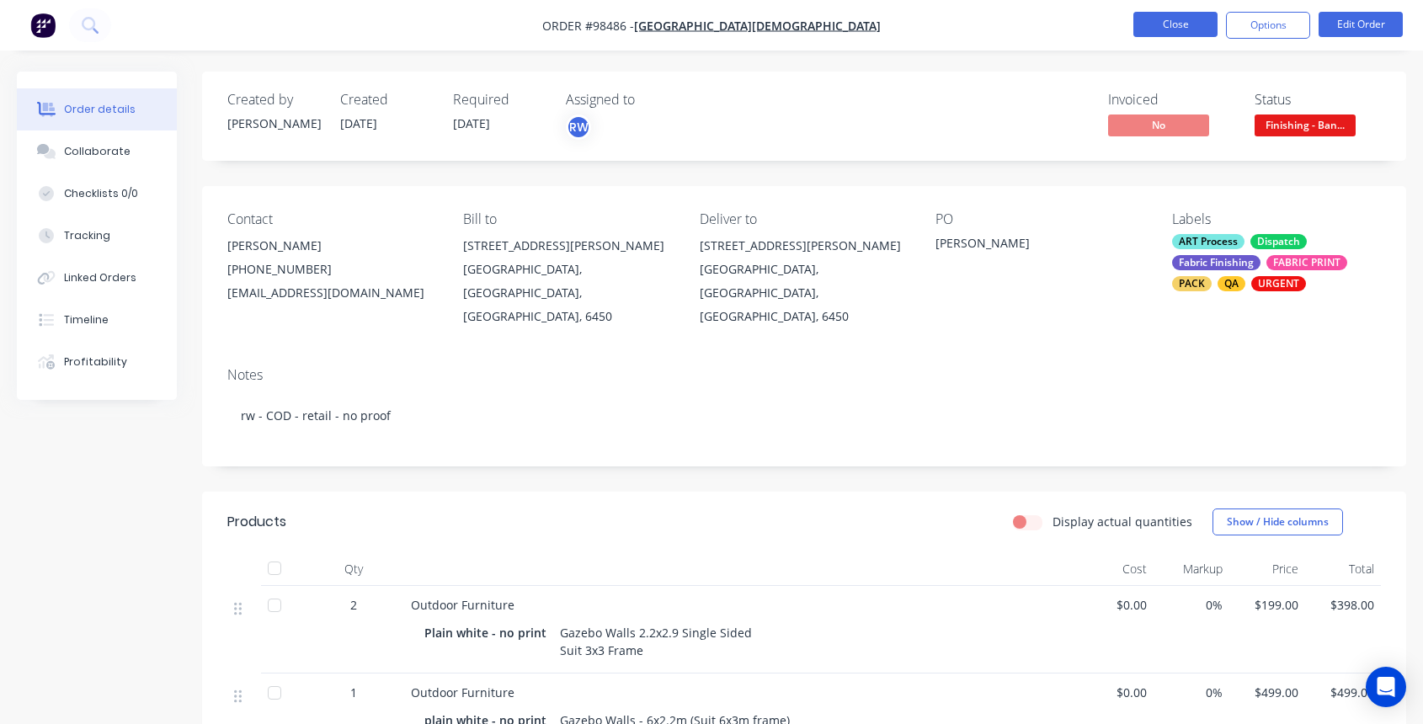
click at [1174, 26] on button "Close" at bounding box center [1176, 24] width 84 height 25
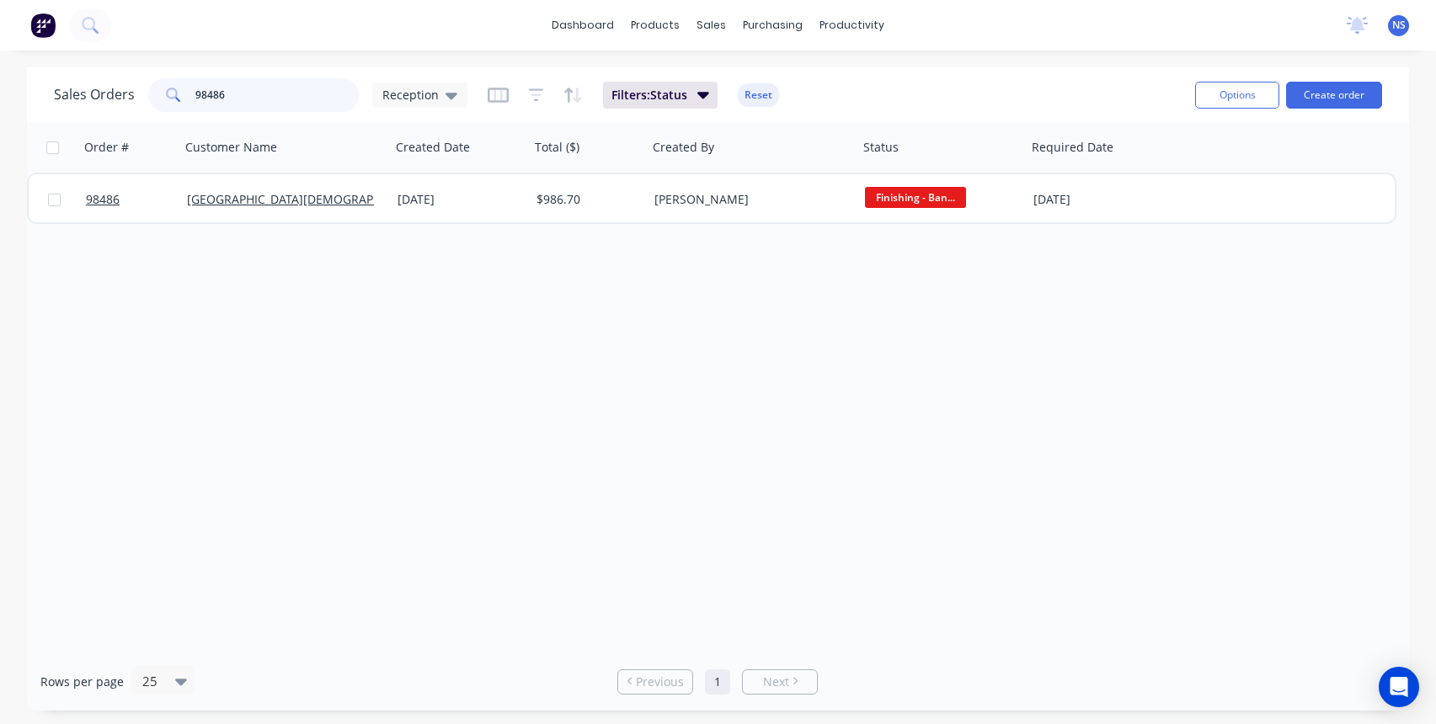
click at [272, 97] on input "98486" at bounding box center [277, 95] width 164 height 34
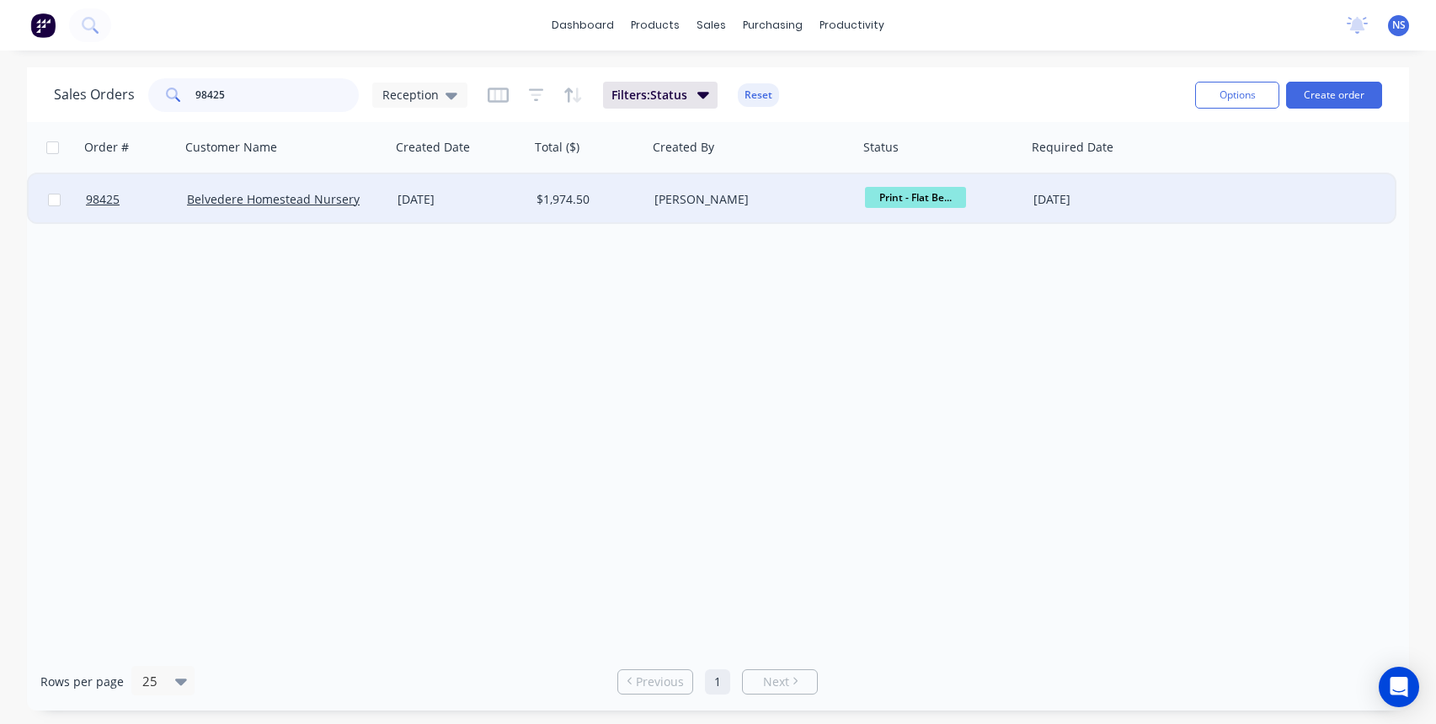
type input "98425"
click at [519, 209] on div "[DATE]" at bounding box center [460, 199] width 139 height 51
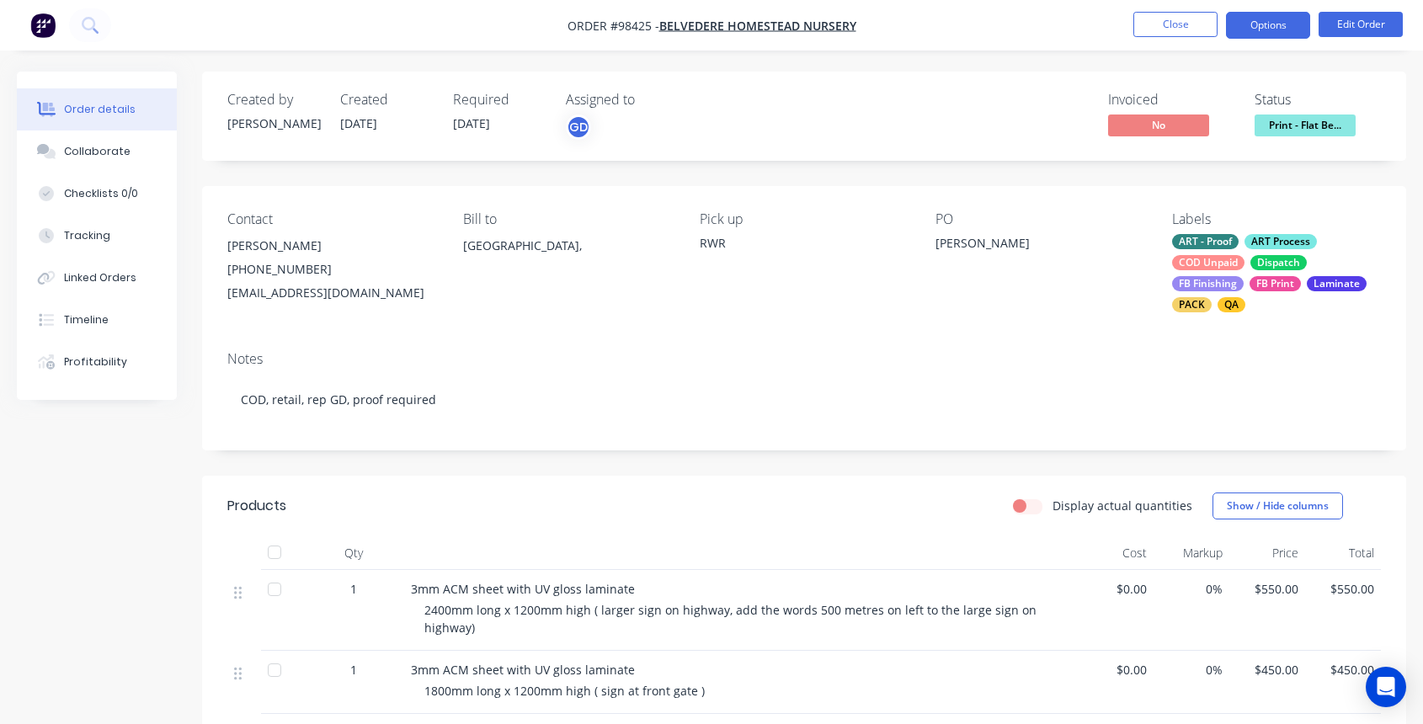
click at [1261, 24] on button "Options" at bounding box center [1268, 25] width 84 height 27
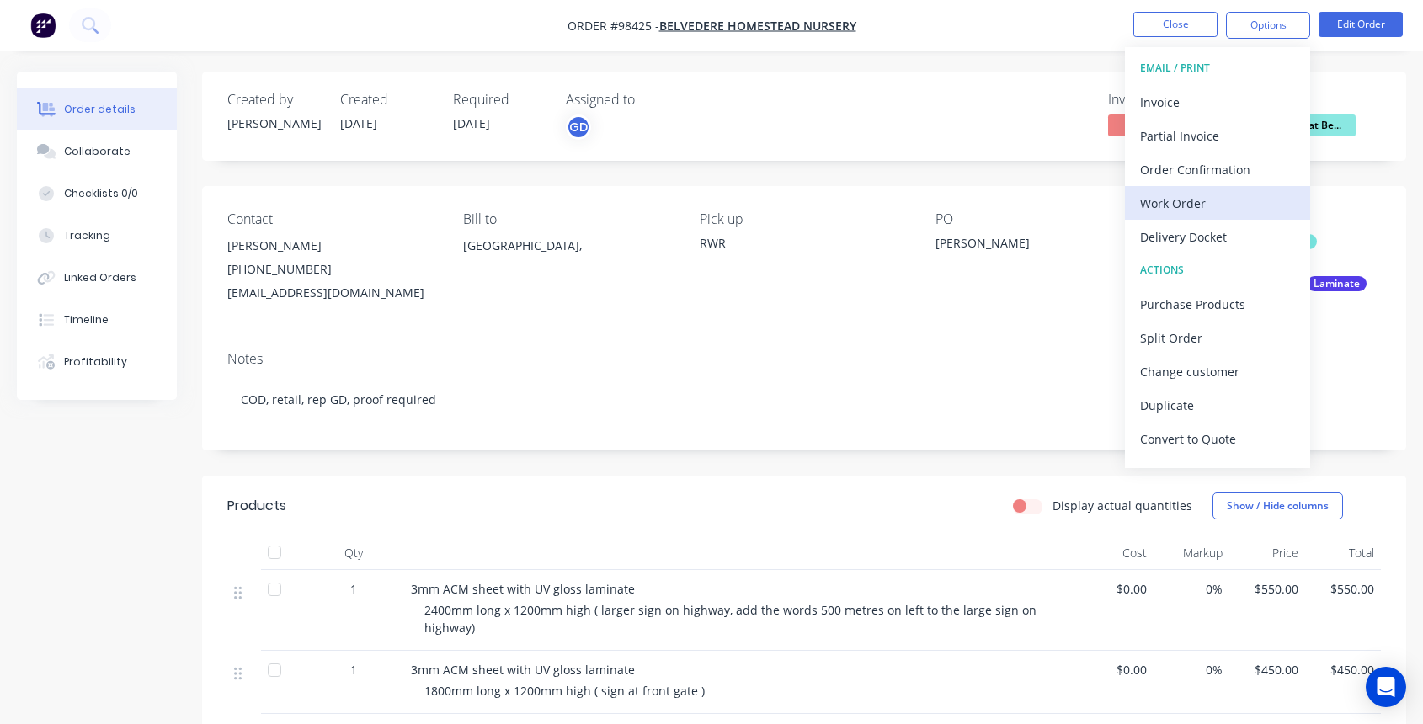
click at [1214, 196] on div "Work Order" at bounding box center [1217, 203] width 155 height 24
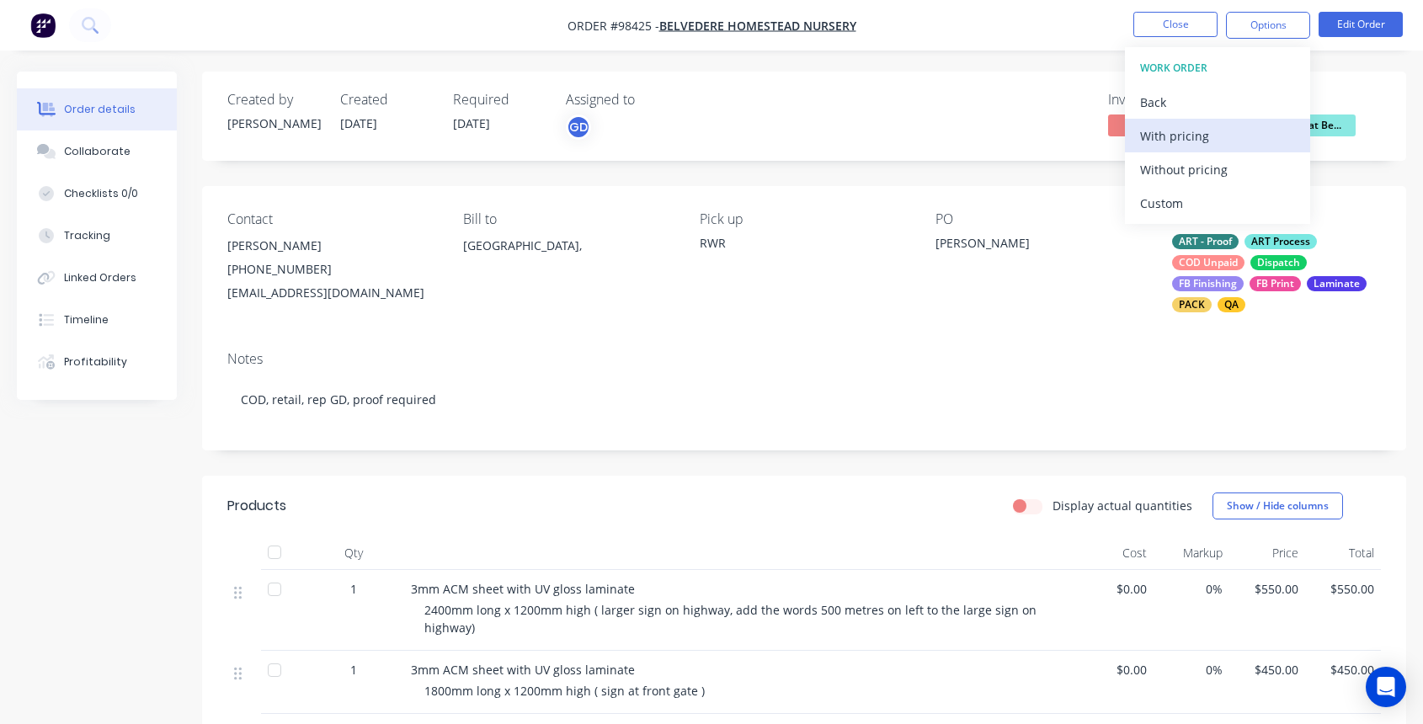
click at [1179, 142] on div "With pricing" at bounding box center [1217, 136] width 155 height 24
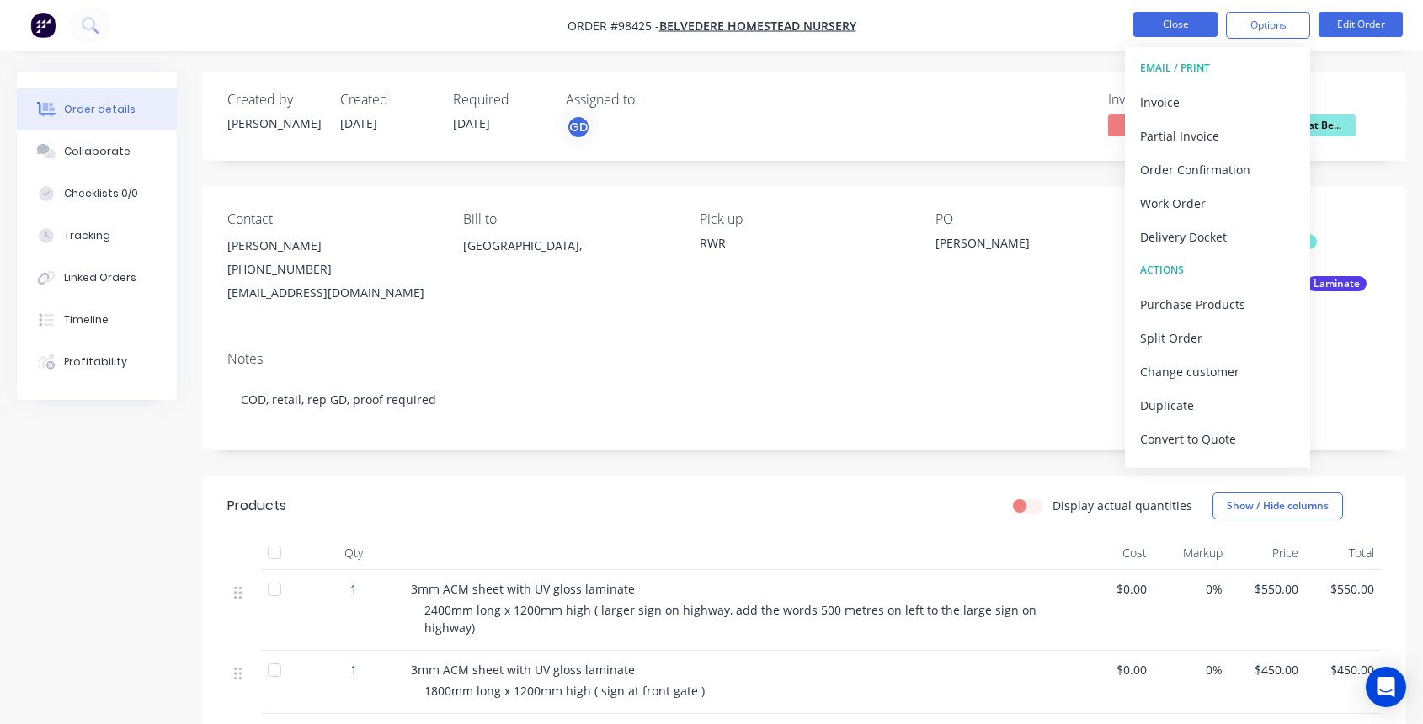
click at [1177, 18] on button "Close" at bounding box center [1176, 24] width 84 height 25
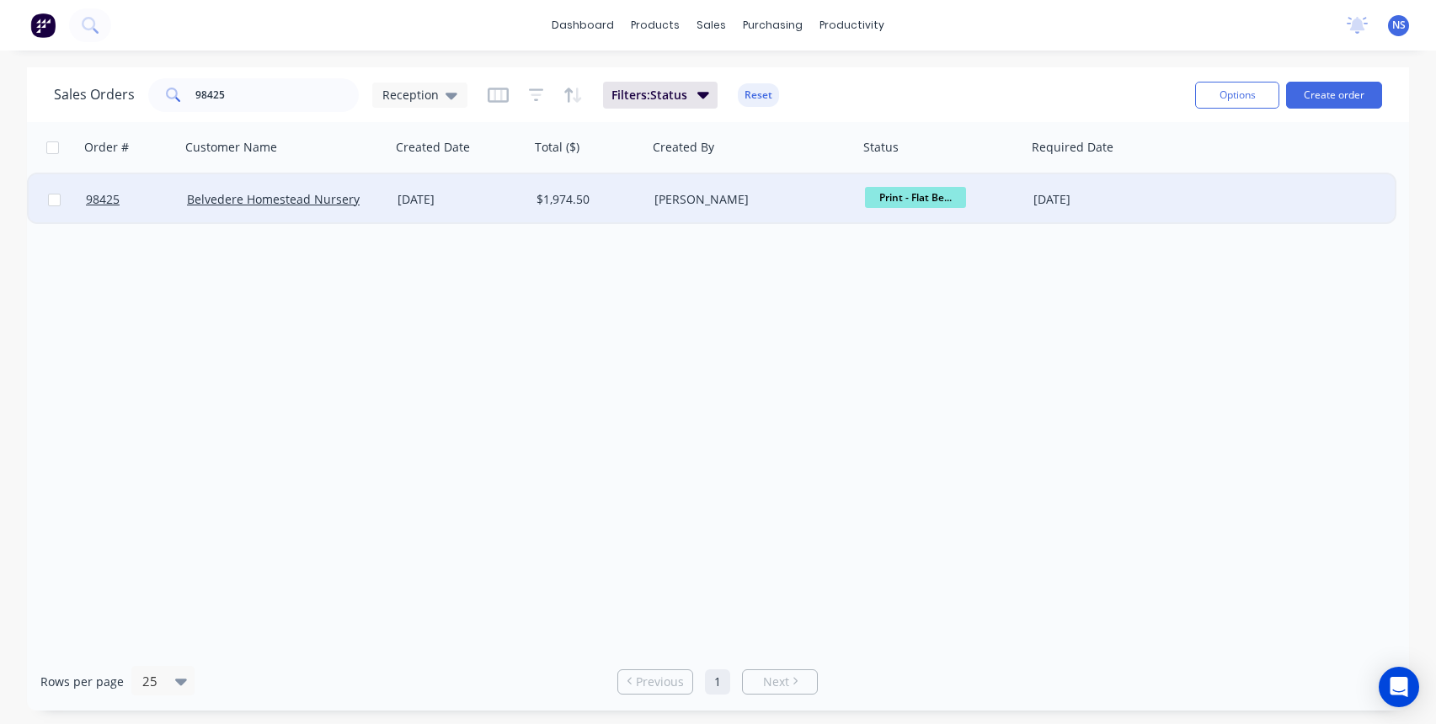
click at [754, 207] on div "[PERSON_NAME]" at bounding box center [747, 199] width 187 height 17
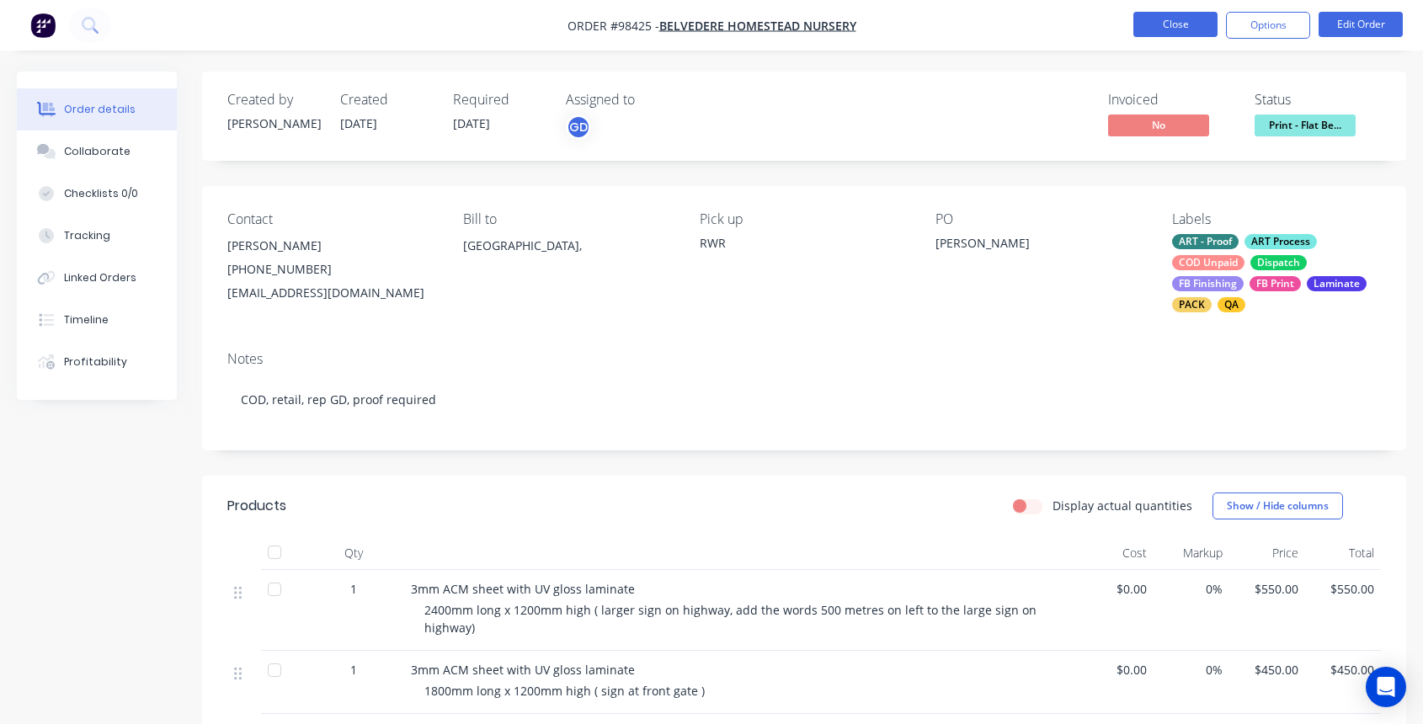
click at [1163, 25] on button "Close" at bounding box center [1176, 24] width 84 height 25
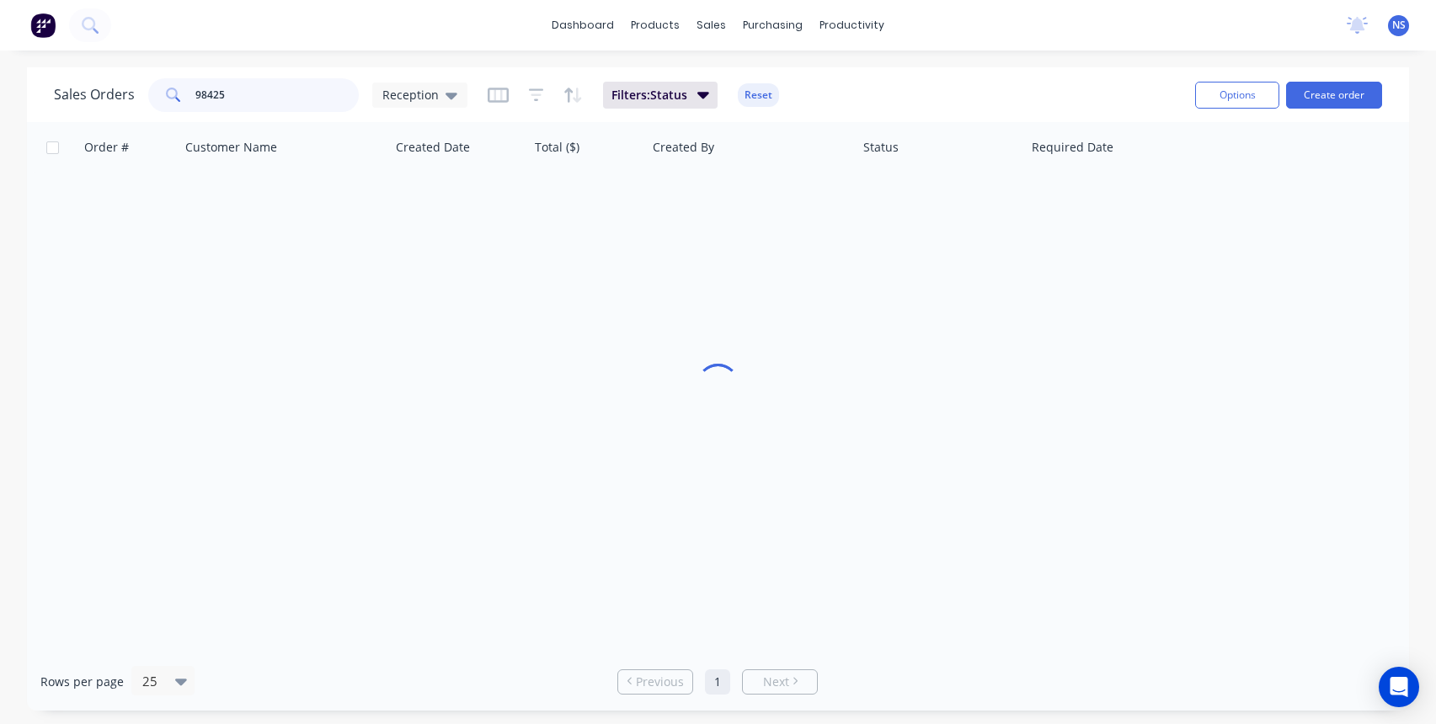
click at [268, 93] on input "98425" at bounding box center [277, 95] width 164 height 34
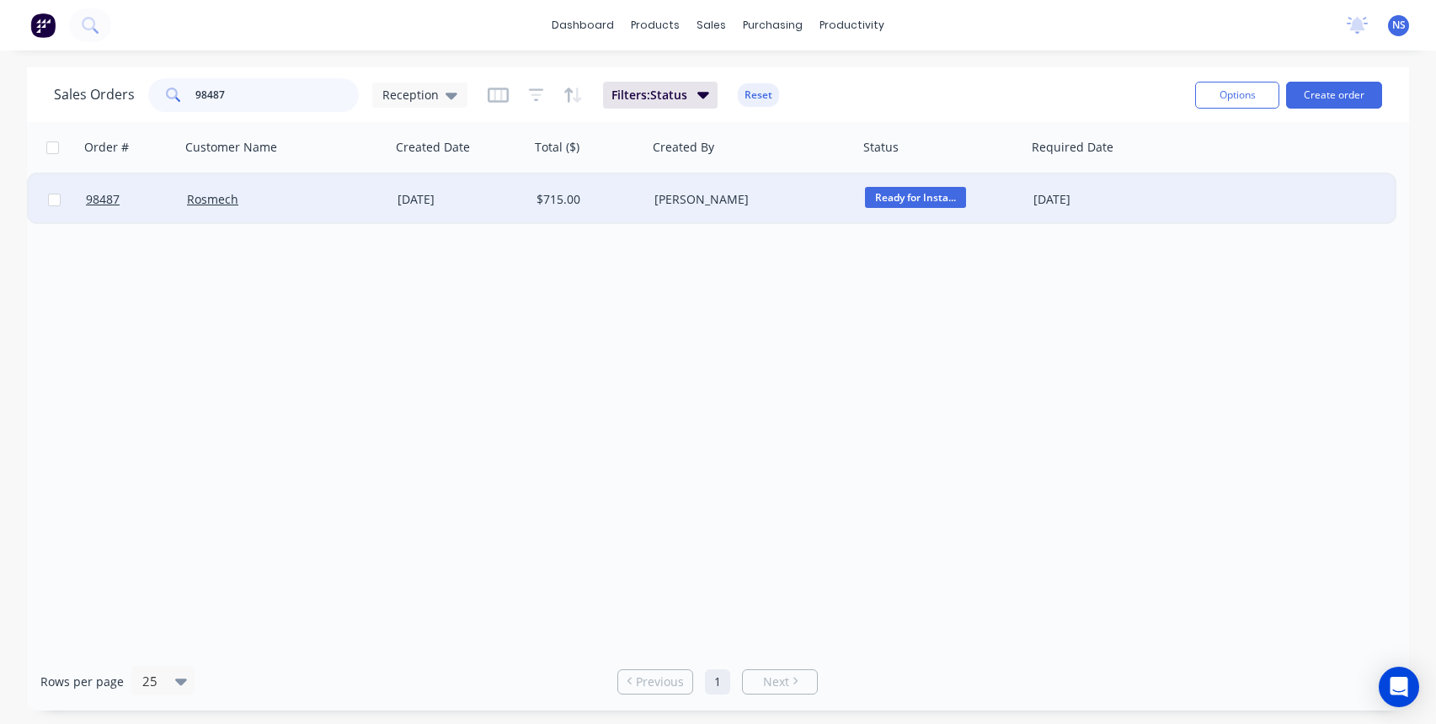
type input "98487"
click at [795, 205] on div "[PERSON_NAME]" at bounding box center [747, 199] width 187 height 17
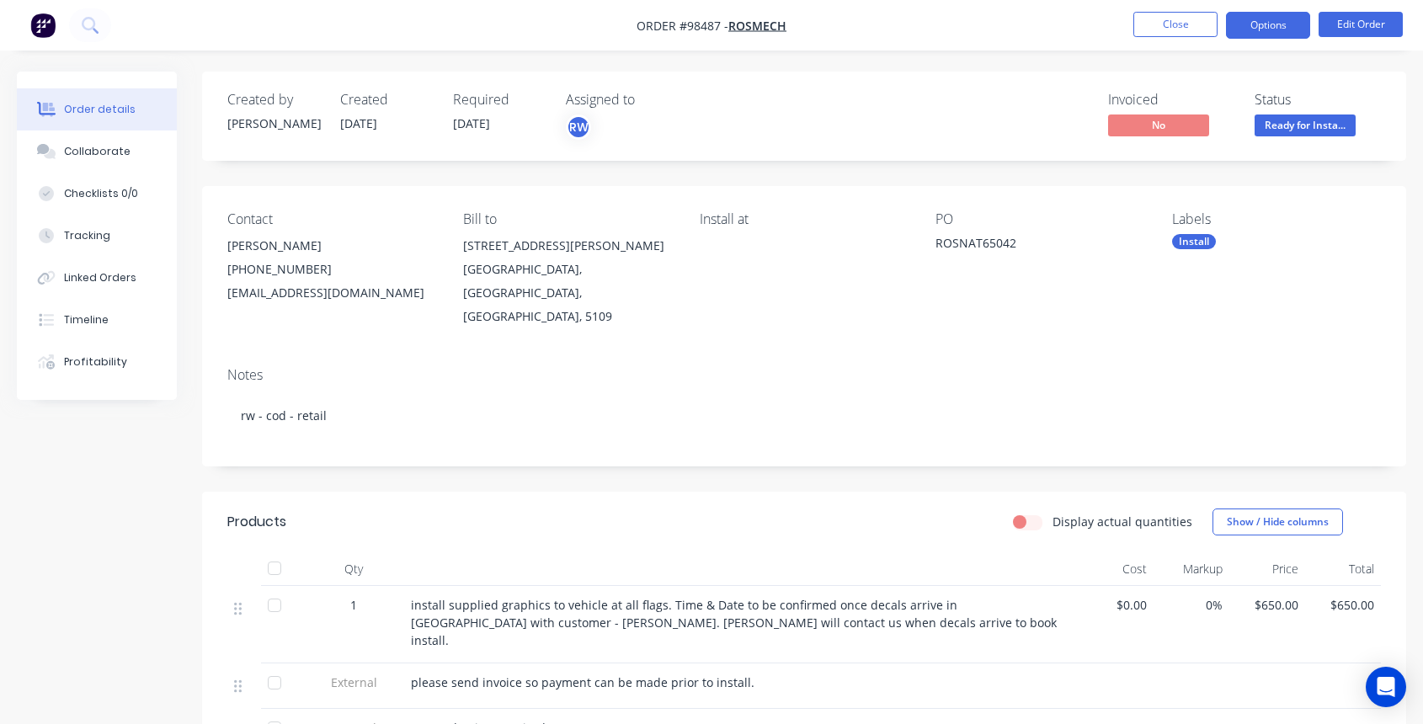
click at [1252, 29] on button "Options" at bounding box center [1268, 25] width 84 height 27
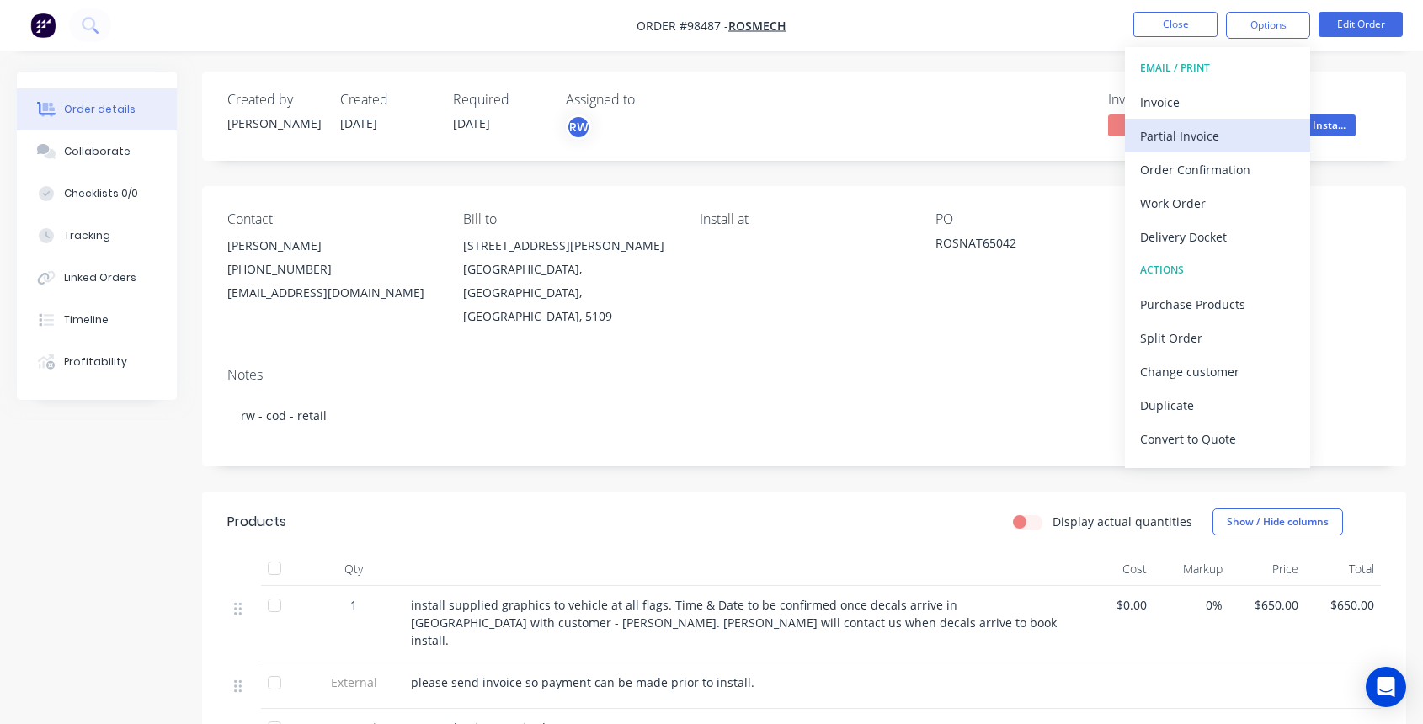
click at [1184, 138] on div "Partial Invoice" at bounding box center [1217, 136] width 155 height 24
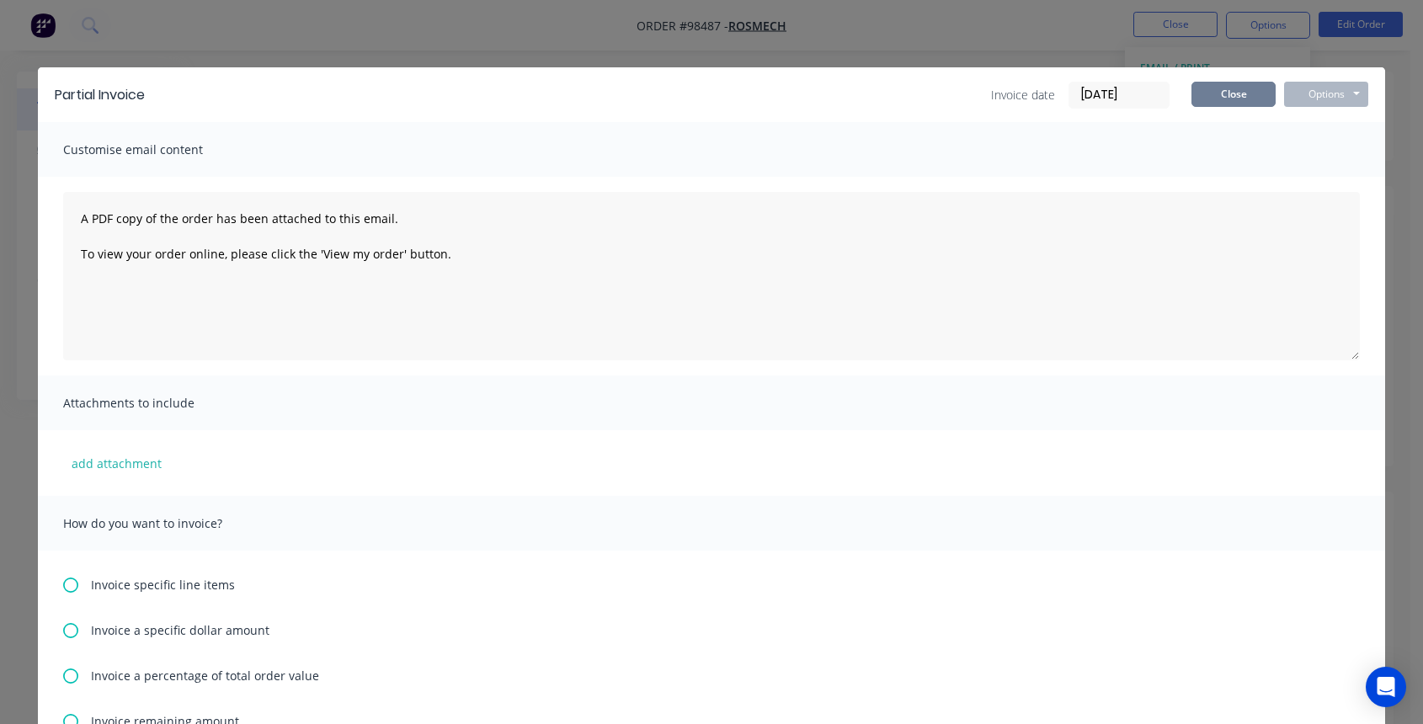
click at [1223, 93] on button "Close" at bounding box center [1234, 94] width 84 height 25
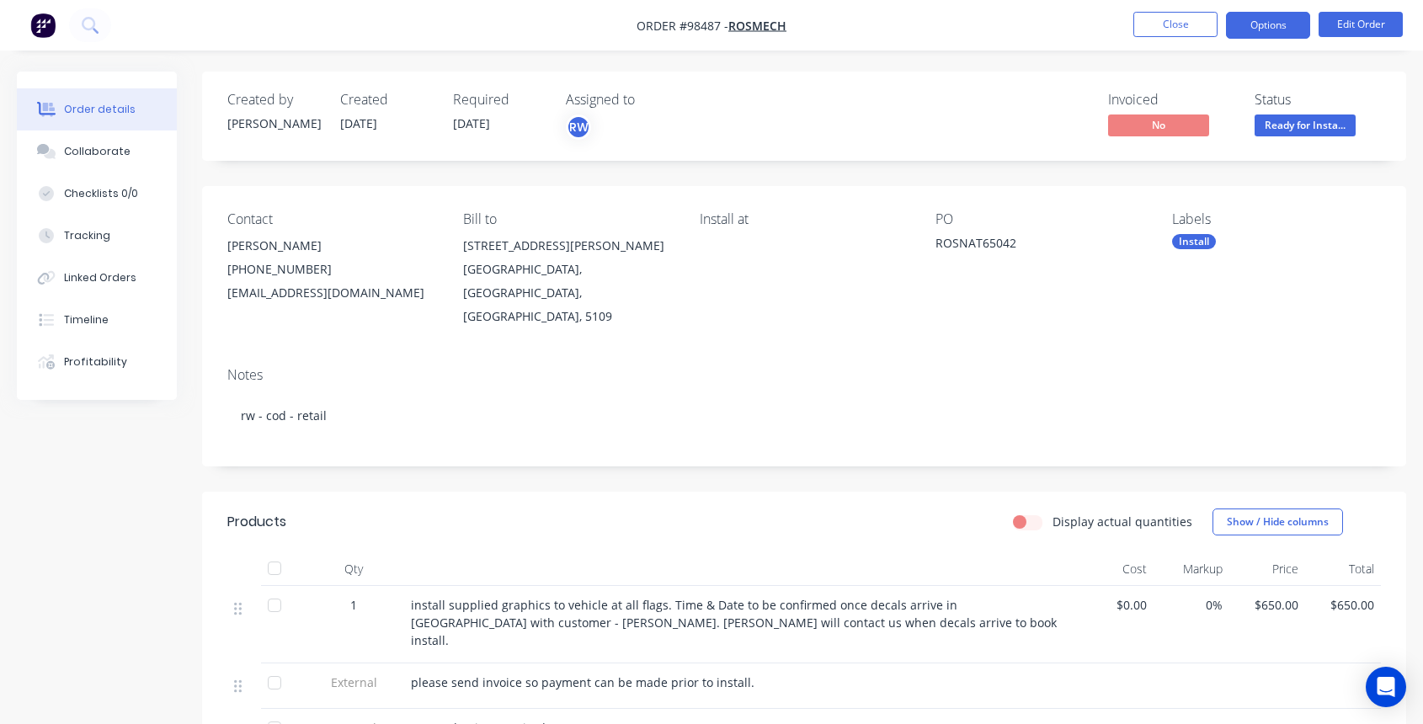
click at [1256, 26] on button "Options" at bounding box center [1268, 25] width 84 height 27
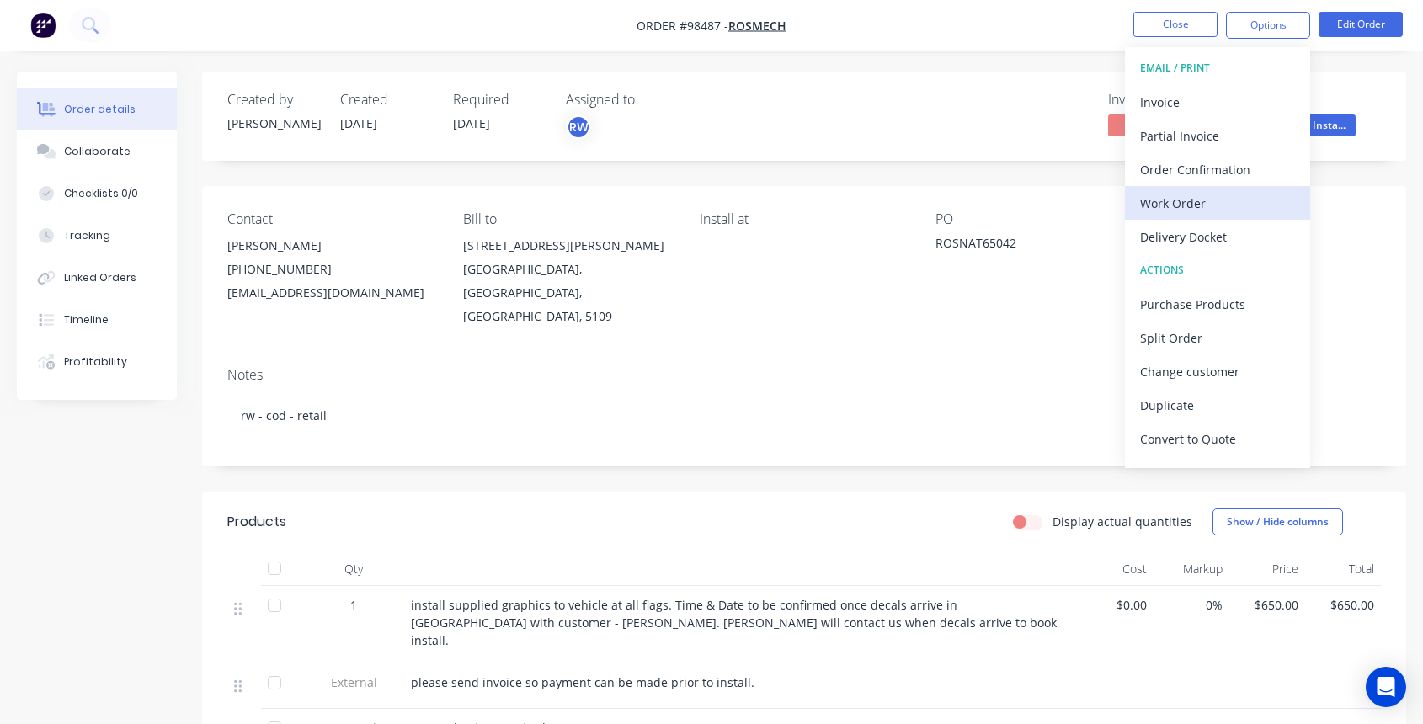
click at [1236, 197] on div "Work Order" at bounding box center [1217, 203] width 155 height 24
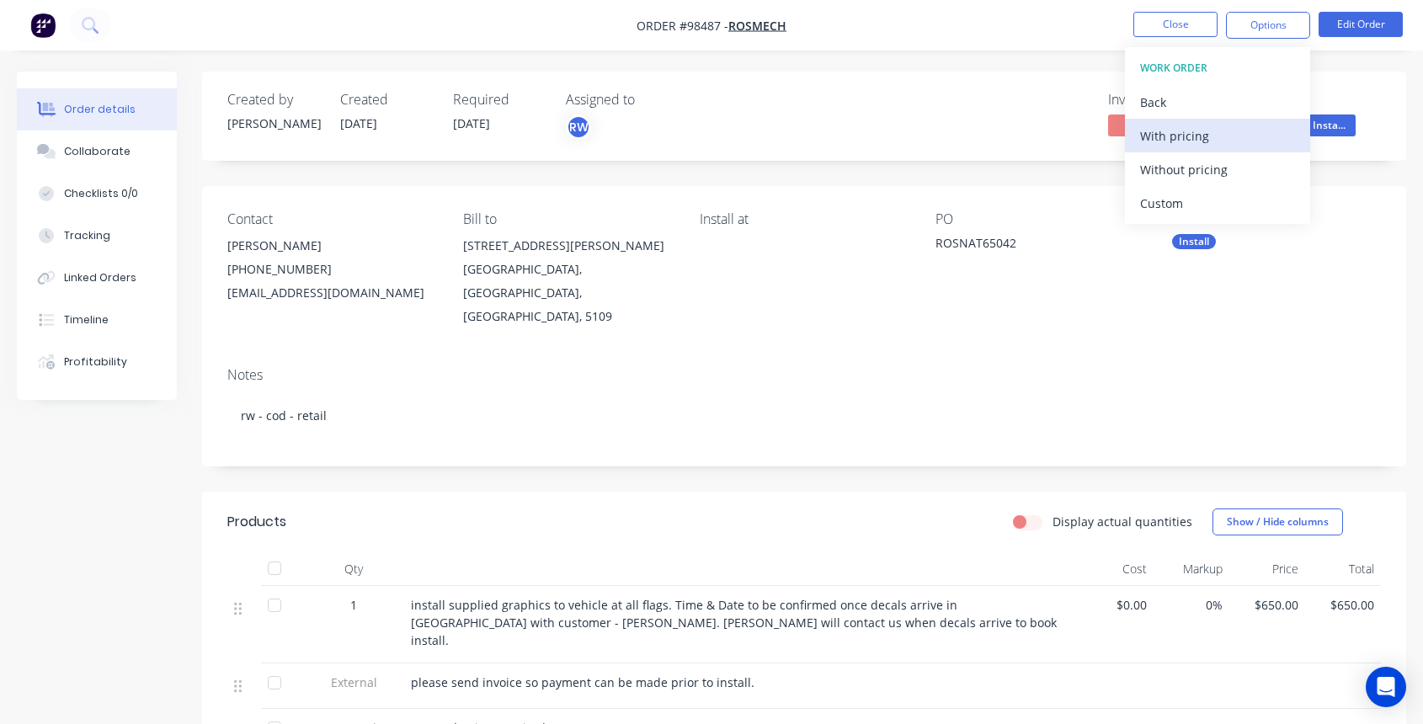
click at [1181, 128] on div "With pricing" at bounding box center [1217, 136] width 155 height 24
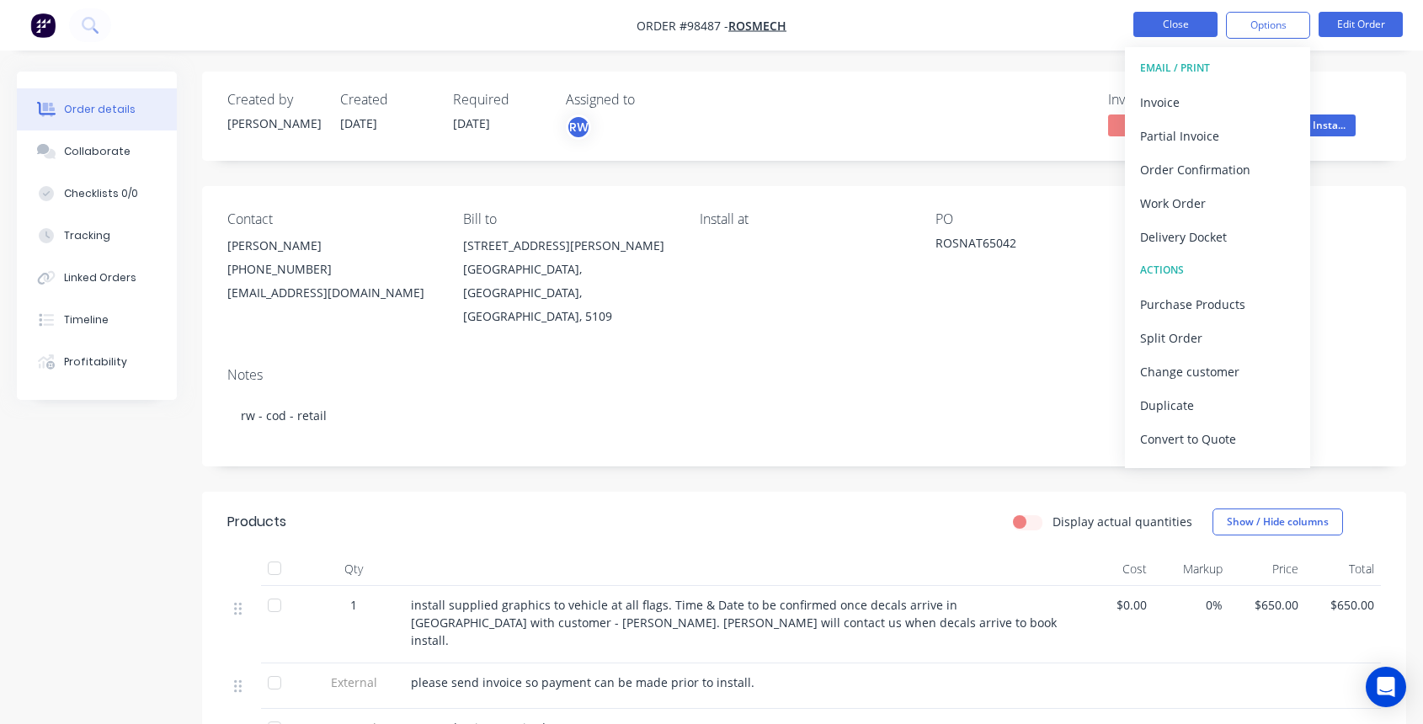
click at [1177, 26] on button "Close" at bounding box center [1176, 24] width 84 height 25
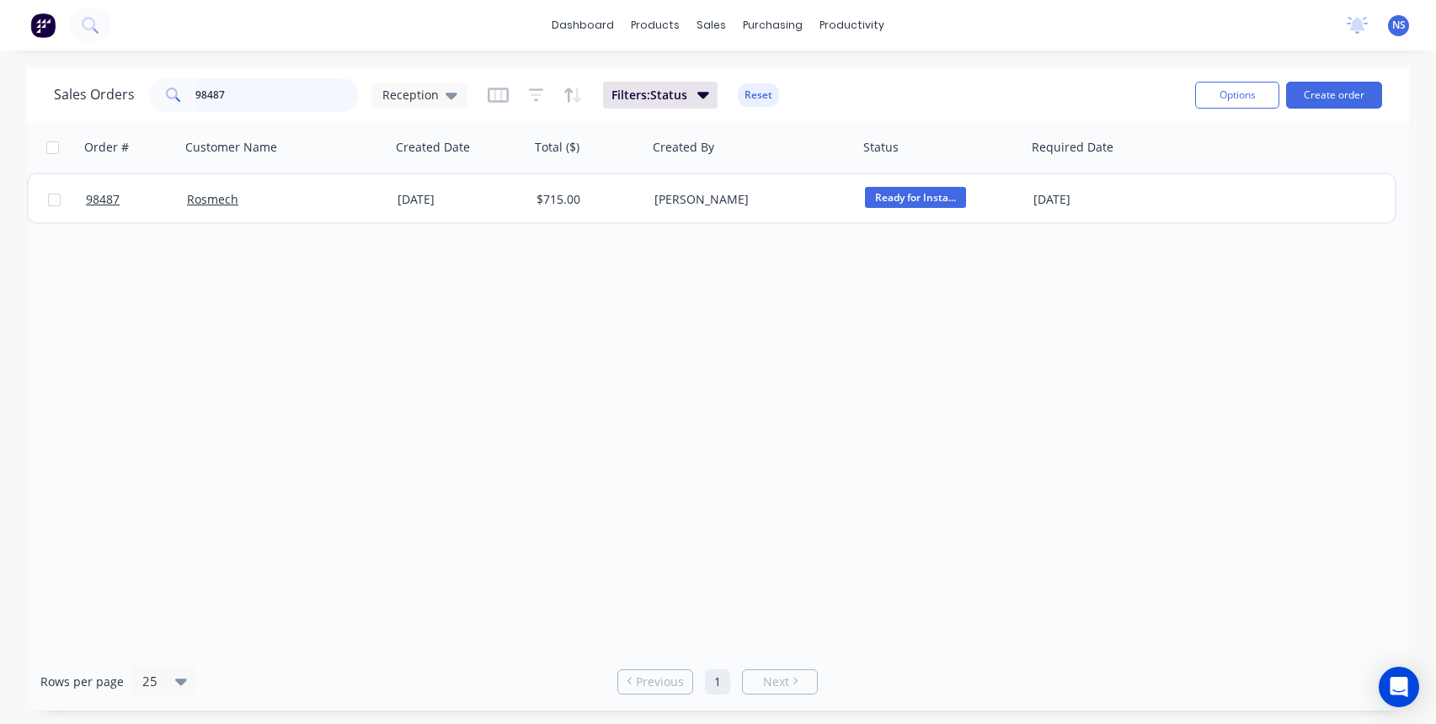
click at [294, 90] on input "98487" at bounding box center [277, 95] width 164 height 34
type input "98489"
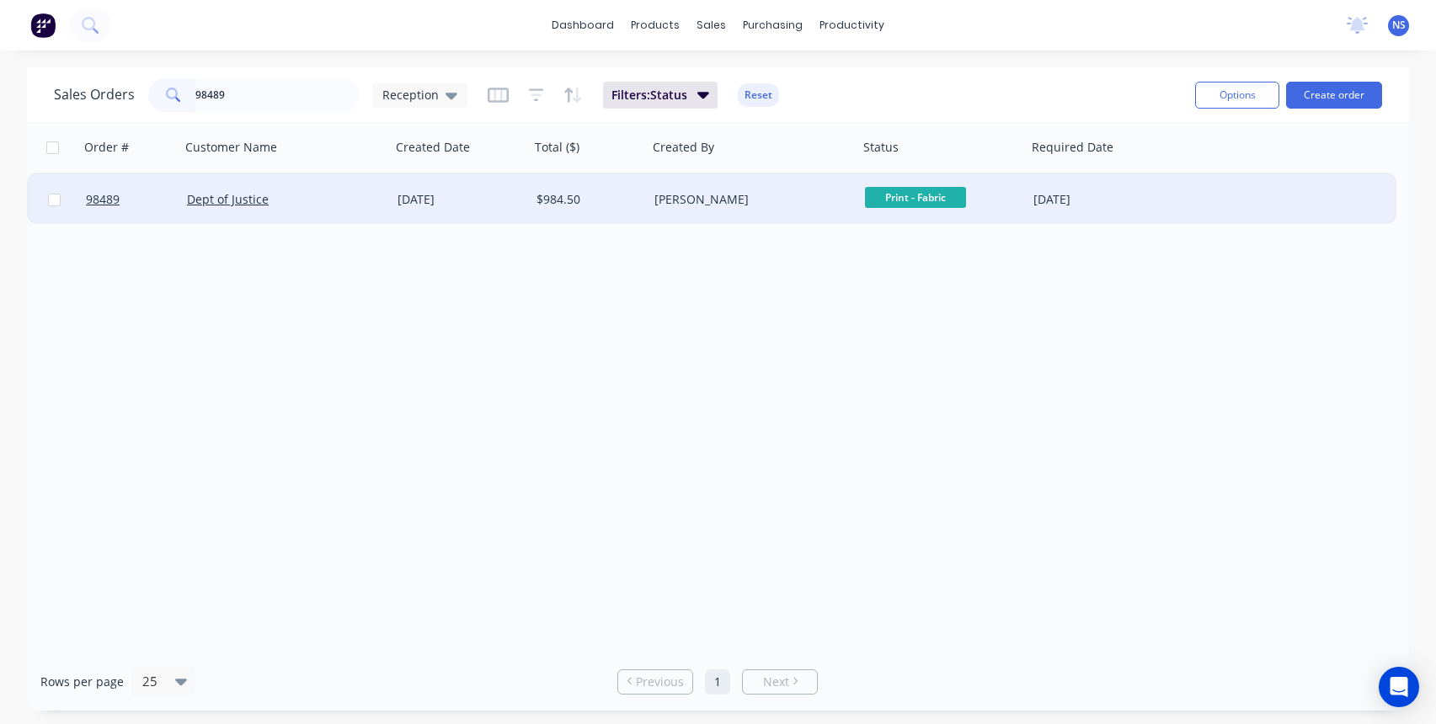
click at [793, 200] on div "[PERSON_NAME]" at bounding box center [747, 199] width 187 height 17
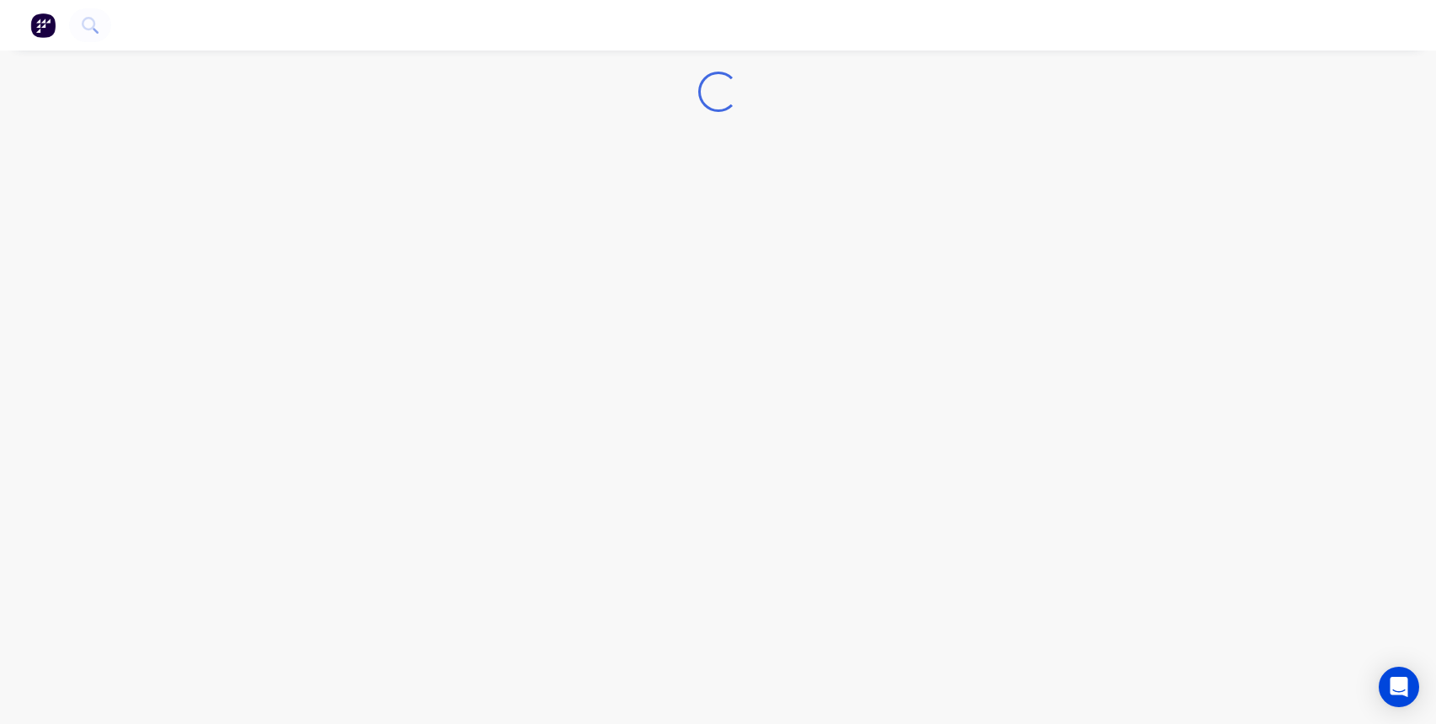
click at [793, 200] on div "Loading..." at bounding box center [718, 362] width 1436 height 724
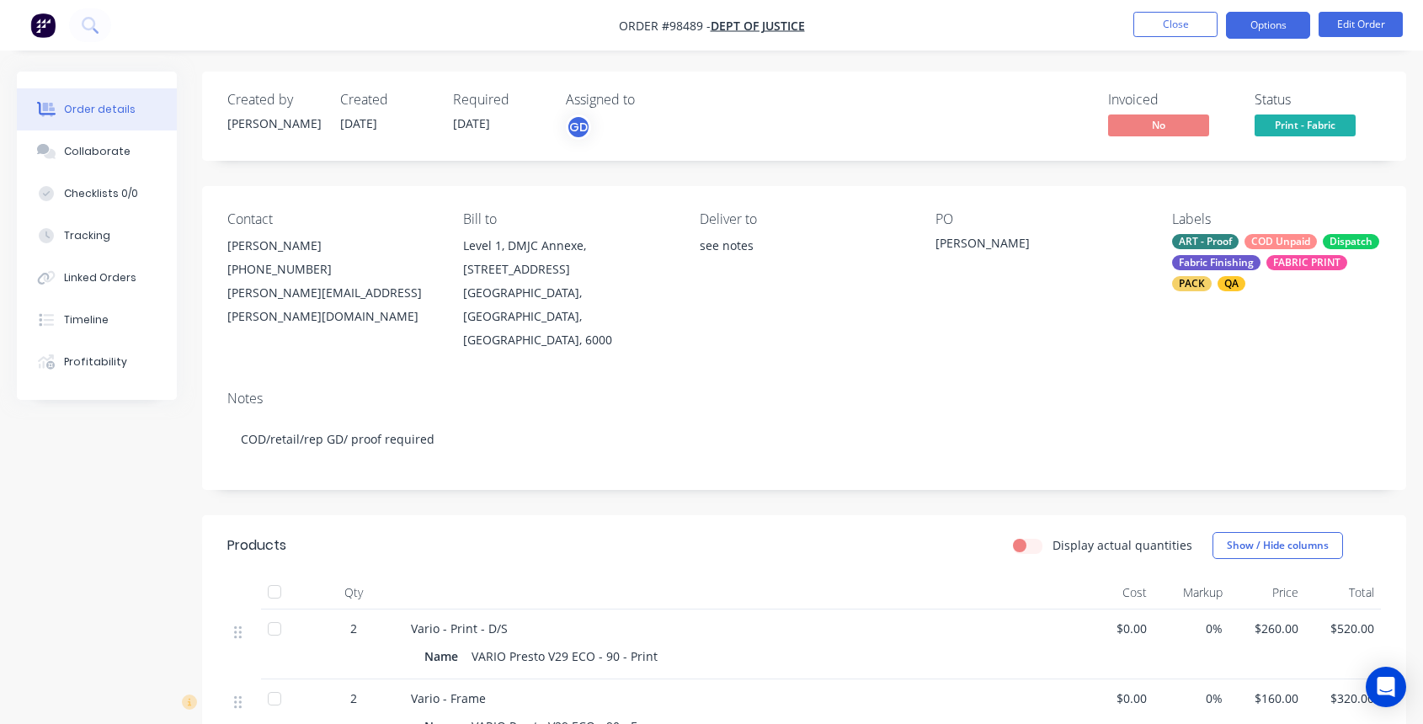
click at [1265, 31] on button "Options" at bounding box center [1268, 25] width 84 height 27
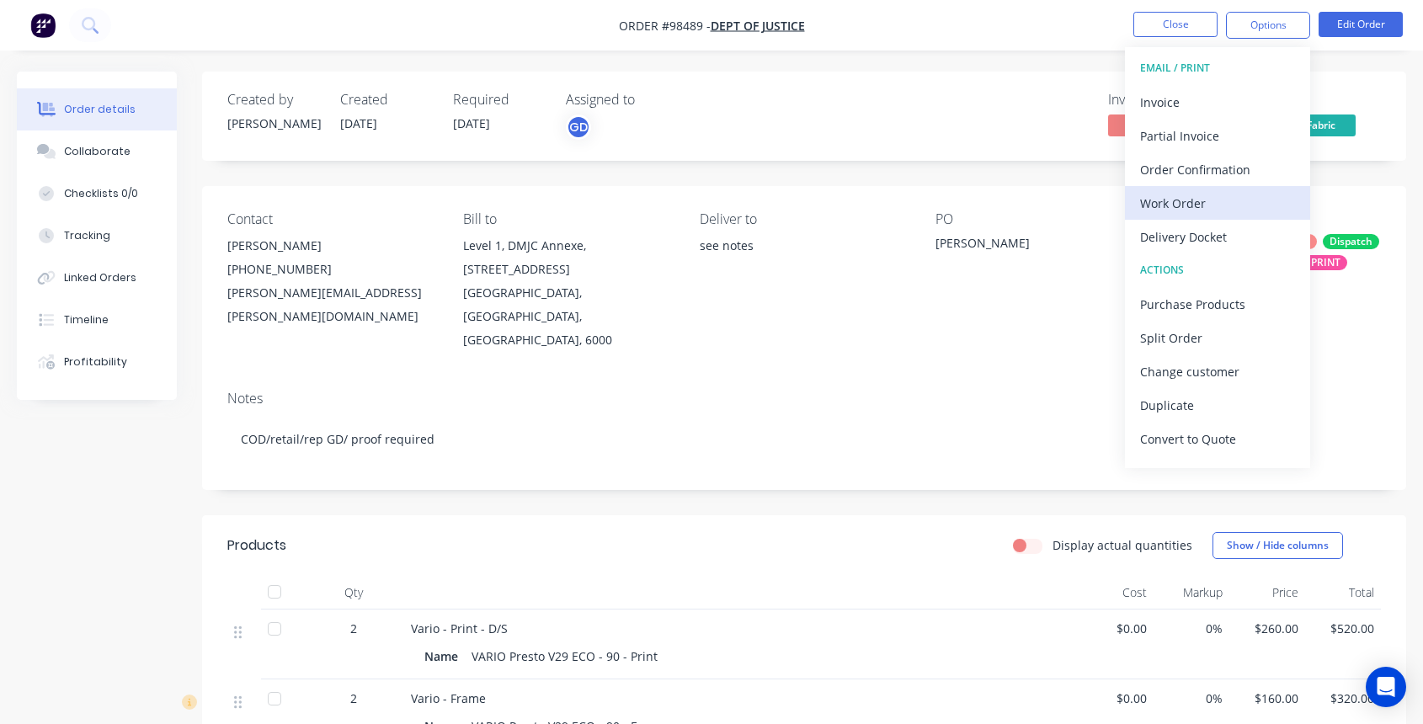
click at [1220, 200] on div "Work Order" at bounding box center [1217, 203] width 155 height 24
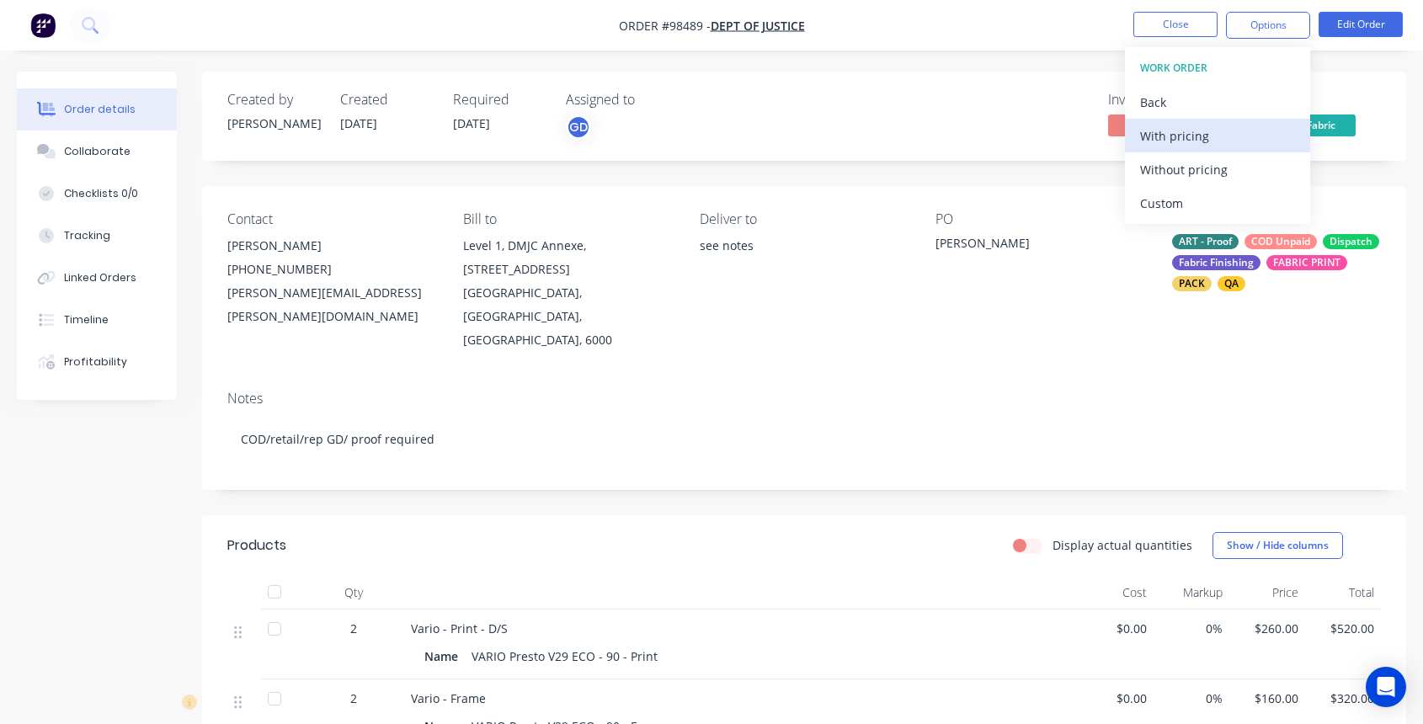
click at [1195, 135] on div "With pricing" at bounding box center [1217, 136] width 155 height 24
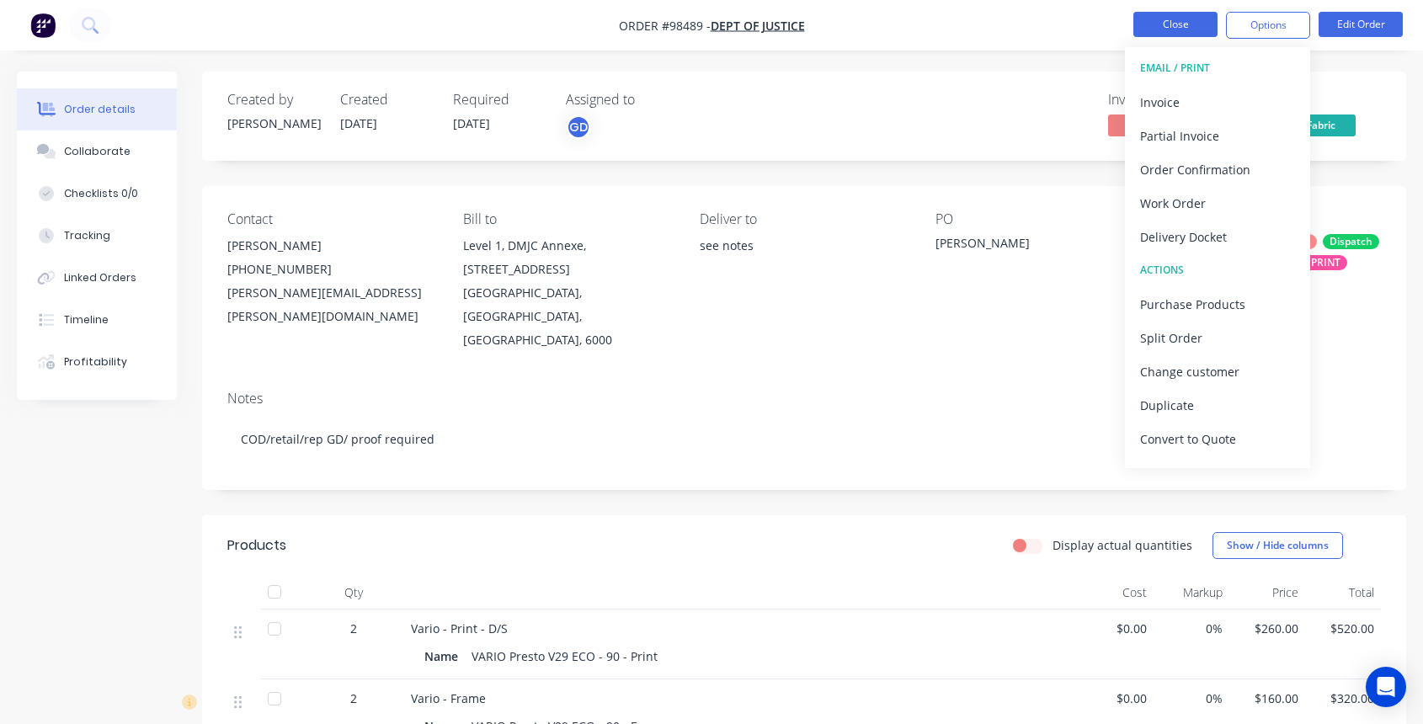
click at [1192, 15] on button "Close" at bounding box center [1176, 24] width 84 height 25
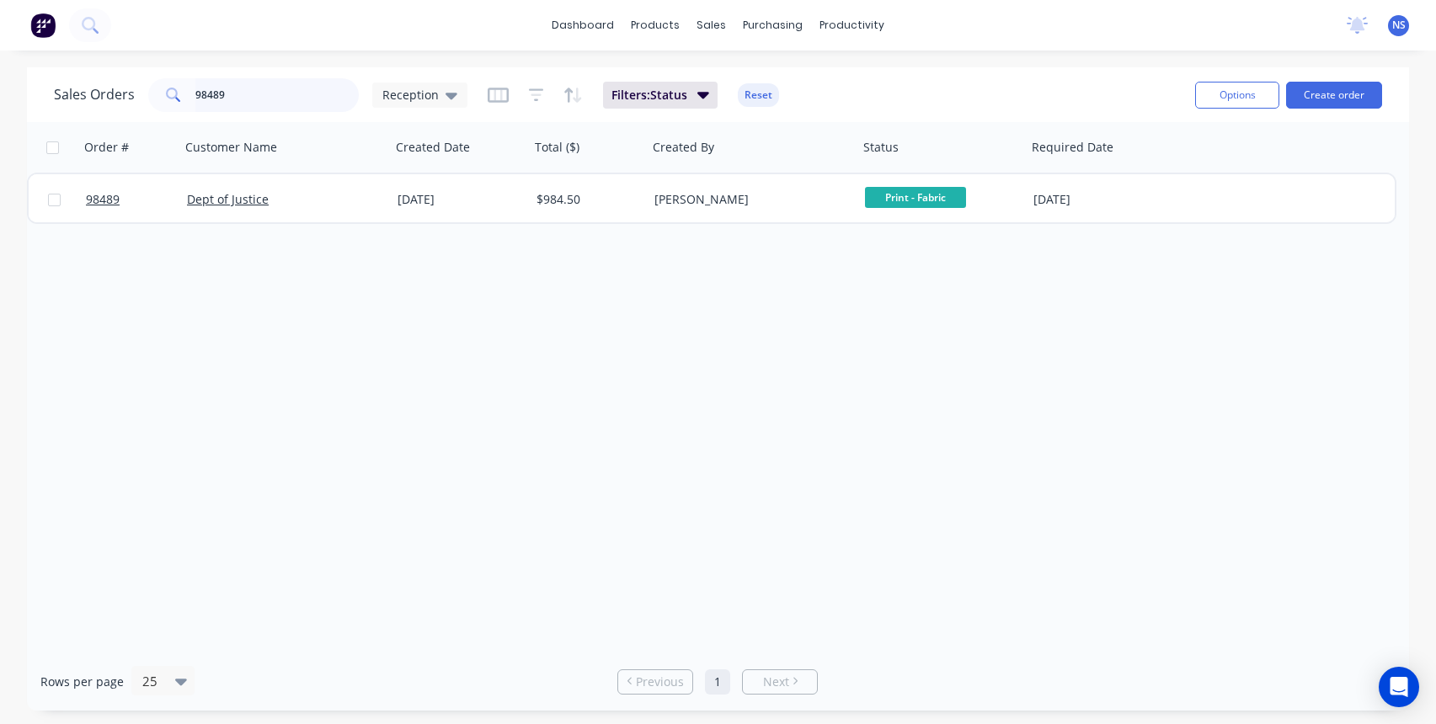
click at [256, 93] on input "98489" at bounding box center [277, 95] width 164 height 34
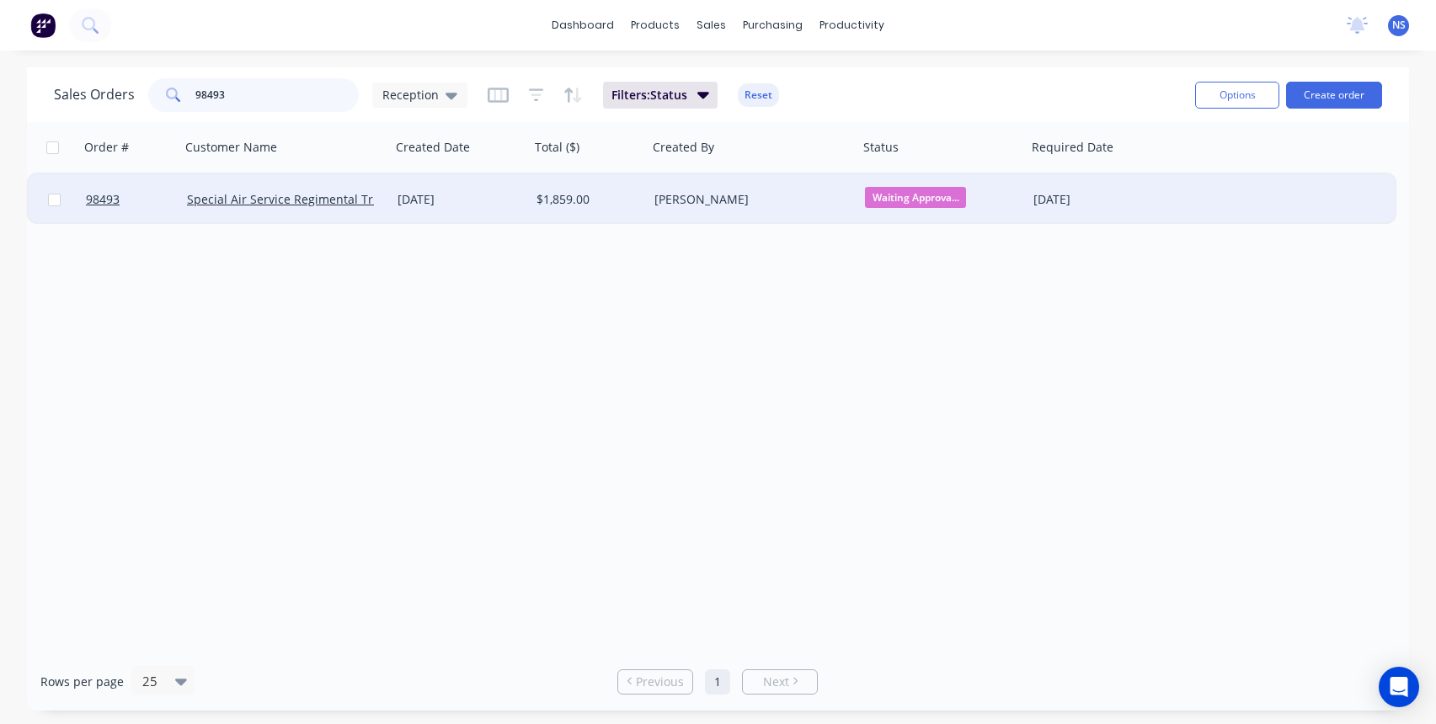
type input "98493"
click at [782, 195] on div "[PERSON_NAME]" at bounding box center [747, 199] width 187 height 17
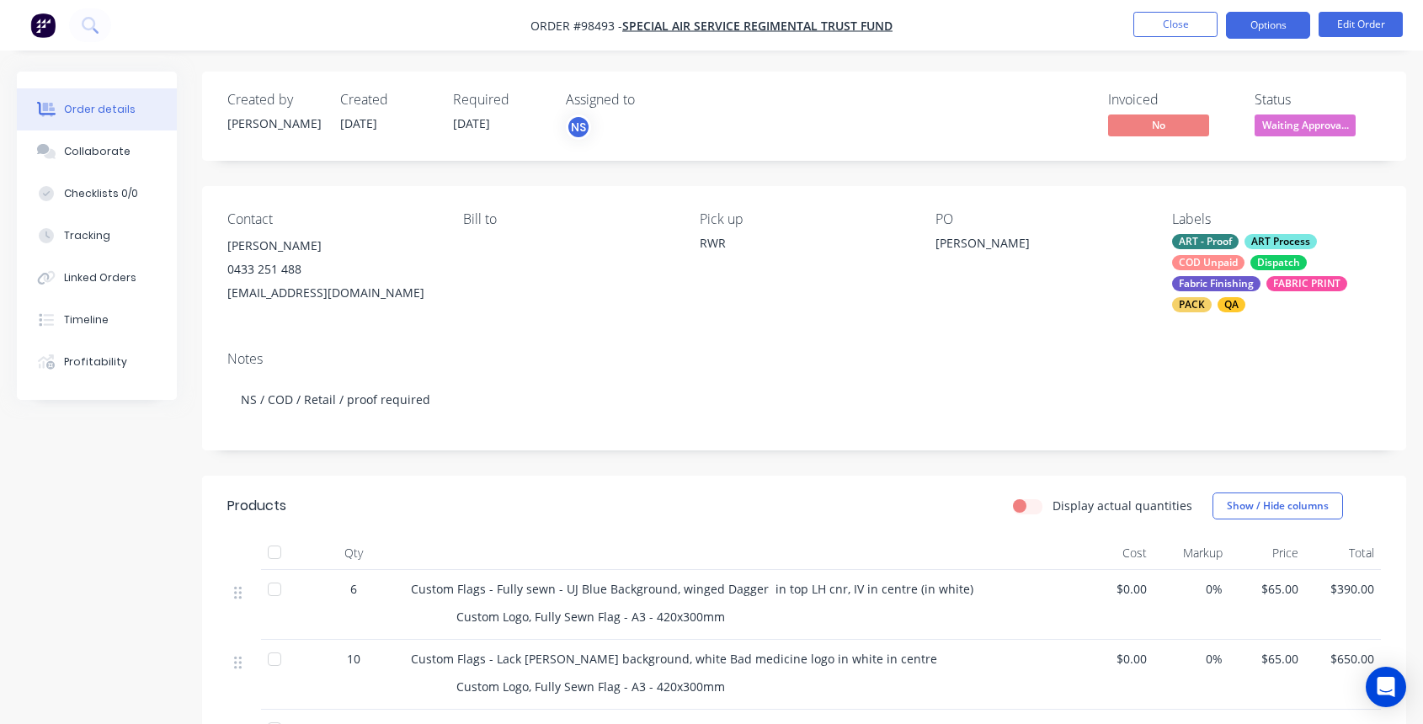
click at [1281, 27] on button "Options" at bounding box center [1268, 25] width 84 height 27
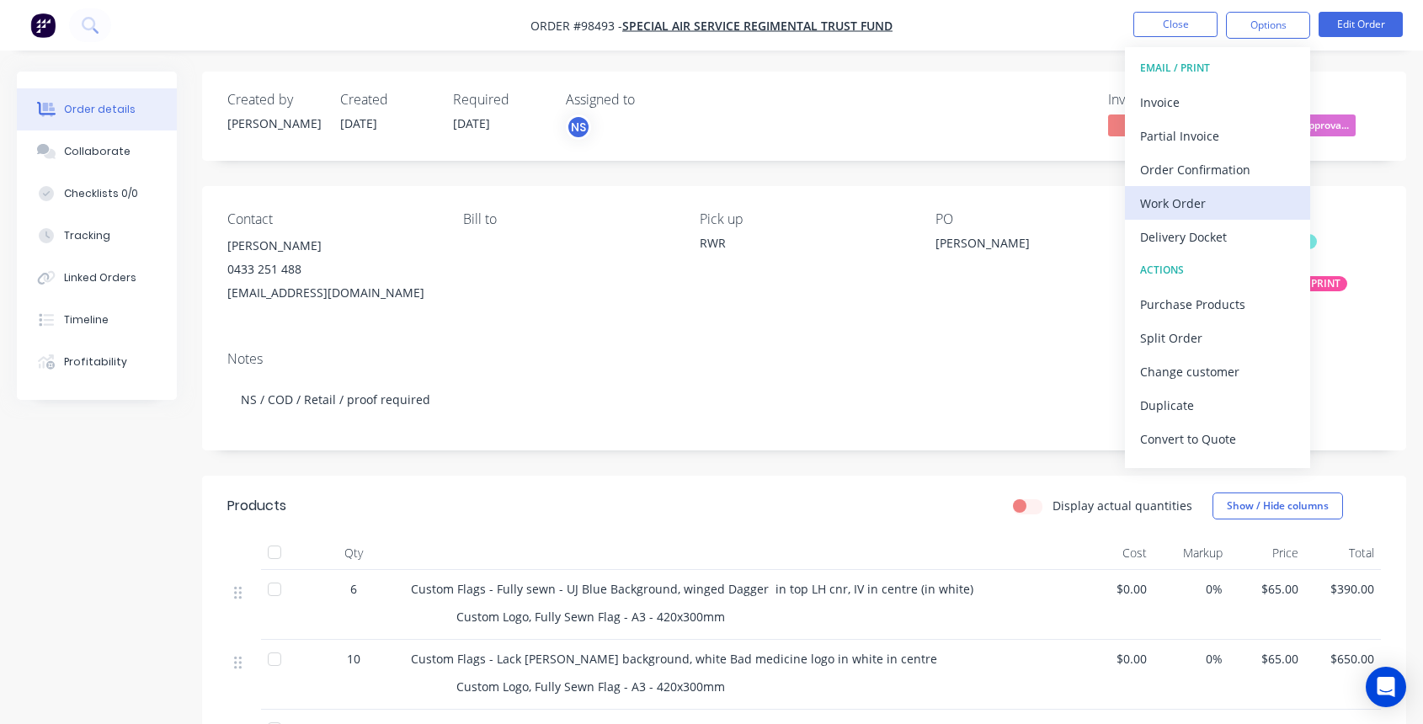
click at [1214, 201] on div "Work Order" at bounding box center [1217, 203] width 155 height 24
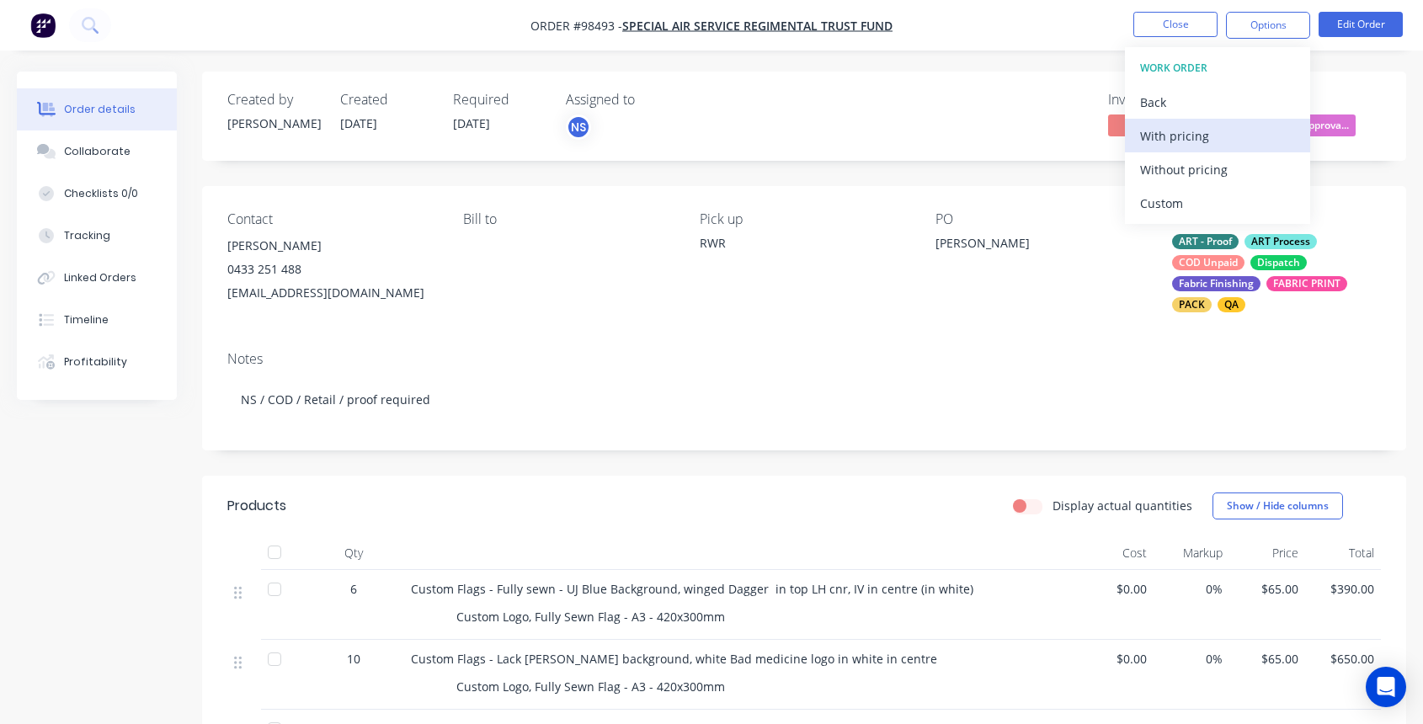
click at [1175, 138] on div "With pricing" at bounding box center [1217, 136] width 155 height 24
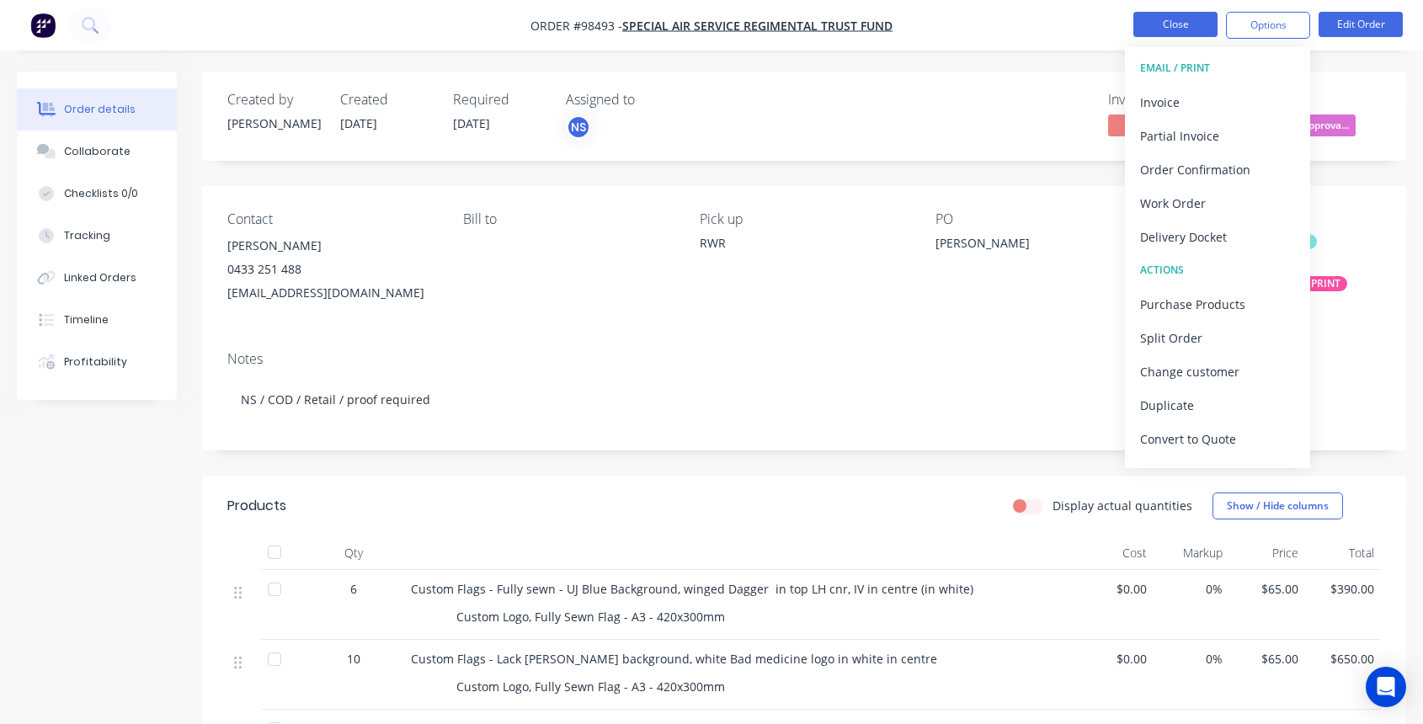
click at [1151, 21] on button "Close" at bounding box center [1176, 24] width 84 height 25
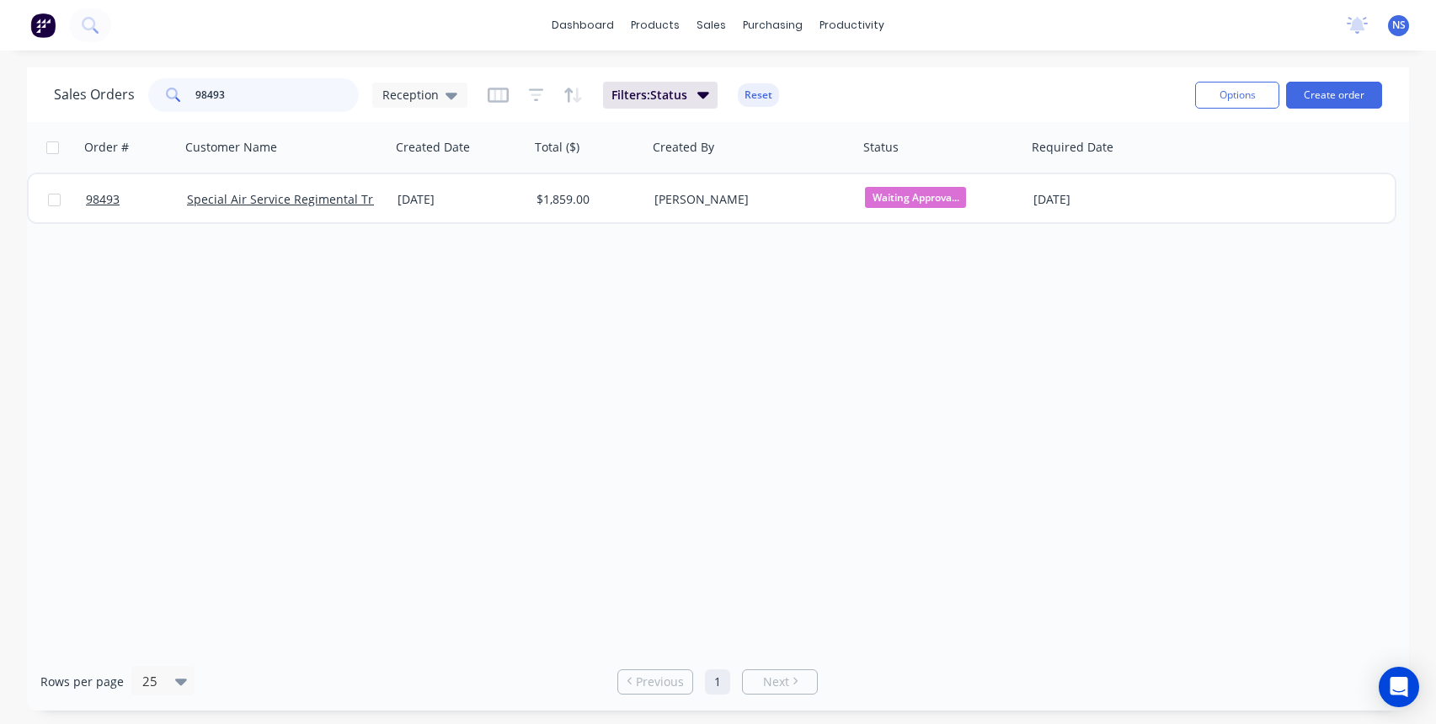
click at [282, 96] on input "98493" at bounding box center [277, 95] width 164 height 34
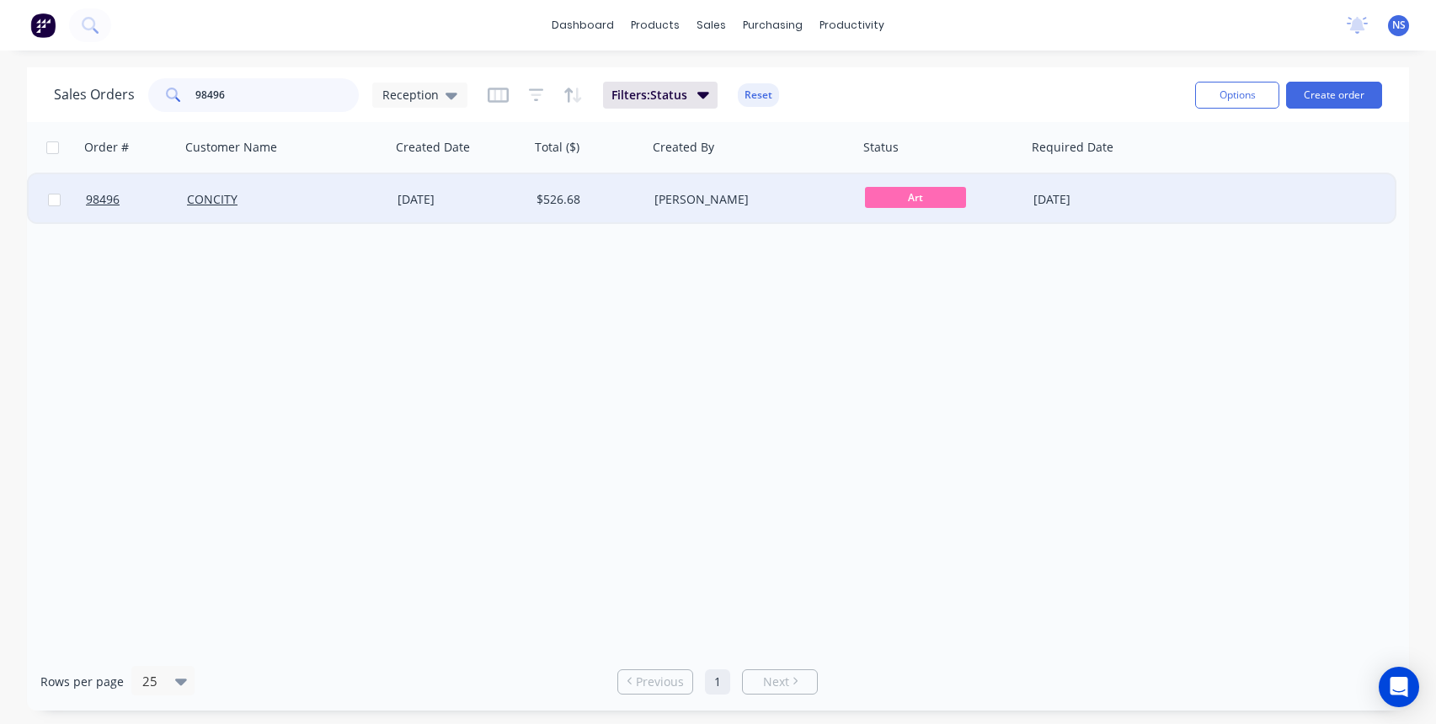
type input "98496"
click at [808, 202] on div "[PERSON_NAME]" at bounding box center [747, 199] width 187 height 17
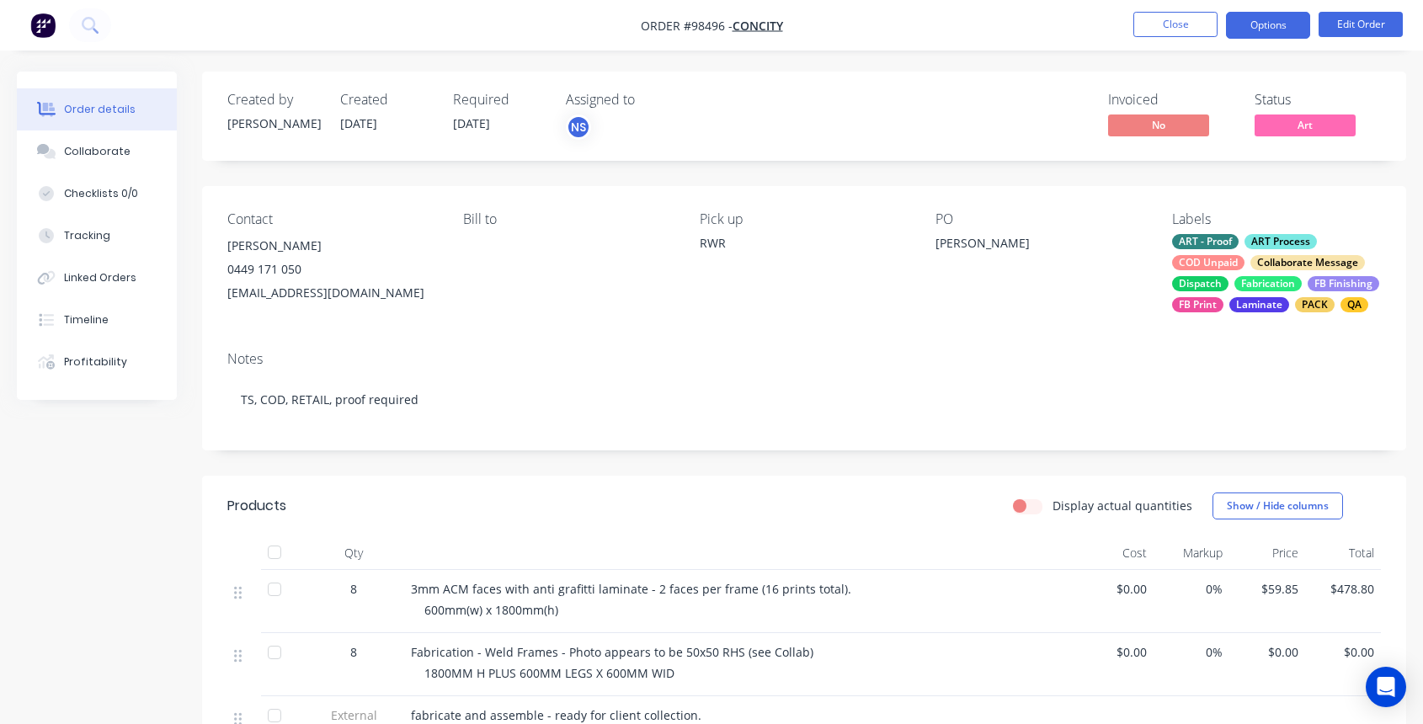
click at [1270, 18] on button "Options" at bounding box center [1268, 25] width 84 height 27
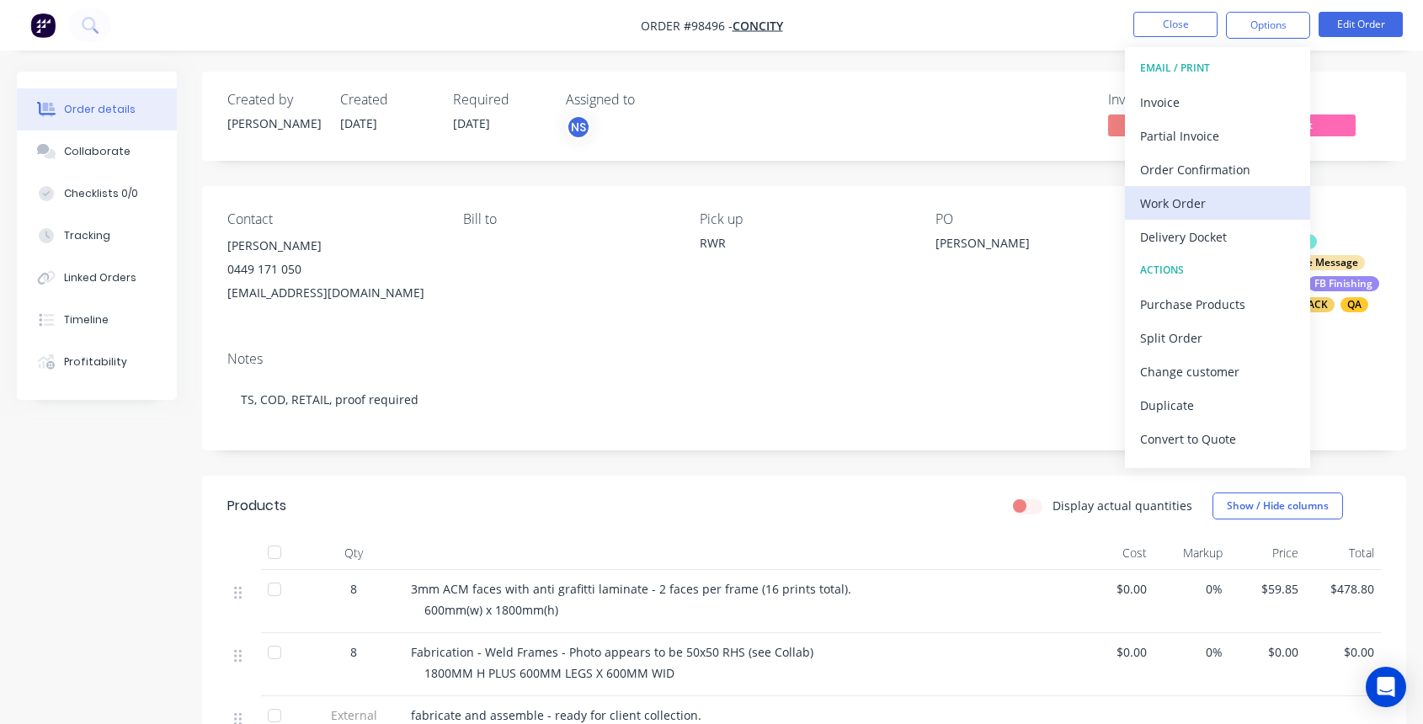
click at [1208, 192] on div "Work Order" at bounding box center [1217, 203] width 155 height 24
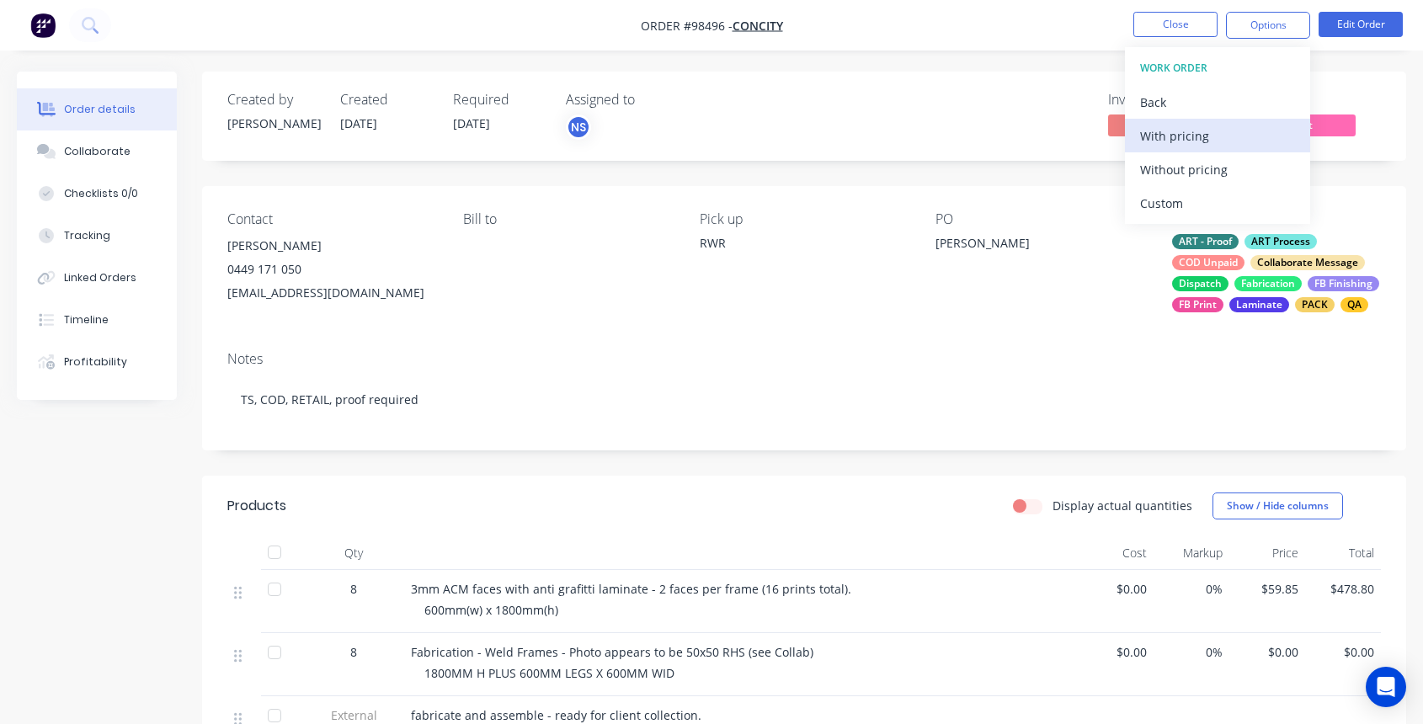
click at [1187, 137] on div "With pricing" at bounding box center [1217, 136] width 155 height 24
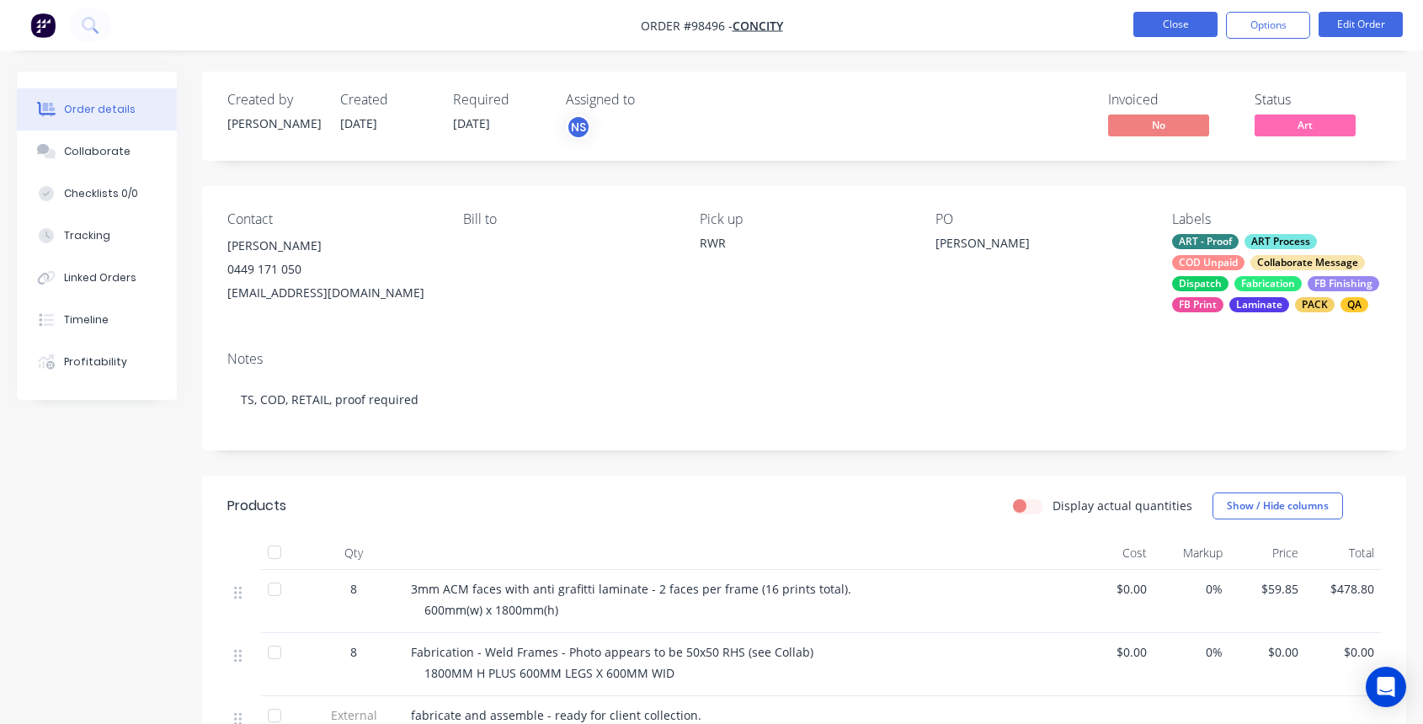
click at [1162, 21] on button "Close" at bounding box center [1176, 24] width 84 height 25
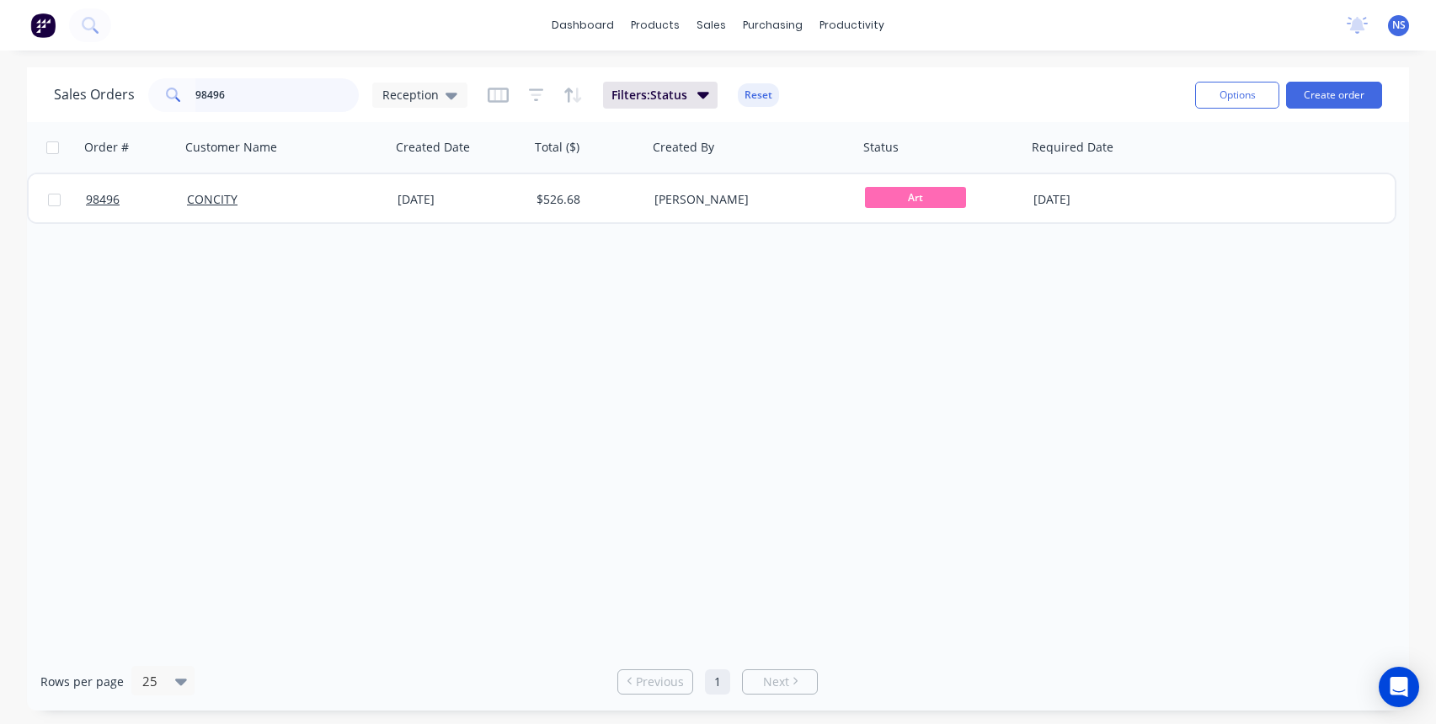
click at [300, 98] on input "98496" at bounding box center [277, 95] width 164 height 34
type input "98500"
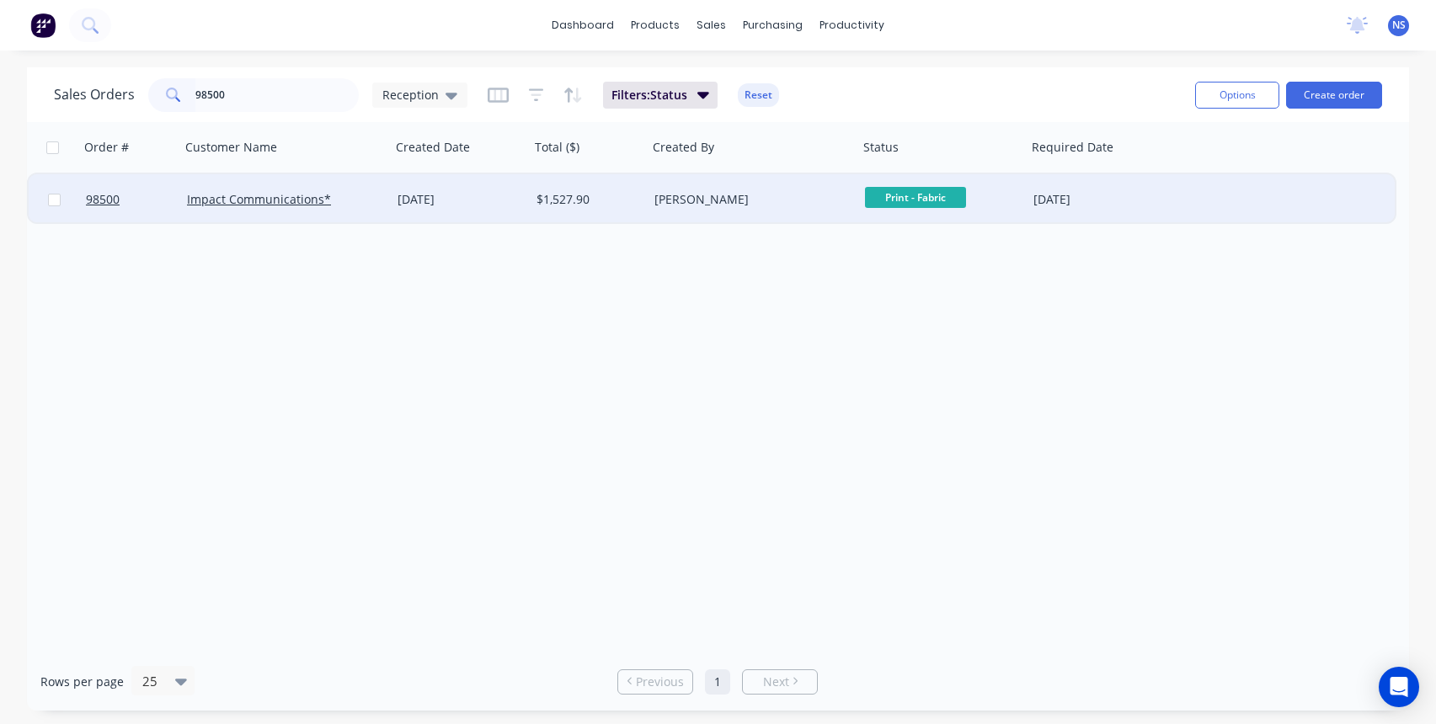
click at [360, 210] on div "Impact Communications*" at bounding box center [285, 199] width 211 height 51
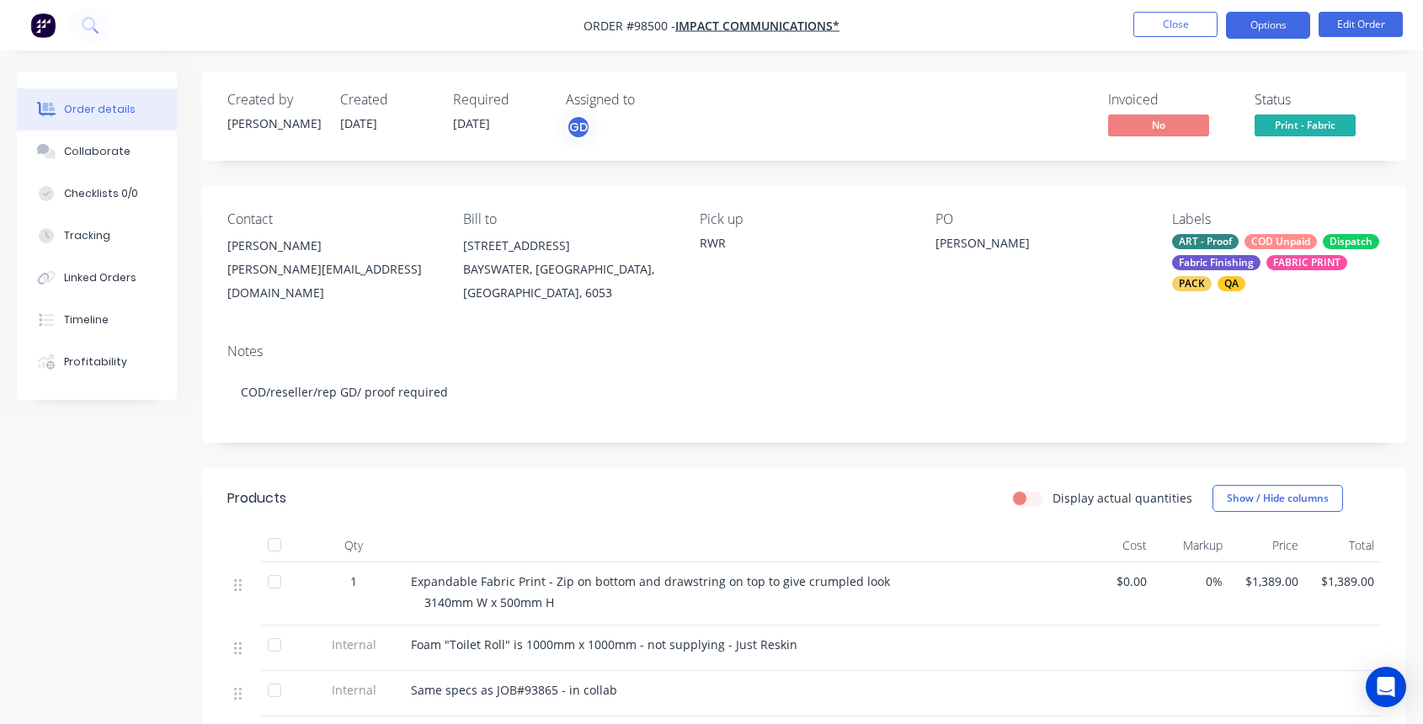
click at [1257, 35] on button "Options" at bounding box center [1268, 25] width 84 height 27
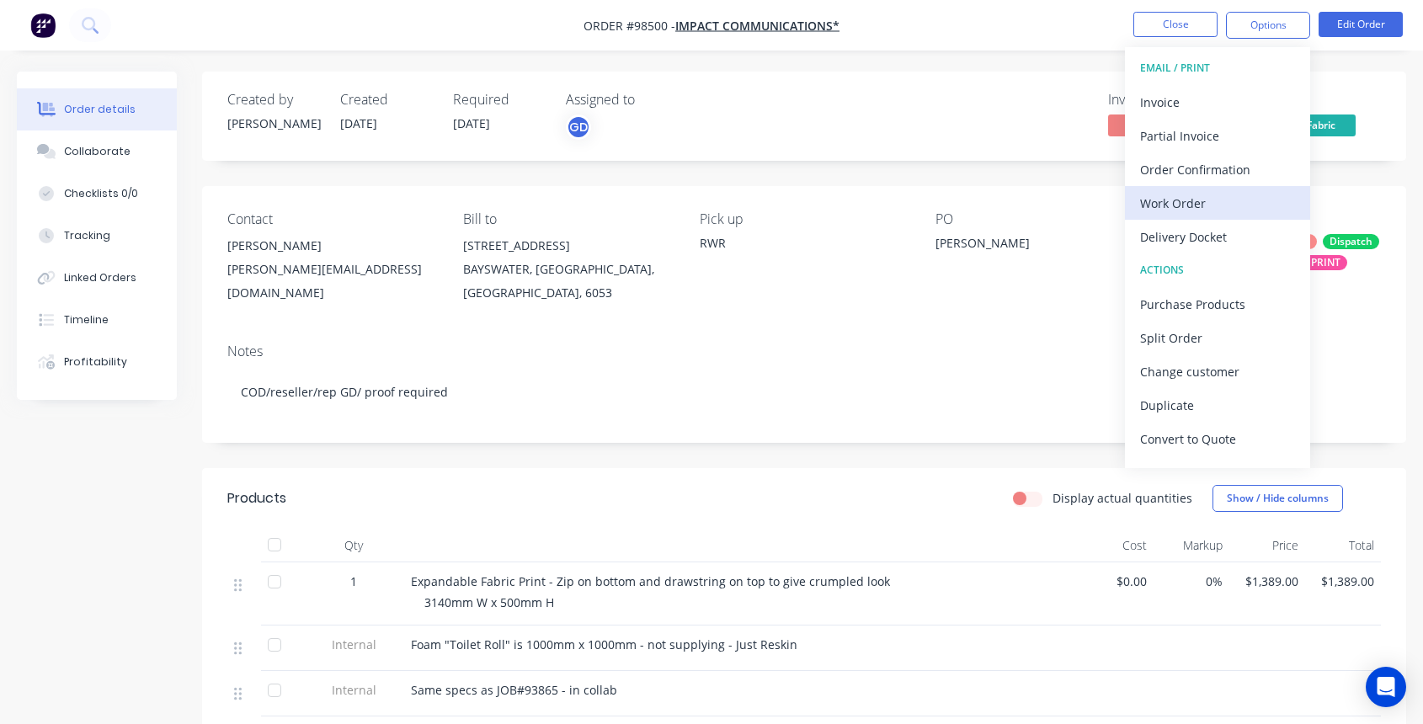
click at [1214, 195] on div "Work Order" at bounding box center [1217, 203] width 155 height 24
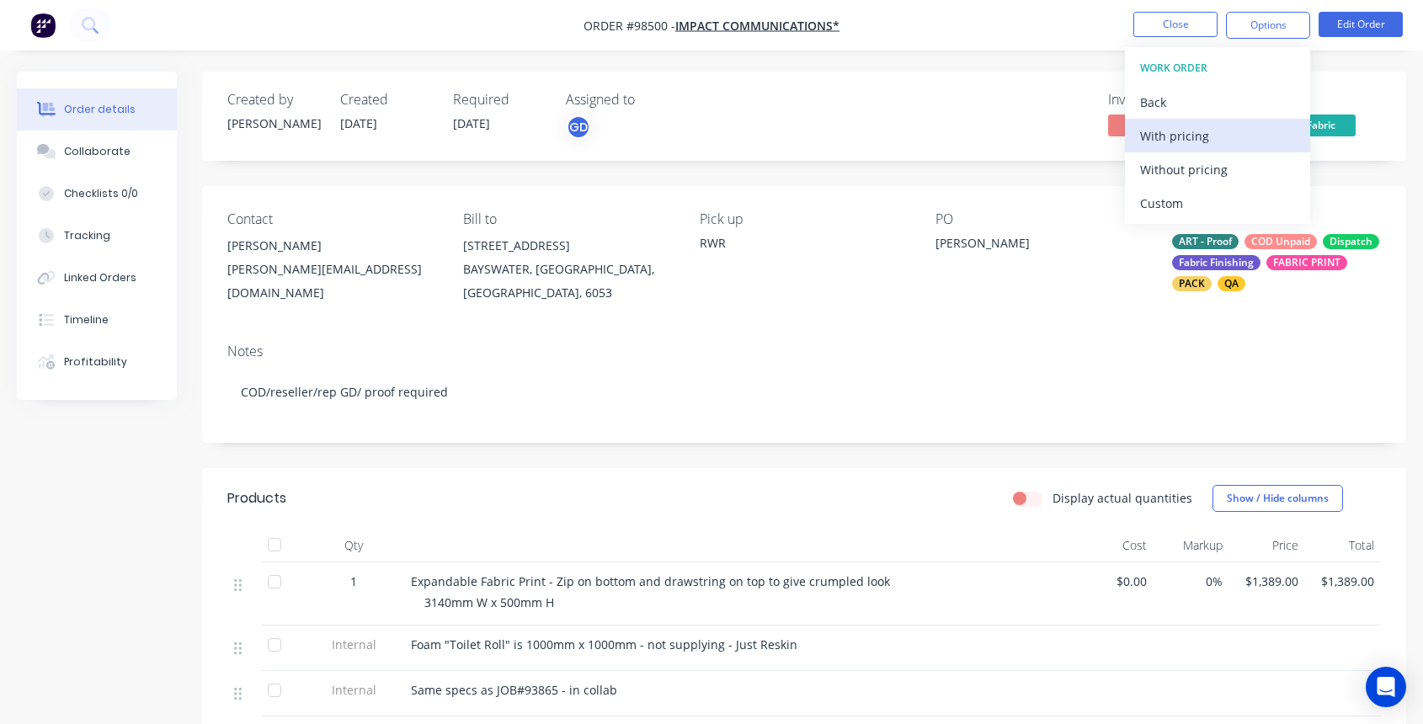
click at [1196, 141] on div "With pricing" at bounding box center [1217, 136] width 155 height 24
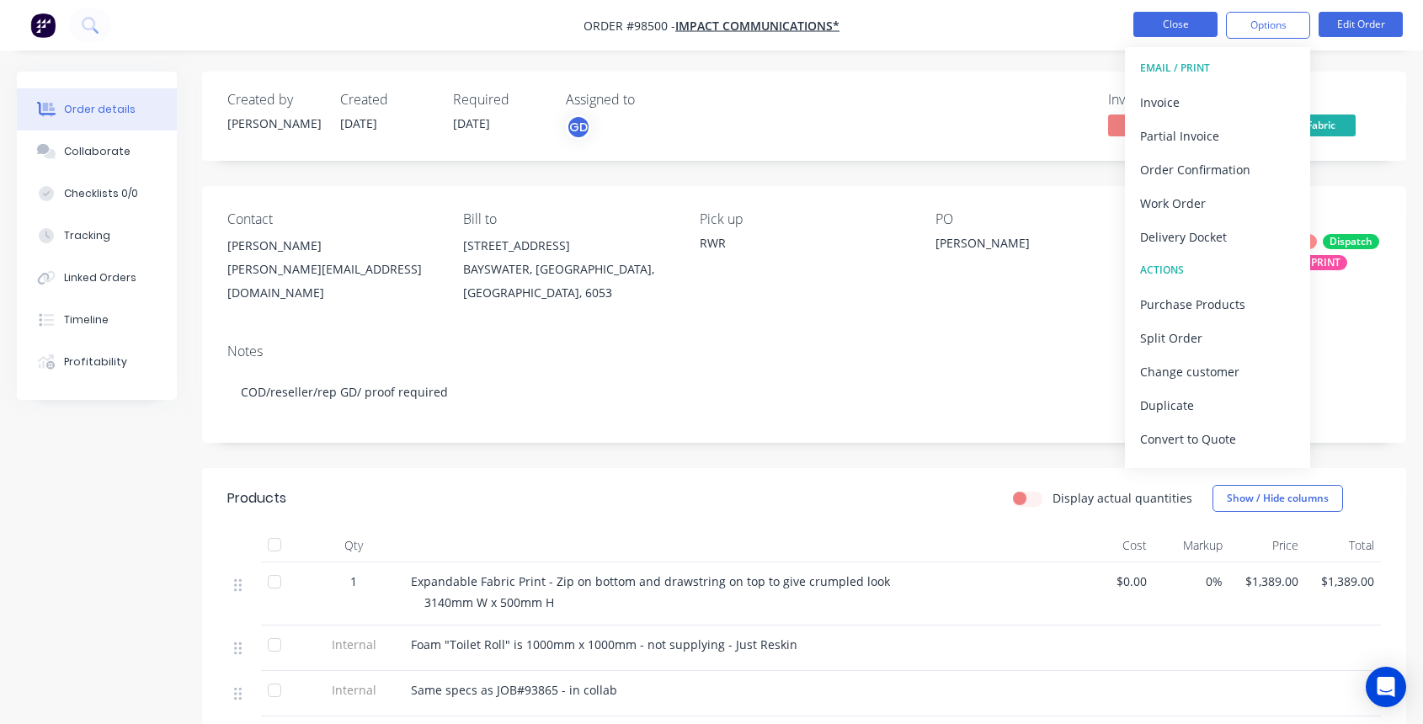
click at [1192, 20] on button "Close" at bounding box center [1176, 24] width 84 height 25
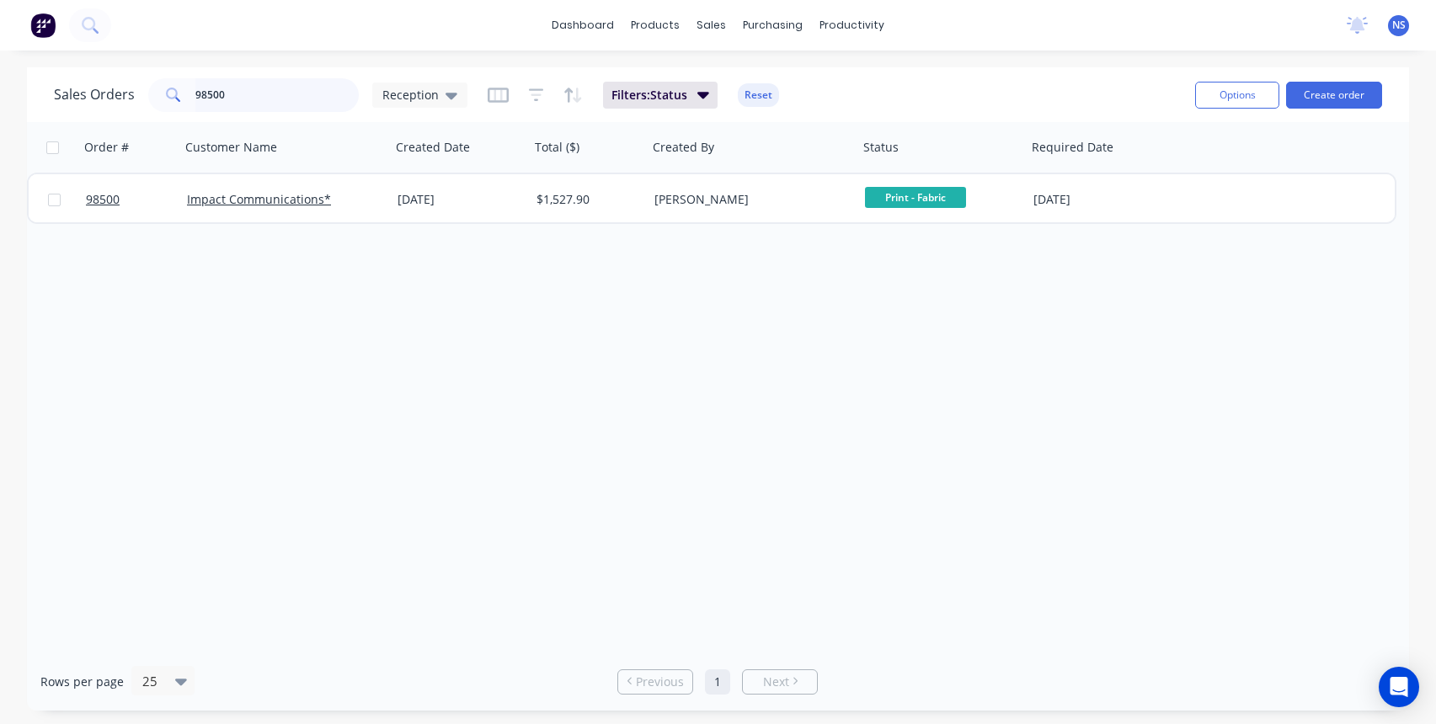
click at [269, 91] on input "98500" at bounding box center [277, 95] width 164 height 34
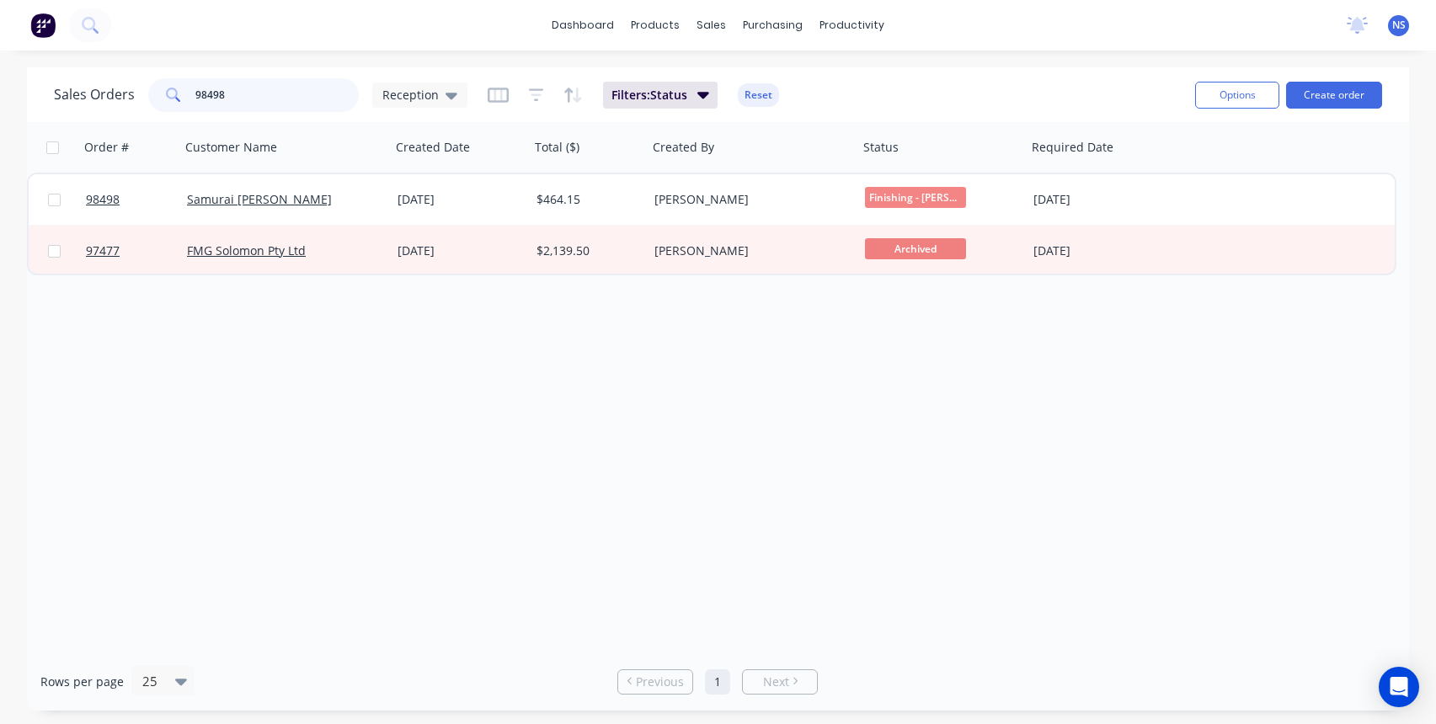
click at [286, 93] on input "98498" at bounding box center [277, 95] width 164 height 34
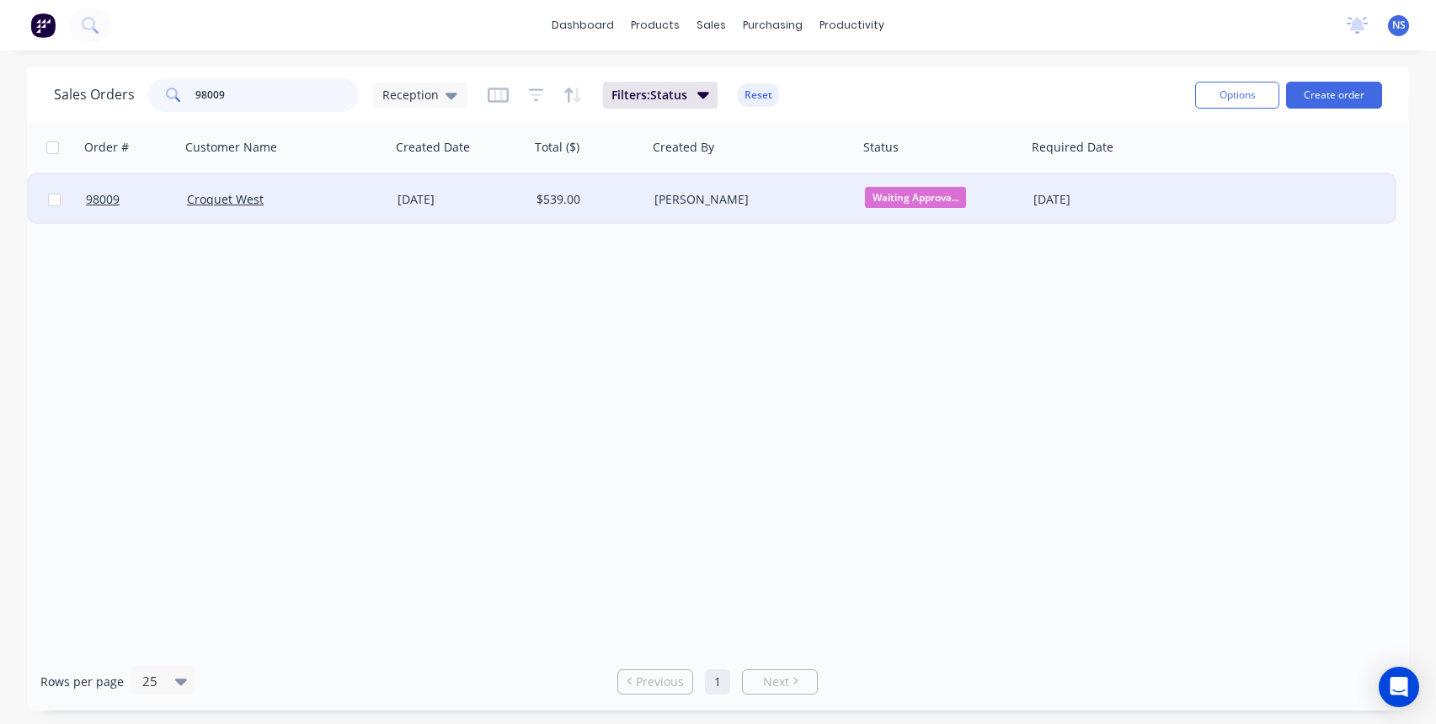
type input "98009"
click at [483, 205] on div "[DATE]" at bounding box center [460, 199] width 125 height 17
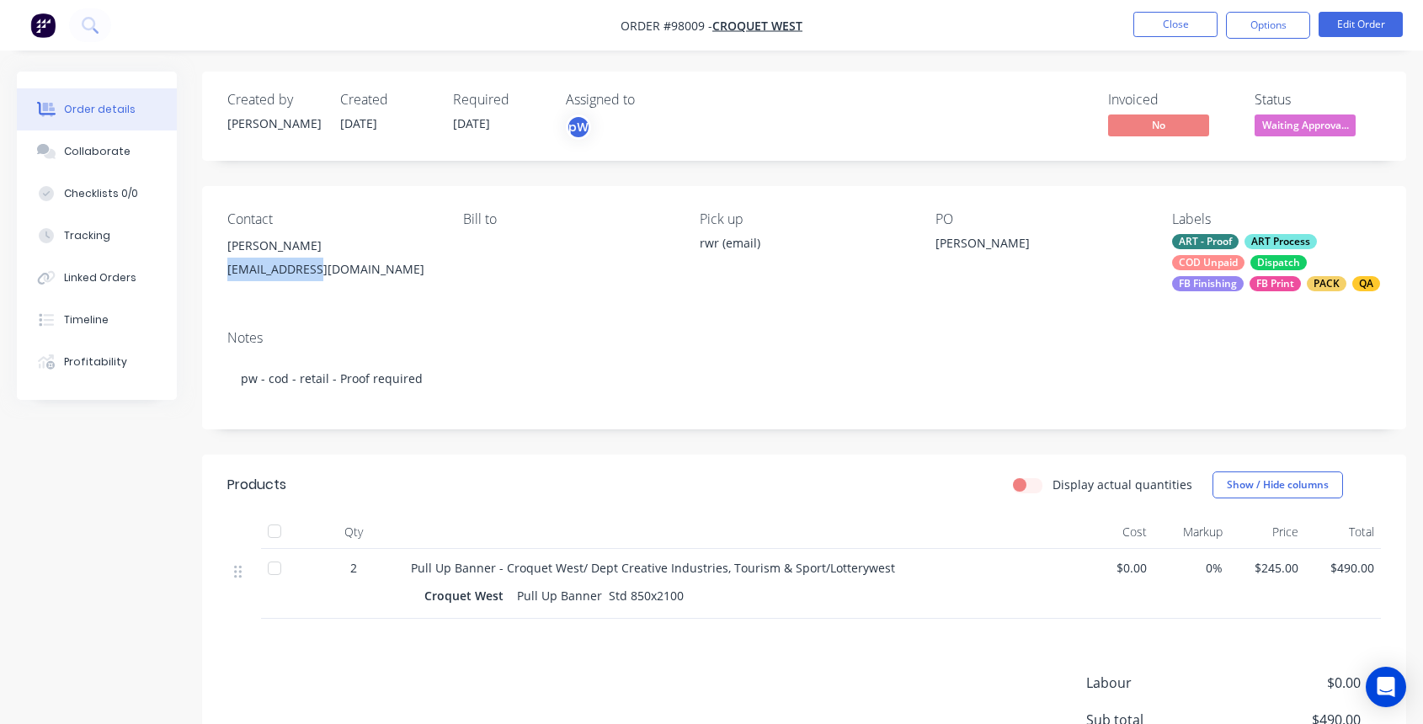
drag, startPoint x: 226, startPoint y: 269, endPoint x: 302, endPoint y: 273, distance: 76.8
click at [320, 273] on div "Contact [PERSON_NAME] [EMAIL_ADDRESS][DOMAIN_NAME] Bill to Pick up rwr (email) …" at bounding box center [804, 251] width 1204 height 131
copy div "[EMAIL_ADDRESS][DOMAIN_NAME]"
click at [1180, 23] on button "Close" at bounding box center [1176, 24] width 84 height 25
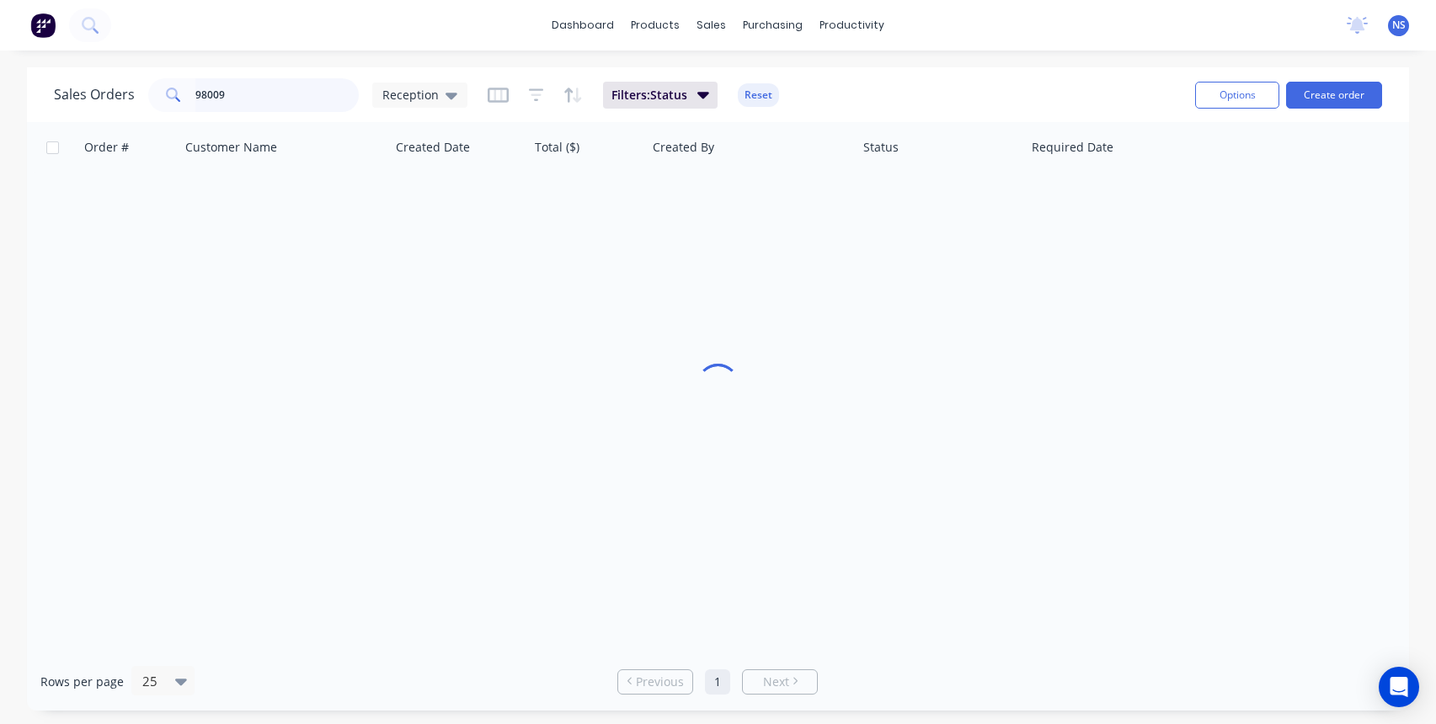
click at [271, 96] on input "98009" at bounding box center [277, 95] width 164 height 34
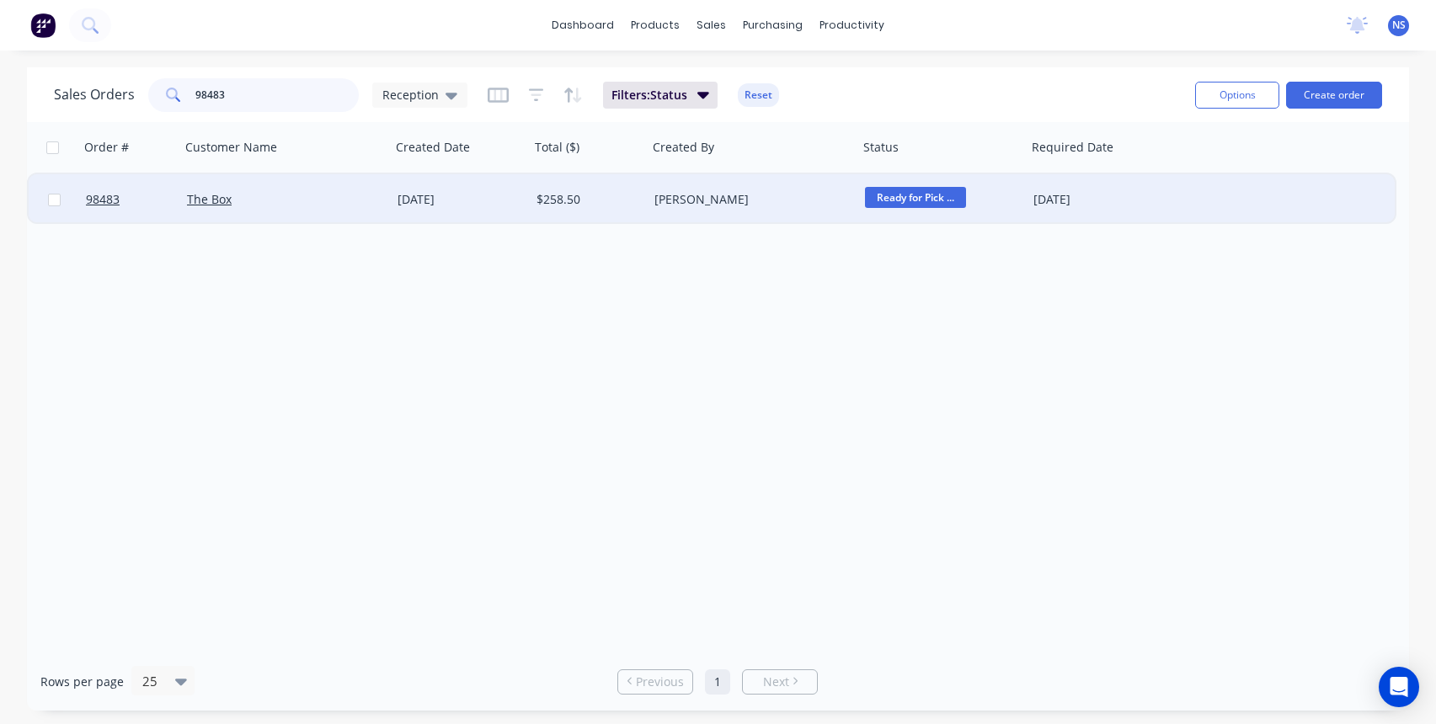
type input "98483"
click at [616, 200] on div "$258.50" at bounding box center [585, 199] width 99 height 17
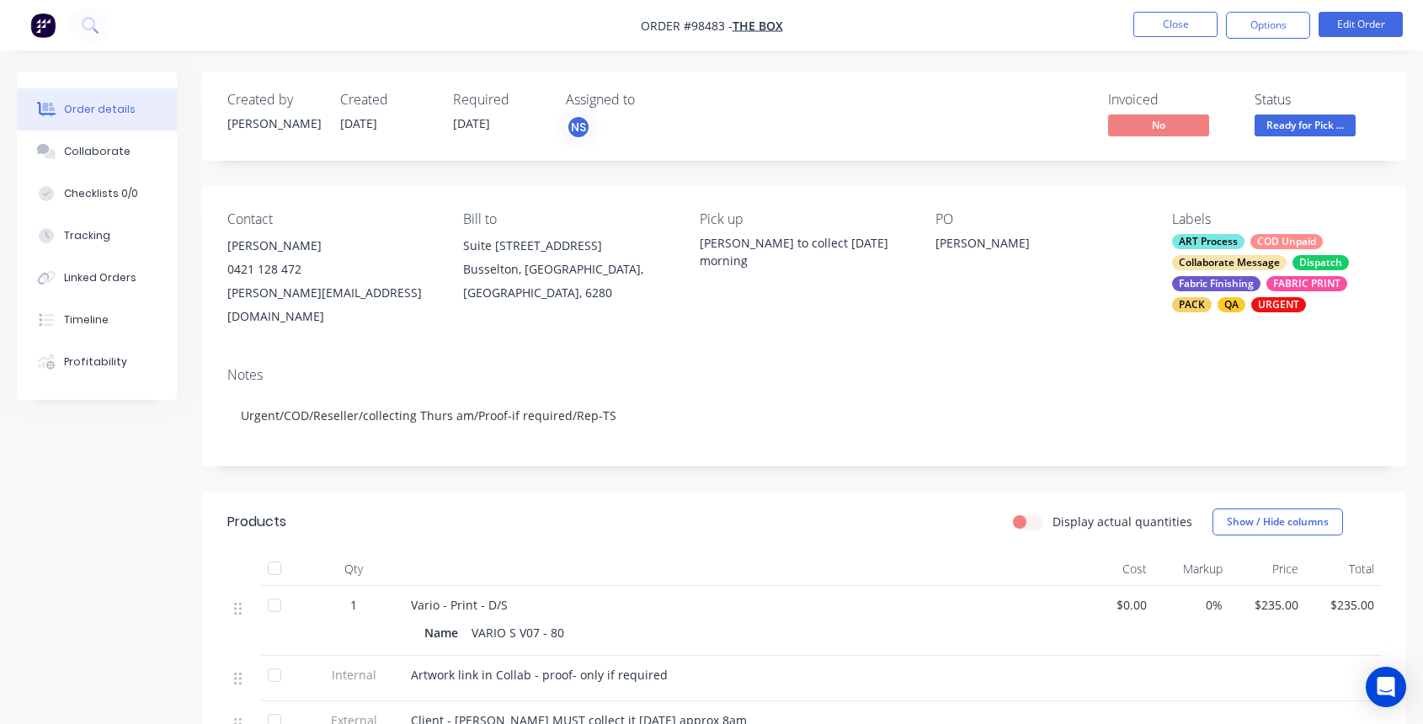
click at [1247, 242] on div "ART Process COD Unpaid Collaborate Message Dispatch Fabric Finishing FABRIC PRI…" at bounding box center [1276, 273] width 209 height 78
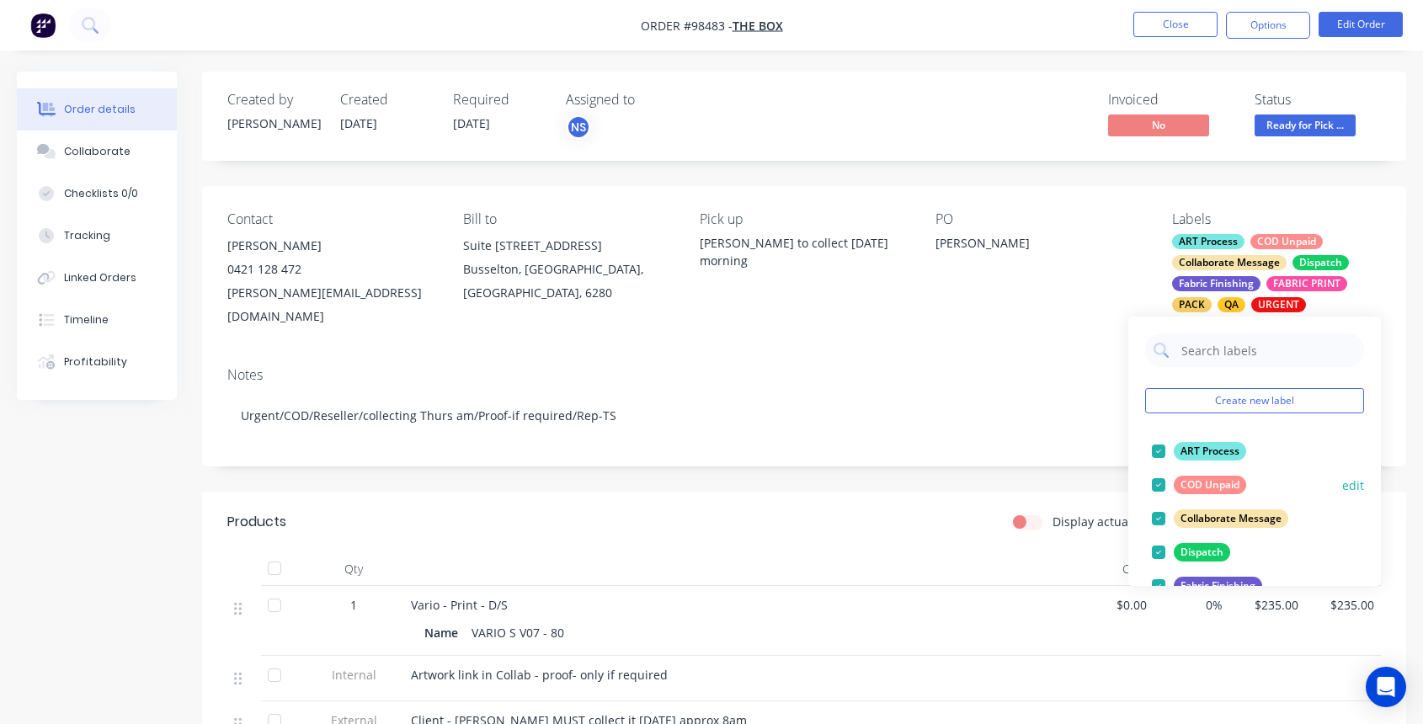
click at [1160, 483] on div at bounding box center [1159, 485] width 34 height 34
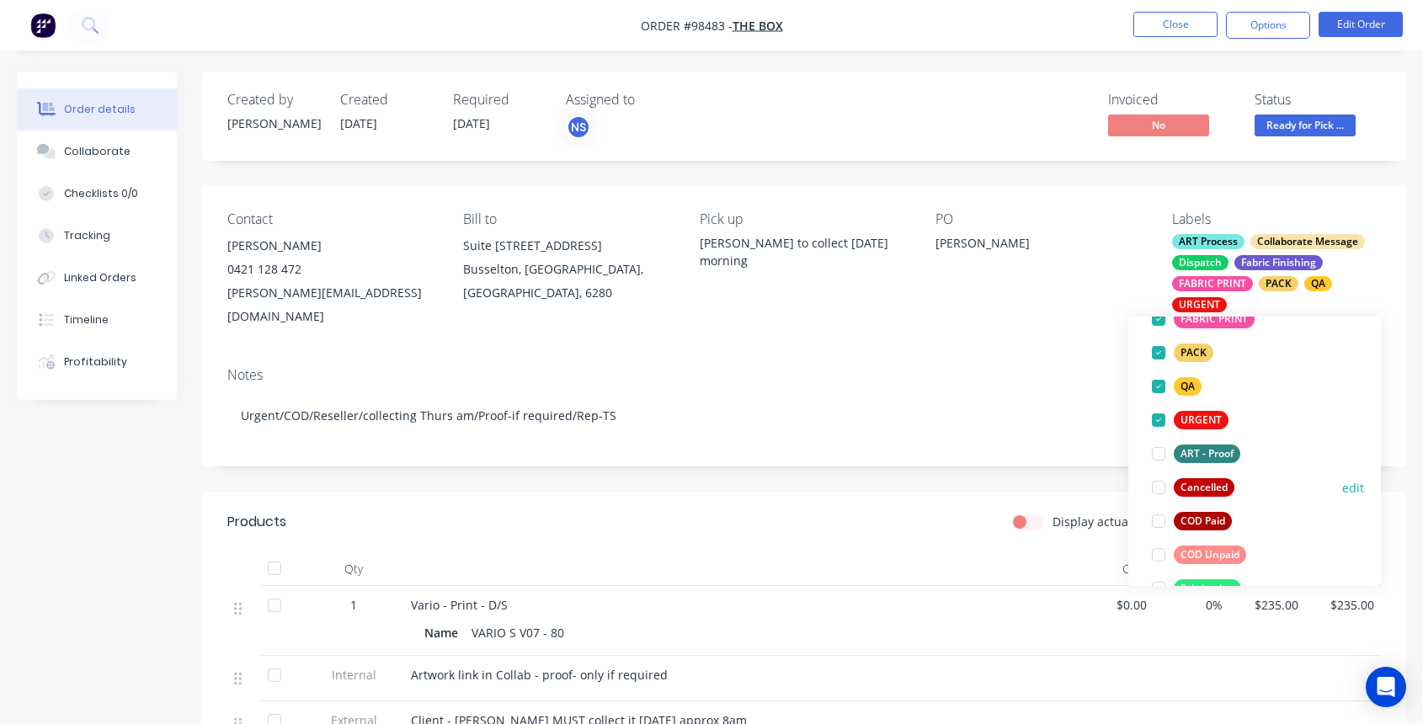
scroll to position [271, 0]
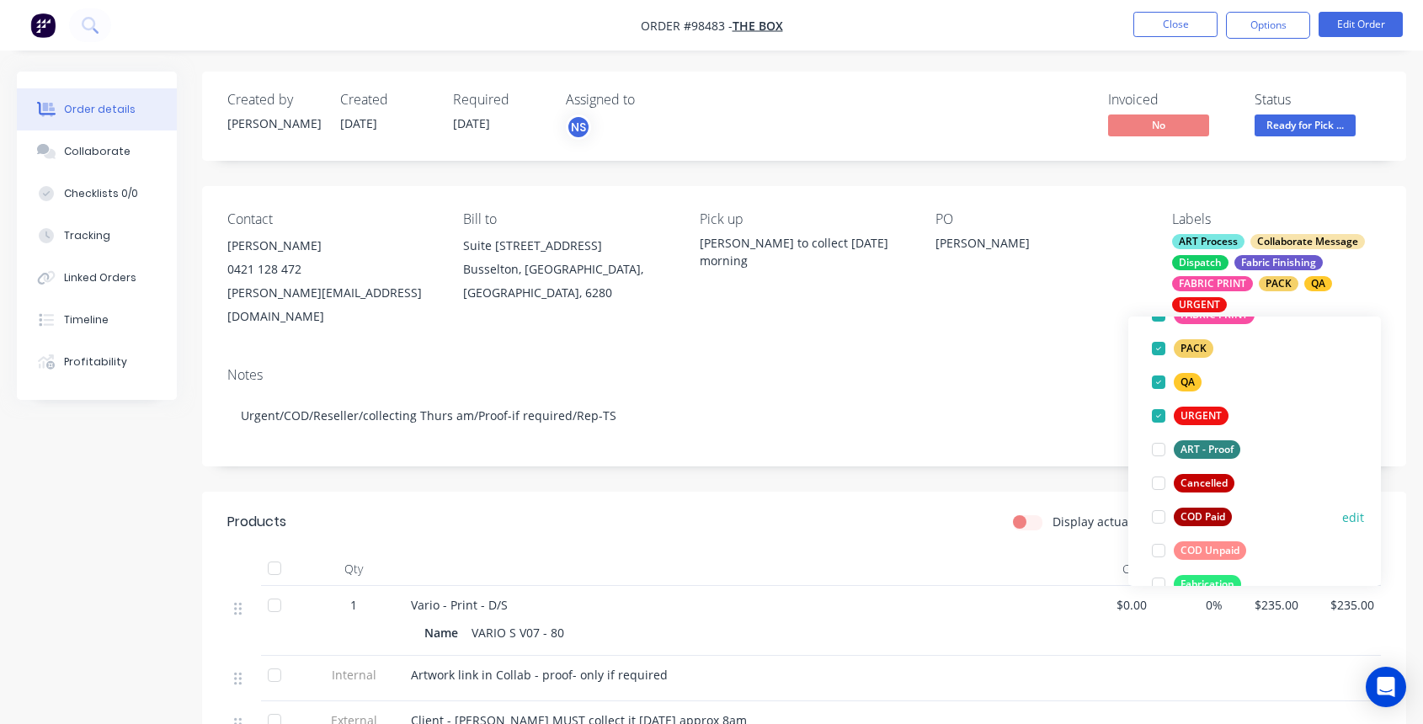
click at [1161, 517] on div at bounding box center [1159, 517] width 34 height 34
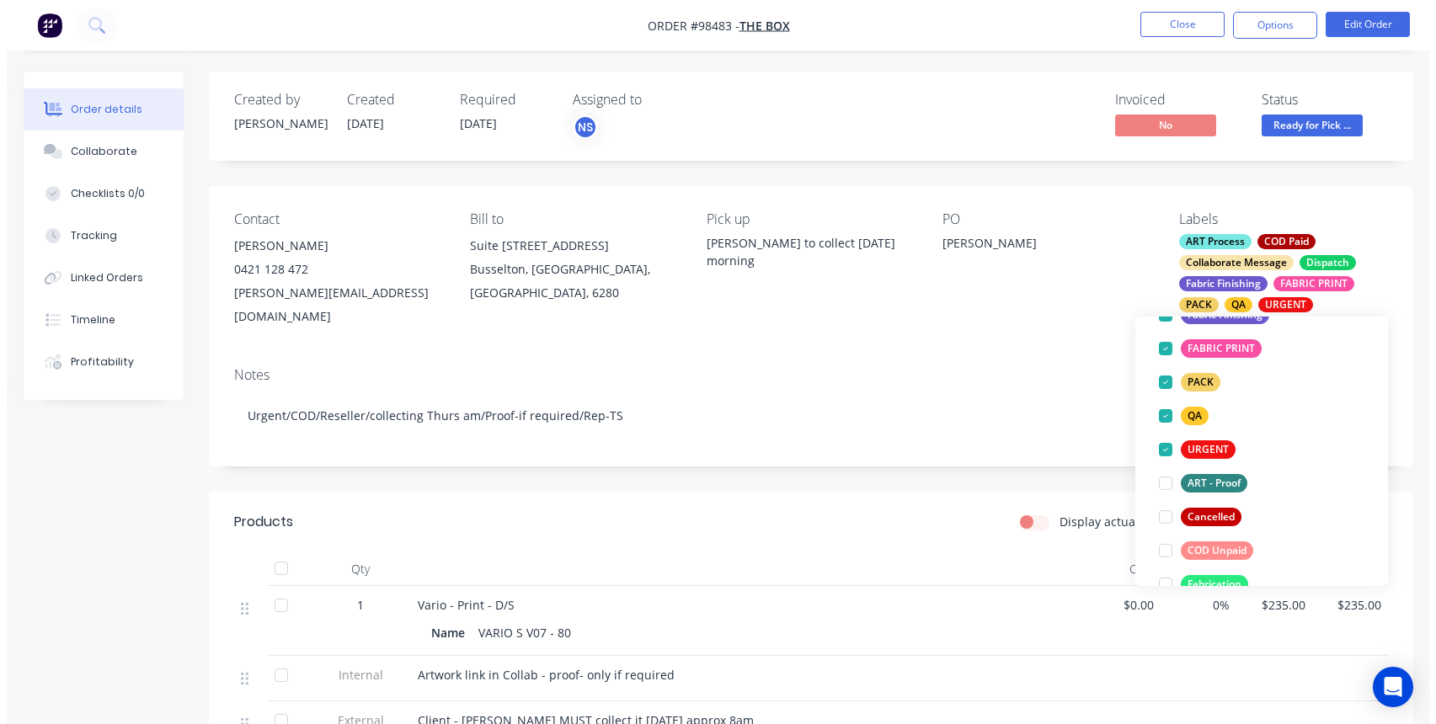
scroll to position [0, 0]
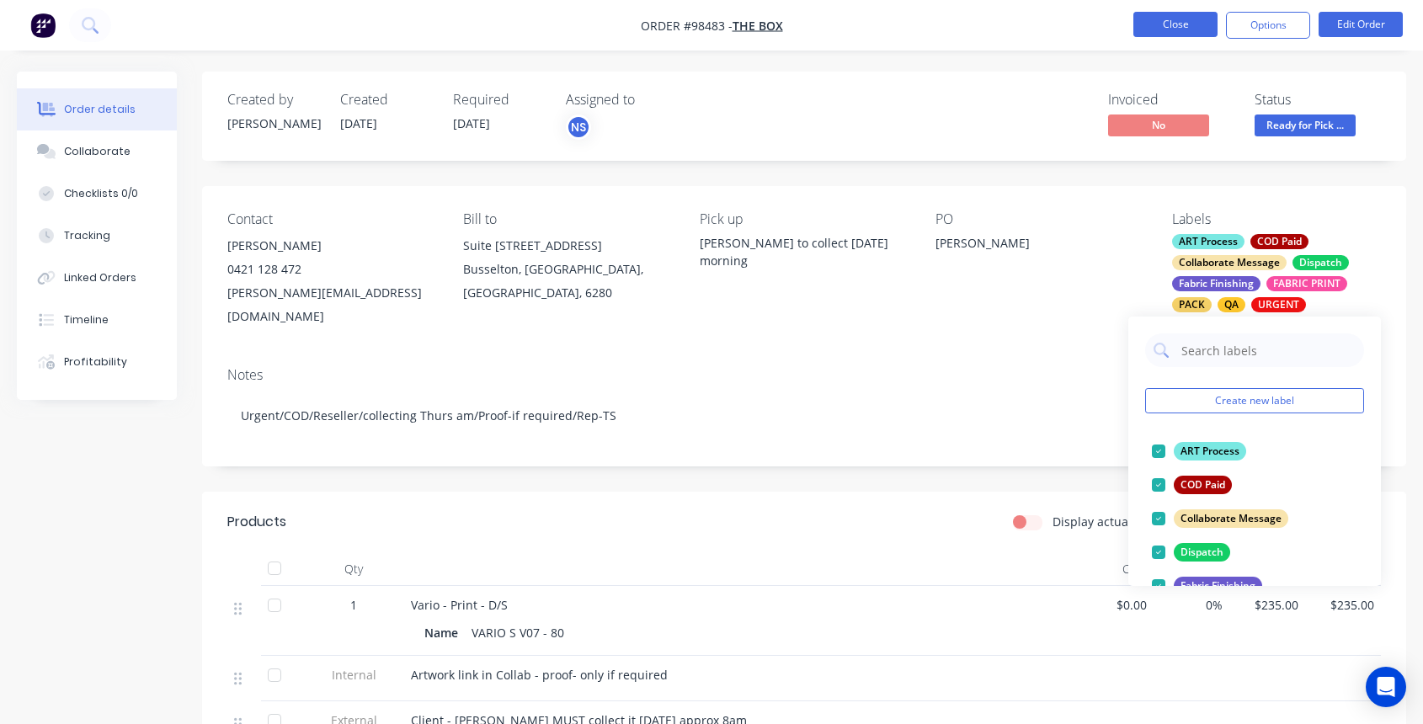
click at [1166, 25] on button "Close" at bounding box center [1176, 24] width 84 height 25
